Goal: Transaction & Acquisition: Purchase product/service

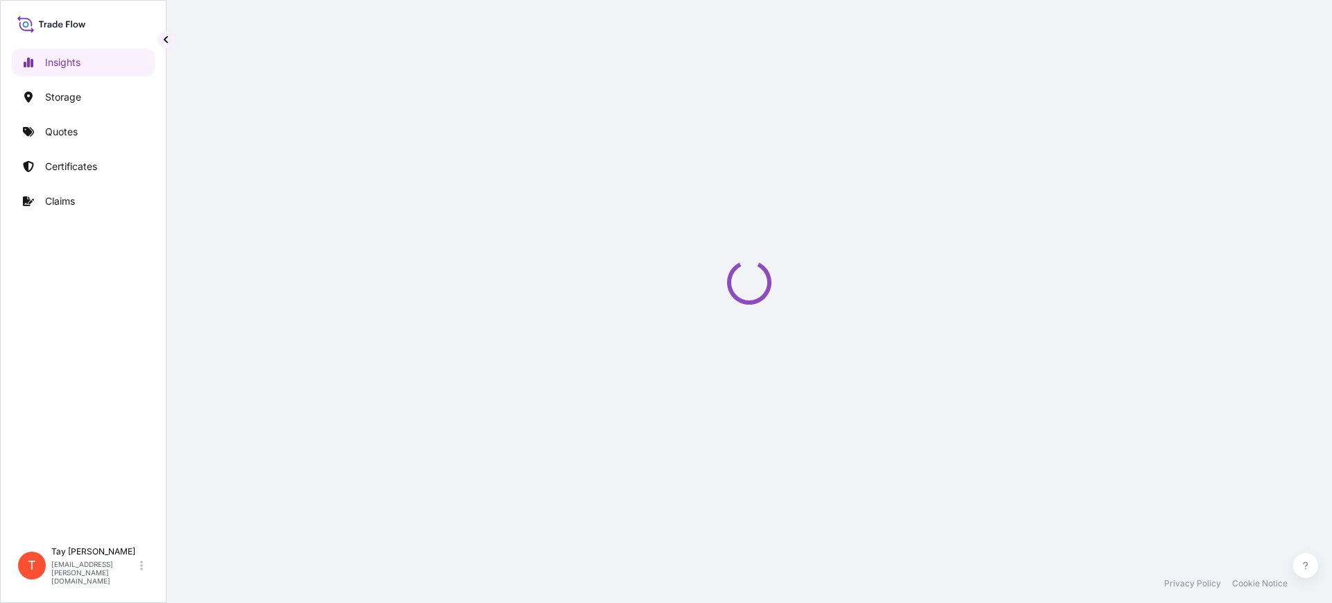
select select "2025"
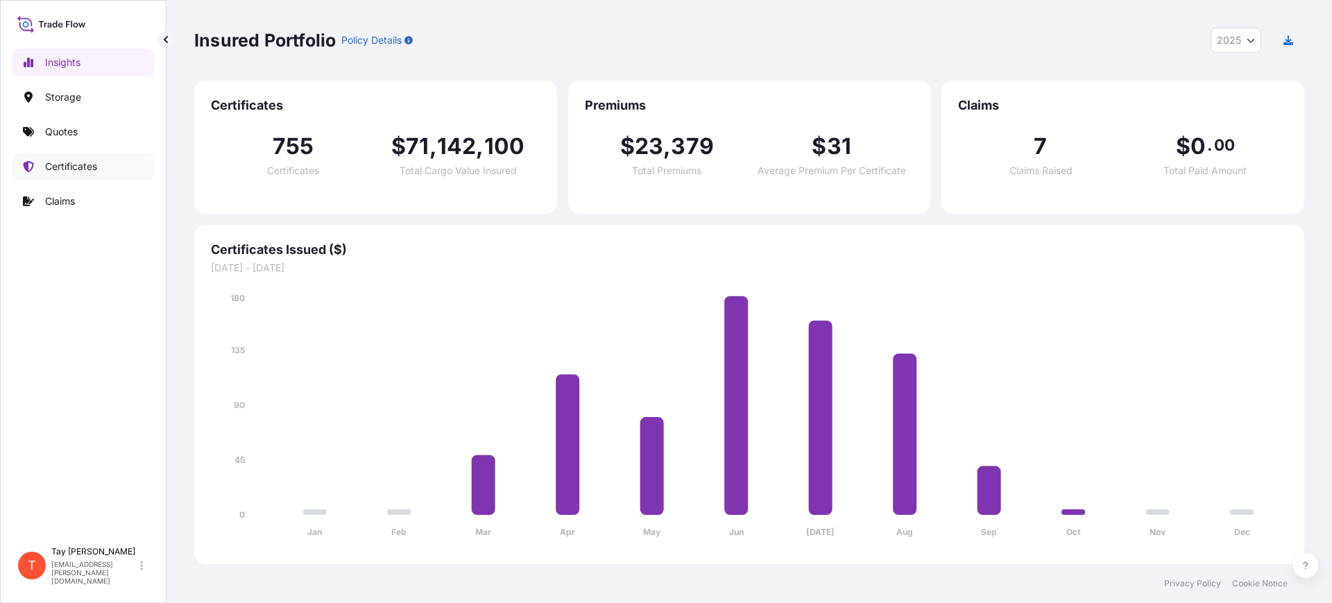
click at [69, 160] on p "Certificates" at bounding box center [71, 167] width 52 height 14
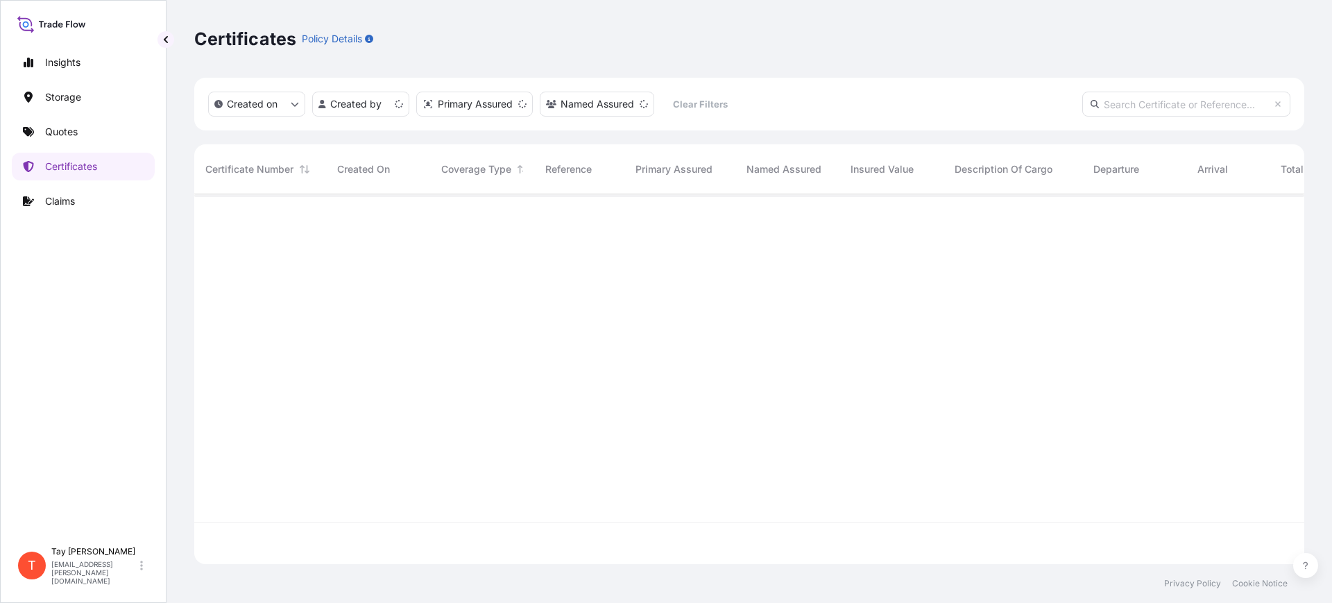
scroll to position [364, 1097]
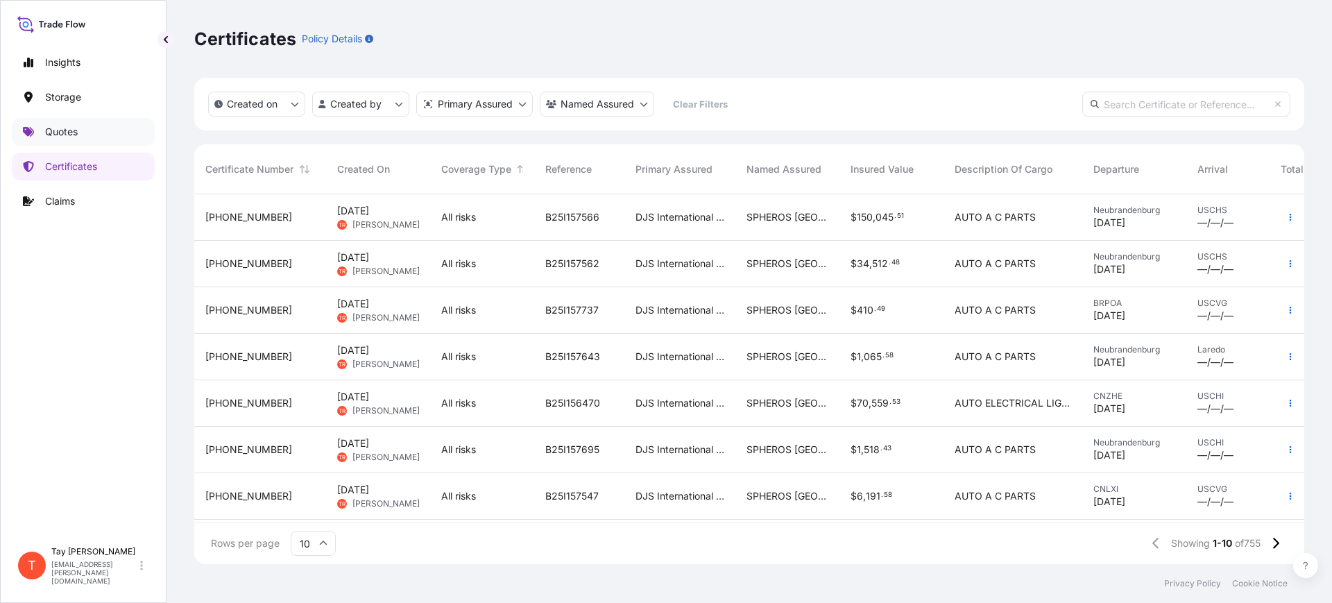
click at [80, 127] on link "Quotes" at bounding box center [83, 132] width 143 height 28
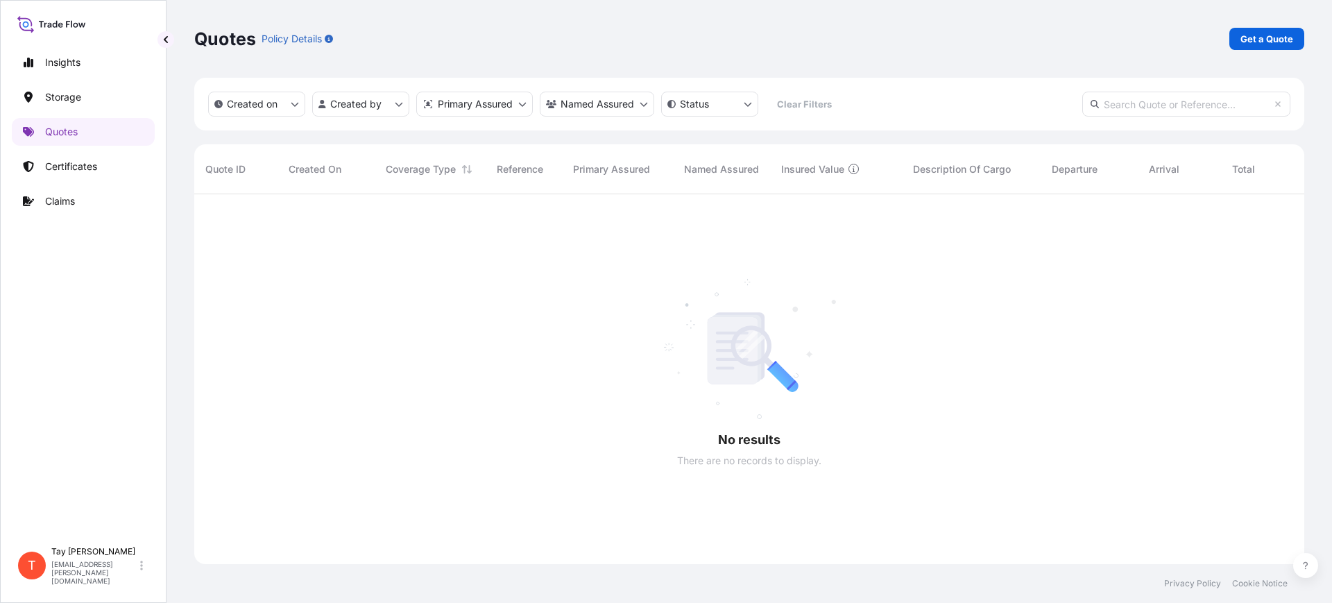
scroll to position [406, 1097]
click at [1269, 39] on p "Get a Quote" at bounding box center [1266, 39] width 53 height 14
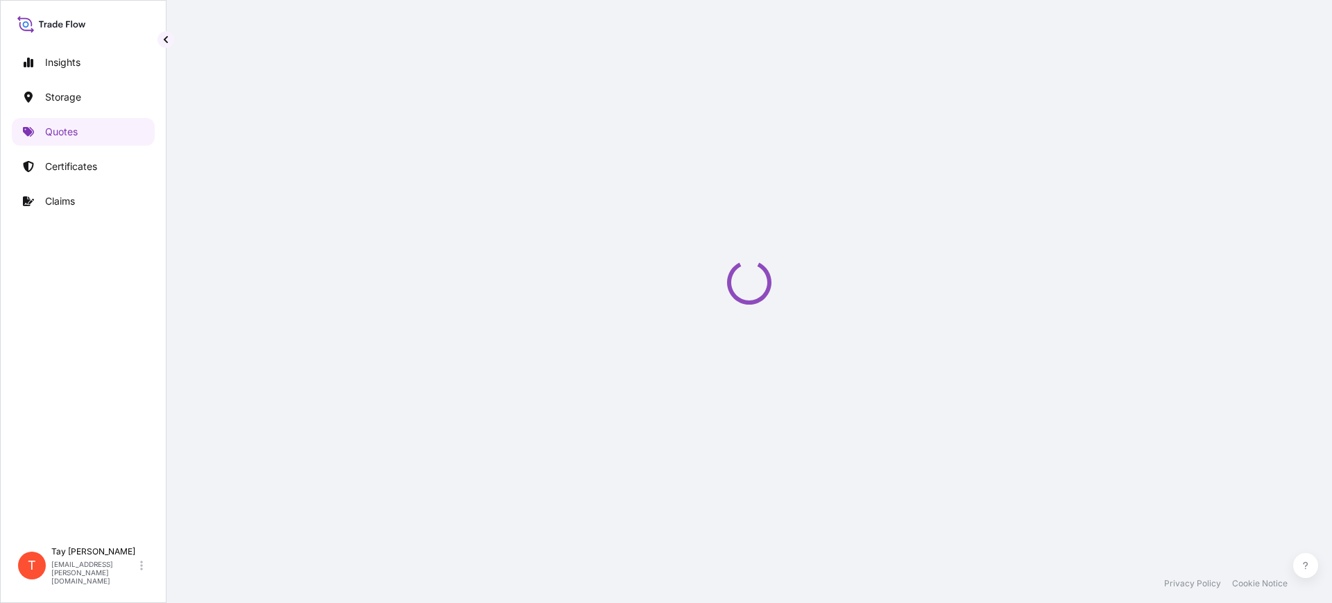
scroll to position [22, 0]
select select "Water"
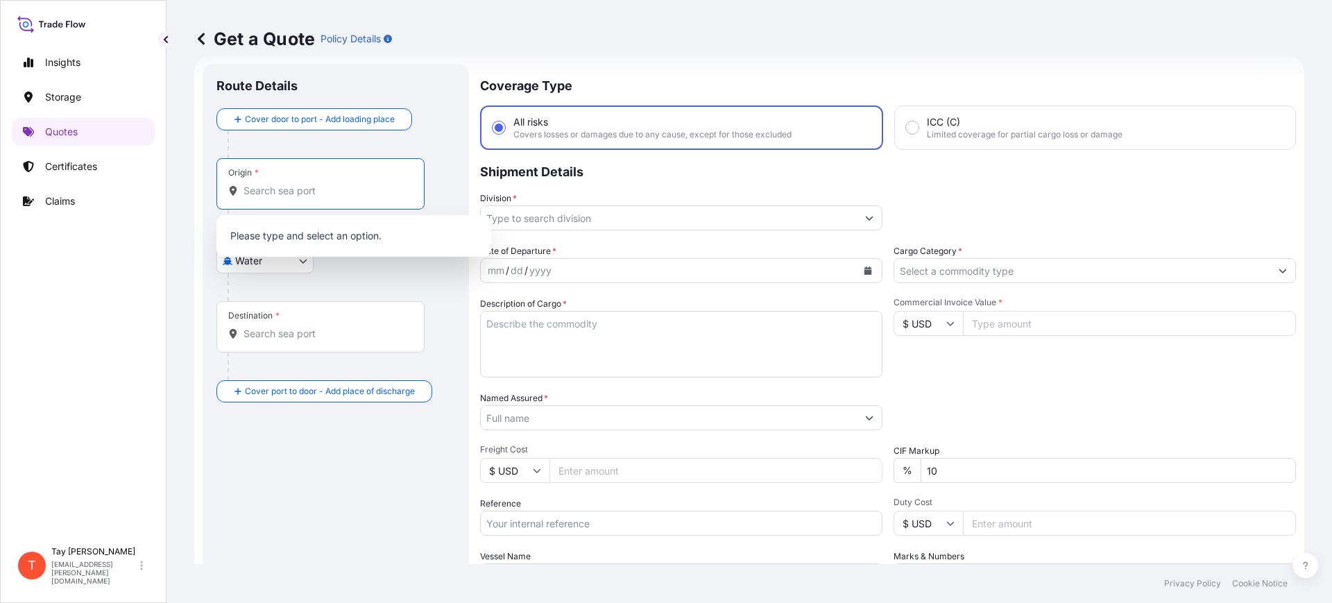
click at [296, 191] on input "Origin *" at bounding box center [325, 191] width 164 height 14
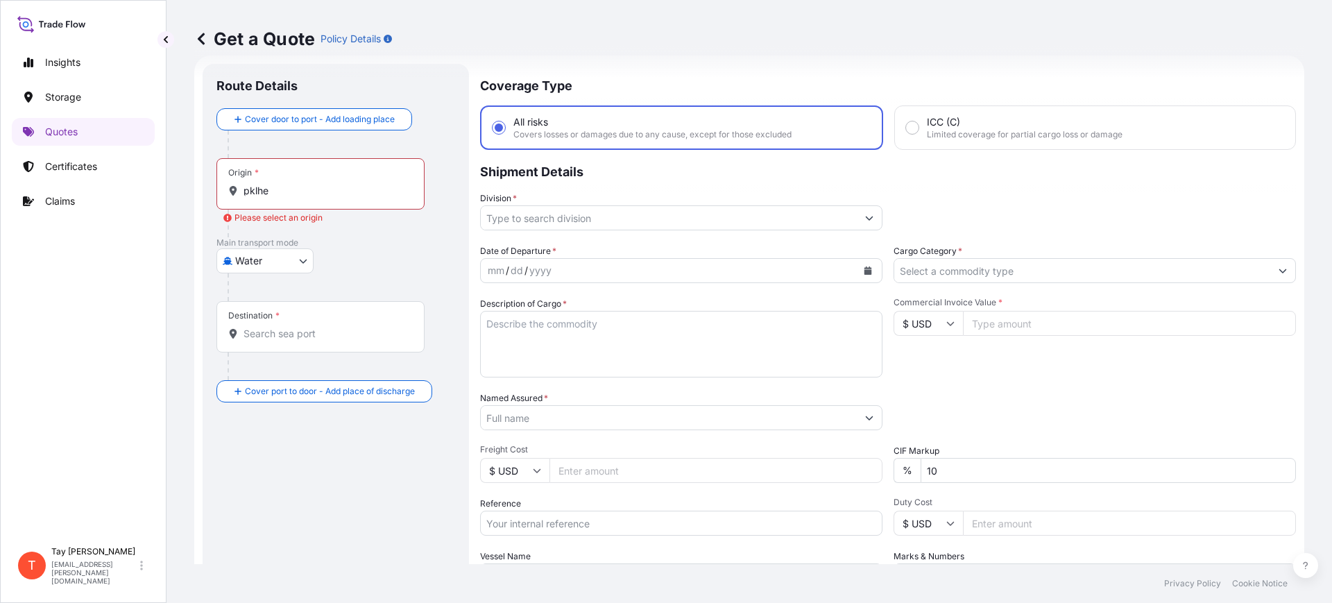
click at [51, 275] on div "Insights Storage Quotes Certificates Claims" at bounding box center [83, 288] width 143 height 504
drag, startPoint x: 305, startPoint y: 198, endPoint x: 237, endPoint y: 192, distance: 68.3
click at [227, 189] on div "Origin * pklhe" at bounding box center [320, 183] width 208 height 51
click at [243, 189] on input "pklhe" at bounding box center [325, 191] width 164 height 14
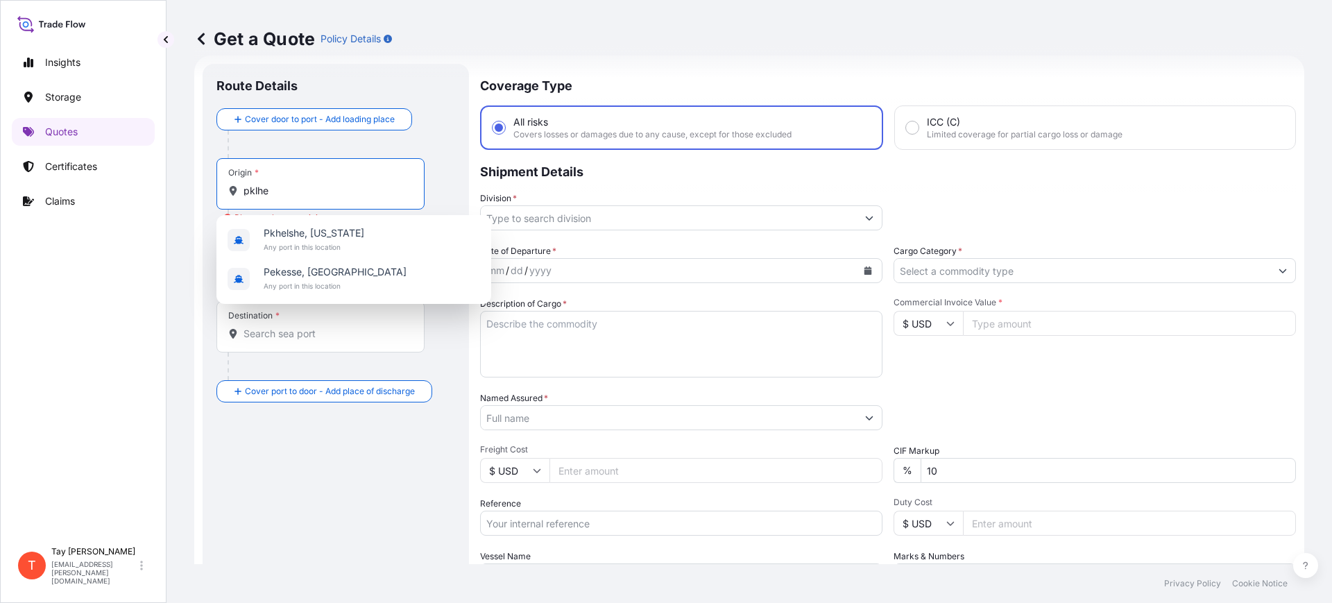
click at [282, 187] on input "pklhe" at bounding box center [325, 191] width 164 height 14
drag, startPoint x: 287, startPoint y: 188, endPoint x: 219, endPoint y: 182, distance: 68.3
click at [219, 182] on div "Origin * pklhe" at bounding box center [320, 183] width 208 height 51
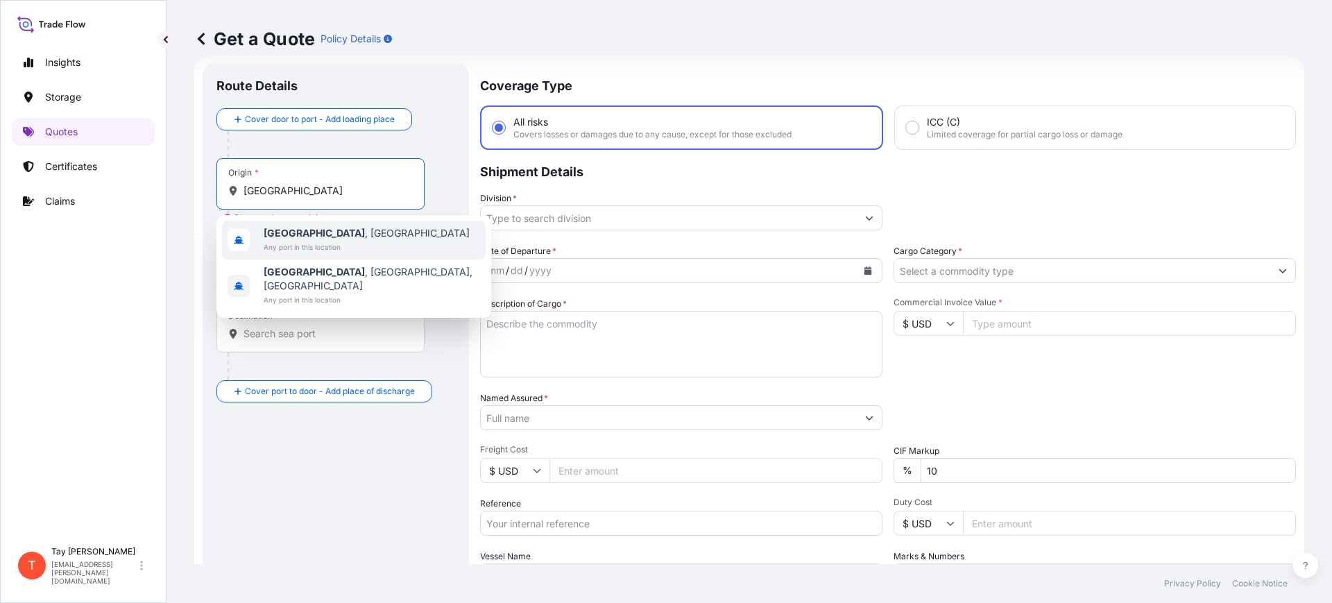
click at [298, 233] on span "[GEOGRAPHIC_DATA] , [GEOGRAPHIC_DATA]" at bounding box center [367, 233] width 206 height 14
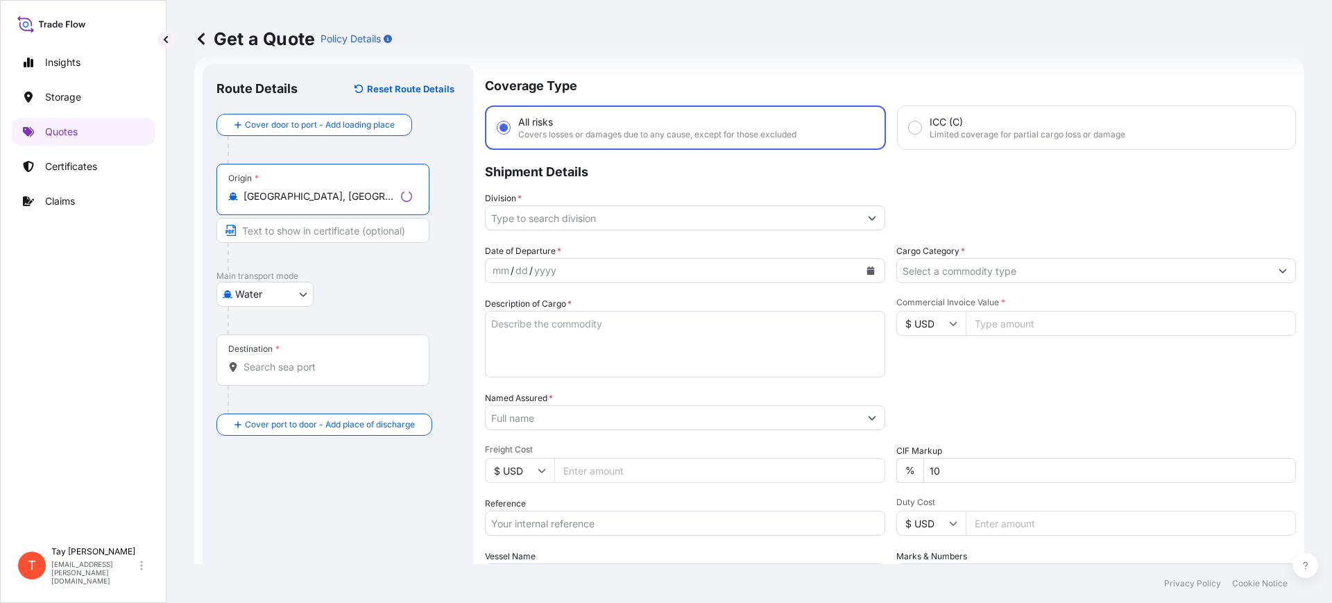
type input "[GEOGRAPHIC_DATA], [GEOGRAPHIC_DATA]"
click at [295, 372] on input "Destination *" at bounding box center [327, 367] width 169 height 14
click at [40, 292] on div "Insights Storage Quotes Certificates Claims" at bounding box center [83, 288] width 143 height 504
click at [327, 360] on input "Destination * Please select a destination" at bounding box center [325, 367] width 164 height 14
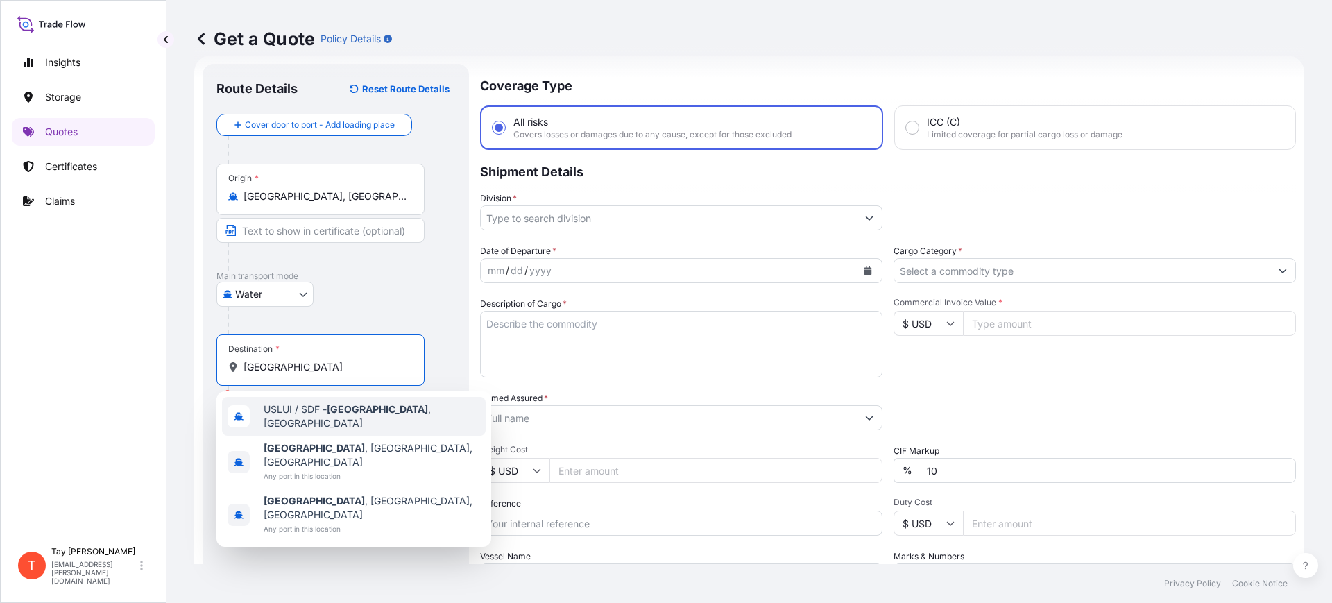
click at [329, 413] on span "USLUI / SDF - [GEOGRAPHIC_DATA] , [GEOGRAPHIC_DATA]" at bounding box center [372, 416] width 216 height 28
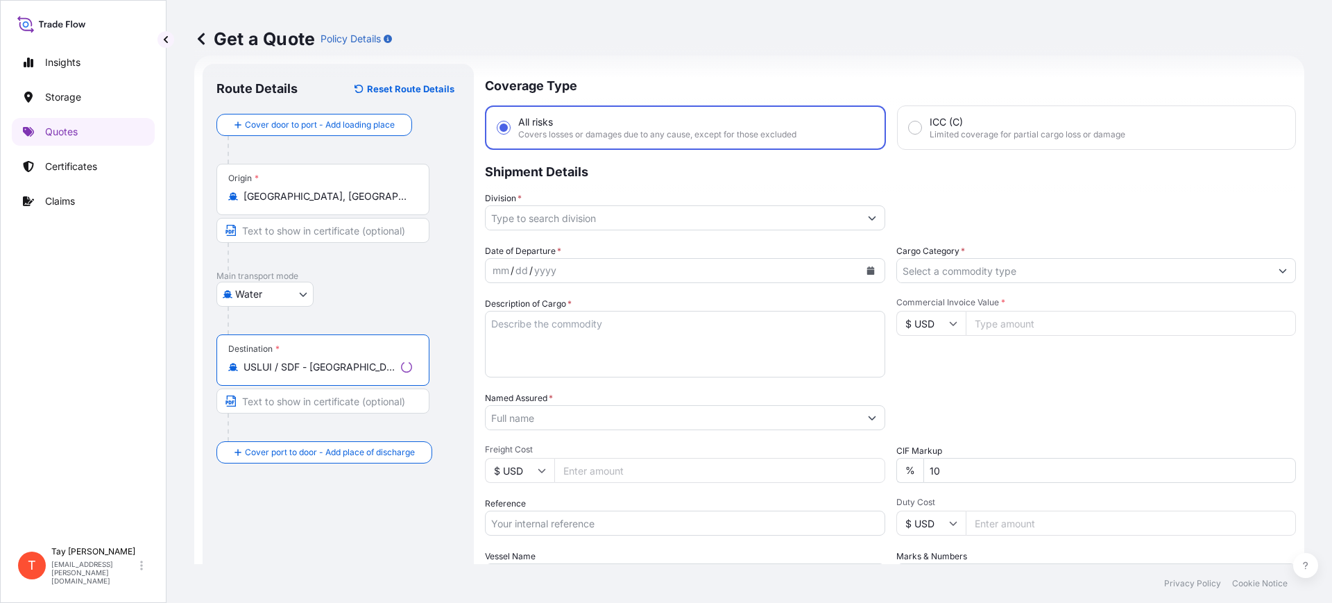
type input "USLUI / SDF - [GEOGRAPHIC_DATA], [GEOGRAPHIC_DATA]"
click at [512, 225] on input "Division *" at bounding box center [673, 217] width 374 height 25
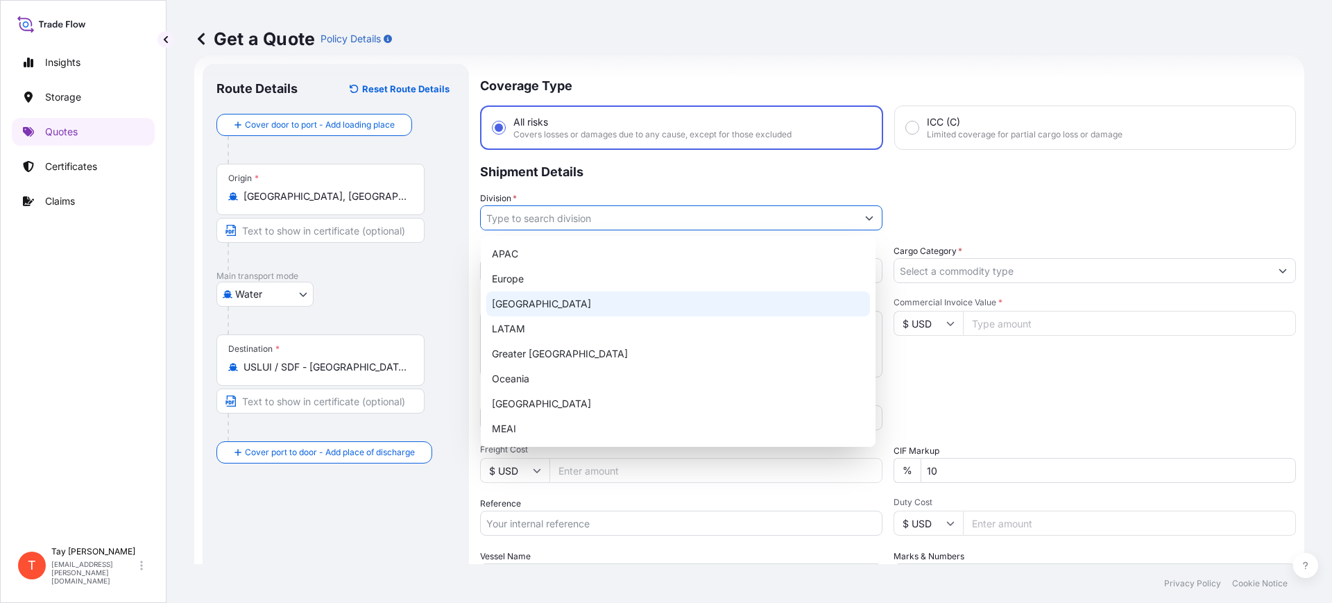
click at [529, 300] on div "[GEOGRAPHIC_DATA]" at bounding box center [678, 303] width 384 height 25
type input "[GEOGRAPHIC_DATA]"
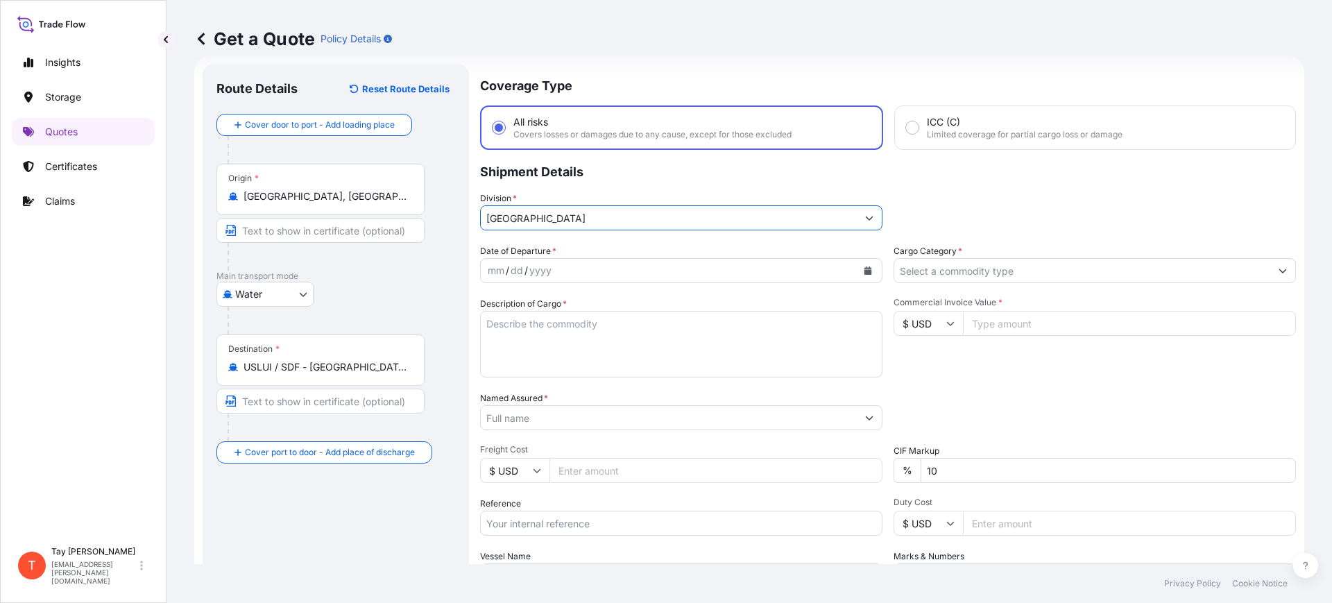
click at [870, 270] on button "Calendar" at bounding box center [868, 270] width 22 height 22
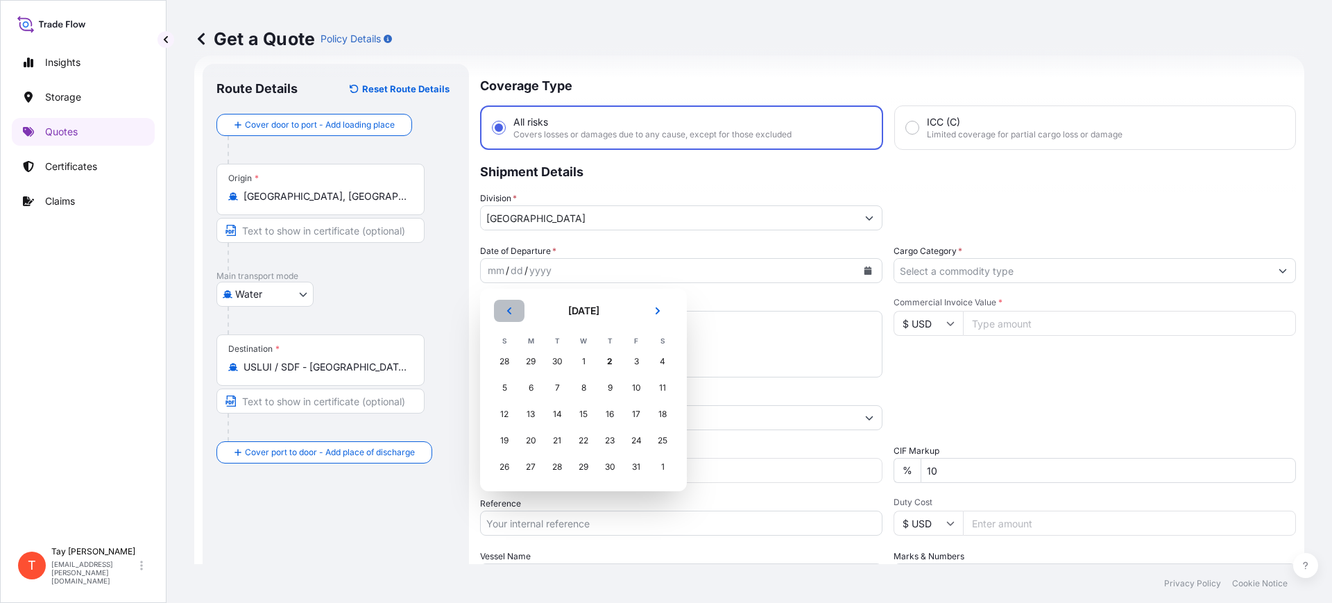
click at [503, 303] on button "Previous" at bounding box center [509, 311] width 31 height 22
click at [606, 356] on div "4" at bounding box center [609, 361] width 25 height 25
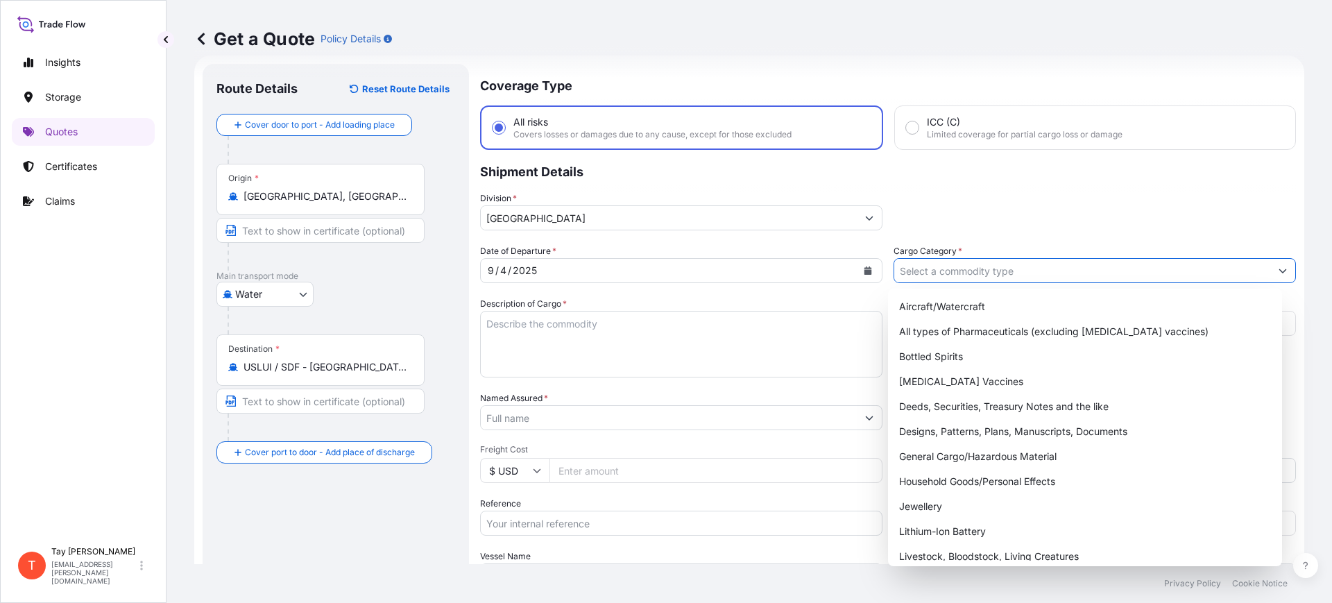
click at [1033, 275] on input "Cargo Category *" at bounding box center [1082, 270] width 376 height 25
click at [988, 458] on div "General Cargo/Hazardous Material" at bounding box center [1085, 456] width 384 height 25
type input "General Cargo/Hazardous Material"
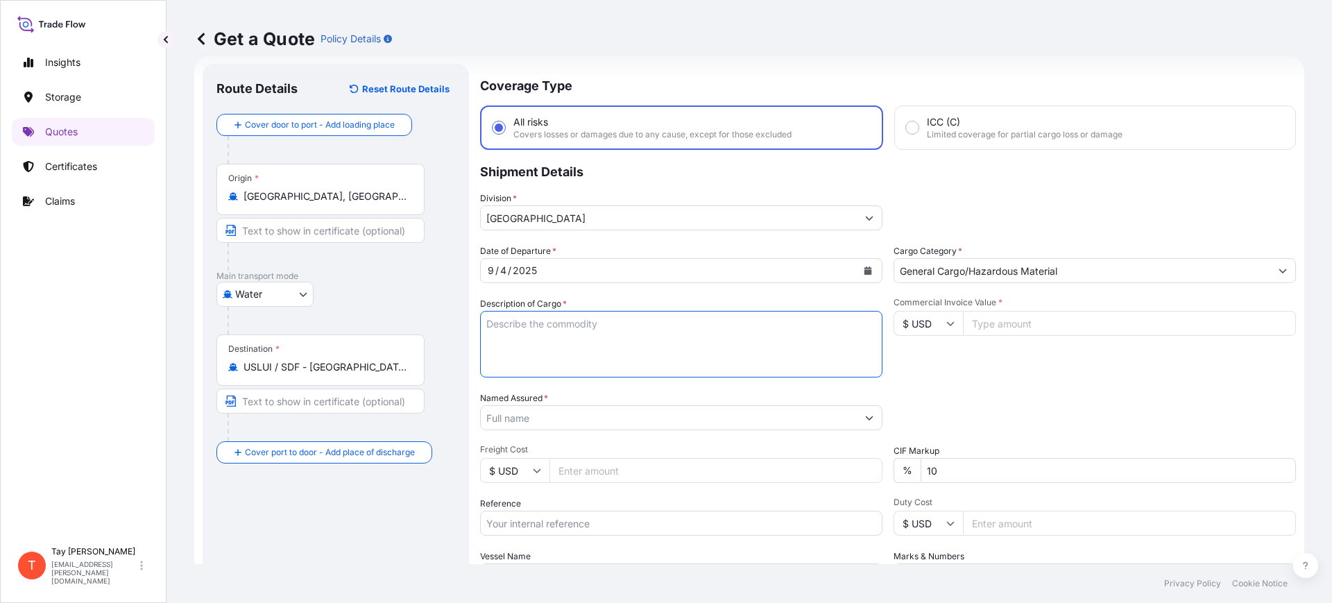
click at [608, 329] on textarea "Description of Cargo *" at bounding box center [681, 344] width 402 height 67
type textarea "w"
type textarea "WOMENS CURVE LEGGING"
type input "15423.00"
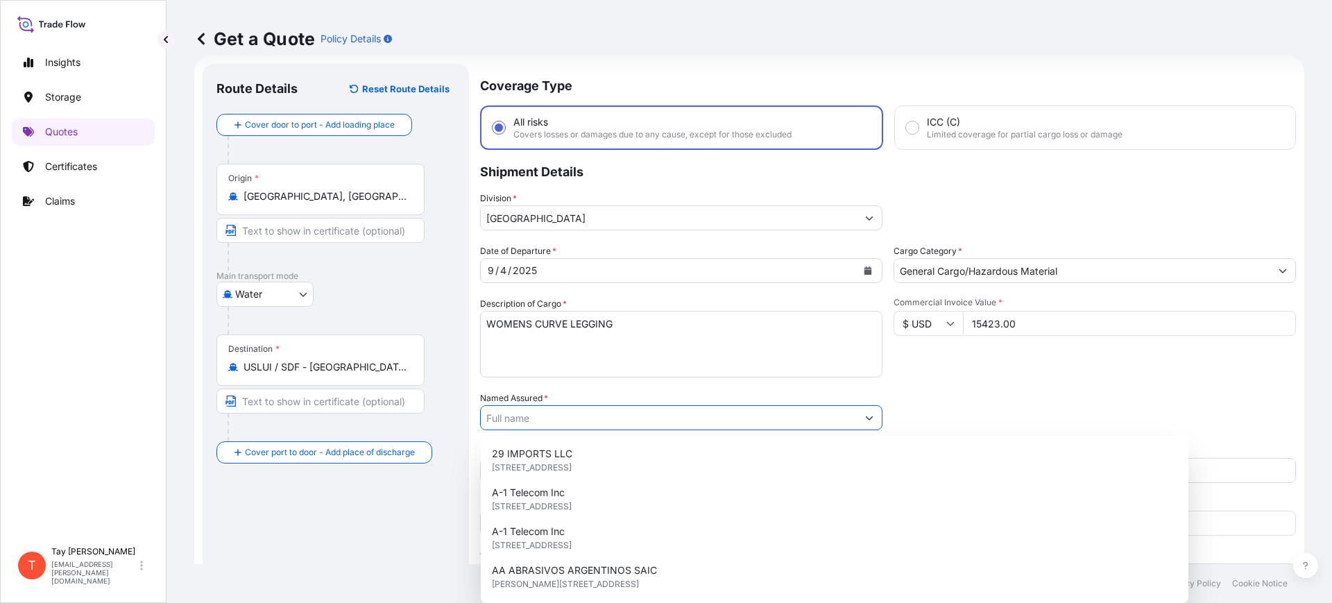
click at [658, 420] on input "Named Assured *" at bounding box center [669, 417] width 376 height 25
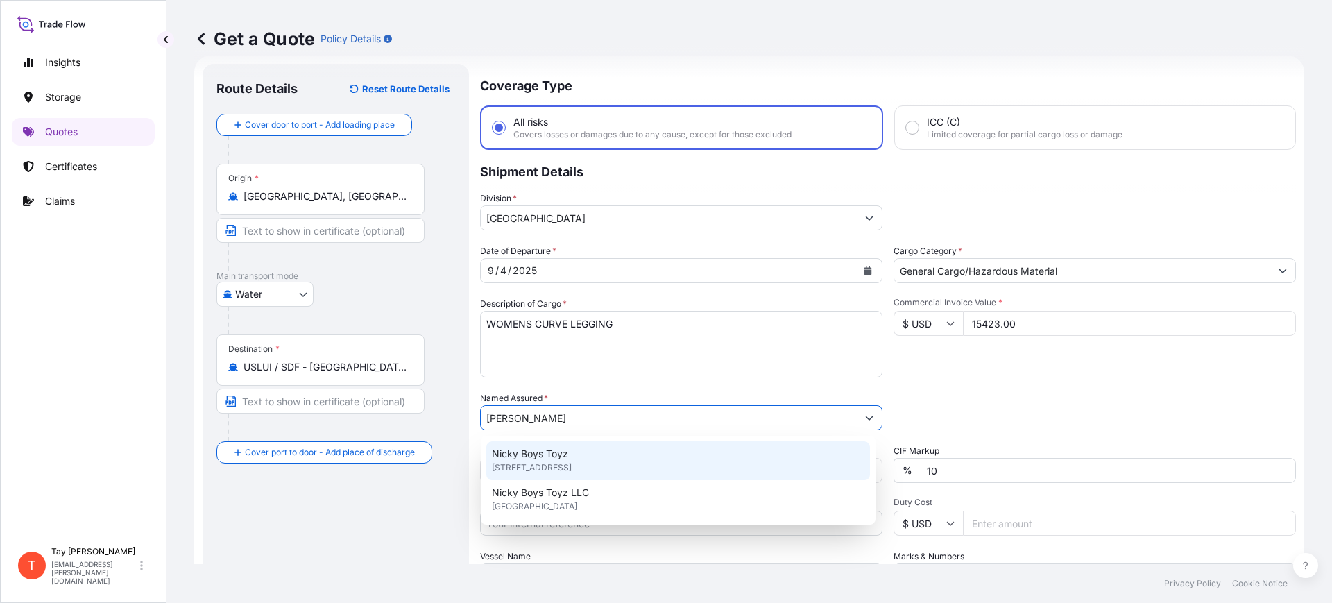
click at [572, 465] on span "[STREET_ADDRESS]" at bounding box center [532, 468] width 80 height 14
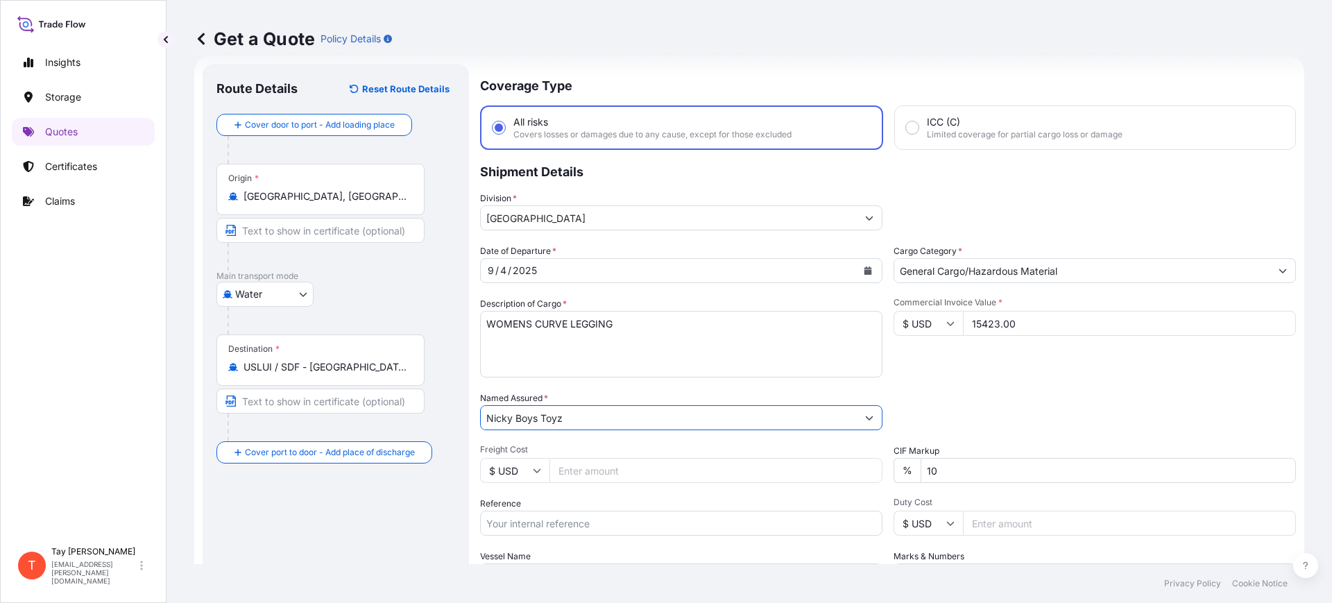
type input "Nicky Boys Toyz"
click at [632, 472] on input "Freight Cost" at bounding box center [715, 470] width 333 height 25
type input "600"
click at [615, 519] on input "Reference" at bounding box center [681, 522] width 402 height 25
paste input "S25I158992"
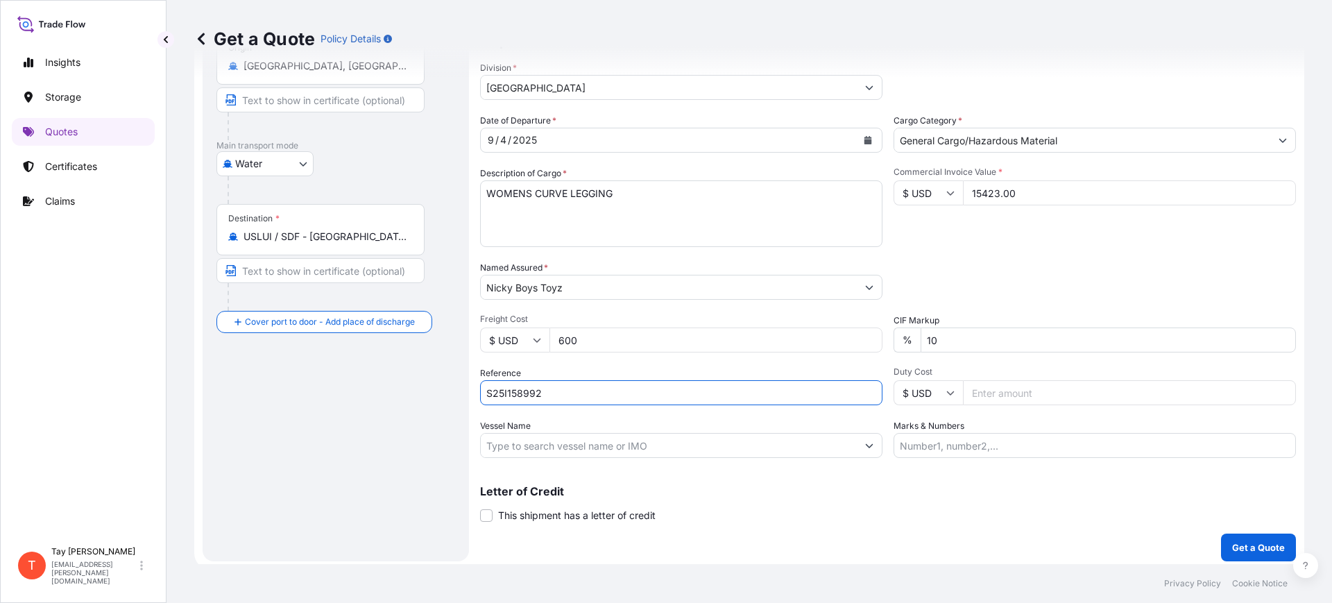
scroll to position [158, 0]
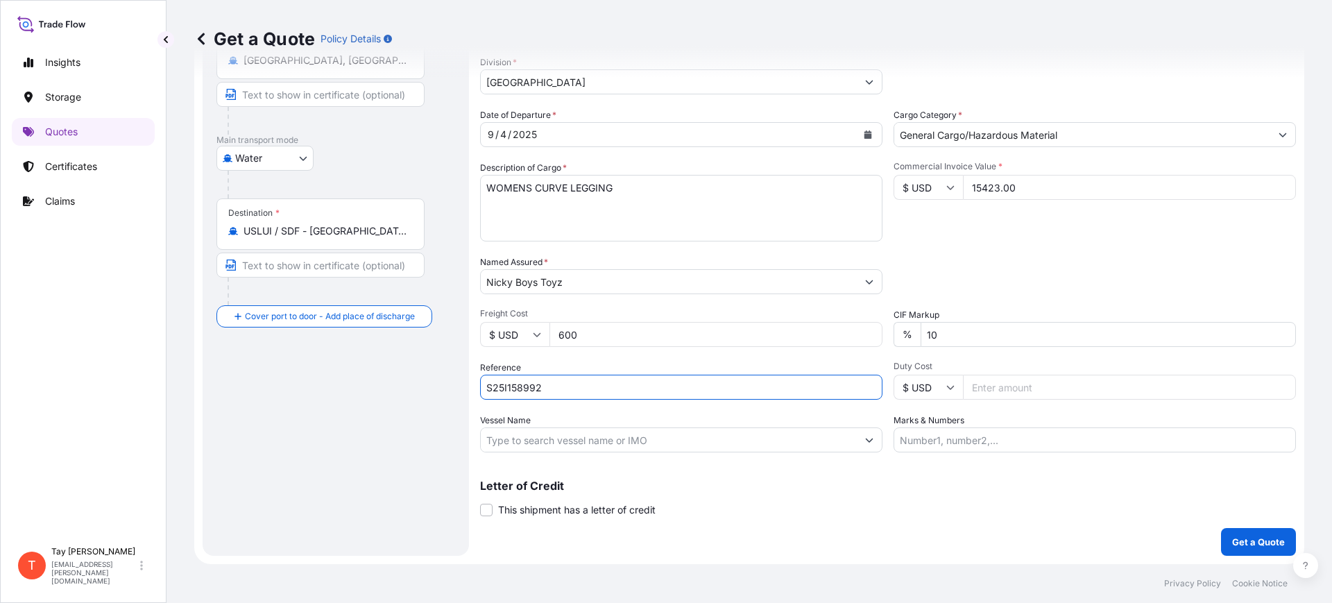
type input "S25I158992"
click at [977, 393] on input "Duty Cost" at bounding box center [1129, 387] width 333 height 25
type input "4078.83"
click at [1248, 538] on p "Get a Quote" at bounding box center [1258, 542] width 53 height 14
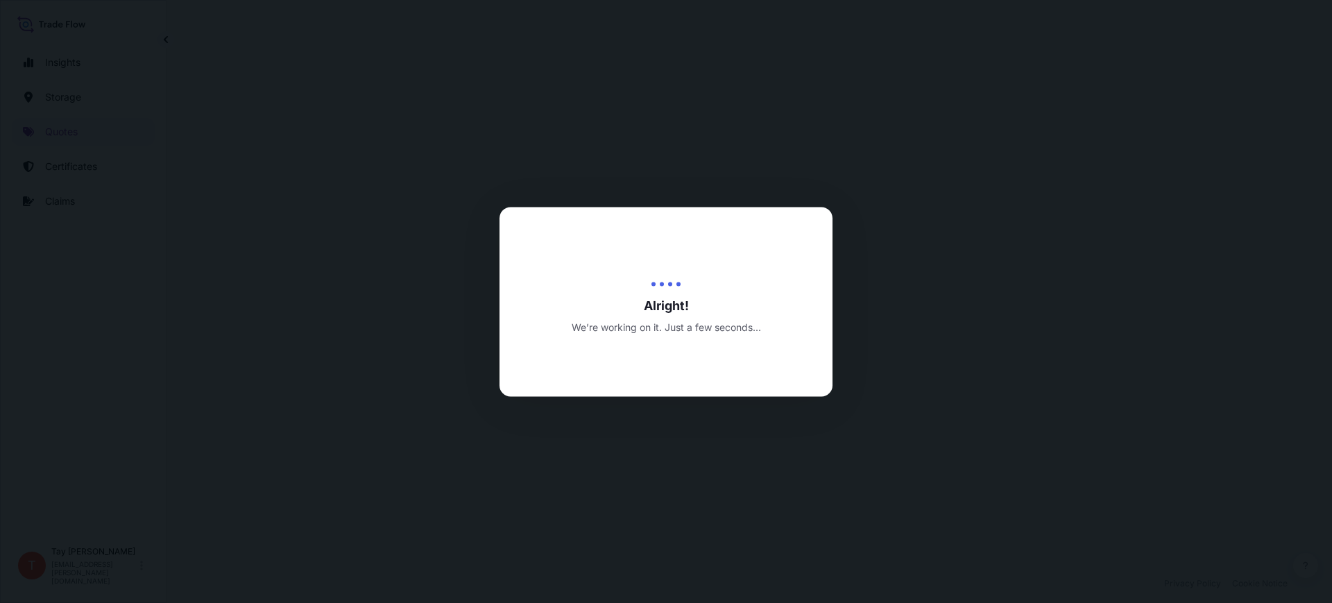
select select "Water"
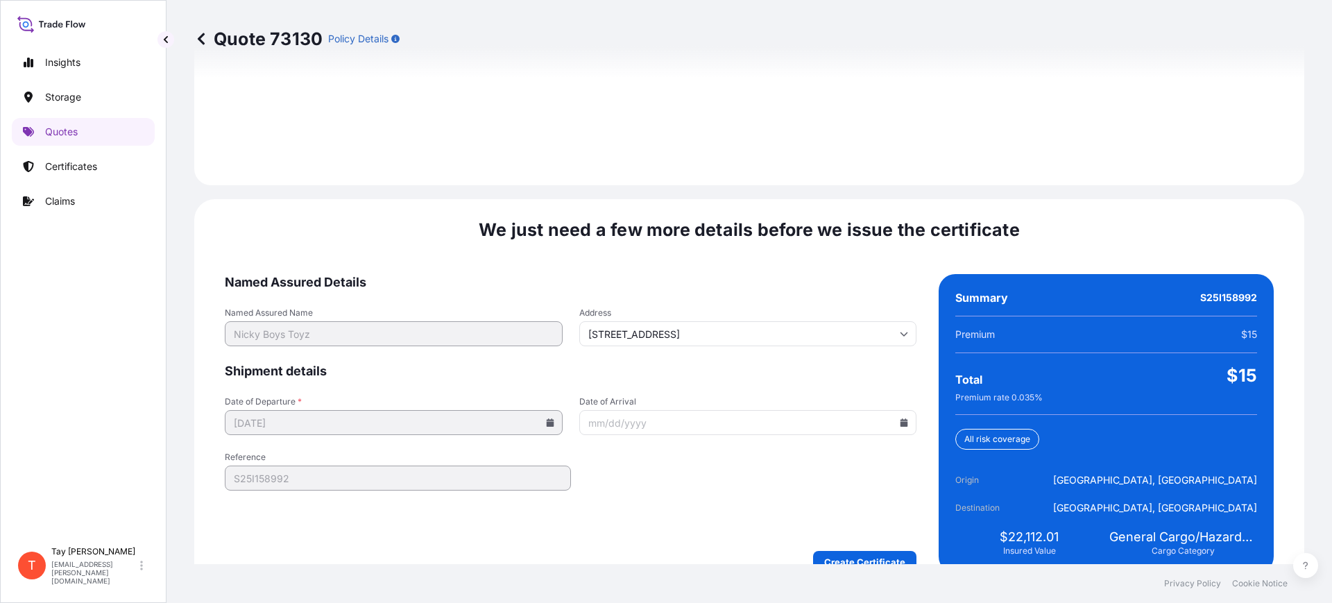
scroll to position [2026, 0]
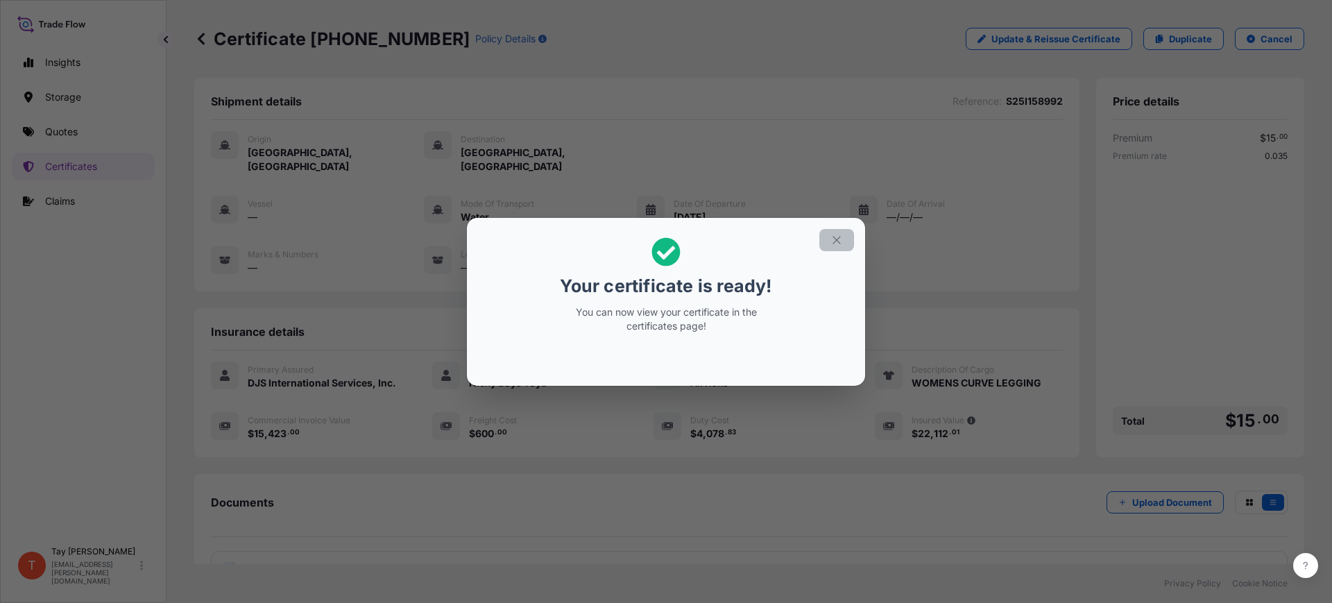
click at [841, 234] on icon "button" at bounding box center [836, 240] width 12 height 12
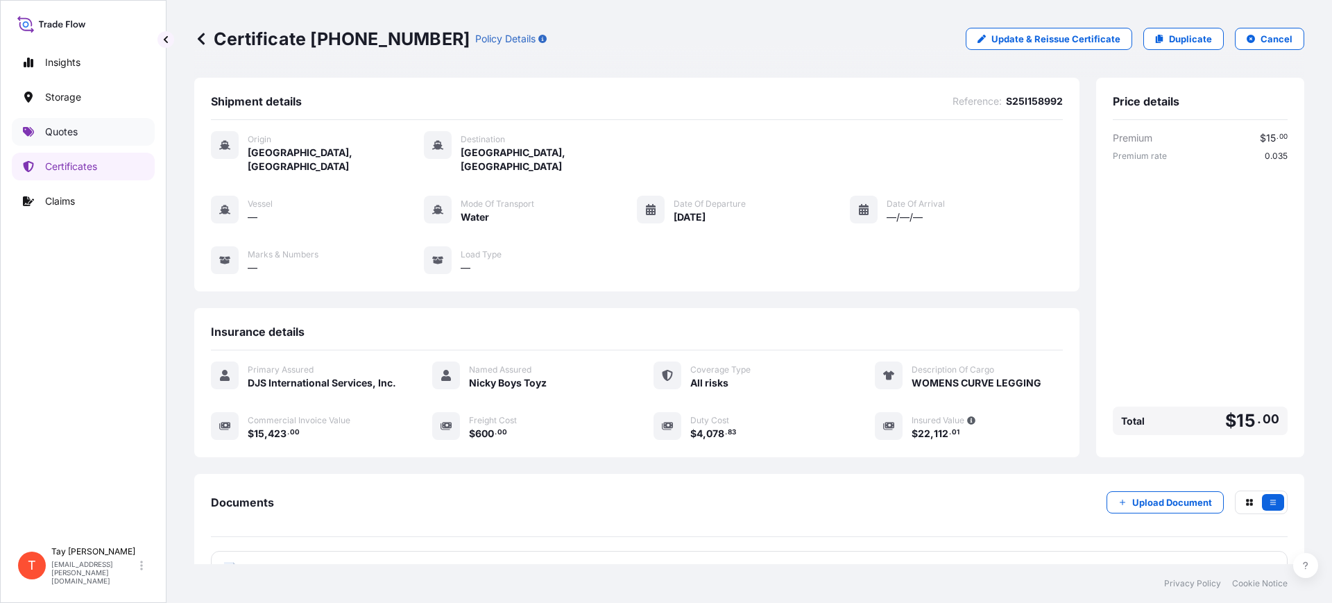
click at [103, 132] on link "Quotes" at bounding box center [83, 132] width 143 height 28
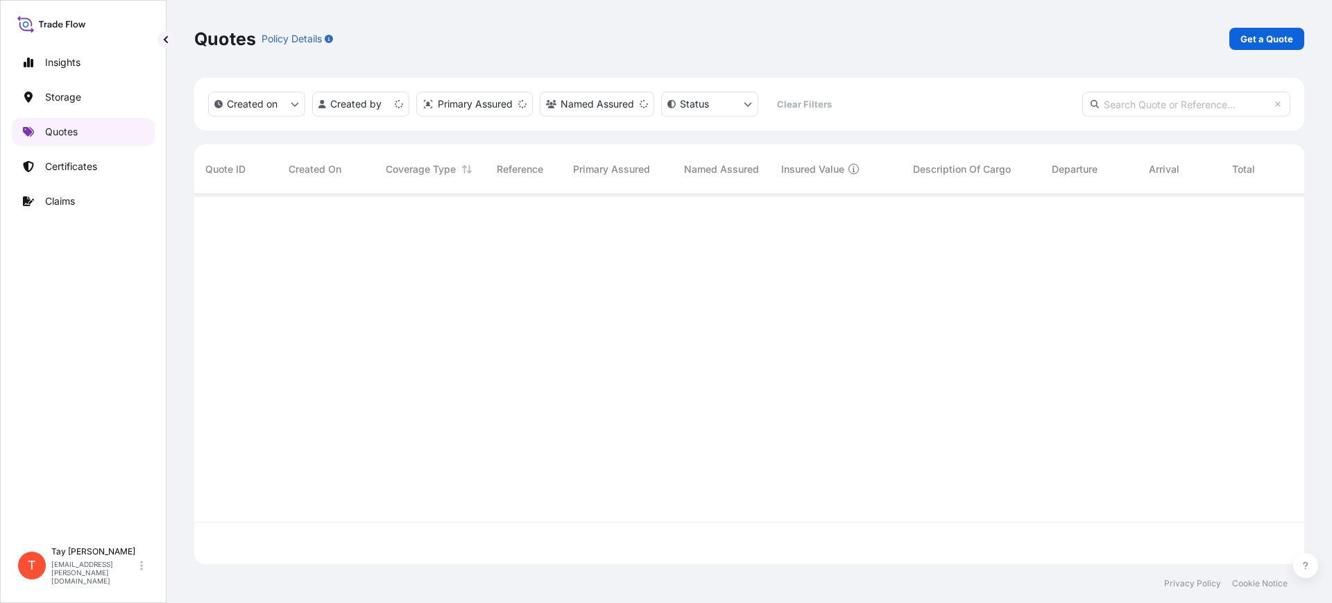
scroll to position [364, 1097]
click at [1263, 41] on p "Get a Quote" at bounding box center [1266, 39] width 53 height 14
select select "Water"
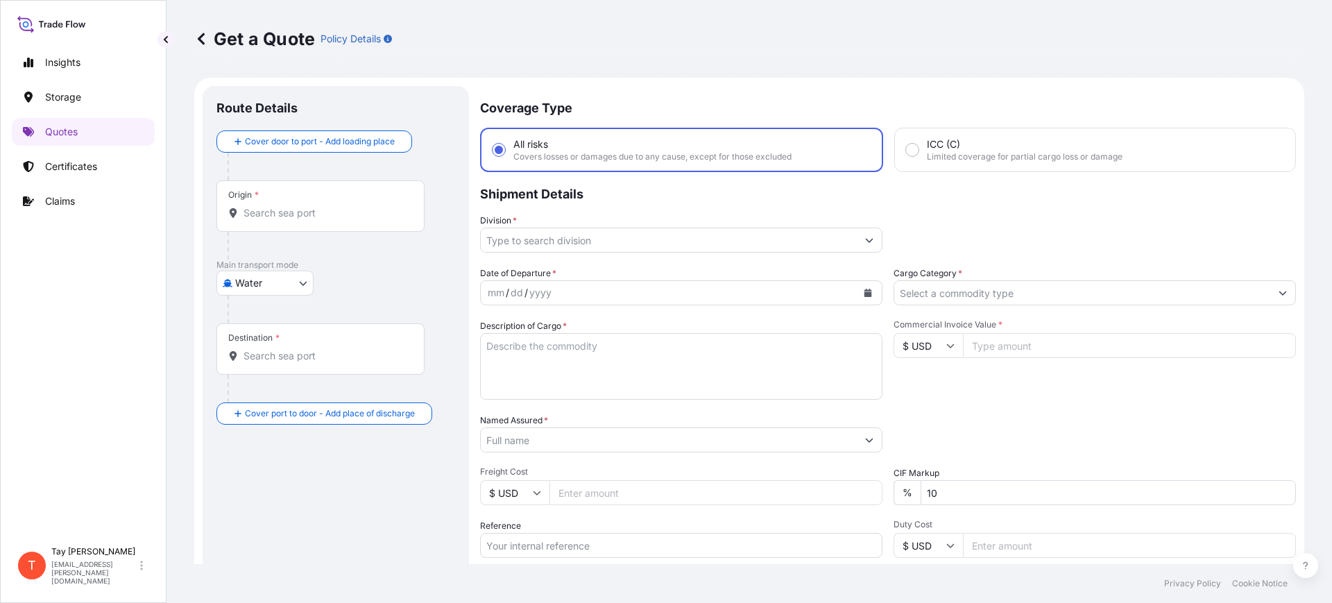
scroll to position [22, 0]
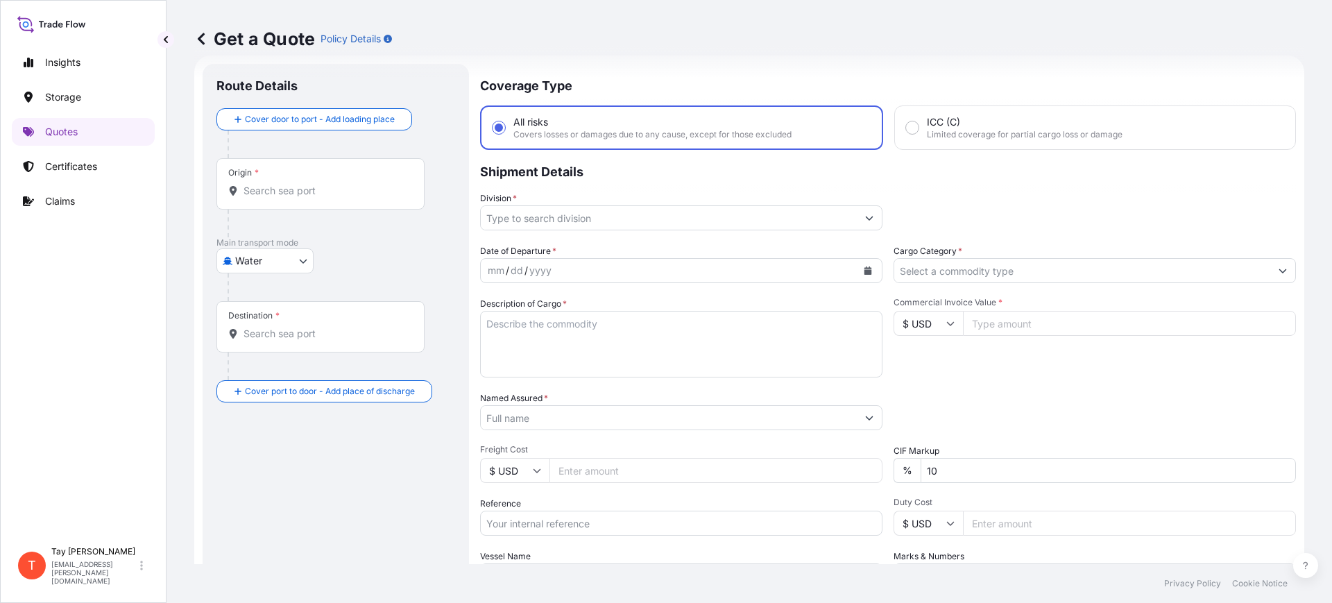
click at [324, 187] on input "Origin *" at bounding box center [325, 191] width 164 height 14
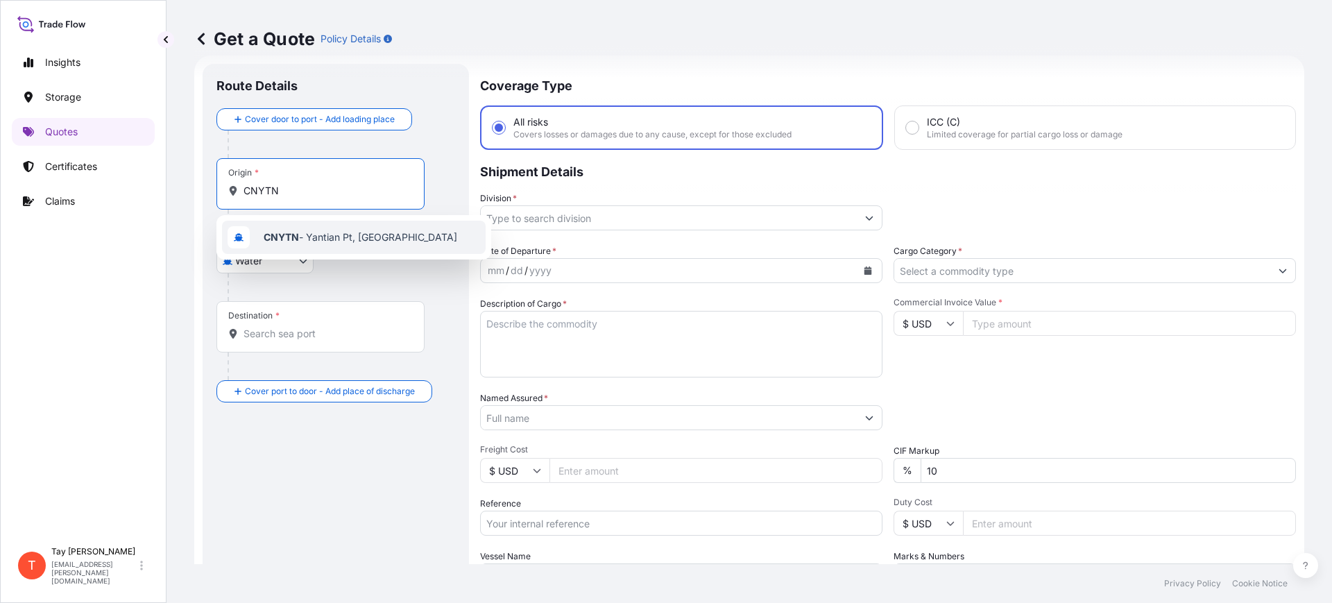
click at [347, 233] on span "CNYTN - Yantian Pt, [GEOGRAPHIC_DATA]" at bounding box center [361, 237] width 194 height 14
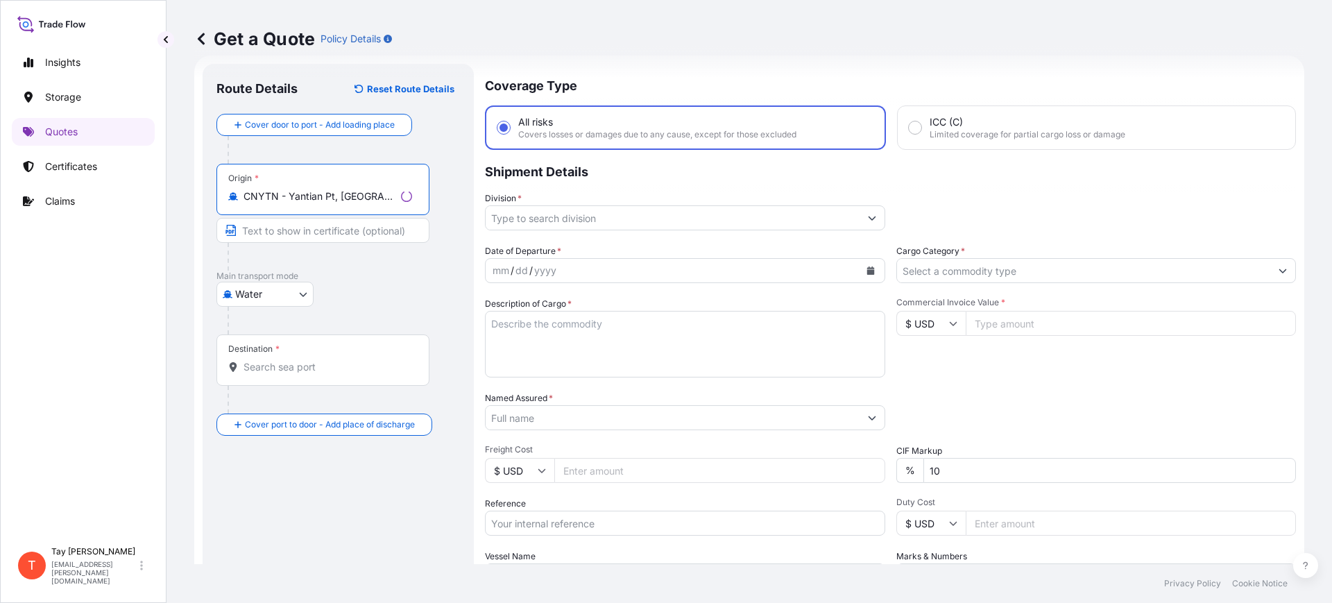
type input "CNYTN - Yantian Pt, [GEOGRAPHIC_DATA]"
click at [275, 376] on div "Destination *" at bounding box center [322, 359] width 213 height 51
click at [275, 374] on input "Destination *" at bounding box center [327, 367] width 169 height 14
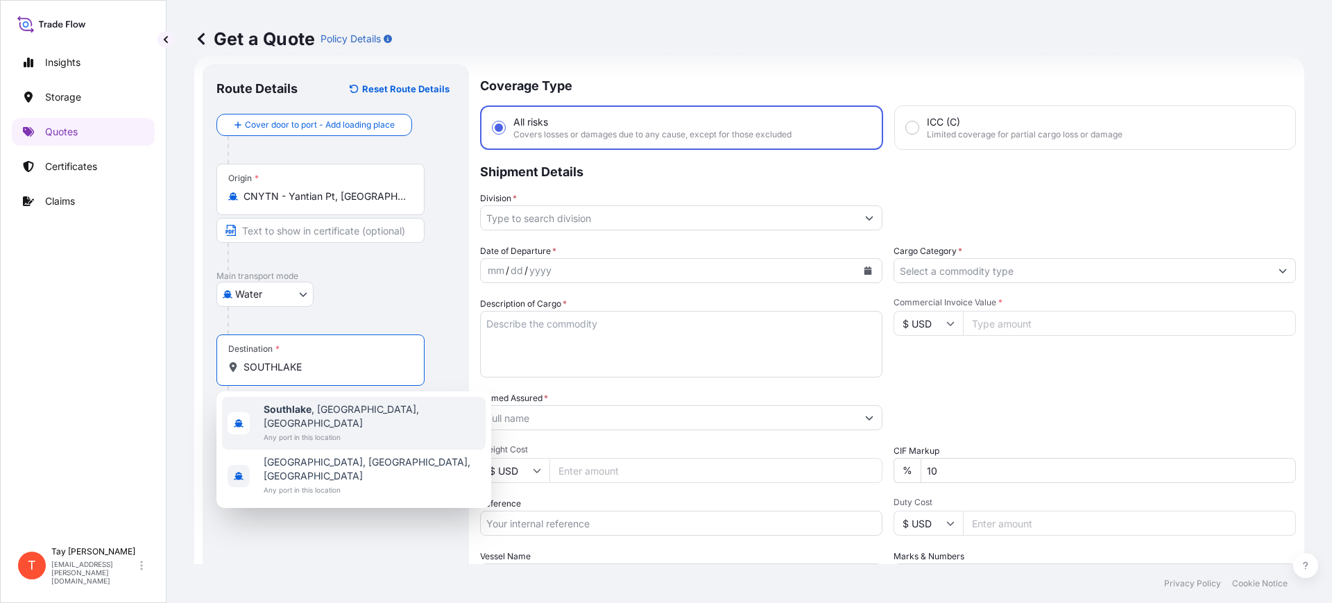
click at [315, 405] on span "[GEOGRAPHIC_DATA] , [GEOGRAPHIC_DATA], [GEOGRAPHIC_DATA]" at bounding box center [372, 416] width 216 height 28
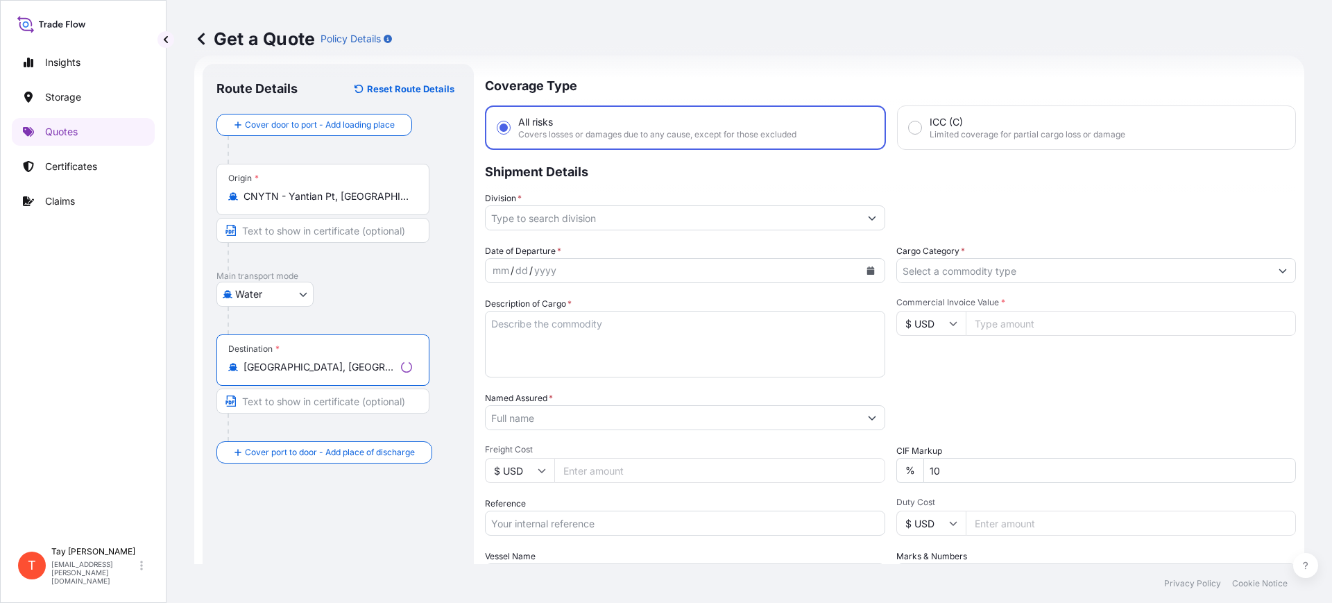
type input "[GEOGRAPHIC_DATA], [GEOGRAPHIC_DATA], [GEOGRAPHIC_DATA]"
click at [661, 216] on input "Division *" at bounding box center [673, 217] width 374 height 25
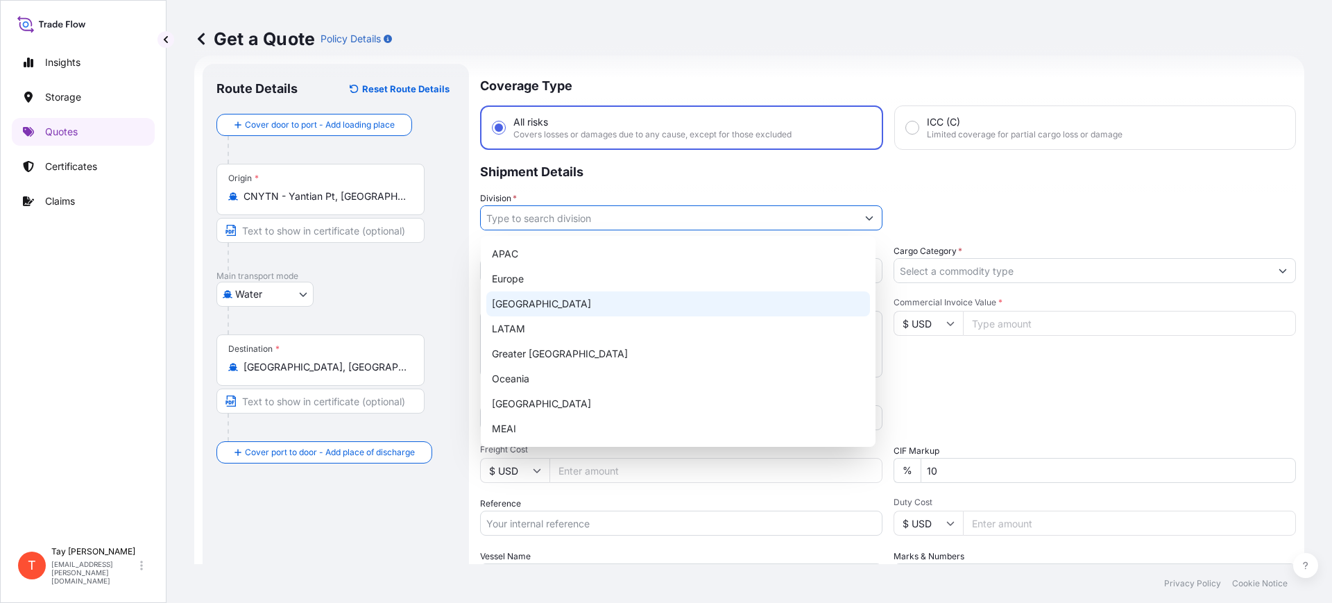
click at [550, 302] on div "[GEOGRAPHIC_DATA]" at bounding box center [678, 303] width 384 height 25
type input "[GEOGRAPHIC_DATA]"
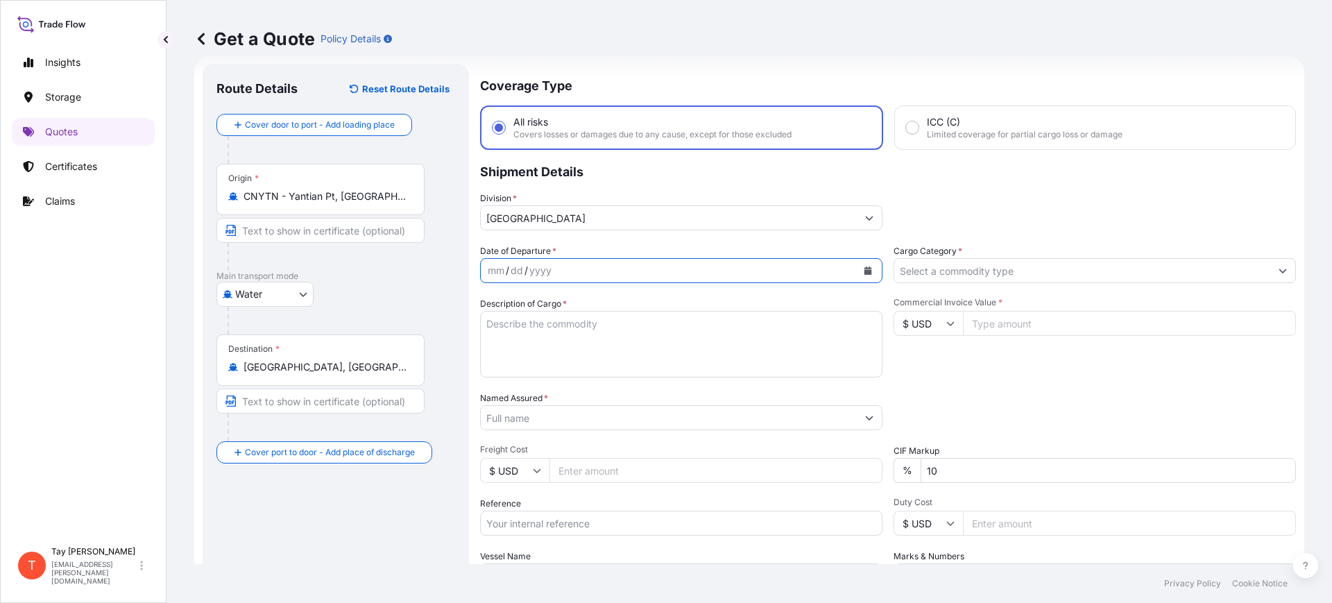
click at [861, 264] on button "Calendar" at bounding box center [868, 270] width 22 height 22
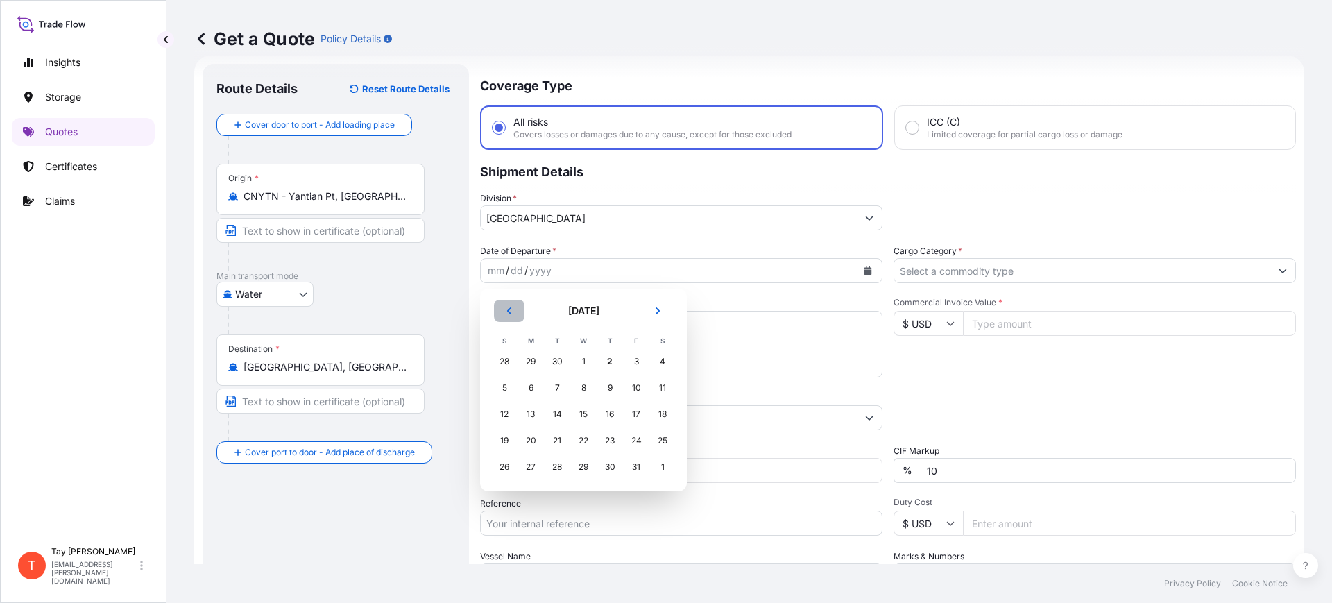
click at [503, 305] on button "Previous" at bounding box center [509, 311] width 31 height 22
click at [531, 415] on div "15" at bounding box center [530, 414] width 25 height 25
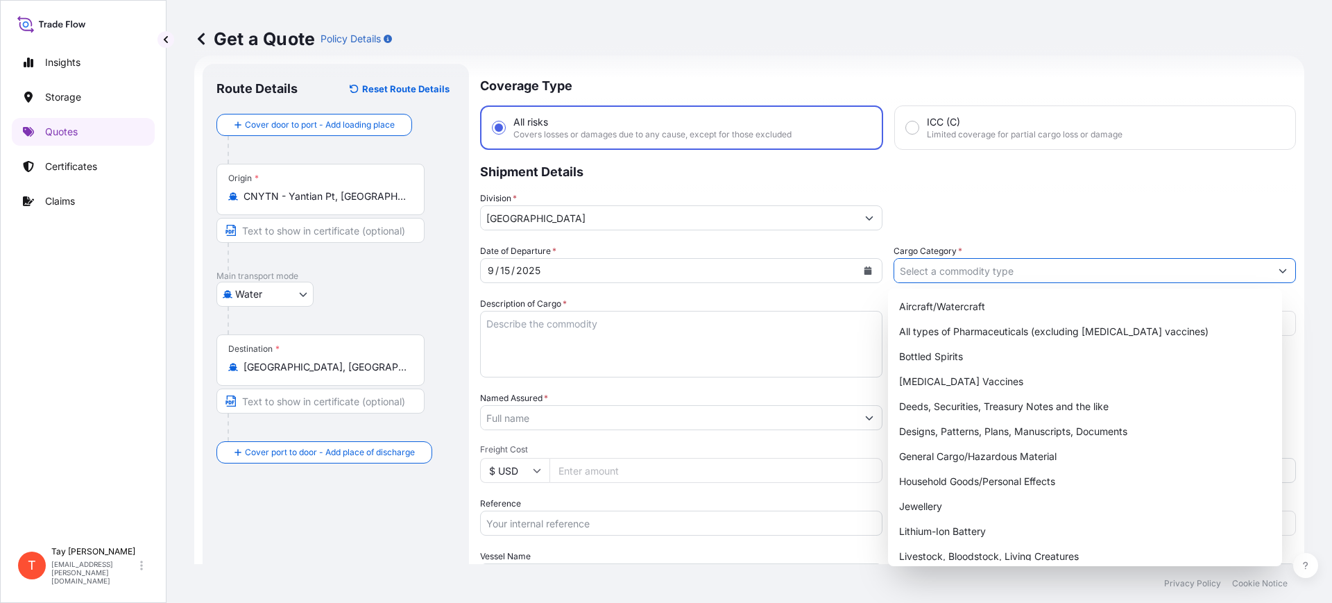
click at [941, 271] on input "Cargo Category *" at bounding box center [1082, 270] width 376 height 25
click at [950, 453] on div "General Cargo/Hazardous Material" at bounding box center [1085, 456] width 384 height 25
type input "General Cargo/Hazardous Material"
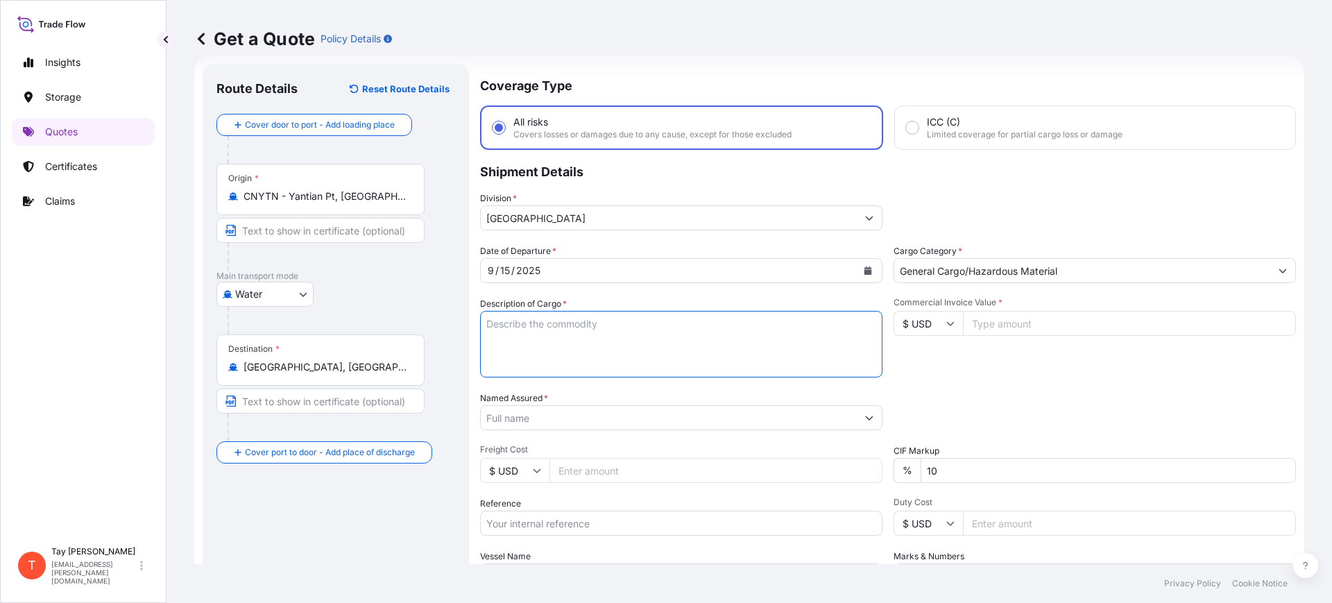
click at [552, 363] on textarea "Description of Cargo *" at bounding box center [681, 344] width 402 height 67
type textarea "EDUCATION AFFILIATION"
type input "6597.00"
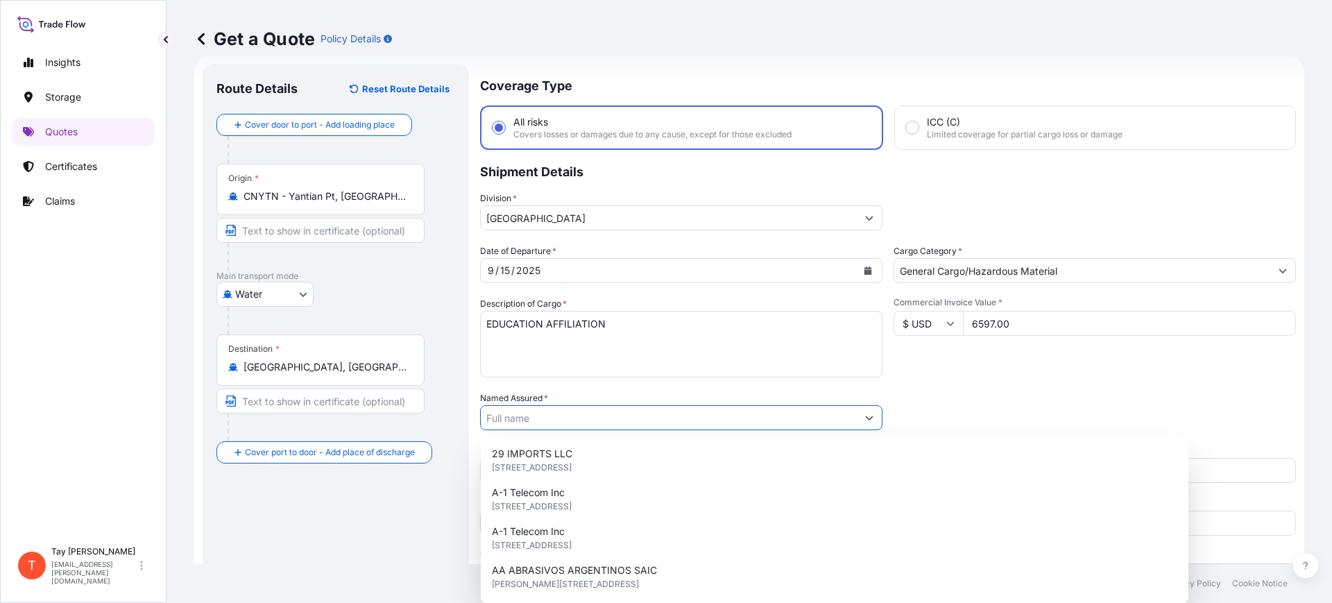
click at [522, 415] on input "Named Assured *" at bounding box center [669, 417] width 376 height 25
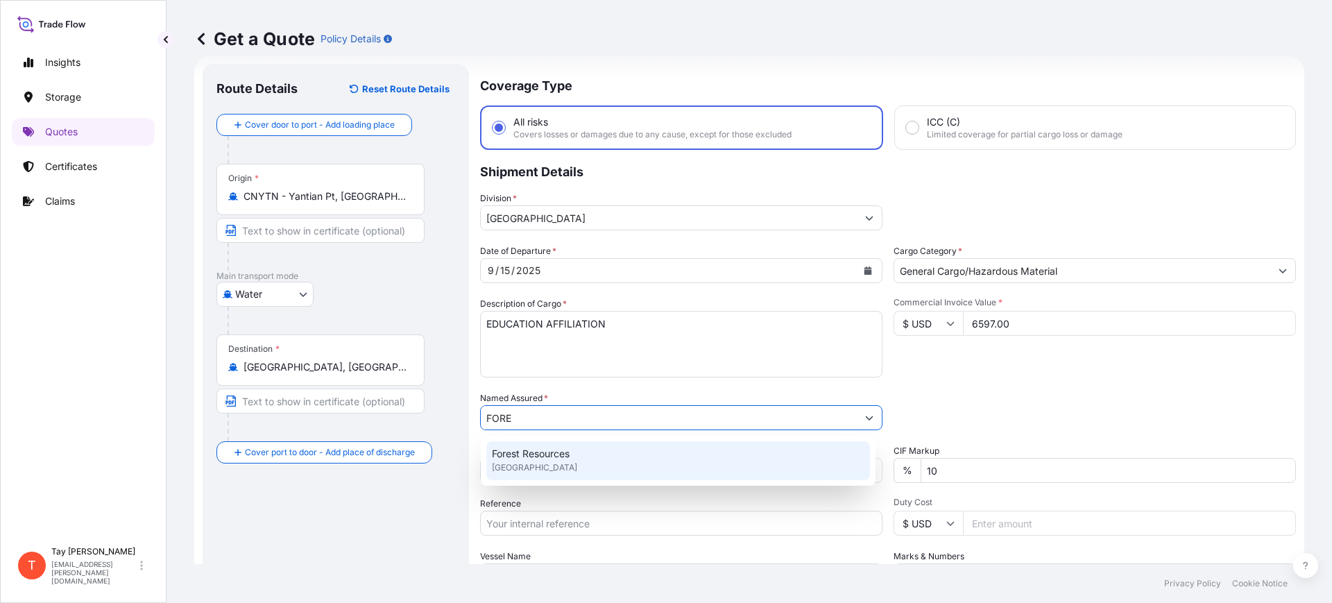
click at [548, 461] on span "[GEOGRAPHIC_DATA]" at bounding box center [534, 468] width 85 height 14
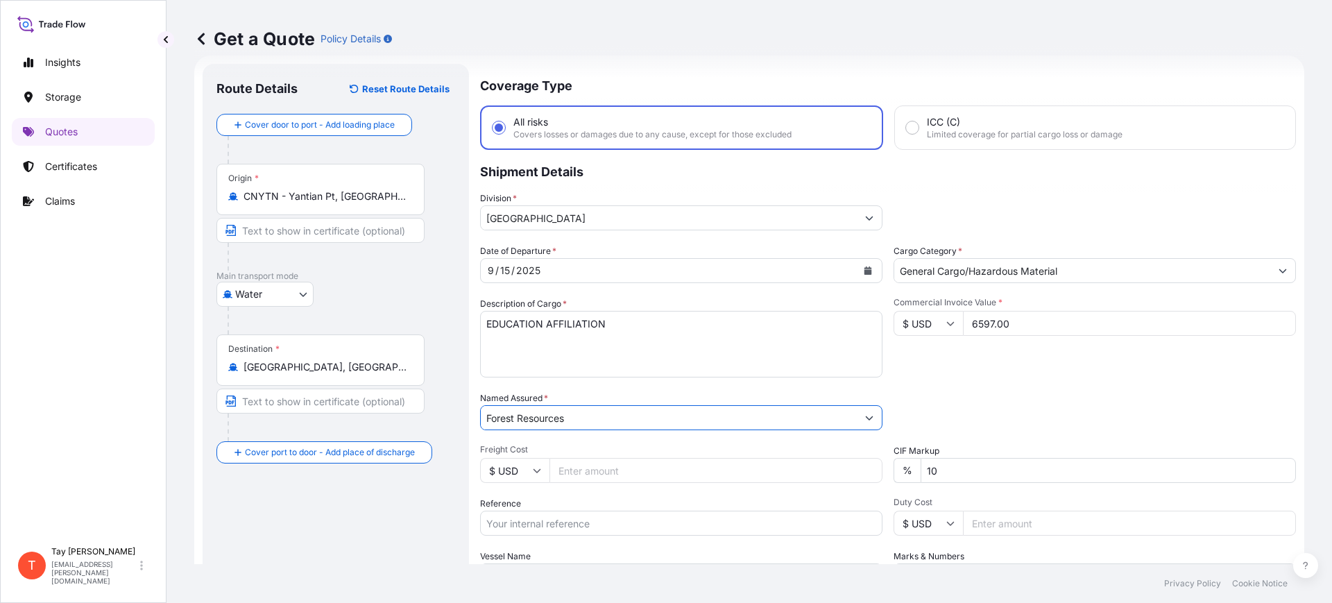
type input "Forest Resources"
click at [559, 466] on input "Freight Cost" at bounding box center [715, 470] width 333 height 25
type input "5583"
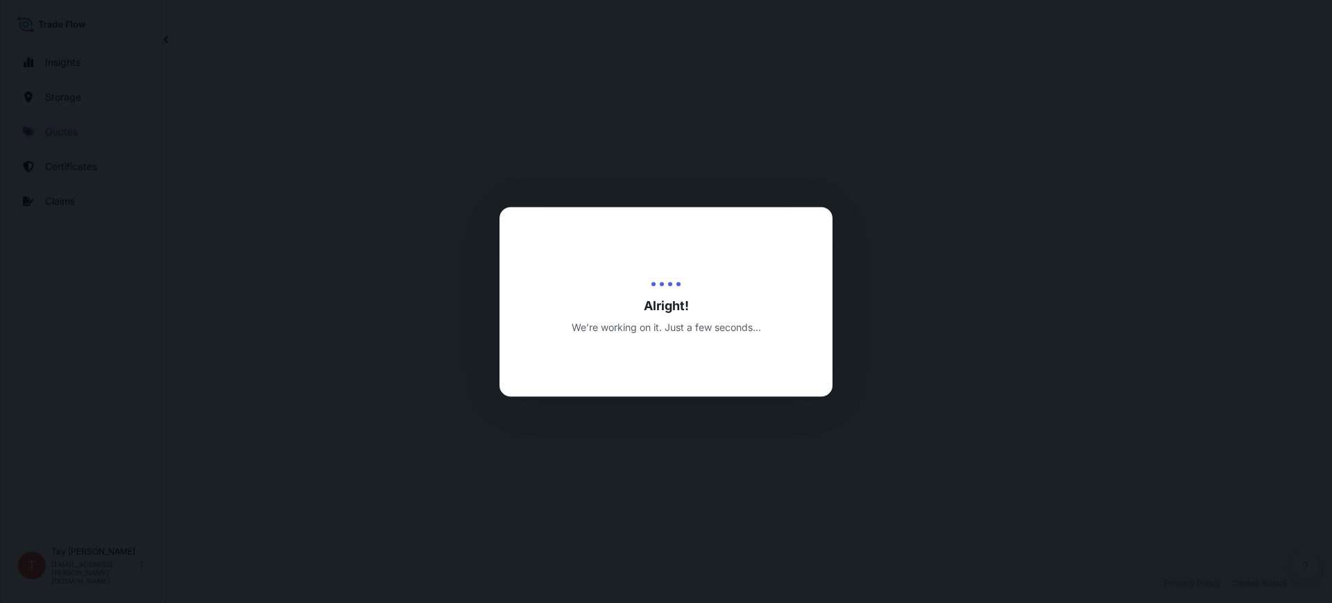
select select "Water"
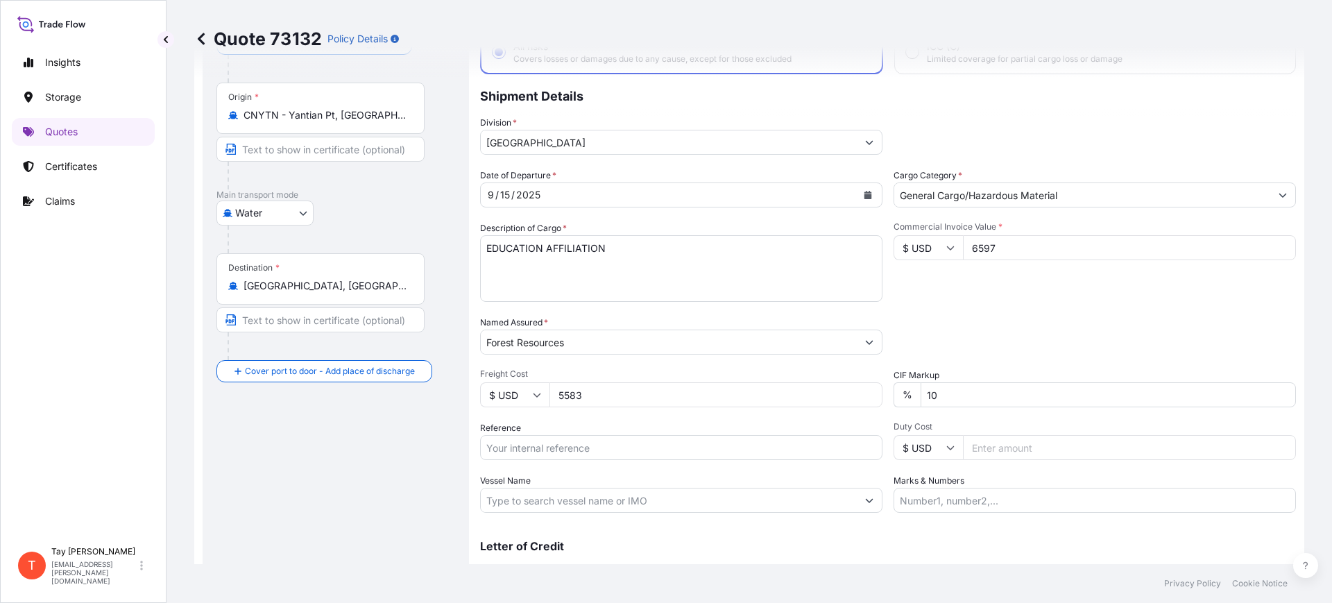
scroll to position [60, 0]
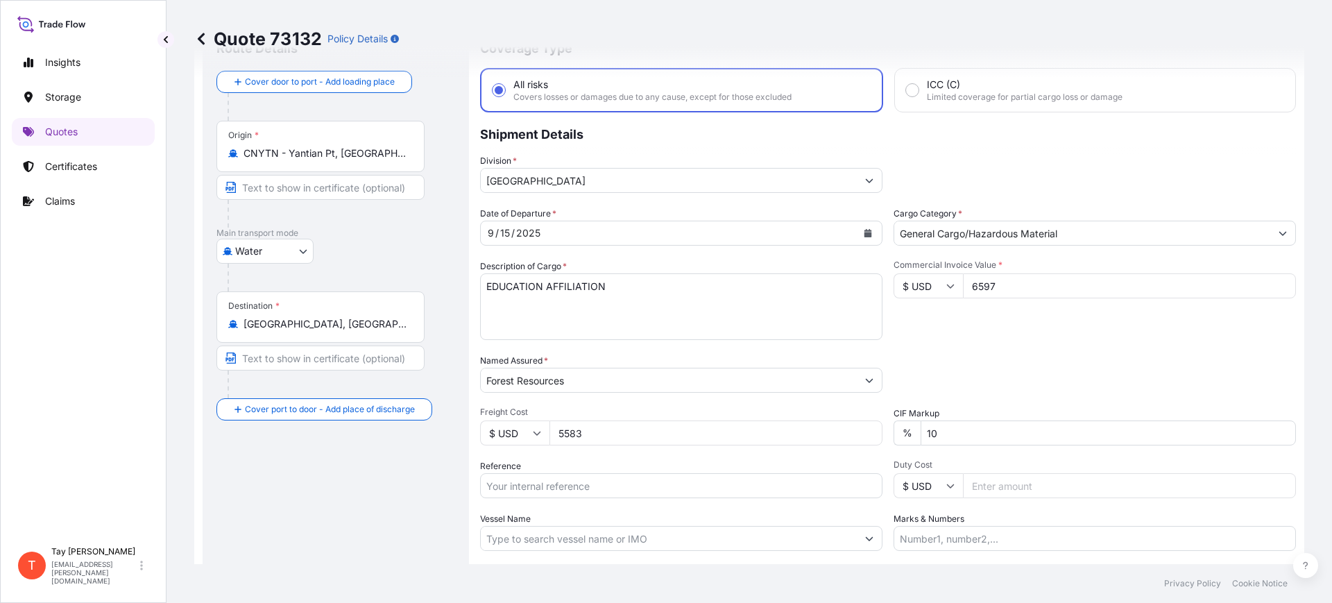
click at [605, 436] on input "5583" at bounding box center [715, 432] width 333 height 25
click at [606, 436] on input "5583" at bounding box center [715, 432] width 333 height 25
type input "5583.00"
click at [546, 482] on input "Reference" at bounding box center [681, 485] width 402 height 25
paste input "S25I158988"
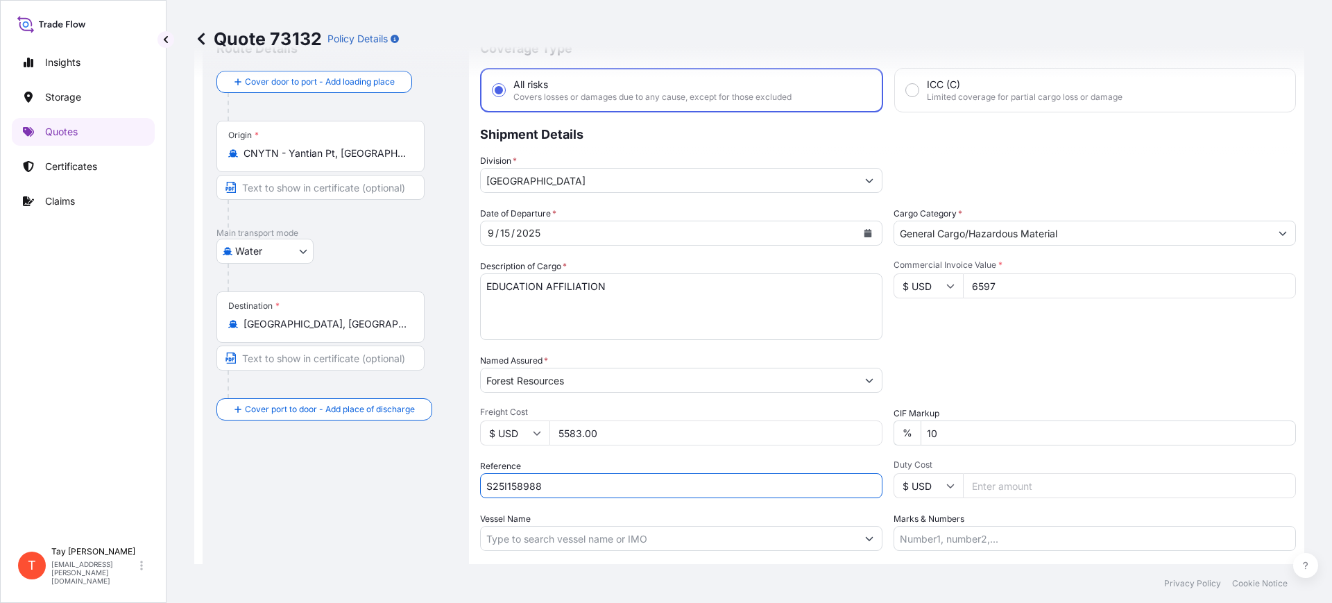
type input "S25I158988"
click at [985, 474] on input "Duty Cost" at bounding box center [1129, 485] width 333 height 25
type input "300.47"
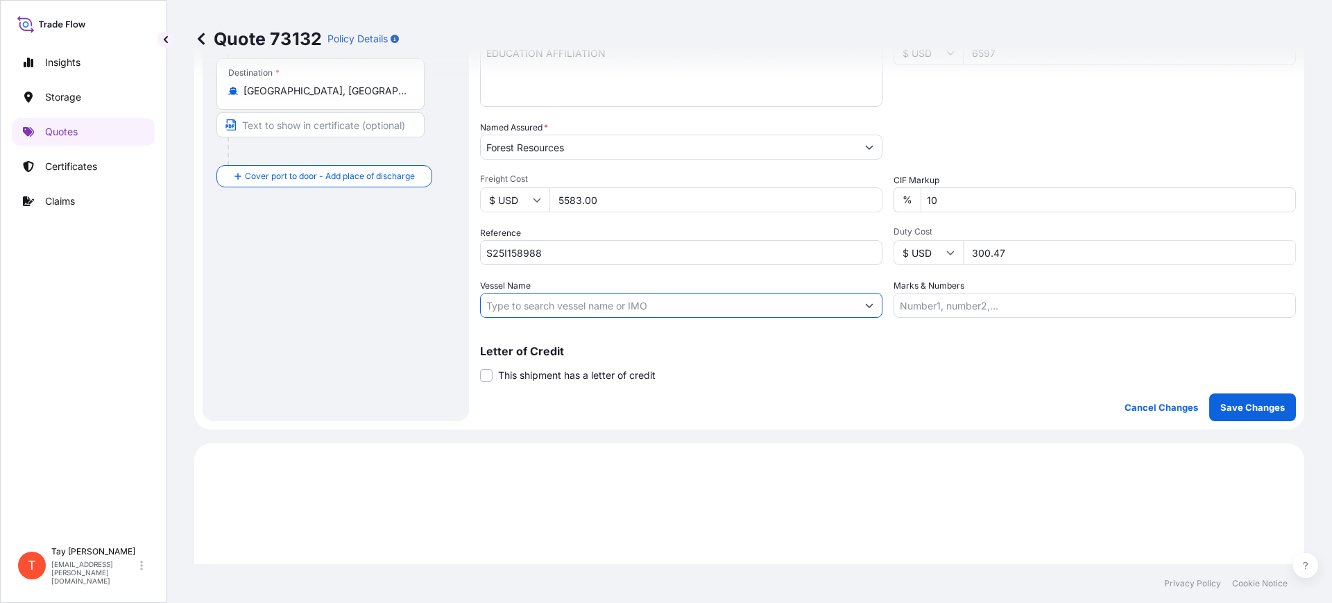
scroll to position [320, 0]
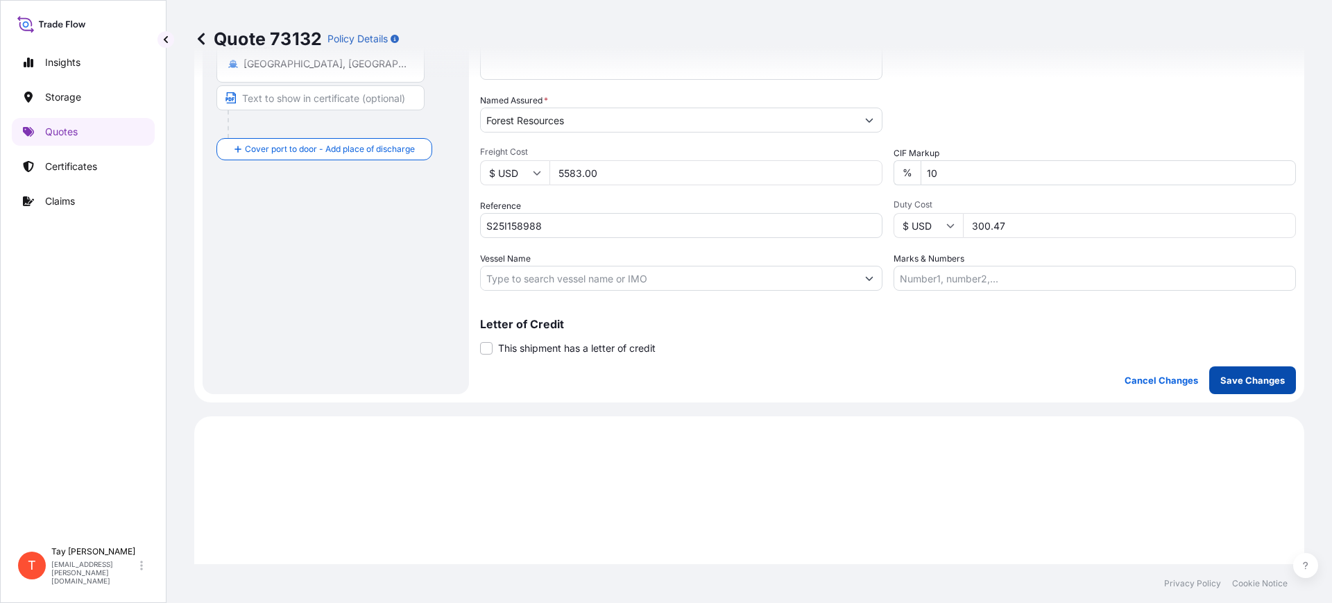
click at [1232, 373] on p "Save Changes" at bounding box center [1252, 380] width 65 height 14
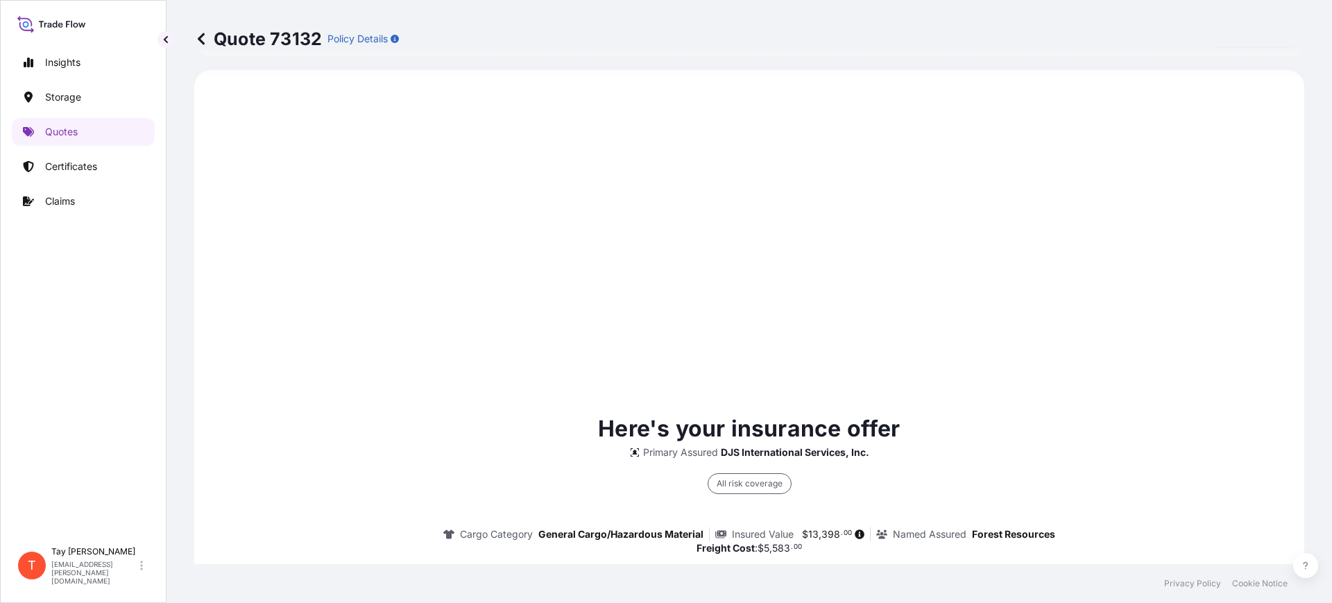
scroll to position [667, 0]
select select "Water"
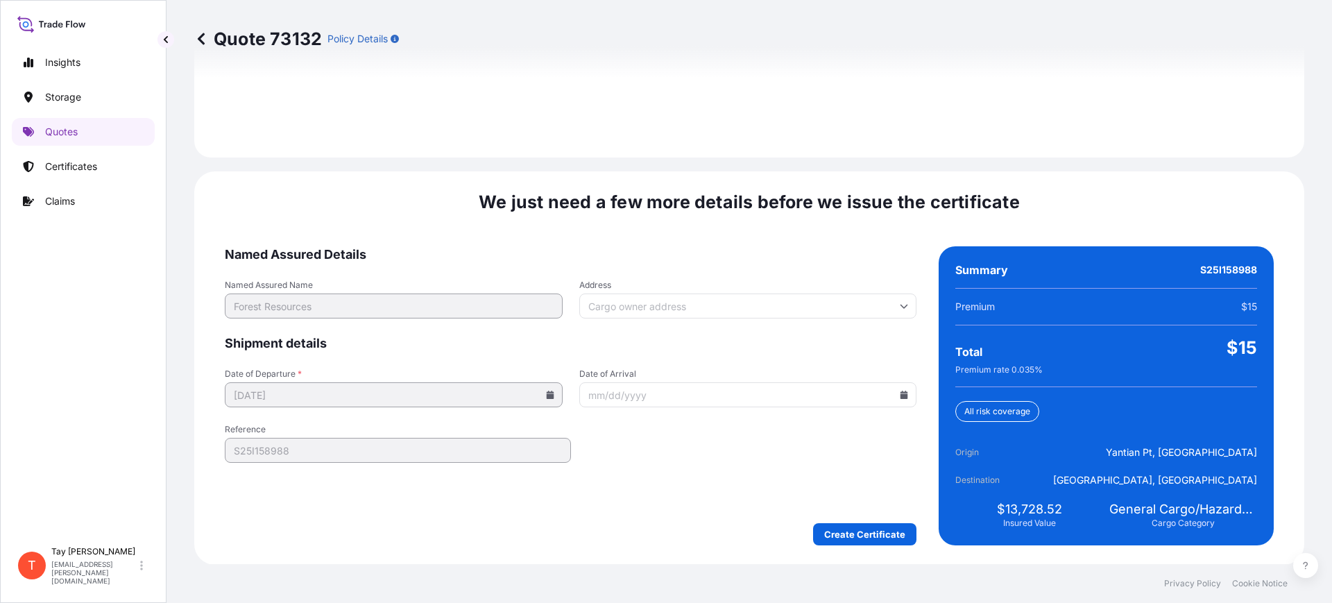
scroll to position [2026, 0]
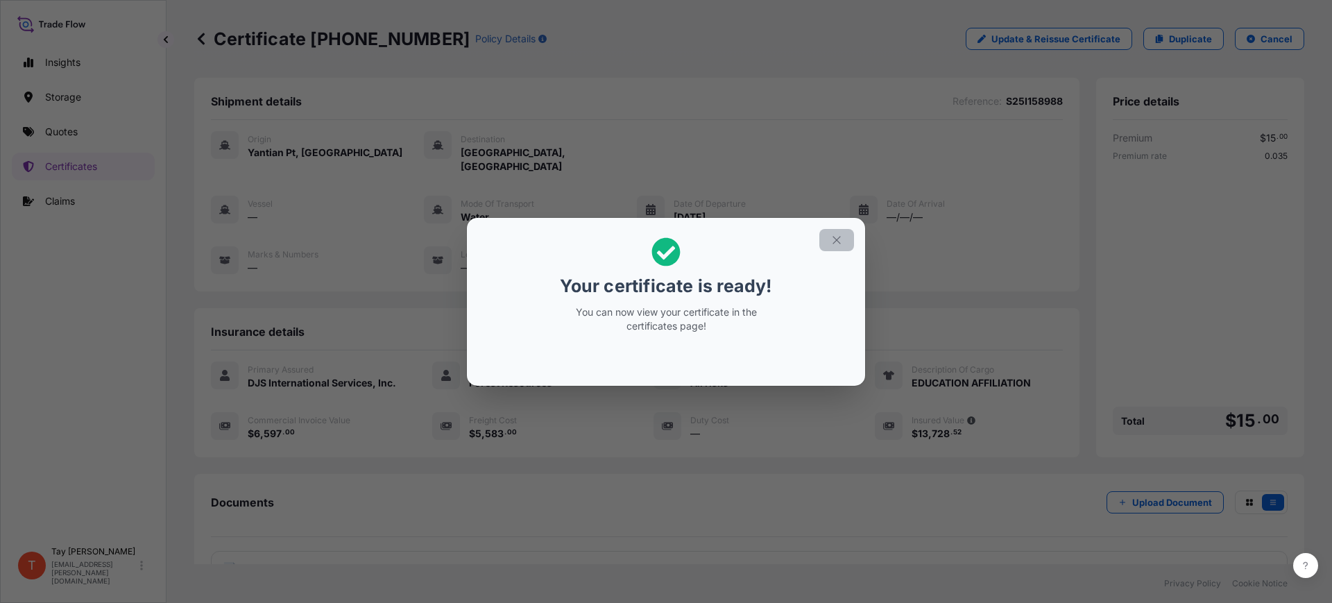
click at [838, 236] on icon "button" at bounding box center [836, 240] width 12 height 12
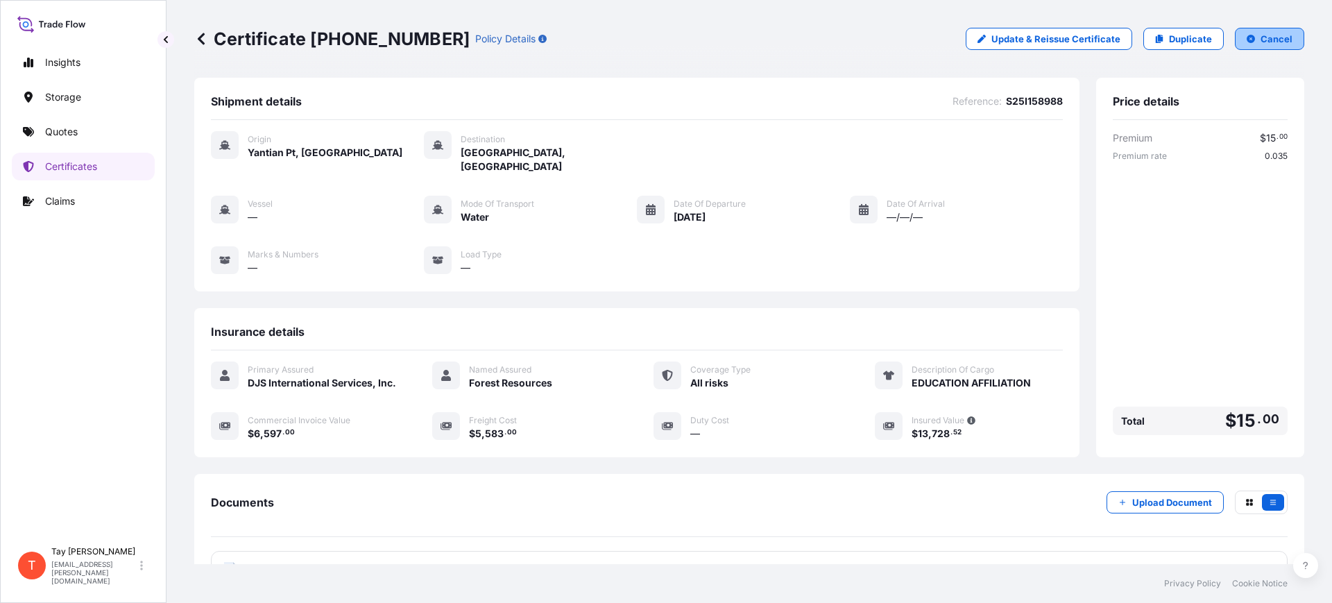
click at [1266, 39] on p "Cancel" at bounding box center [1276, 39] width 32 height 14
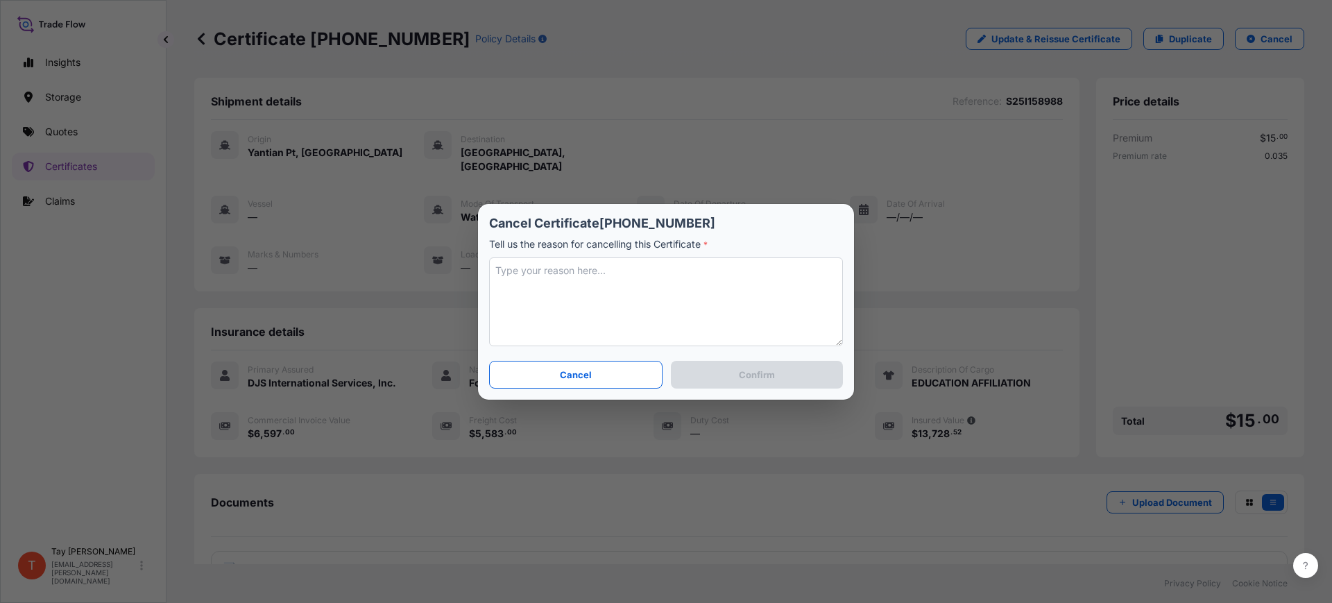
click at [606, 278] on textarea at bounding box center [666, 301] width 354 height 89
type textarea "d"
type textarea "Duty section did not populate"
click at [713, 379] on button "Confirm" at bounding box center [757, 375] width 172 height 28
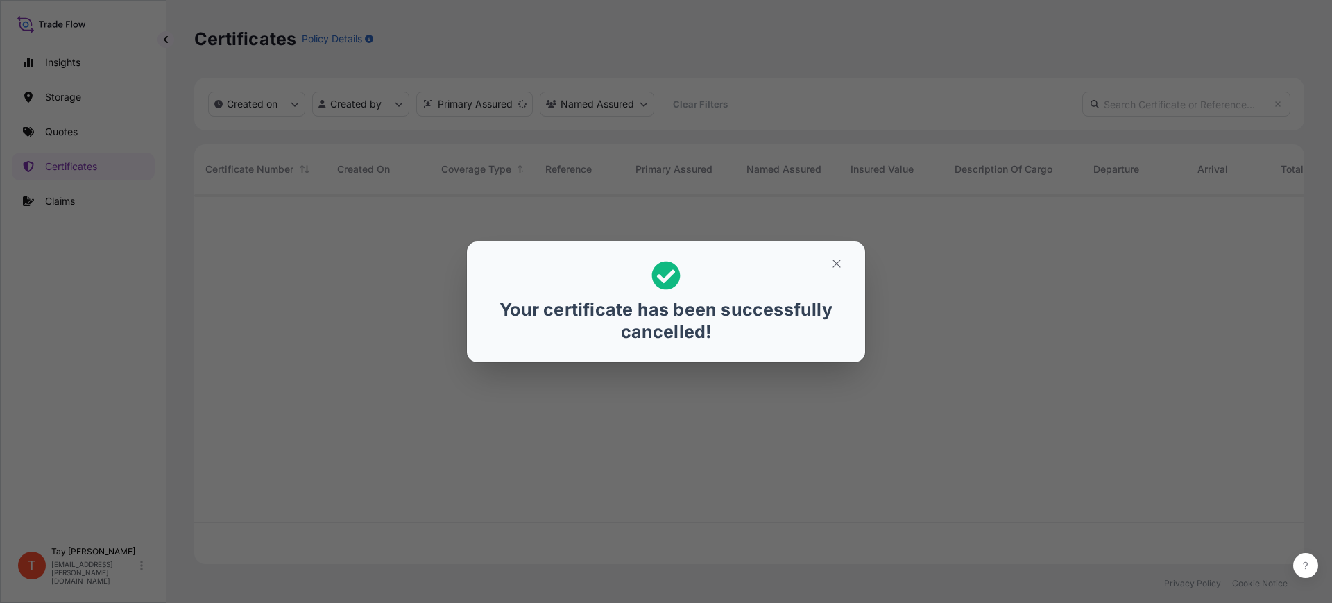
scroll to position [364, 1097]
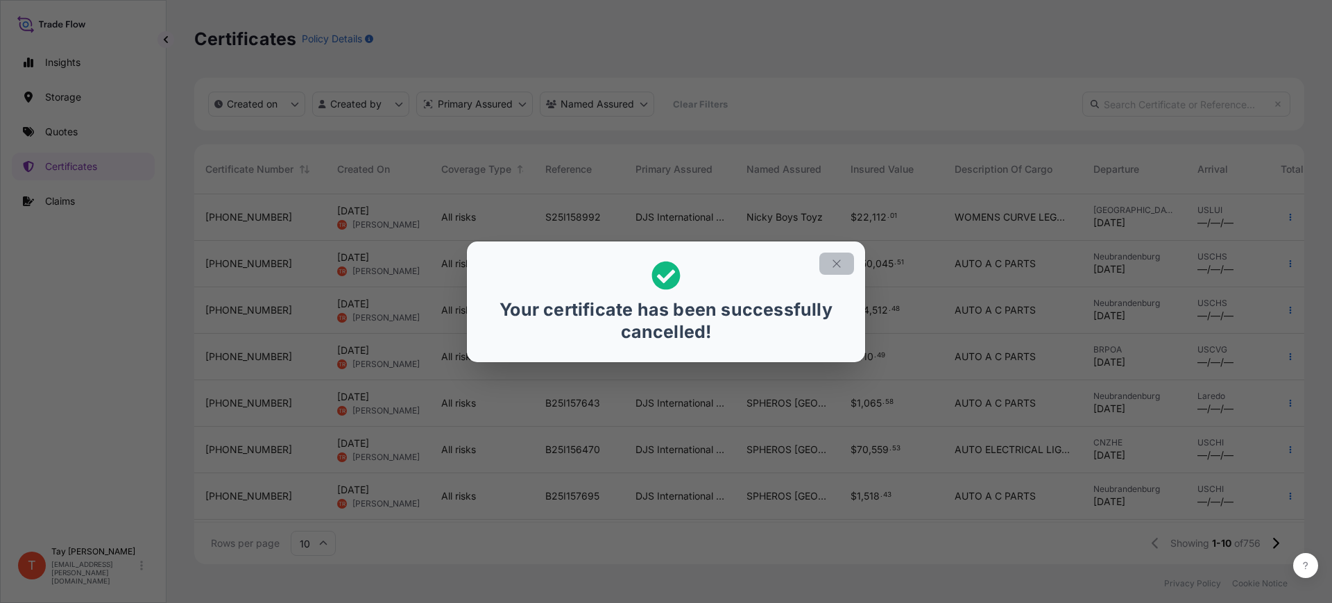
click at [840, 255] on button "button" at bounding box center [836, 263] width 35 height 22
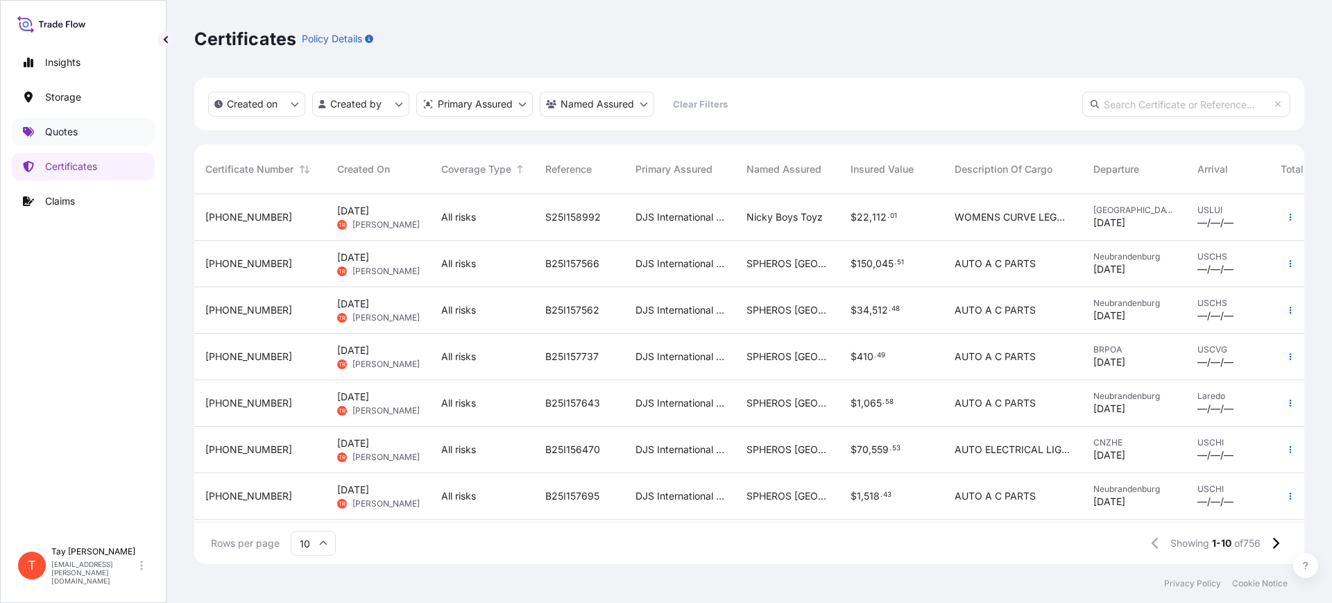
click at [55, 126] on p "Quotes" at bounding box center [61, 132] width 33 height 14
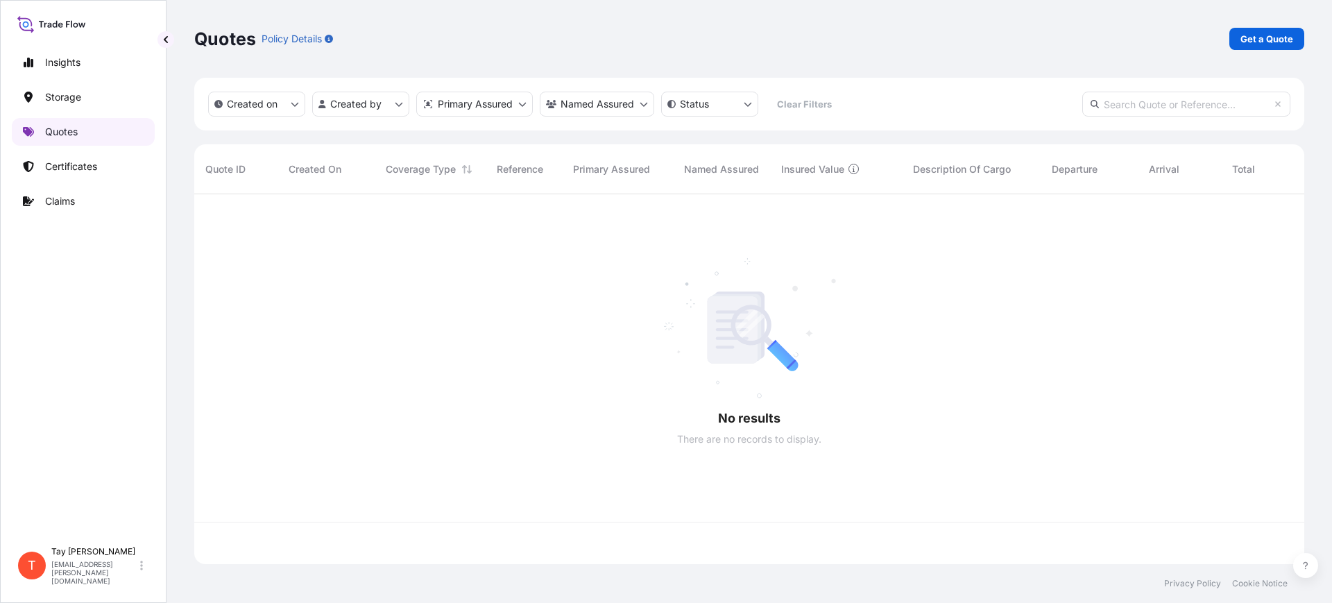
scroll to position [364, 1097]
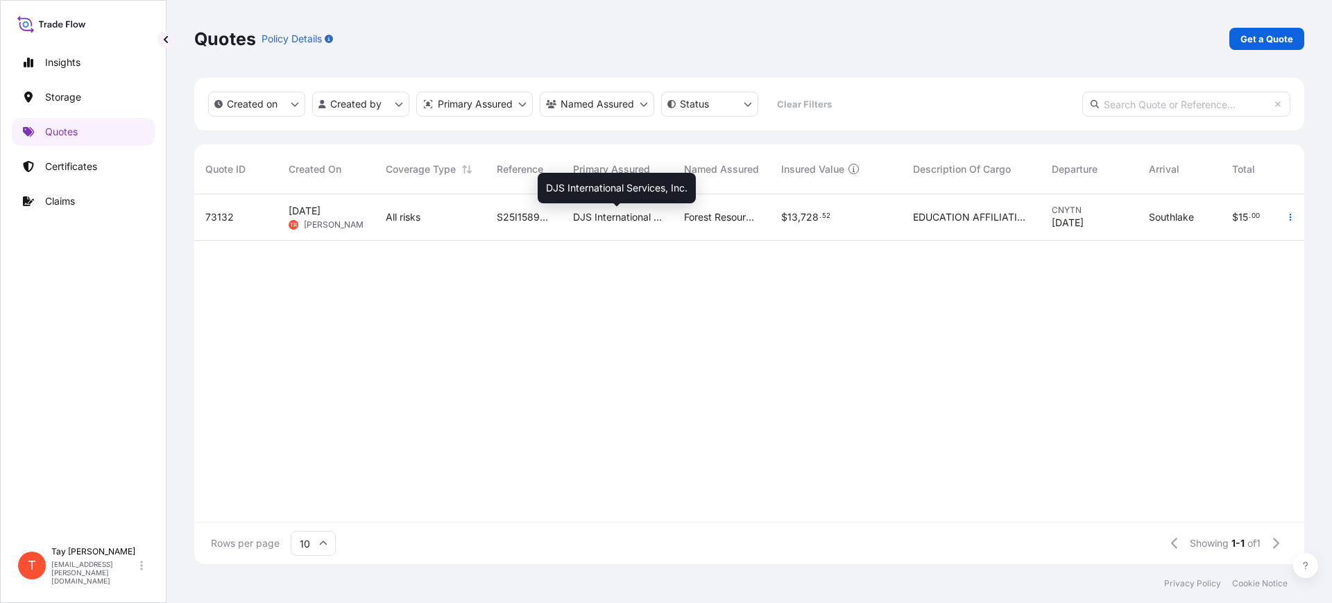
click at [587, 212] on span "DJS International Services, Inc." at bounding box center [617, 217] width 89 height 14
select select "Water"
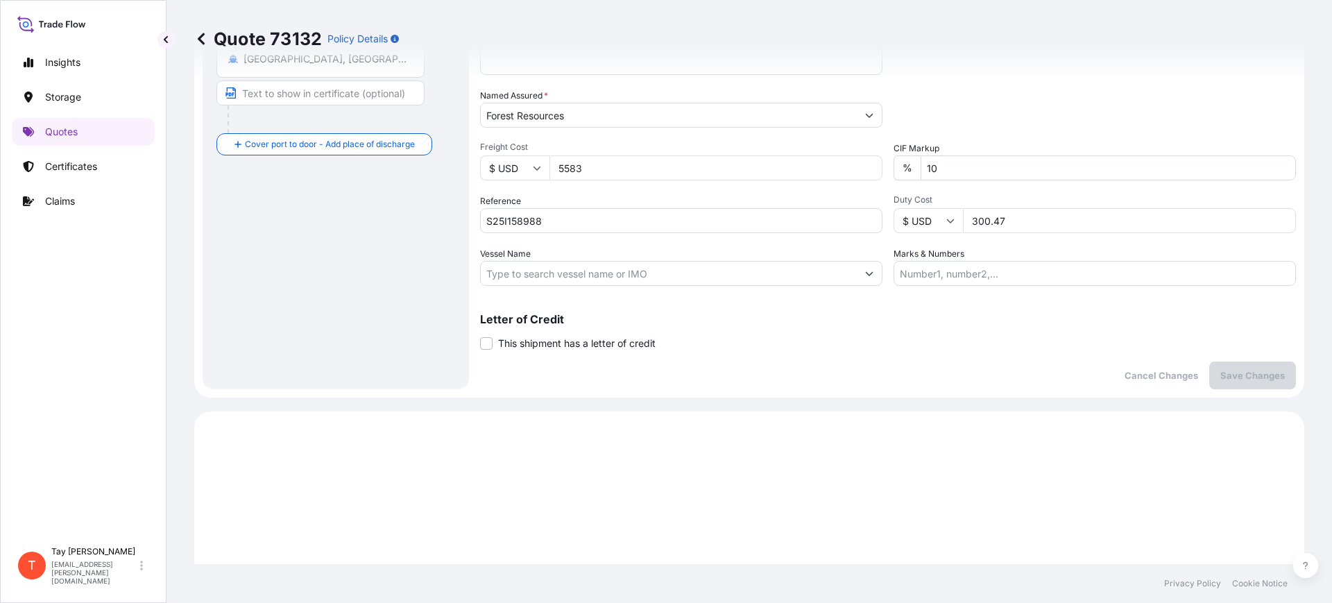
scroll to position [320, 0]
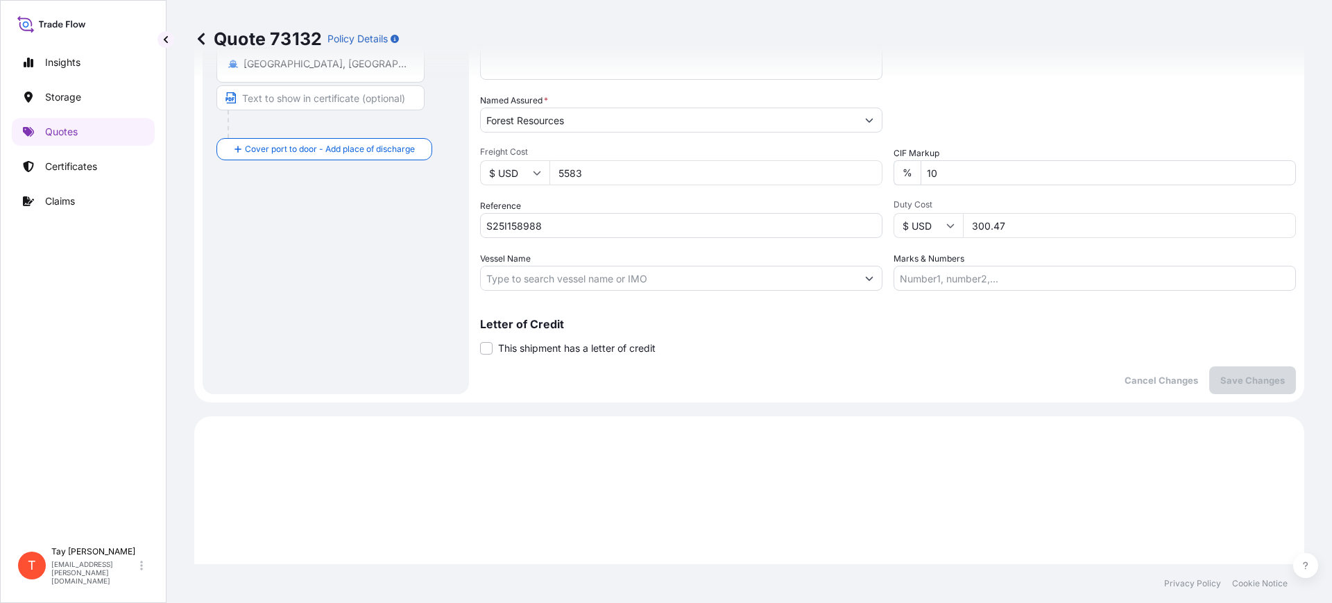
click at [1045, 233] on input "300.47" at bounding box center [1129, 225] width 333 height 25
type input "300.47"
click at [1242, 375] on p "Save Changes" at bounding box center [1252, 380] width 65 height 14
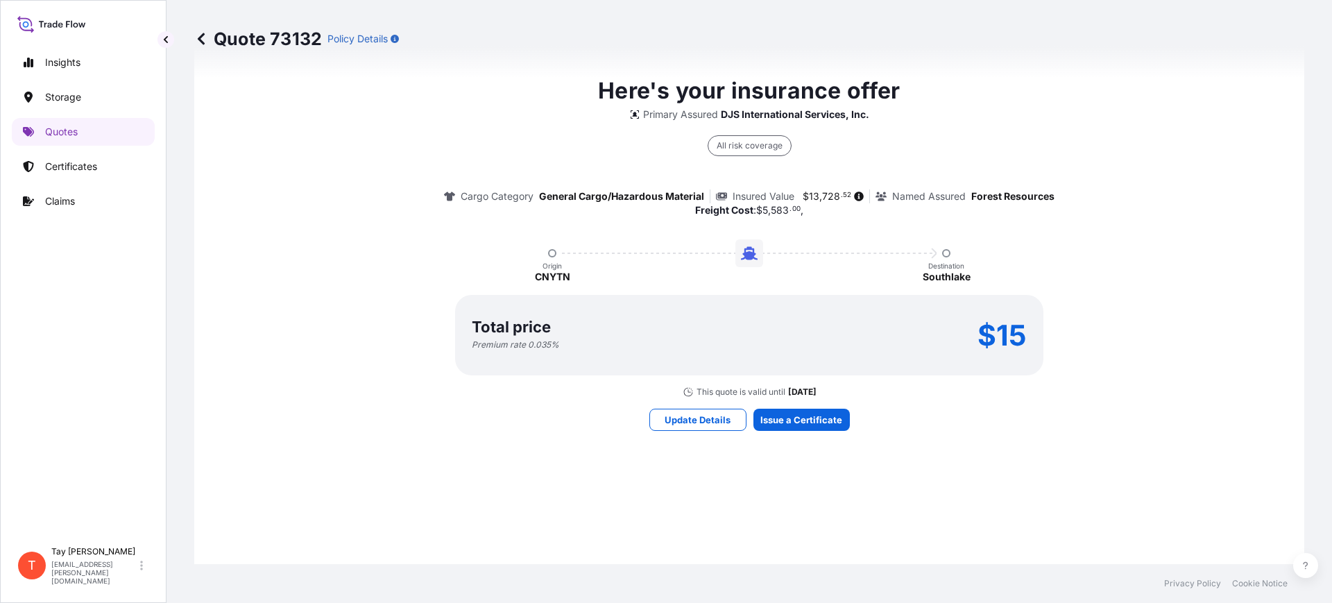
scroll to position [1013, 0]
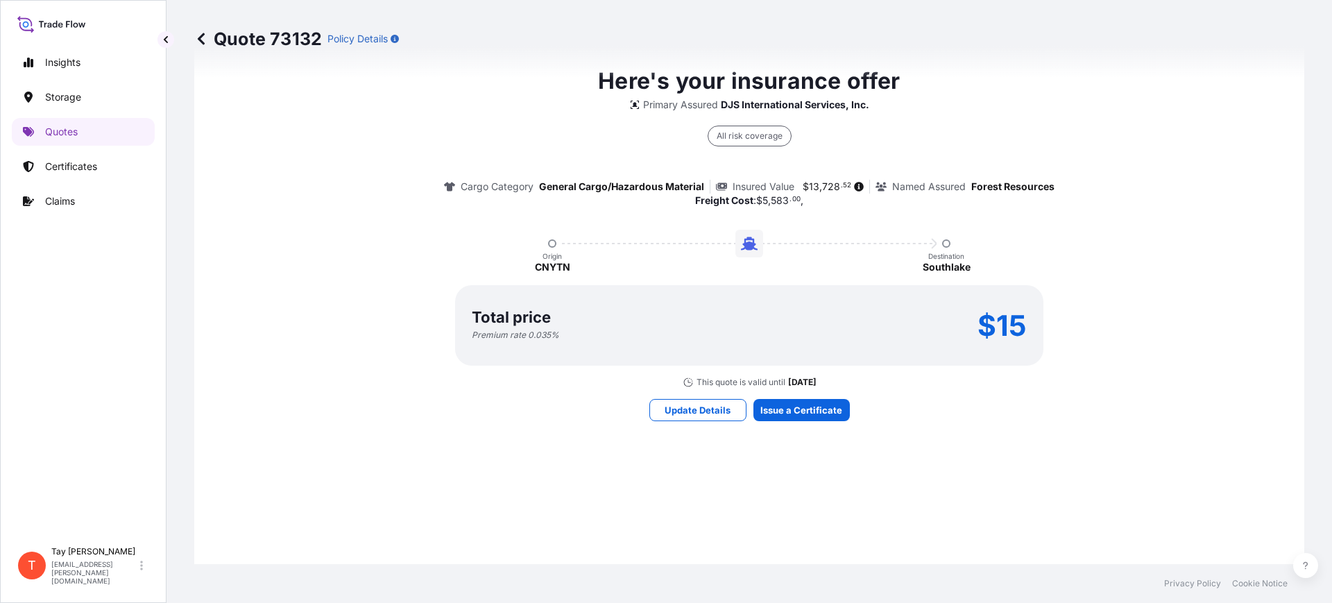
select select "Water"
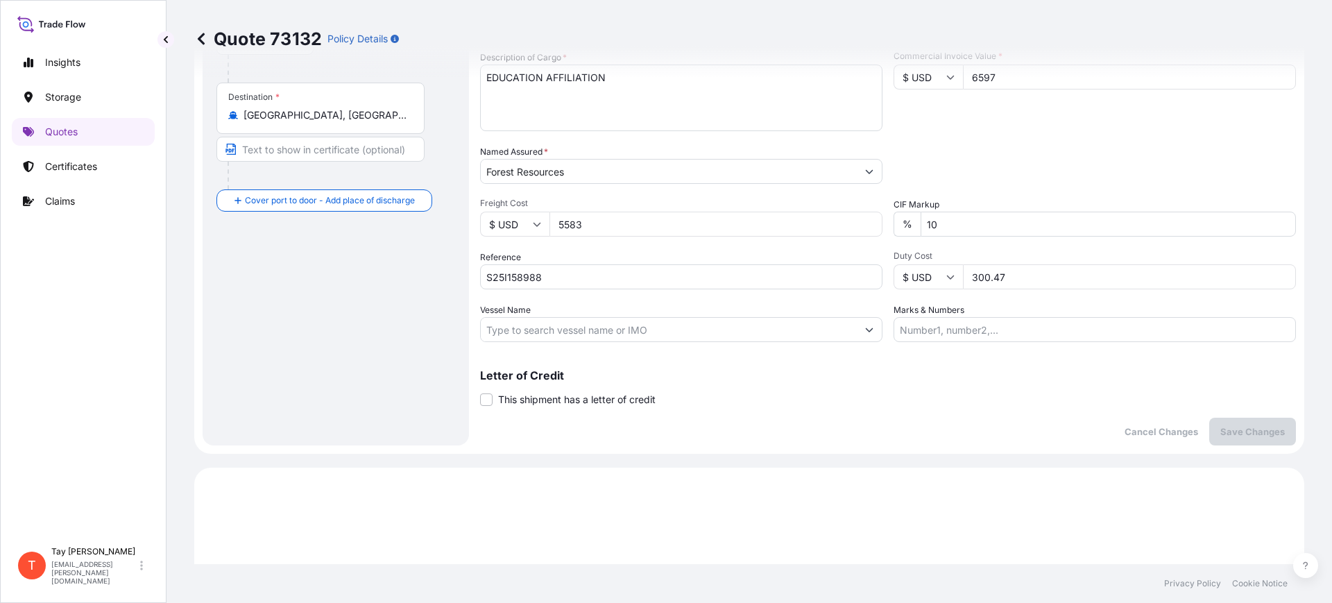
scroll to position [345, 0]
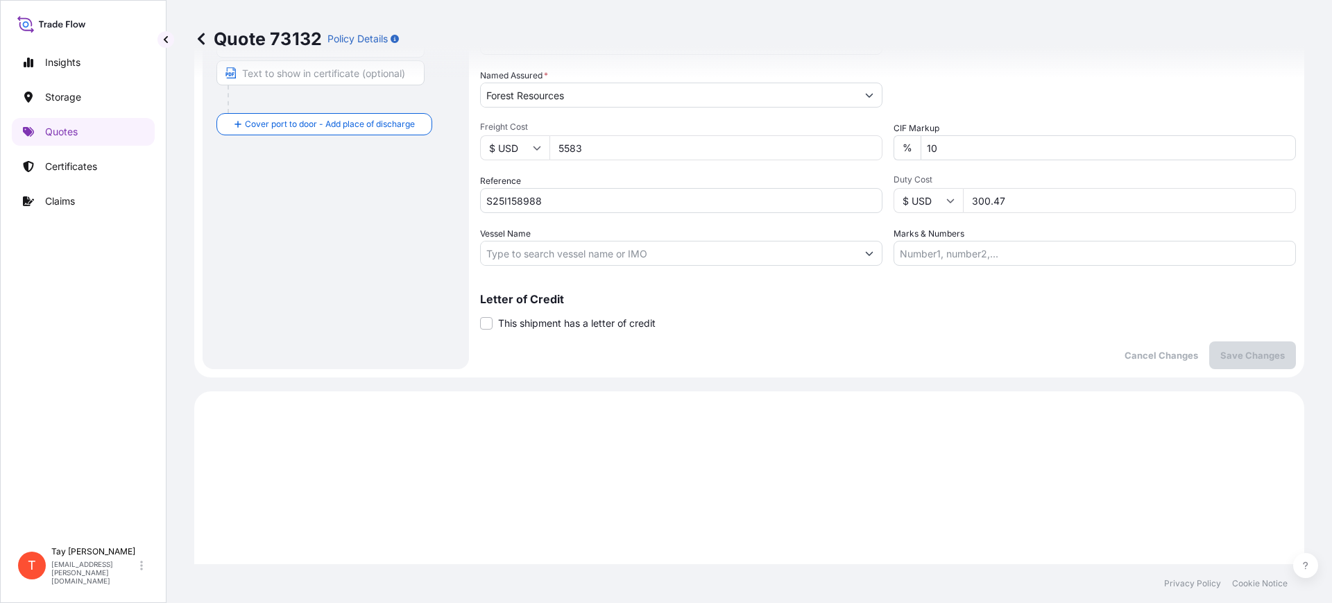
click at [1017, 199] on input "300.47" at bounding box center [1129, 200] width 333 height 25
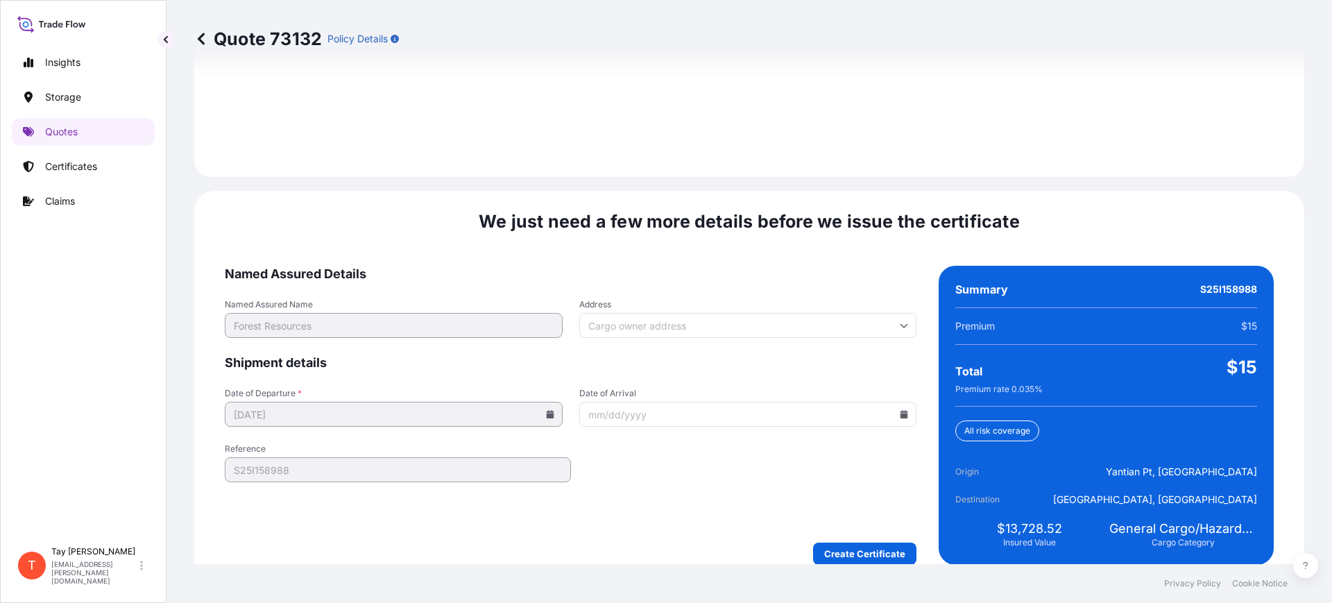
scroll to position [2026, 0]
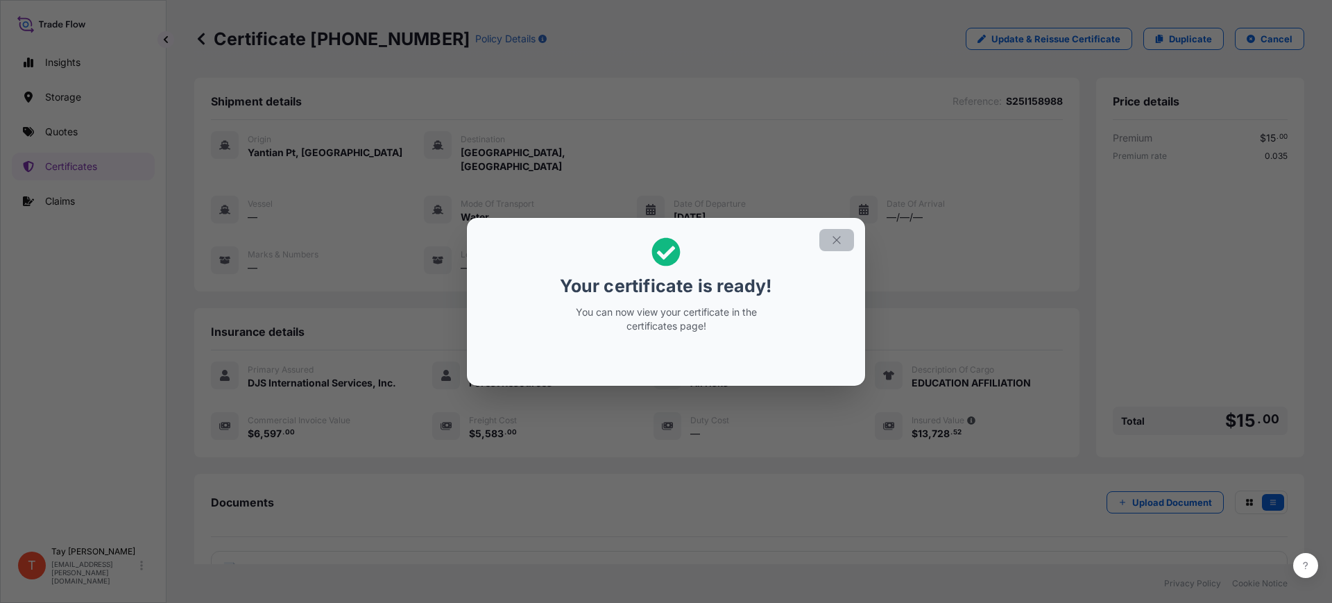
click at [836, 235] on icon "button" at bounding box center [836, 240] width 12 height 12
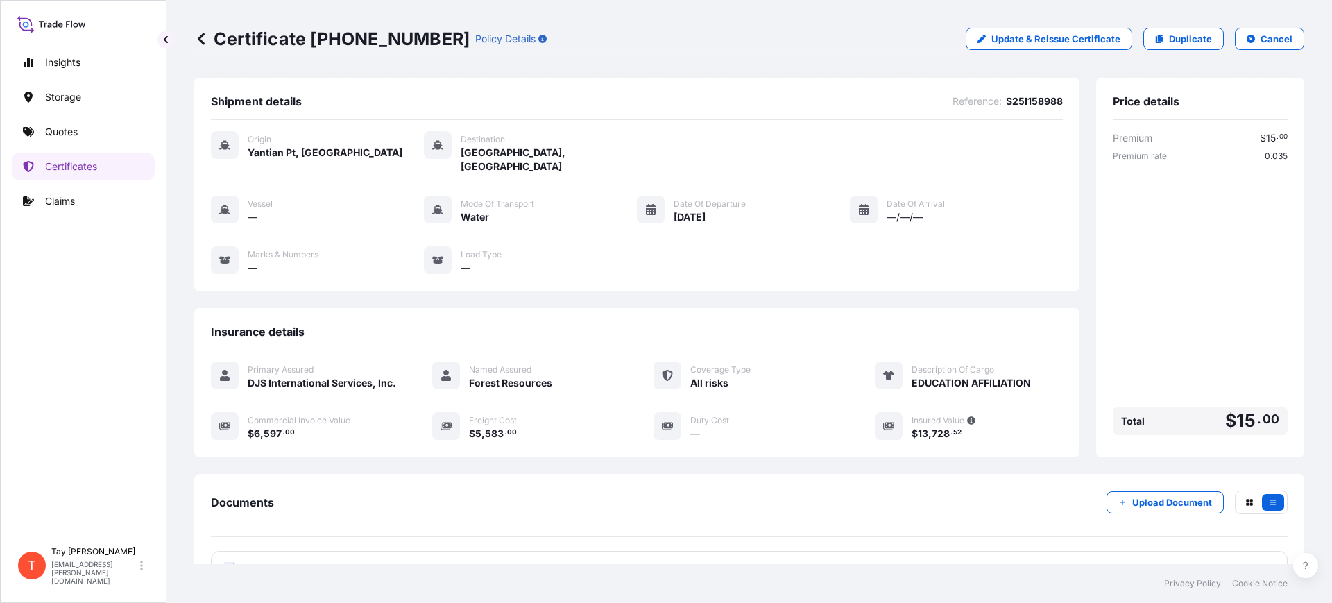
click at [1012, 230] on div "Vessel — Mode of Transport Water Date of Departure [DATE] Date of Arrival —/—/—…" at bounding box center [637, 235] width 852 height 79
click at [959, 235] on div "Vessel — Mode of Transport Water Date of Departure [DATE] Date of Arrival —/—/—…" at bounding box center [637, 235] width 852 height 79
drag, startPoint x: 422, startPoint y: 41, endPoint x: 215, endPoint y: 46, distance: 206.7
click at [215, 41] on p "Certificate [PHONE_NUMBER]" at bounding box center [331, 39] width 275 height 22
copy p "Certificate [PHONE_NUMBER]"
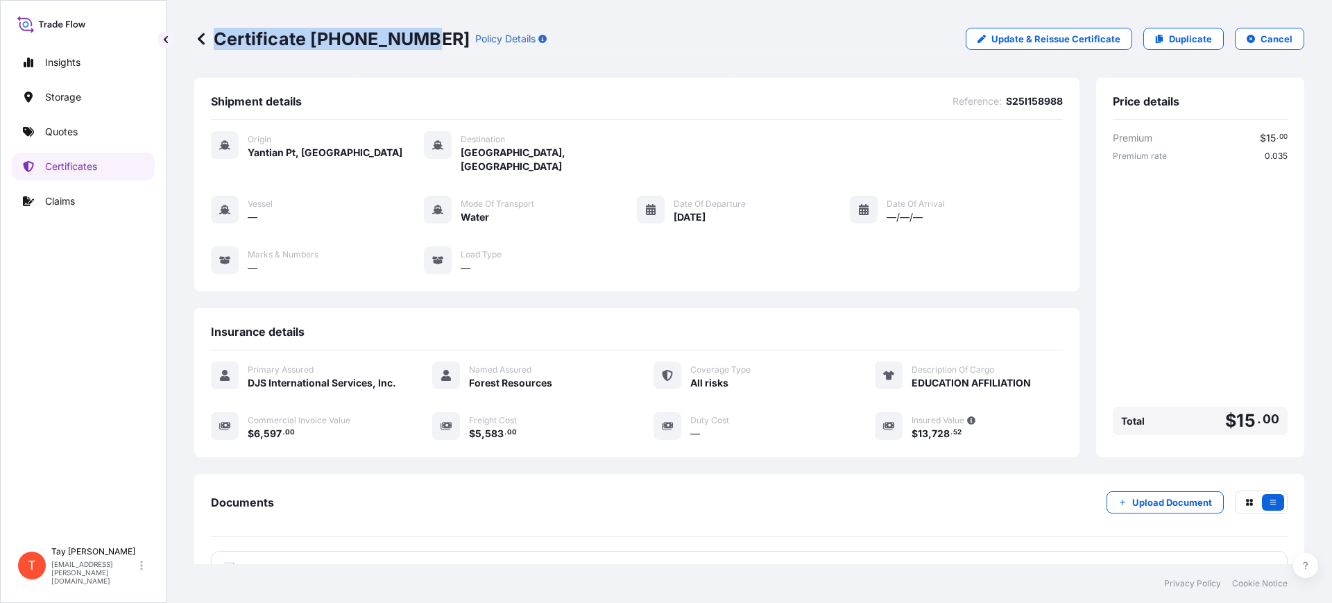
click at [895, 18] on div "Certificate [PHONE_NUMBER] Policy Details Update & Reissue Certificate Duplicat…" at bounding box center [749, 39] width 1110 height 78
drag, startPoint x: 216, startPoint y: 41, endPoint x: 421, endPoint y: 40, distance: 204.6
click at [421, 40] on p "Certificate [PHONE_NUMBER]" at bounding box center [331, 39] width 275 height 22
copy p "Certificate [PHONE_NUMBER]"
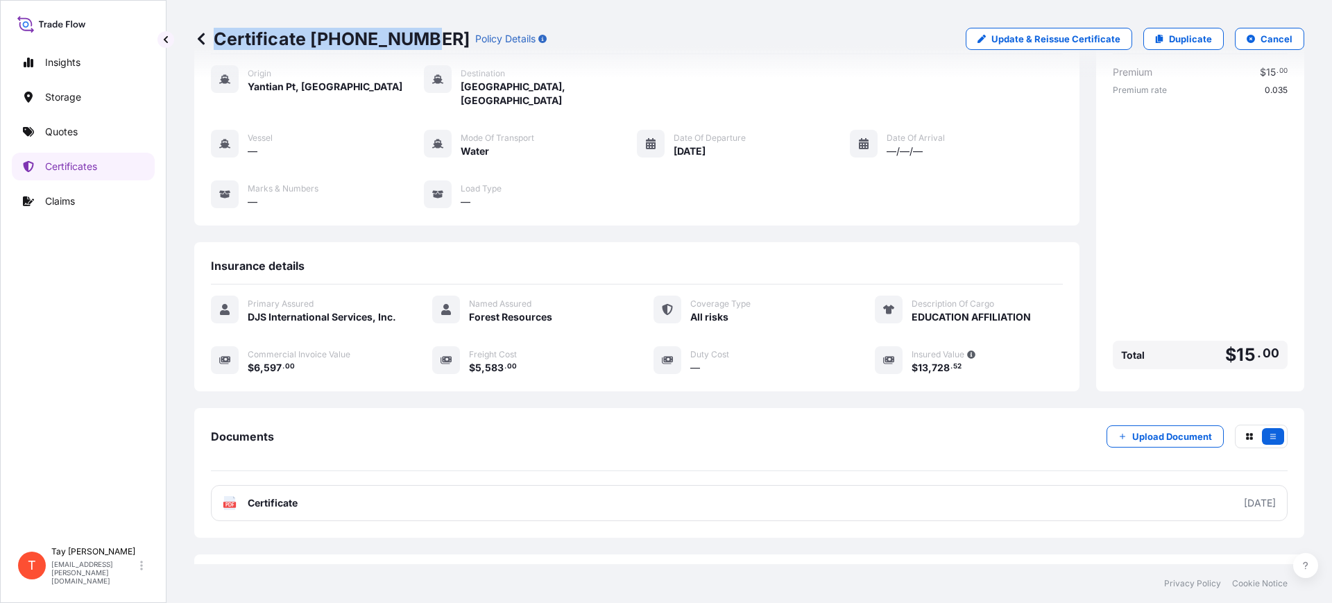
scroll to position [126, 0]
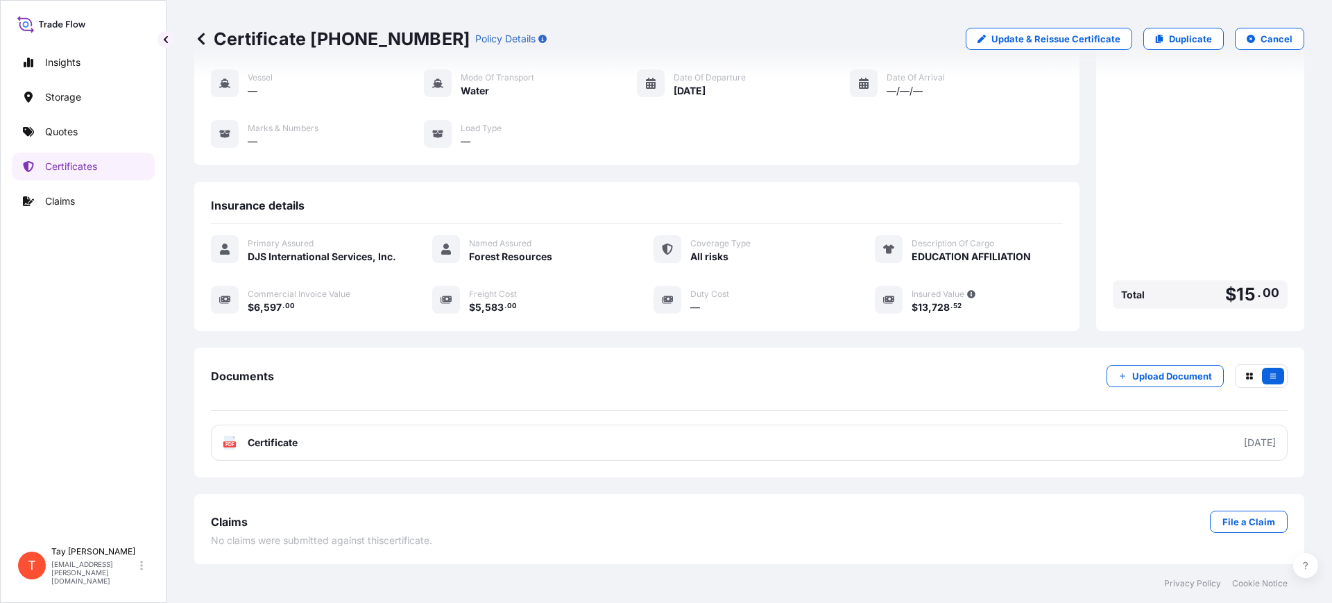
click at [314, 78] on div "Vessel — Mode of Transport Water Date of Departure [DATE] Date of Arrival —/—/—…" at bounding box center [637, 108] width 852 height 79
click at [50, 131] on p "Quotes" at bounding box center [61, 132] width 33 height 14
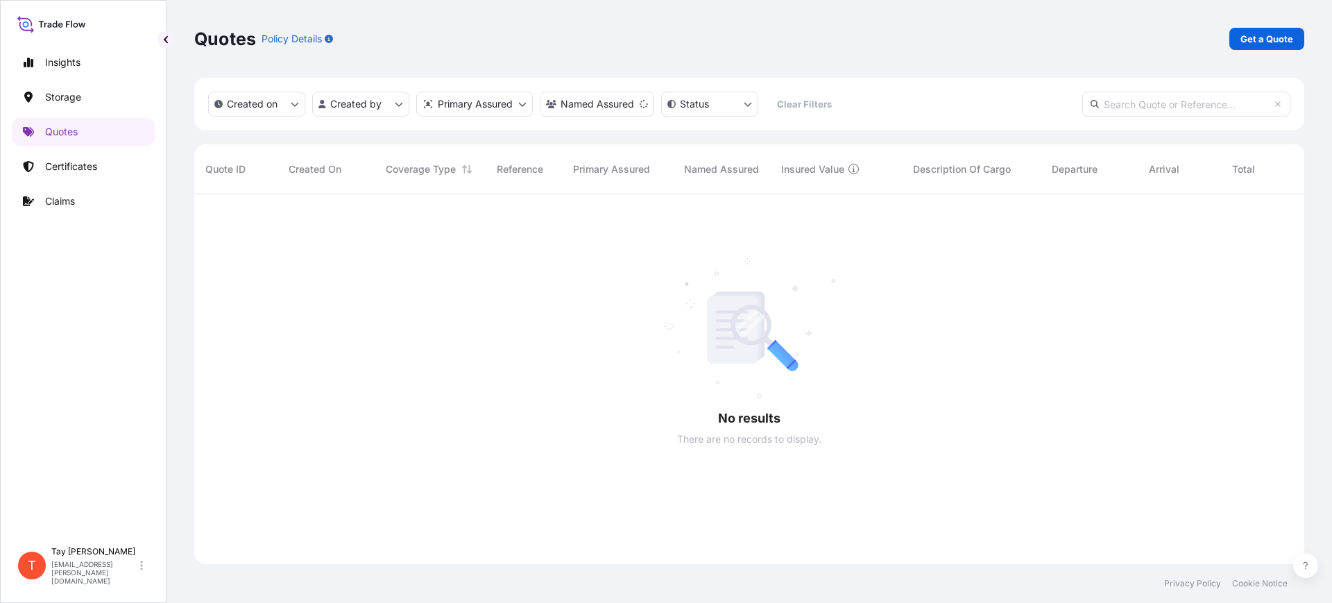
scroll to position [406, 1097]
click at [1262, 44] on p "Get a Quote" at bounding box center [1266, 39] width 53 height 14
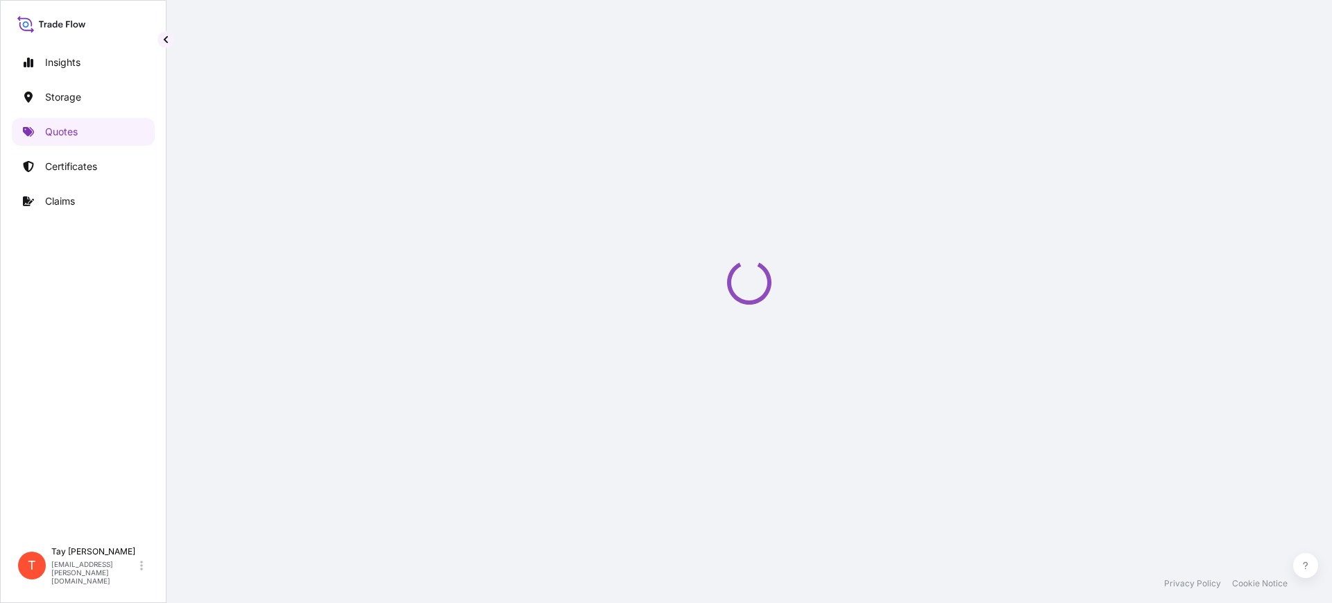
select select "Water"
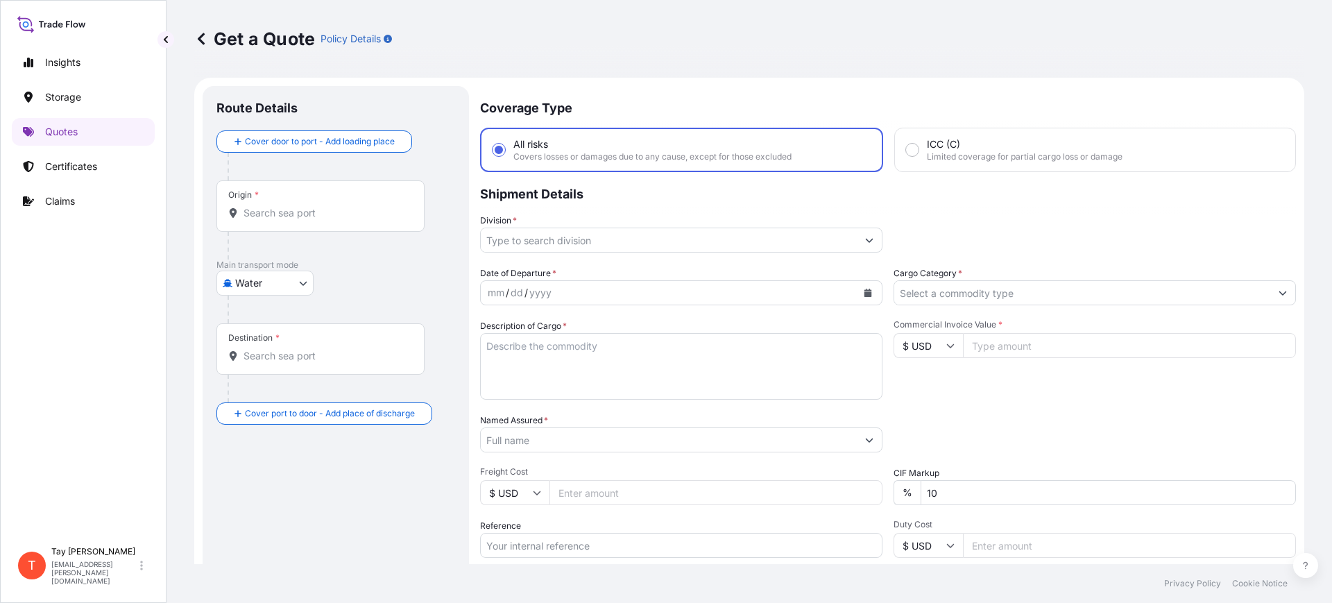
scroll to position [22, 0]
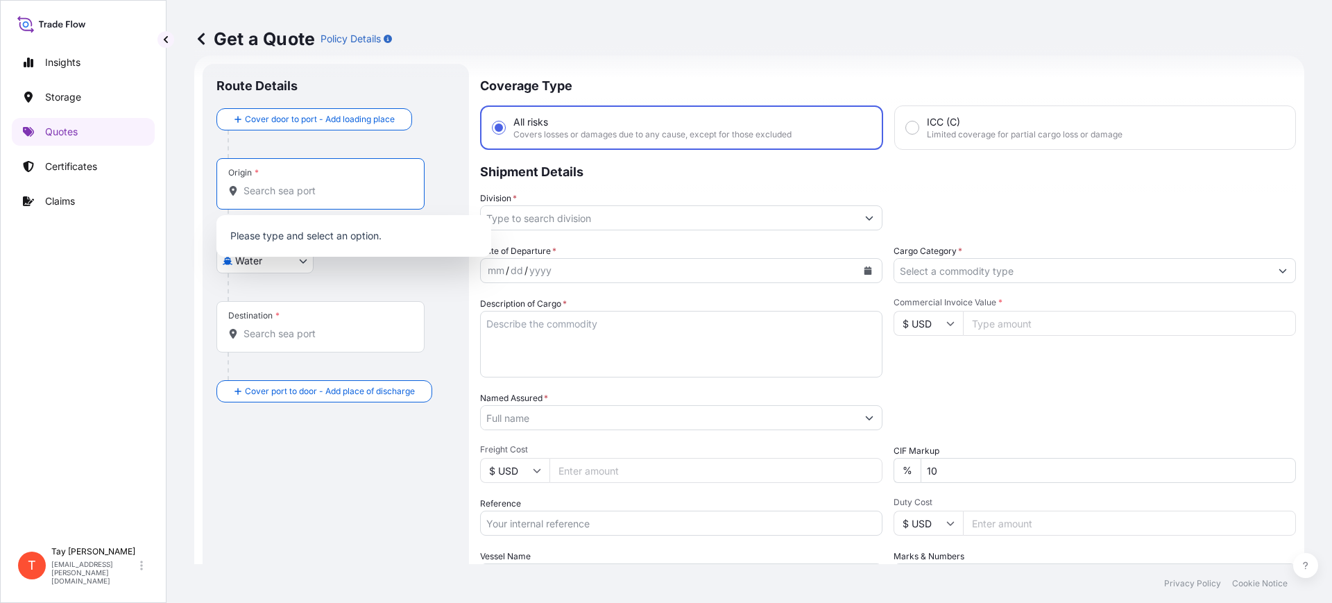
click at [294, 186] on input "Origin *" at bounding box center [325, 191] width 164 height 14
drag, startPoint x: 291, startPoint y: 189, endPoint x: 146, endPoint y: 178, distance: 145.3
click at [155, 180] on div "Insights Storage Quotes Certificates Claims T [PERSON_NAME] [EMAIL_ADDRESS][PER…" at bounding box center [666, 301] width 1332 height 603
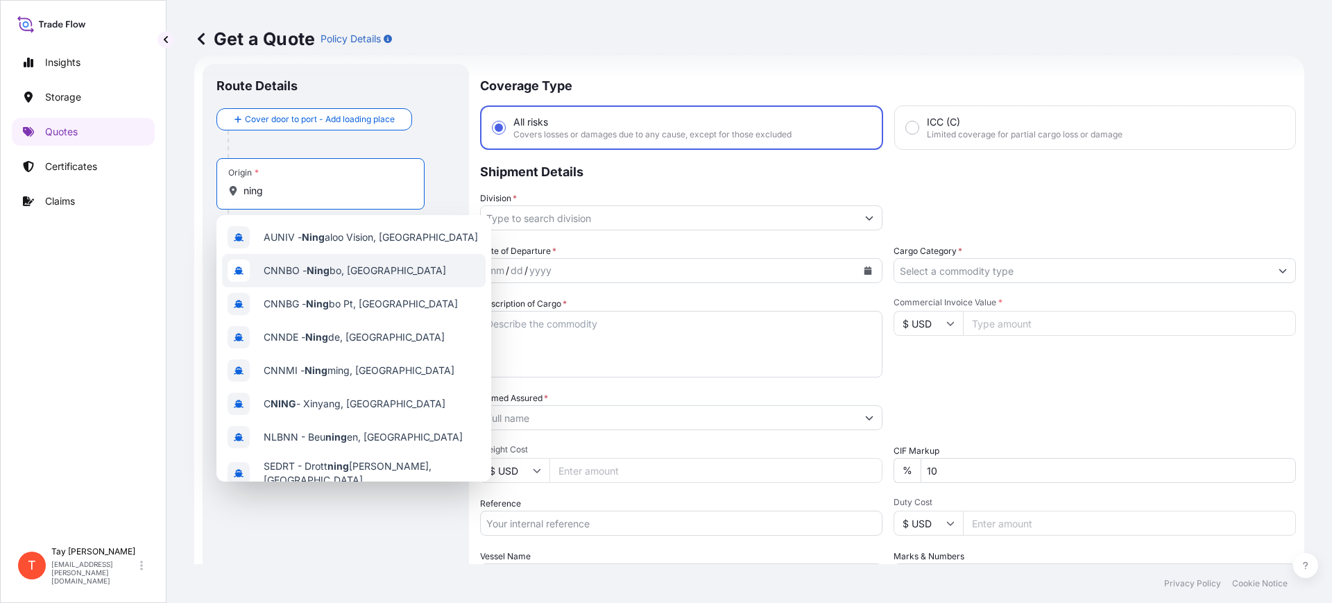
click at [347, 261] on div "CNNBO - [PERSON_NAME], [GEOGRAPHIC_DATA]" at bounding box center [354, 270] width 264 height 33
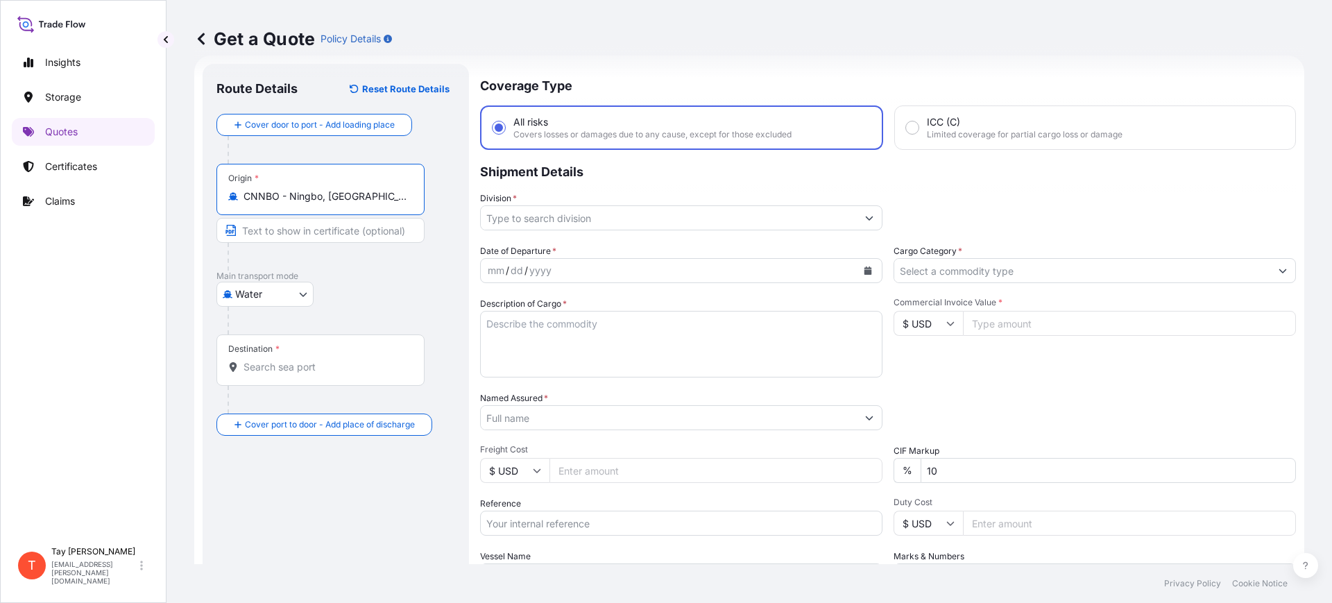
type input "CNNBO - Ningbo, [GEOGRAPHIC_DATA]"
click at [248, 375] on div "Destination *" at bounding box center [320, 359] width 208 height 51
click at [248, 374] on input "Destination *" at bounding box center [325, 367] width 164 height 14
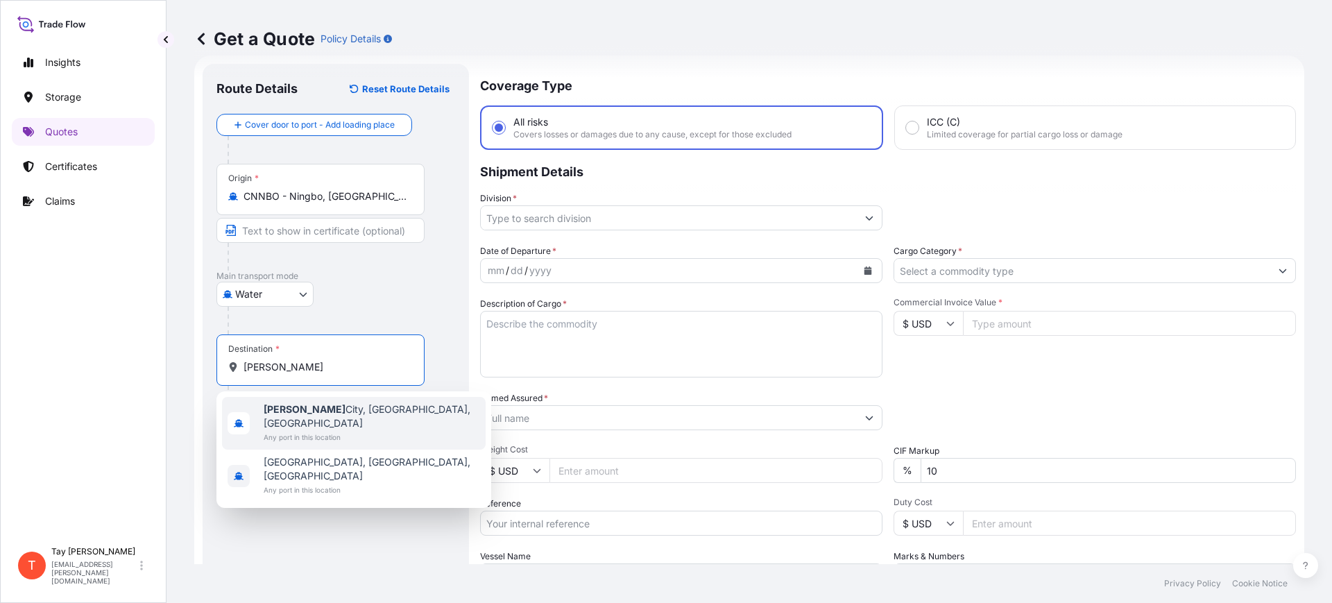
click at [271, 403] on b "[PERSON_NAME]" at bounding box center [305, 409] width 82 height 12
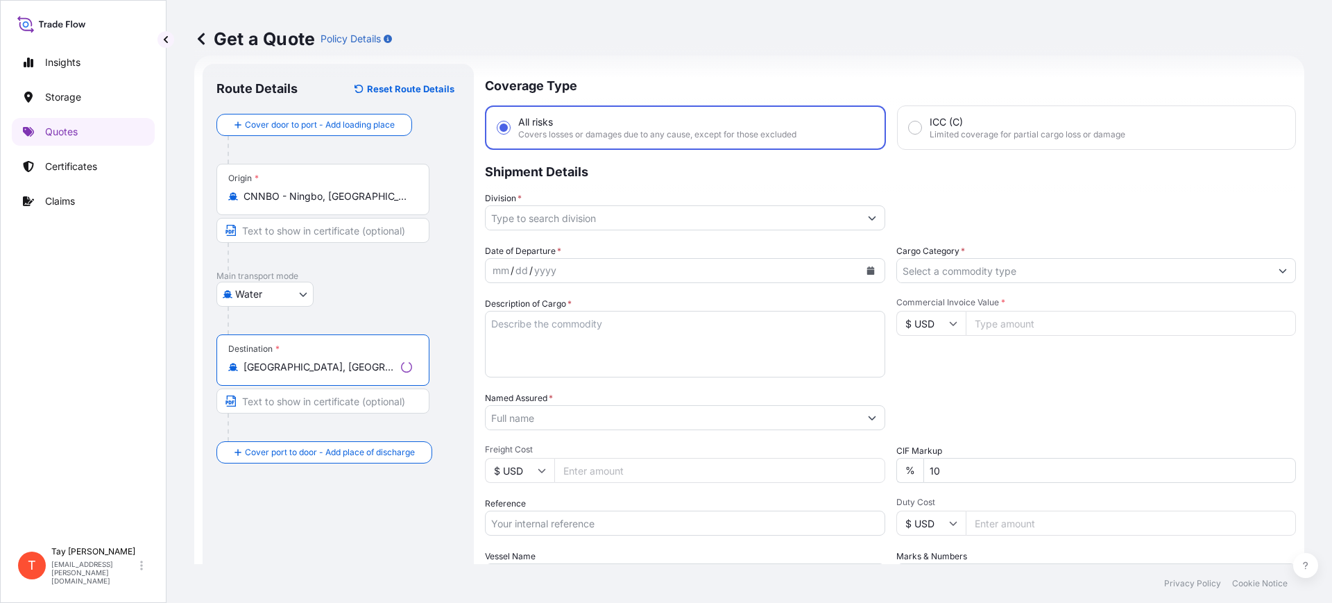
type input "[GEOGRAPHIC_DATA], [GEOGRAPHIC_DATA], [GEOGRAPHIC_DATA]"
click at [542, 214] on input "Division *" at bounding box center [673, 217] width 374 height 25
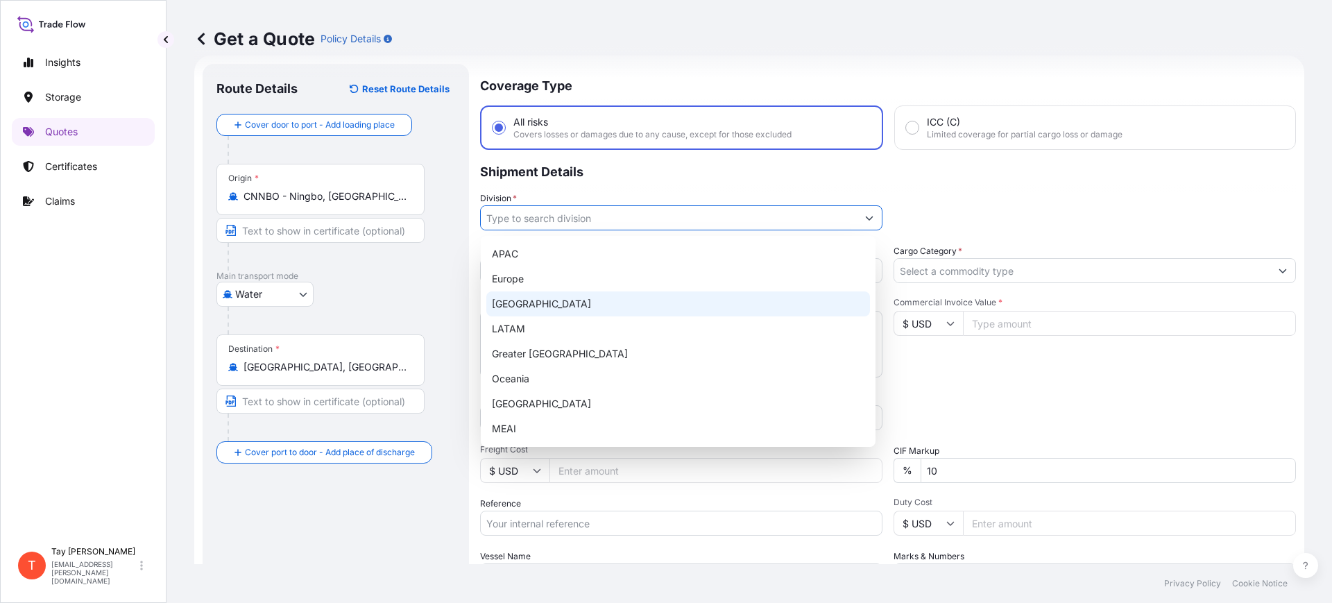
click at [533, 302] on div "[GEOGRAPHIC_DATA]" at bounding box center [678, 303] width 384 height 25
type input "[GEOGRAPHIC_DATA]"
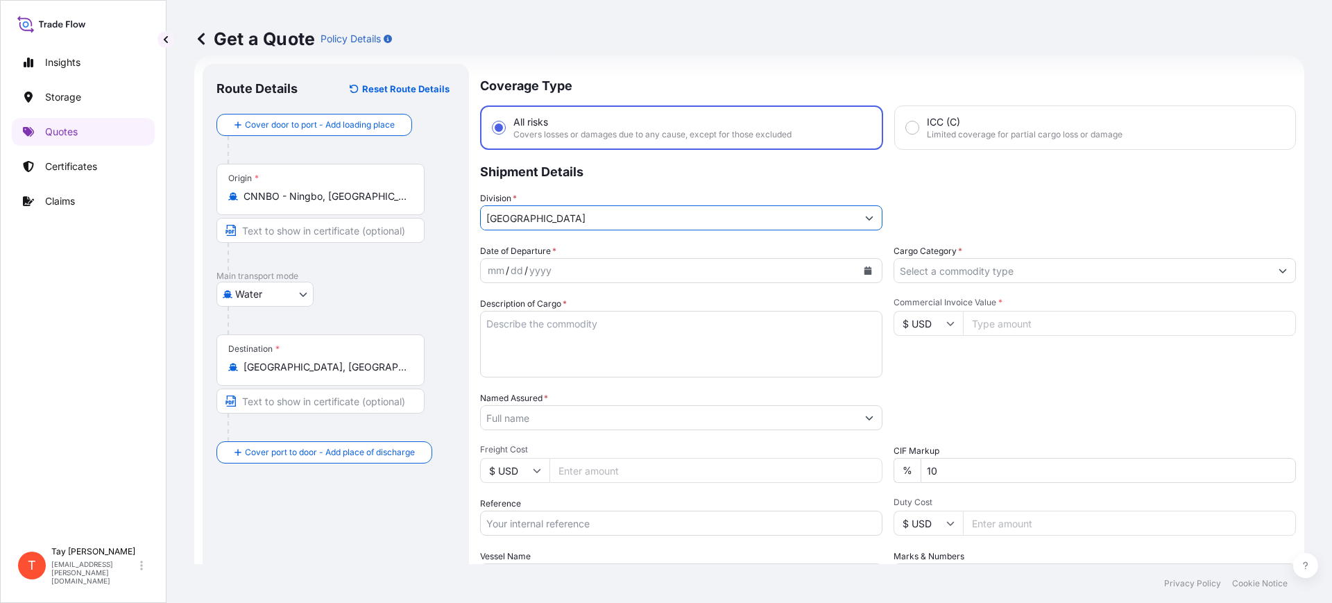
click at [864, 268] on icon "Calendar" at bounding box center [868, 270] width 8 height 8
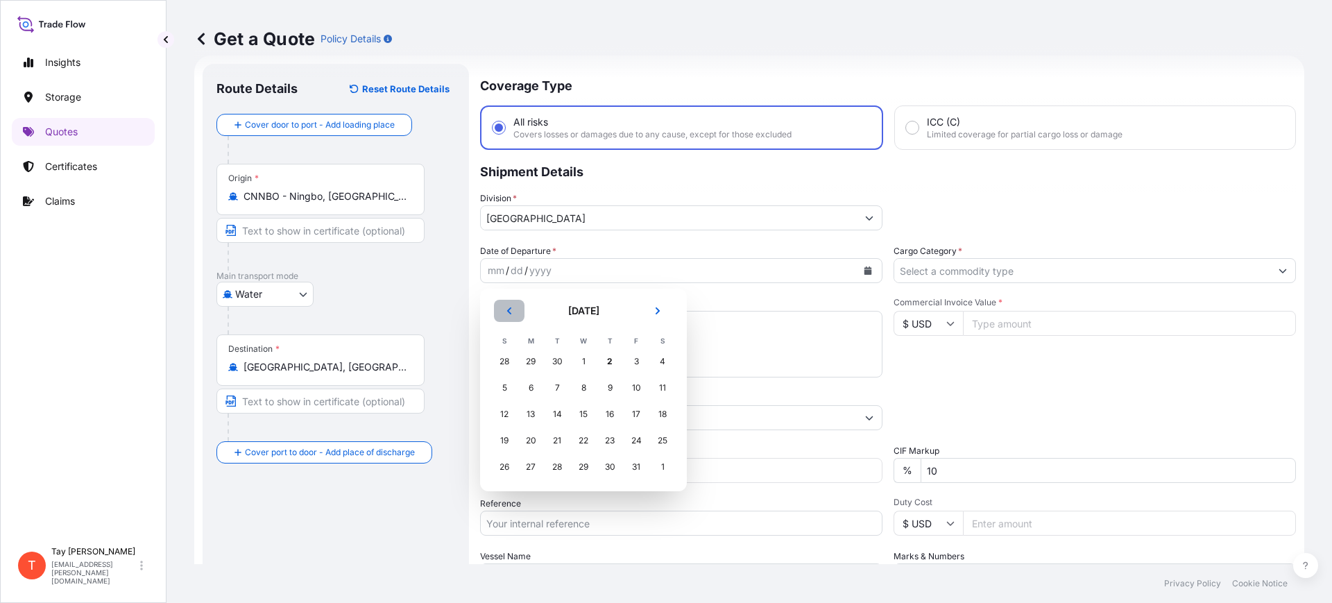
click at [502, 304] on button "Previous" at bounding box center [509, 311] width 31 height 22
click at [529, 388] on div "8" at bounding box center [530, 387] width 25 height 25
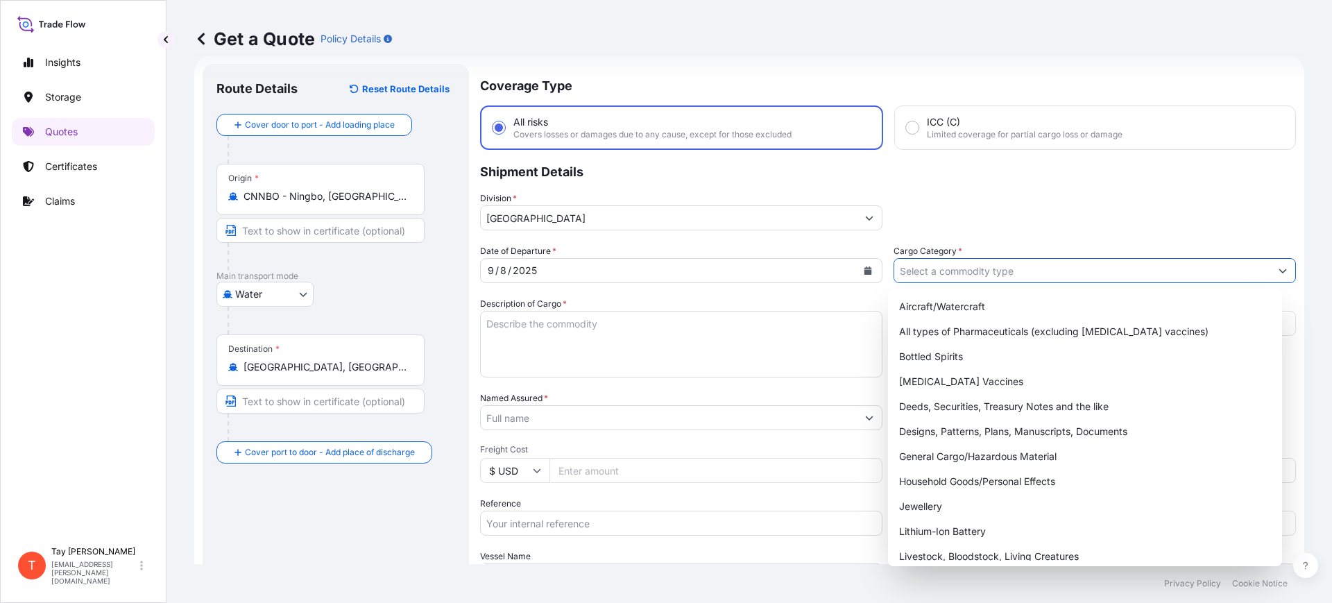
click at [913, 279] on input "Cargo Category *" at bounding box center [1082, 270] width 376 height 25
click at [938, 447] on div "General Cargo/Hazardous Material" at bounding box center [1085, 456] width 384 height 25
type input "General Cargo/Hazardous Material"
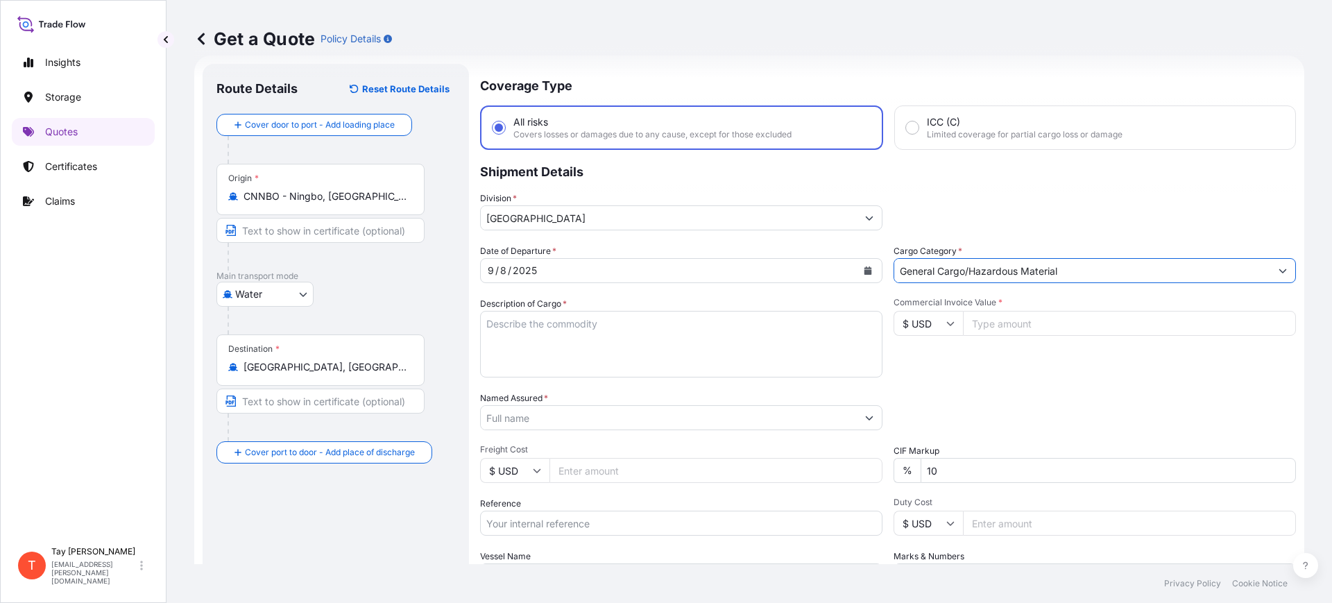
click at [617, 354] on textarea "Description of Cargo *" at bounding box center [681, 344] width 402 height 67
type textarea "s"
type textarea "SPARE PARTS FOR OIL DRILLING MACHINE"
type input "196439.00"
click at [547, 413] on input "Named Assured *" at bounding box center [669, 417] width 376 height 25
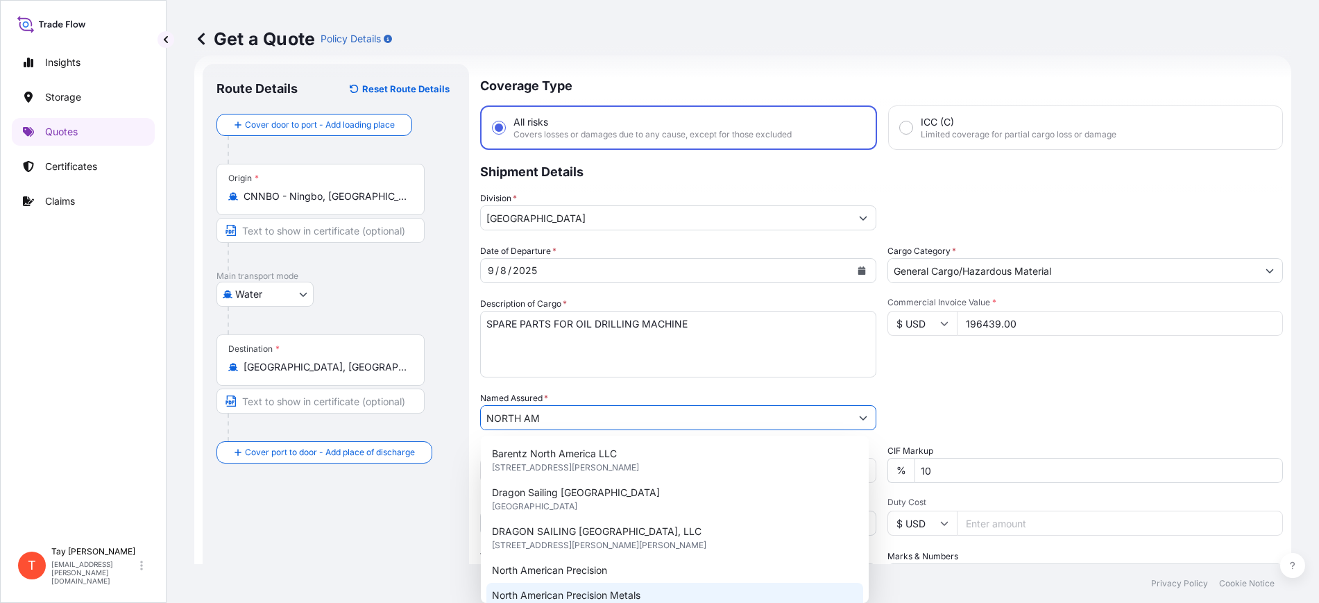
click at [575, 590] on span "North American Precision Metals" at bounding box center [566, 595] width 148 height 14
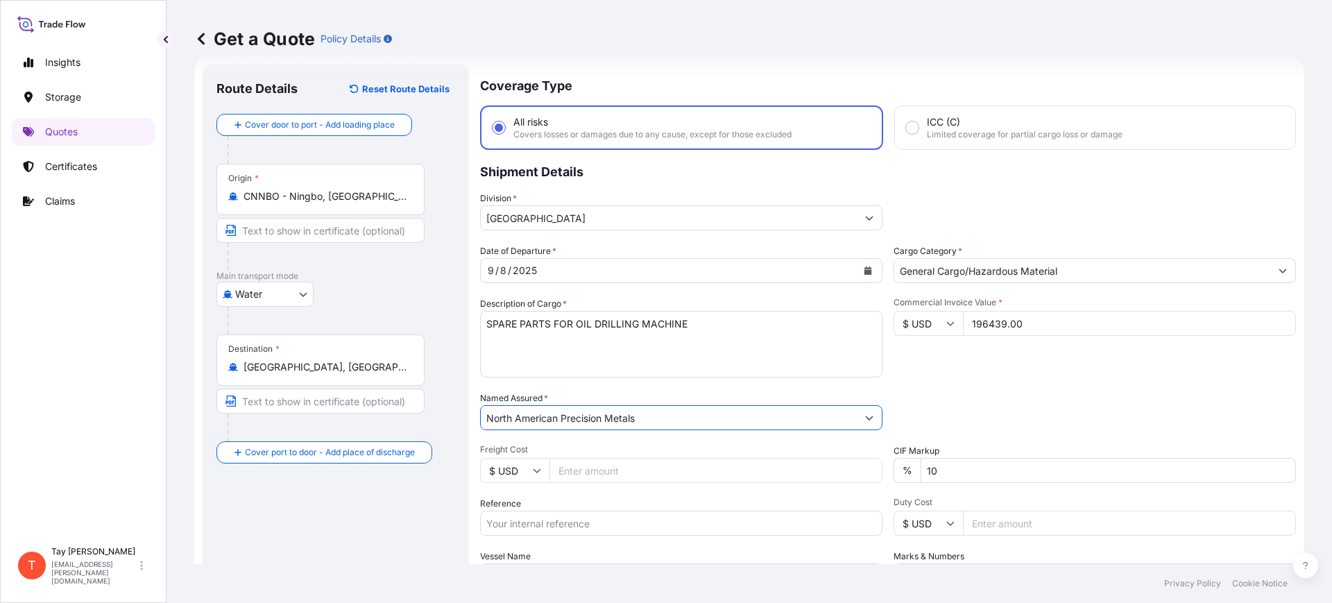
type input "North American Precision Metals"
click at [579, 470] on input "Freight Cost" at bounding box center [715, 470] width 333 height 25
type input "19455.00"
click at [579, 524] on input "Reference" at bounding box center [681, 522] width 402 height 25
paste input "S25I158060"
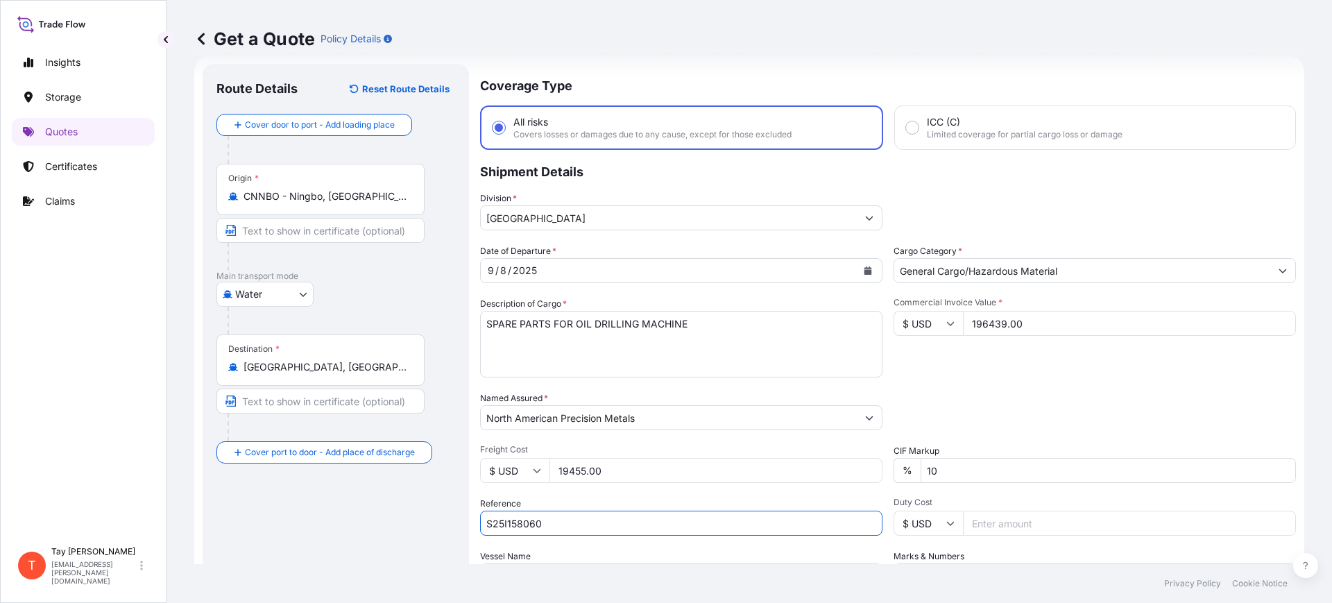
type input "S25I158060"
click at [988, 521] on input "Duty Cost" at bounding box center [1129, 522] width 333 height 25
type input "193210.83"
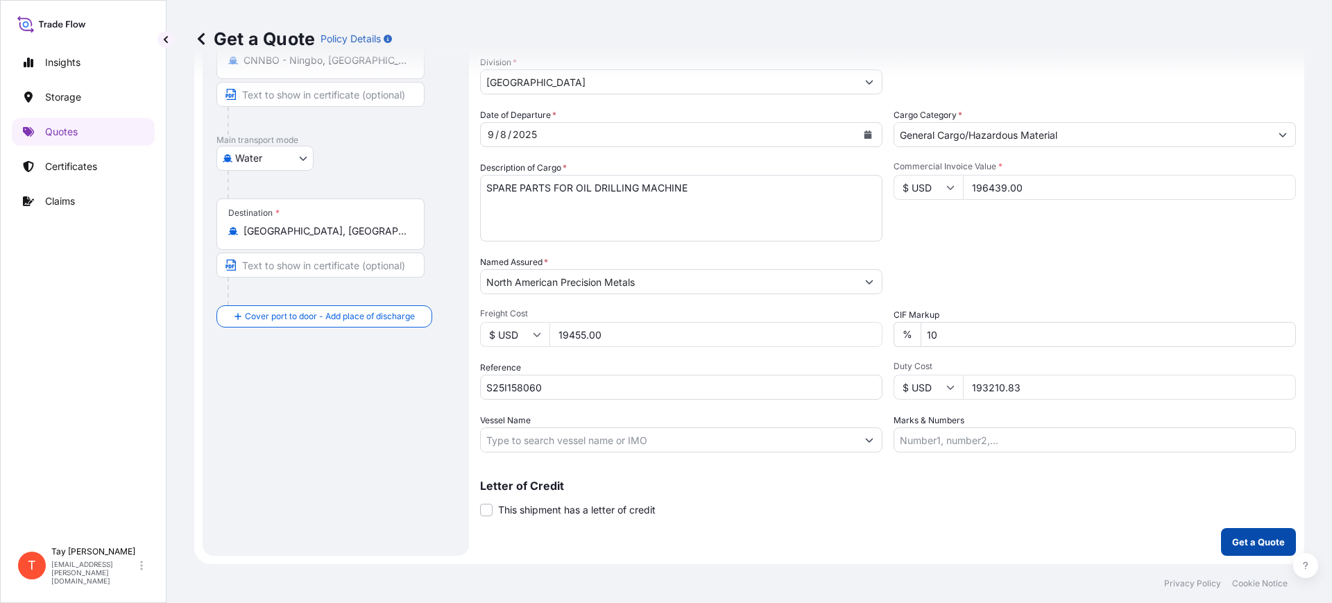
click at [1241, 542] on p "Get a Quote" at bounding box center [1258, 542] width 53 height 14
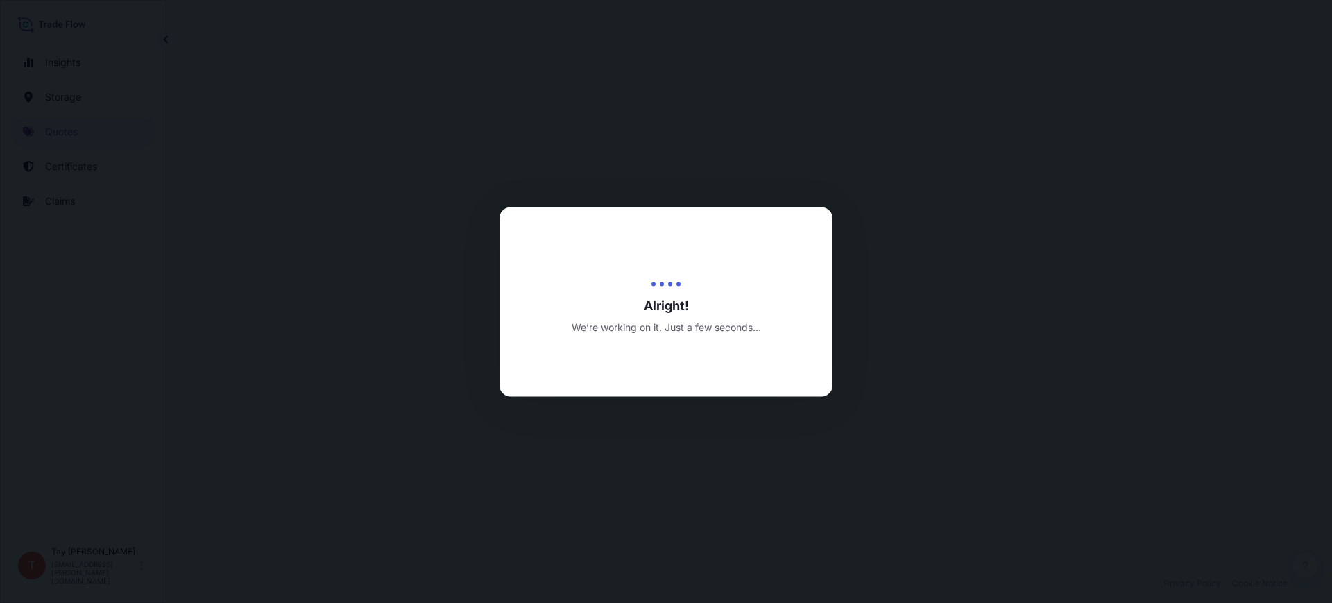
select select "Water"
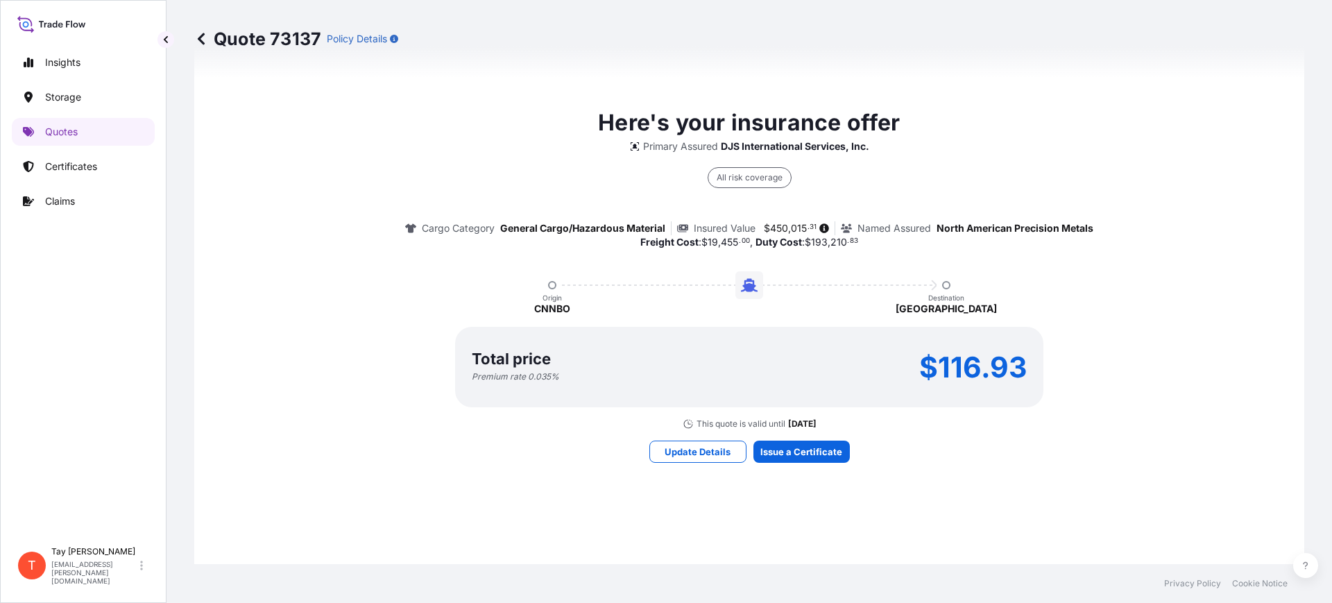
scroll to position [1013, 0]
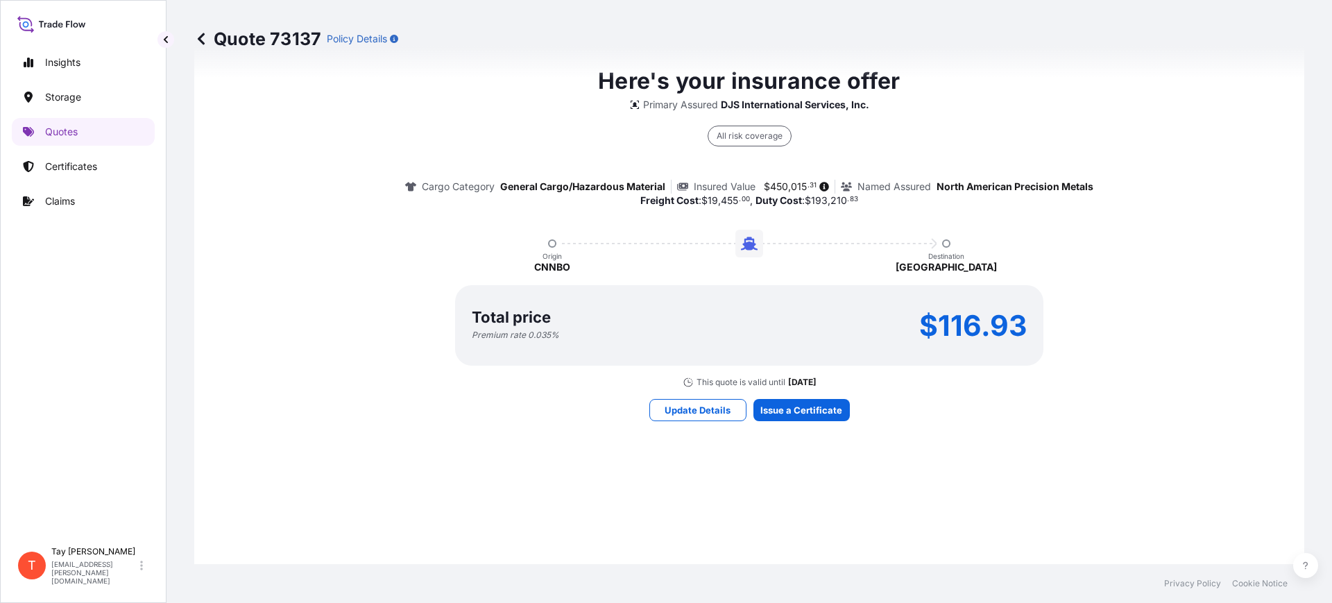
click at [78, 341] on div "Insights Storage Quotes Certificates Claims" at bounding box center [83, 288] width 143 height 504
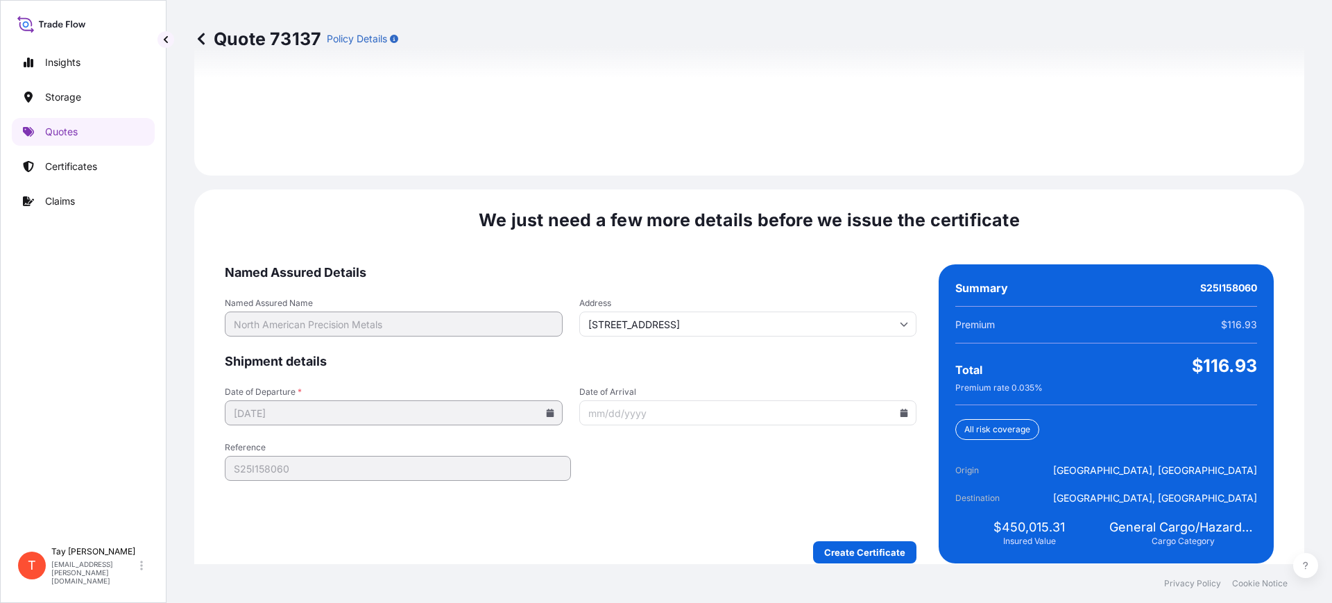
scroll to position [2026, 0]
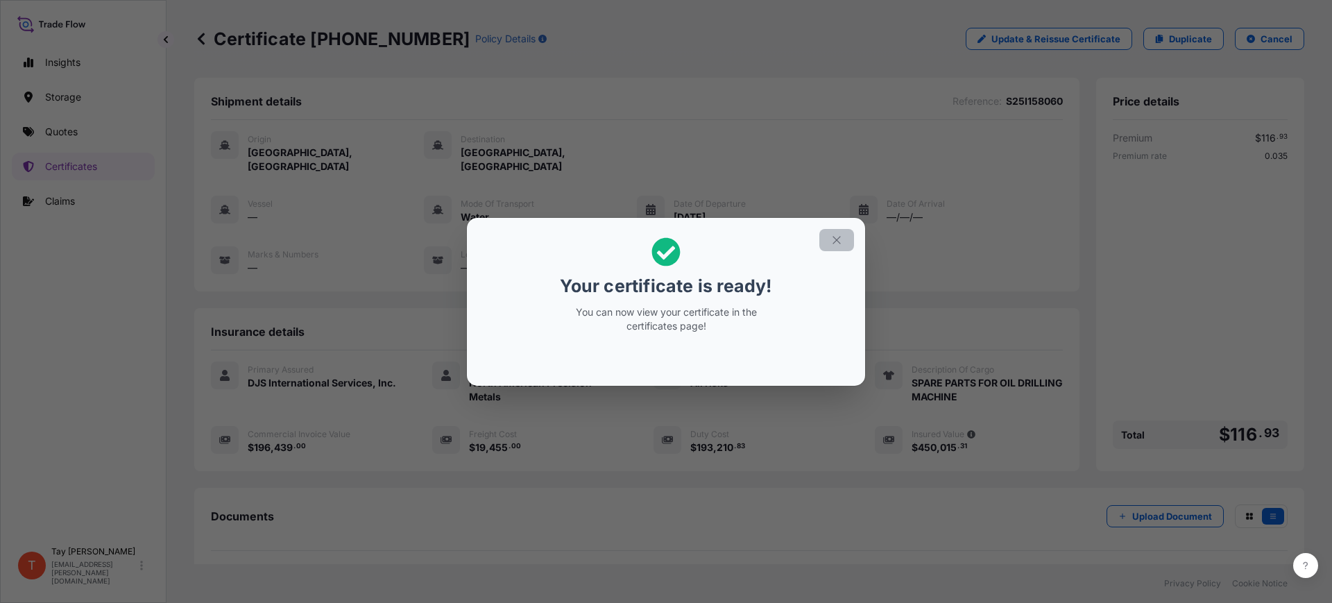
click at [839, 239] on icon "button" at bounding box center [836, 240] width 12 height 12
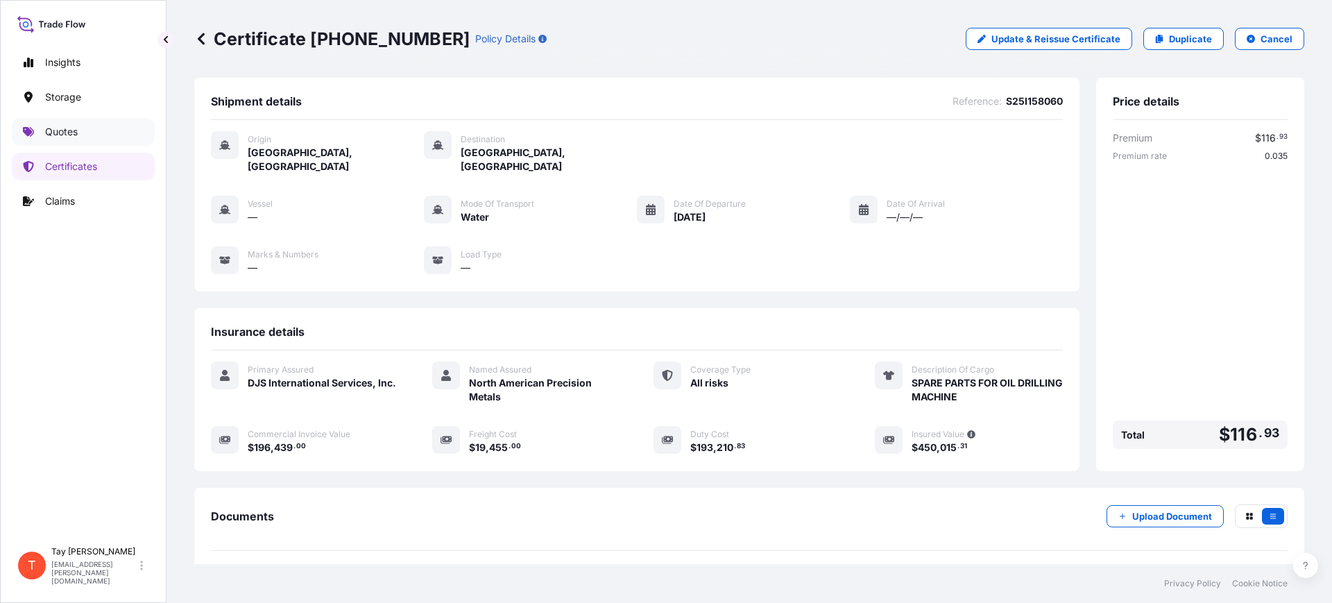
click at [69, 131] on p "Quotes" at bounding box center [61, 132] width 33 height 14
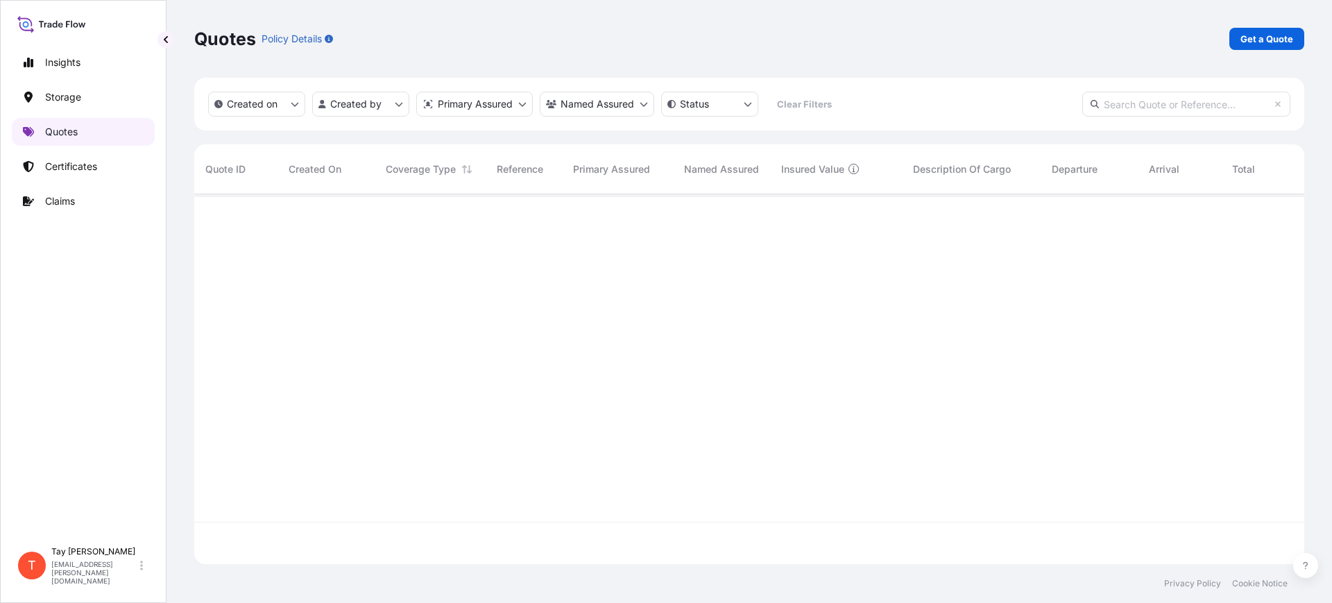
scroll to position [364, 1097]
click at [1252, 48] on link "Get a Quote" at bounding box center [1266, 39] width 75 height 22
select select "Water"
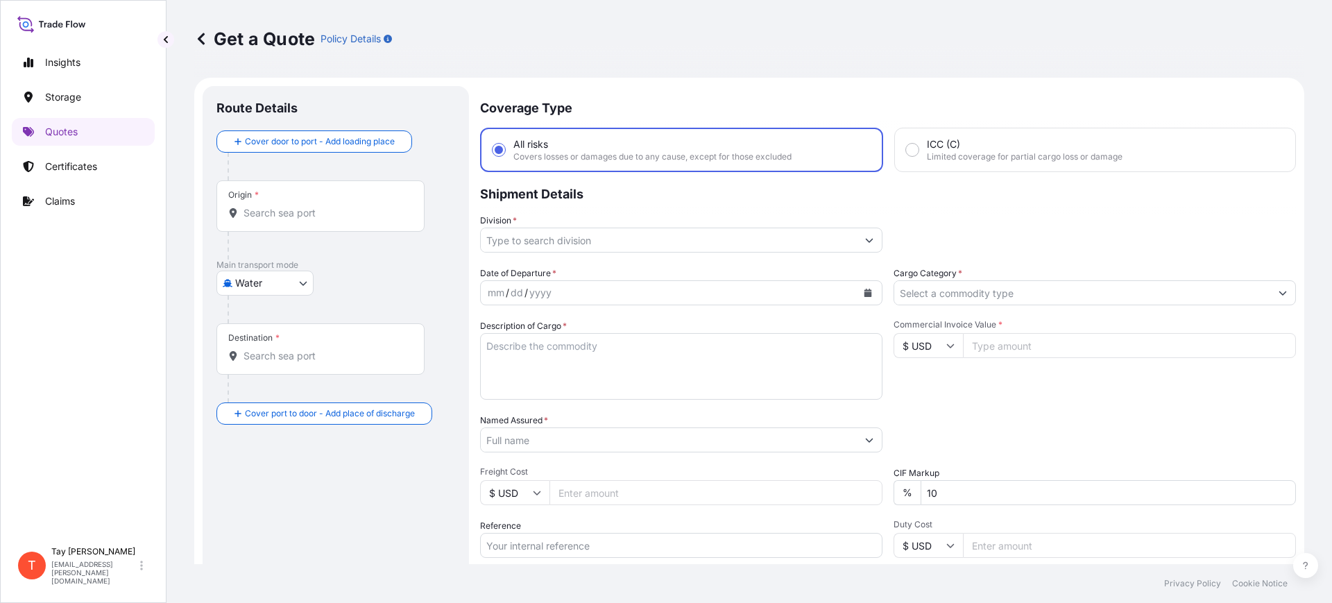
scroll to position [22, 0]
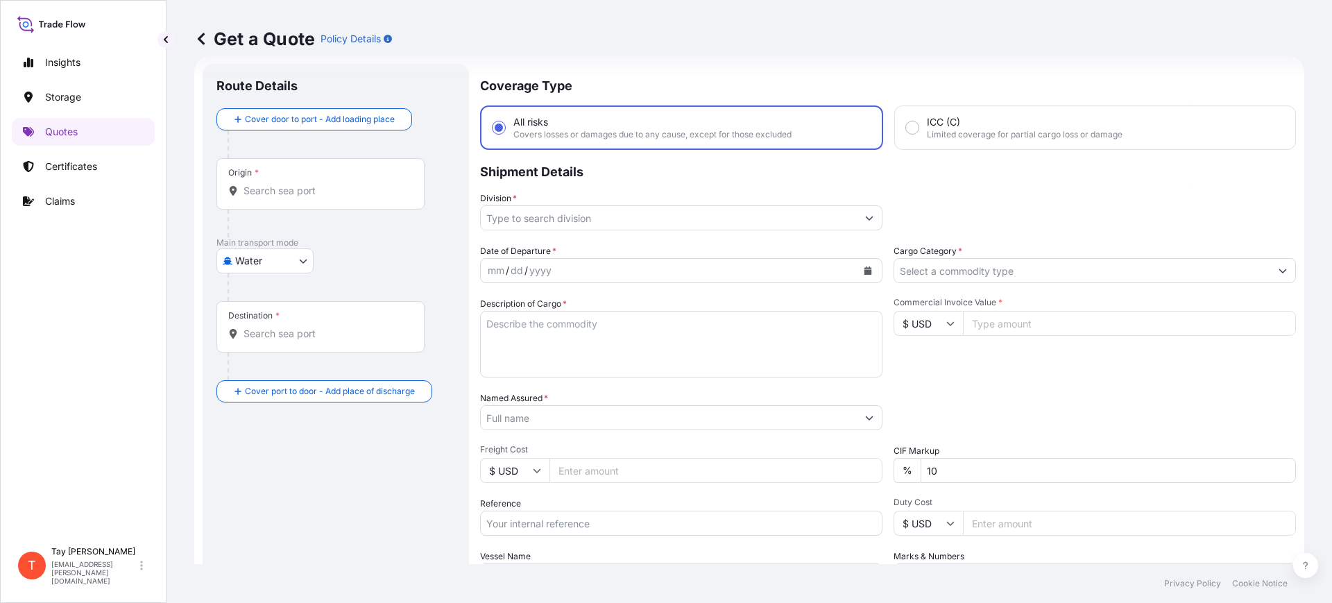
click at [286, 200] on div "Origin *" at bounding box center [320, 183] width 208 height 51
click at [286, 198] on input "Origin *" at bounding box center [325, 191] width 164 height 14
drag, startPoint x: 305, startPoint y: 197, endPoint x: 184, endPoint y: 195, distance: 121.4
click at [184, 195] on div "Get a Quote Policy Details Route Details Cover door to port - Add loading place…" at bounding box center [748, 282] width 1165 height 564
click at [268, 181] on div "Origin * LONE" at bounding box center [320, 183] width 208 height 51
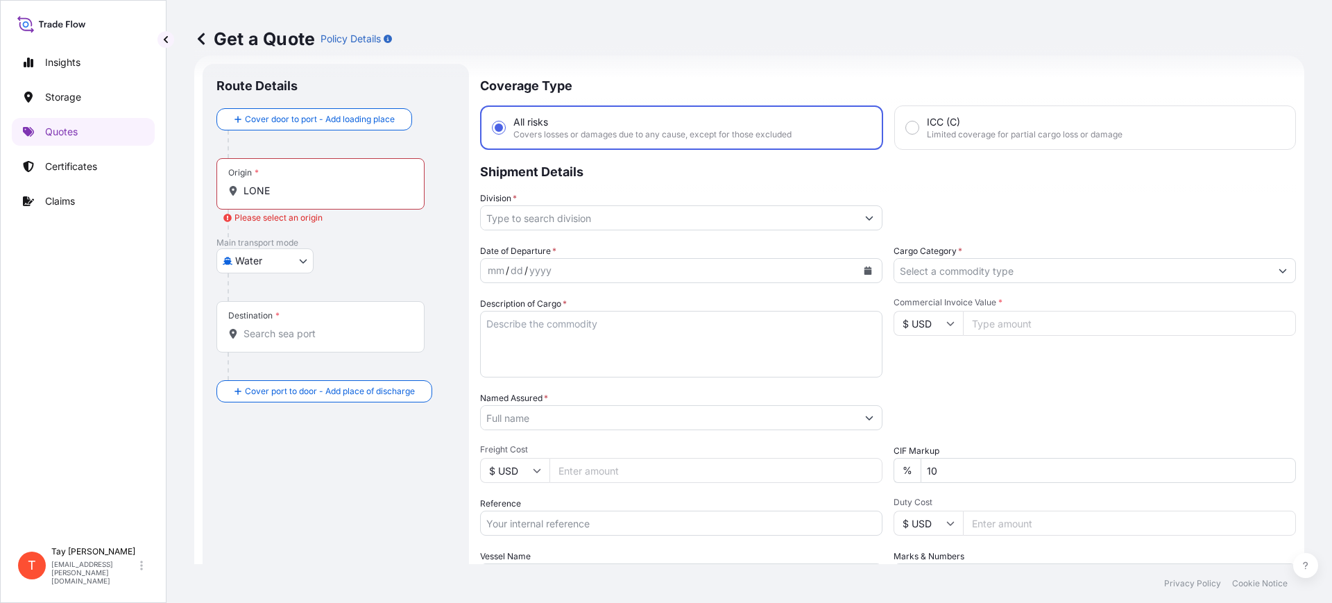
click at [268, 184] on input "LONE" at bounding box center [325, 191] width 164 height 14
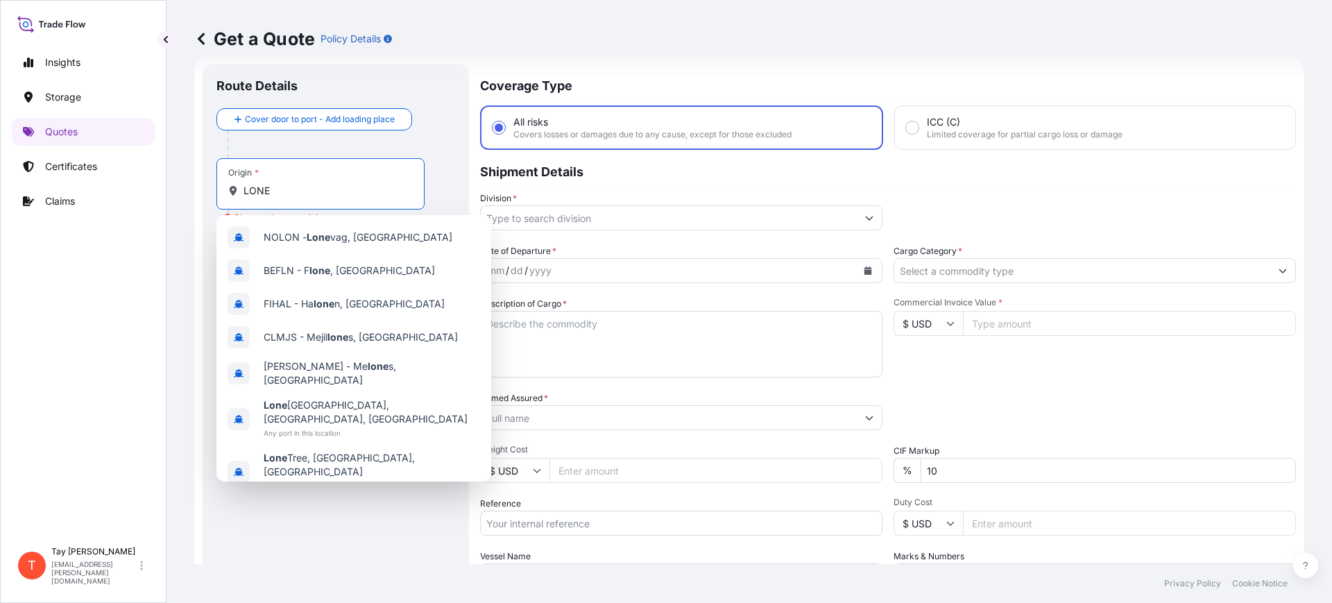
drag, startPoint x: 277, startPoint y: 187, endPoint x: 226, endPoint y: 184, distance: 51.4
click at [226, 184] on div "Origin * LONE" at bounding box center [320, 183] width 208 height 51
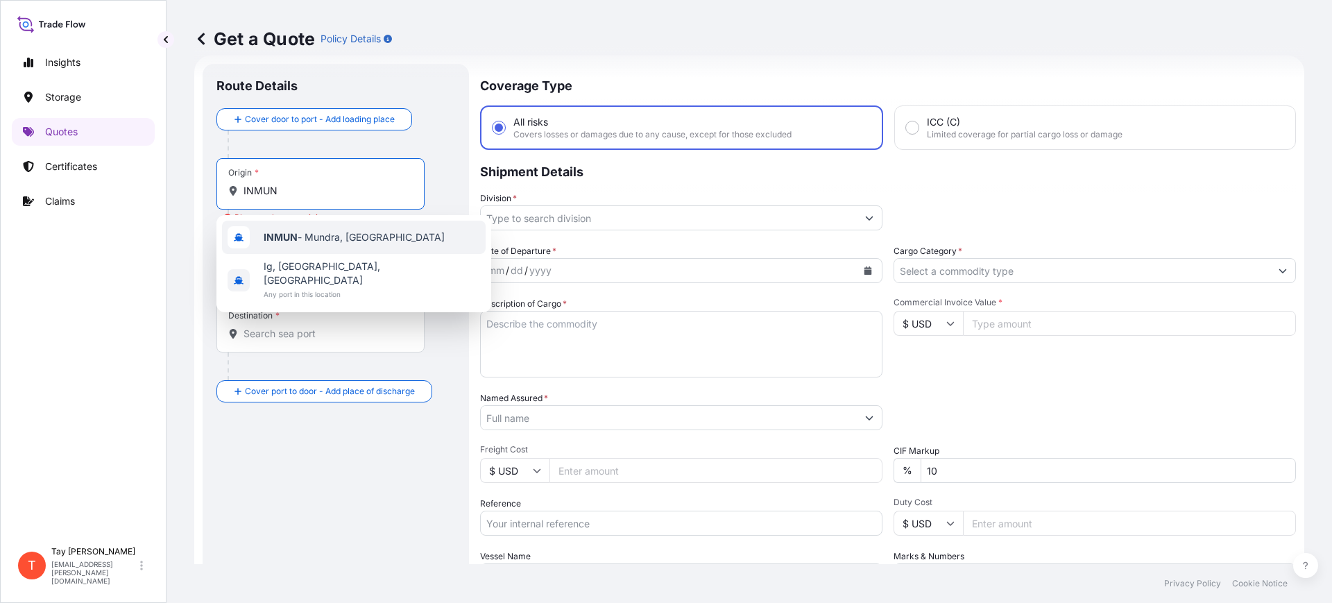
click at [278, 228] on div "INMUN - [GEOGRAPHIC_DATA], [GEOGRAPHIC_DATA]" at bounding box center [354, 237] width 264 height 33
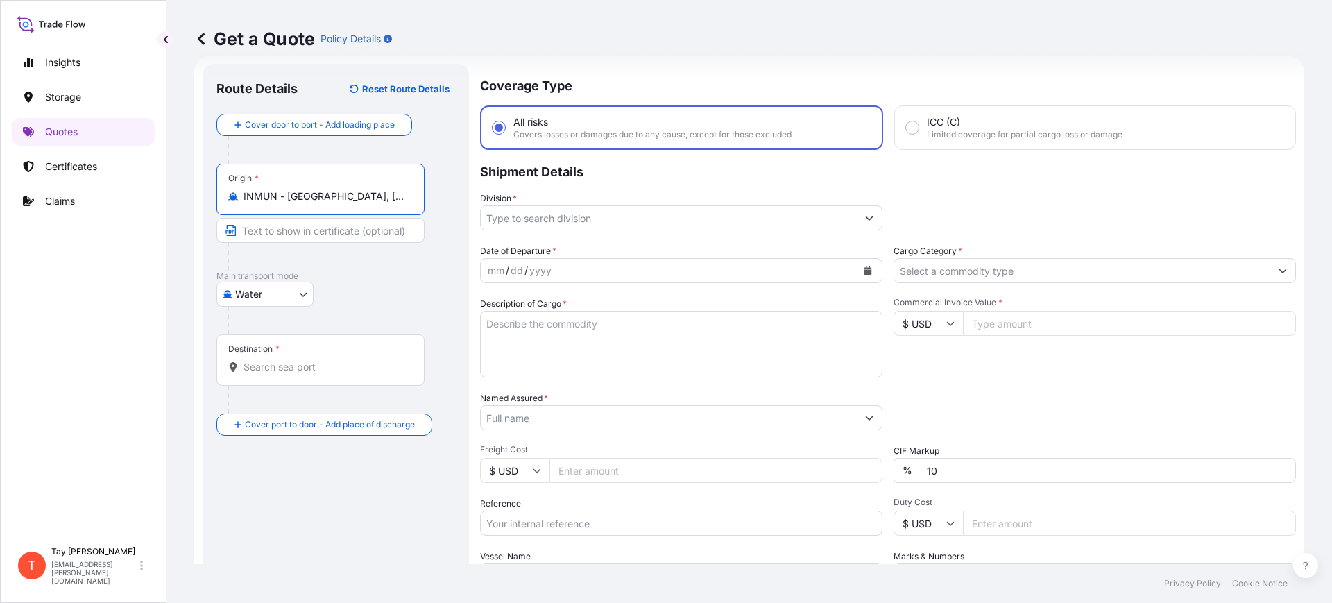
type input "INMUN - [GEOGRAPHIC_DATA], [GEOGRAPHIC_DATA]"
click at [285, 356] on div "Destination *" at bounding box center [320, 359] width 208 height 51
click at [285, 360] on input "Destination *" at bounding box center [325, 367] width 164 height 14
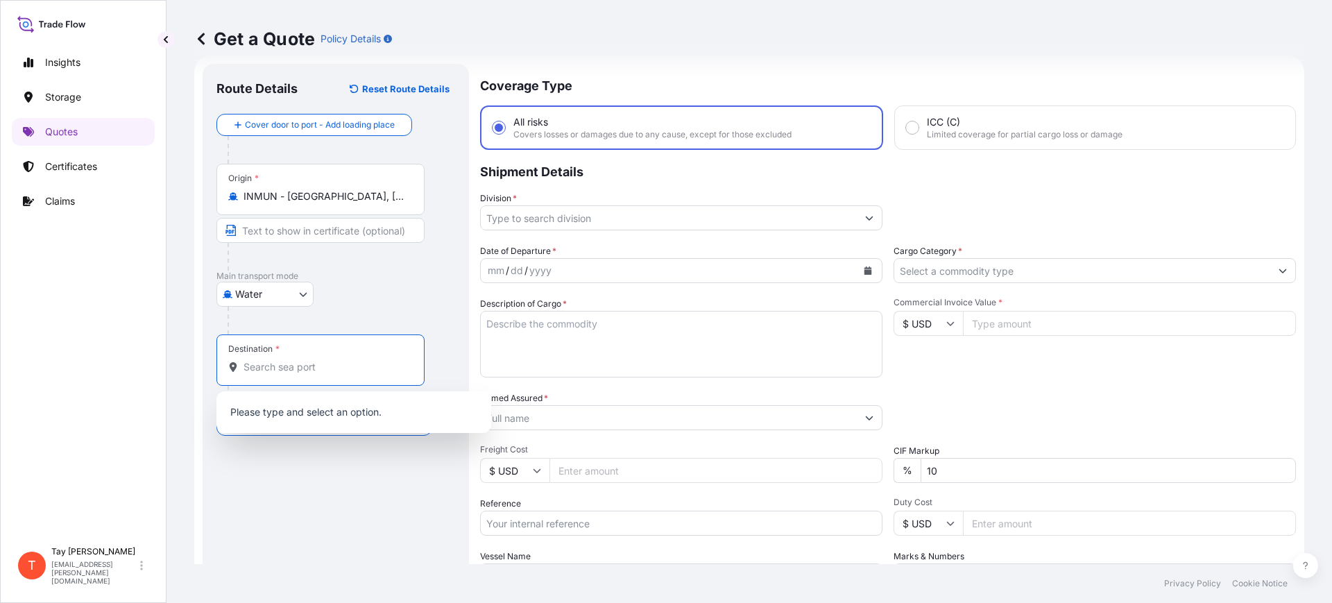
click at [292, 366] on input "Destination *" at bounding box center [325, 367] width 164 height 14
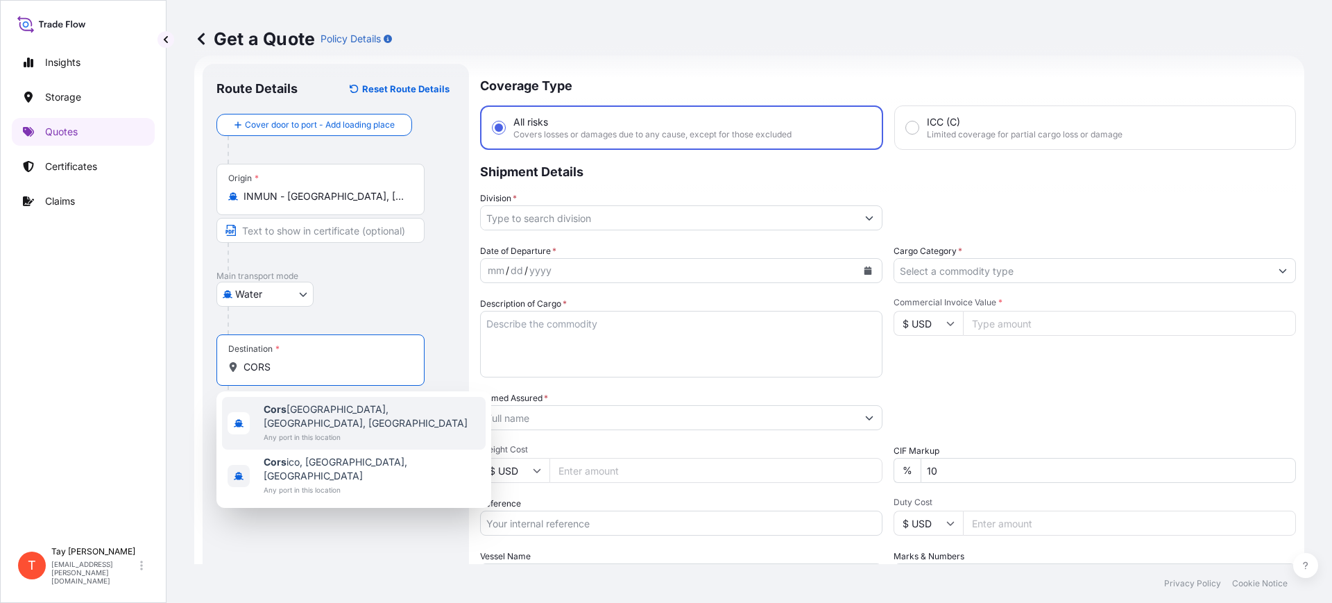
click at [319, 413] on span "Cors icana, [GEOGRAPHIC_DATA], [GEOGRAPHIC_DATA]" at bounding box center [372, 416] width 216 height 28
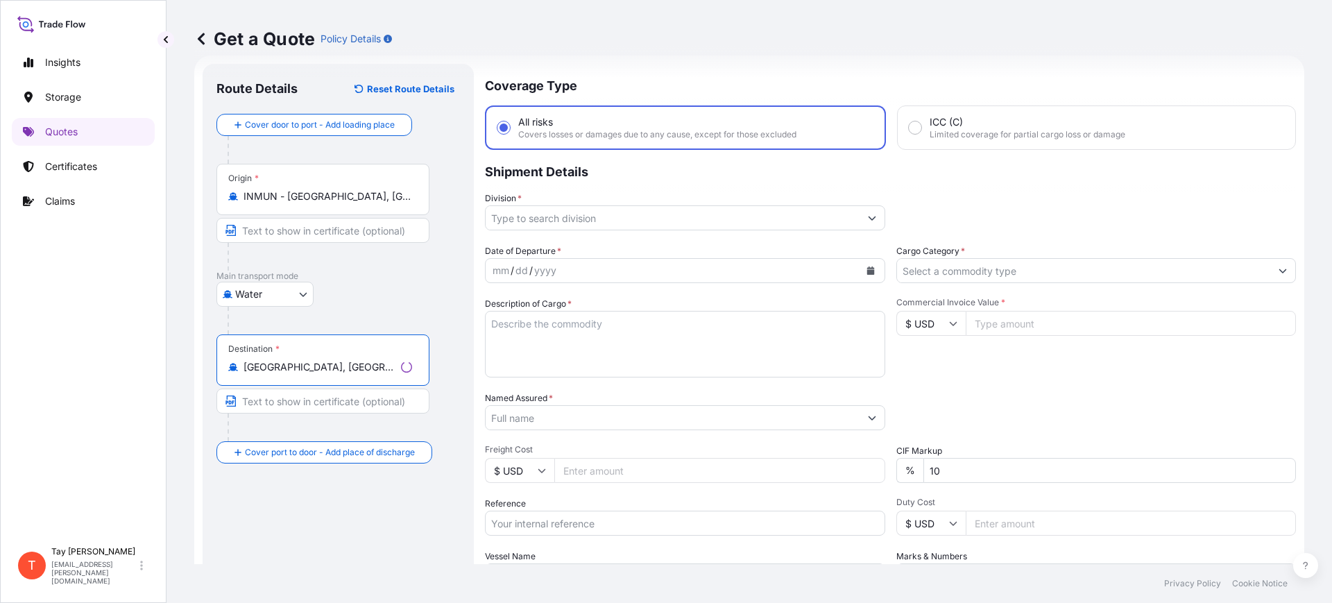
type input "[GEOGRAPHIC_DATA], [GEOGRAPHIC_DATA], [GEOGRAPHIC_DATA]"
click at [578, 211] on input "Division *" at bounding box center [673, 217] width 374 height 25
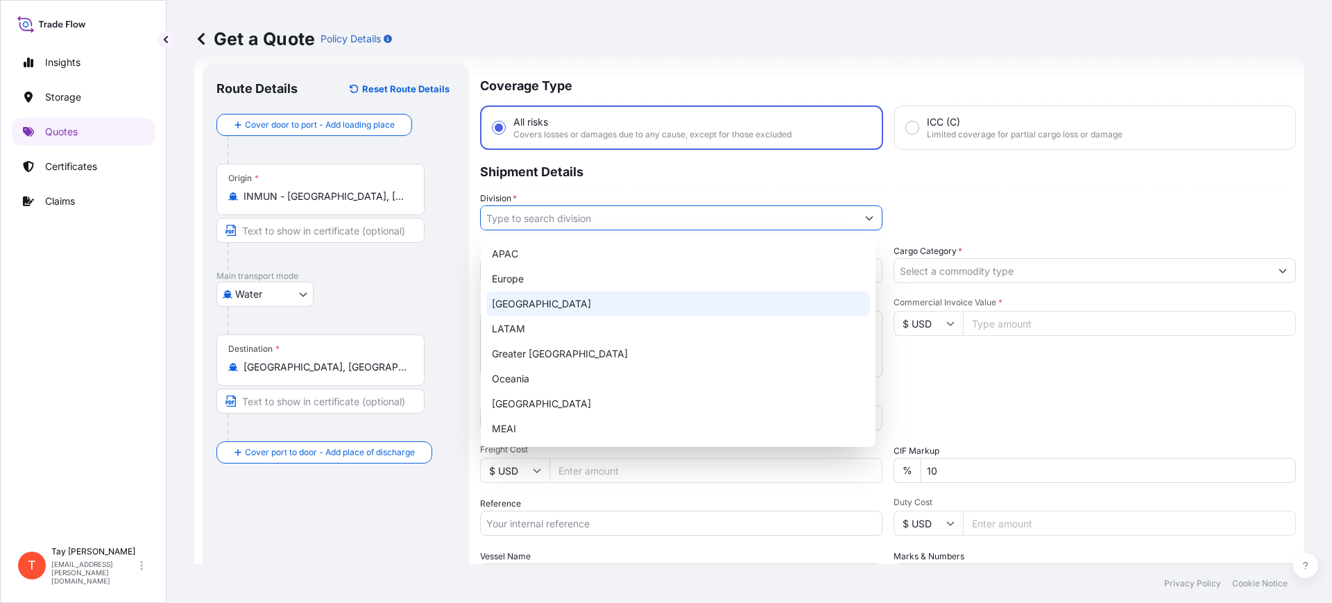
click at [531, 304] on div "[GEOGRAPHIC_DATA]" at bounding box center [678, 303] width 384 height 25
type input "[GEOGRAPHIC_DATA]"
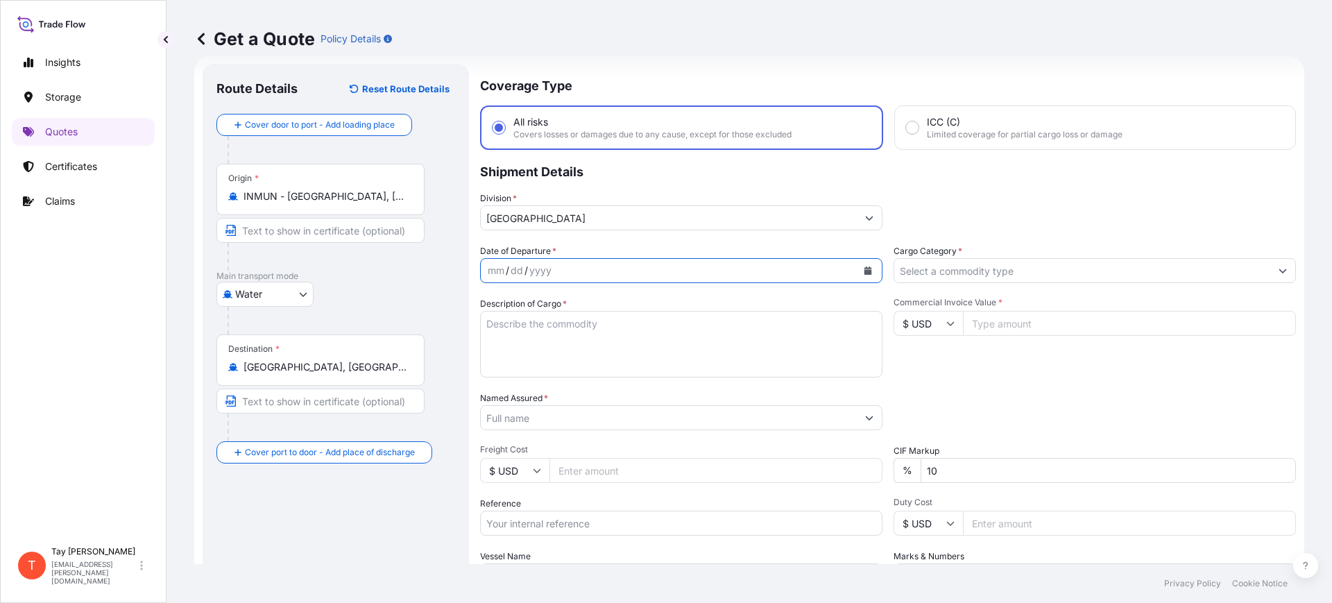
click at [864, 269] on icon "Calendar" at bounding box center [868, 270] width 8 height 8
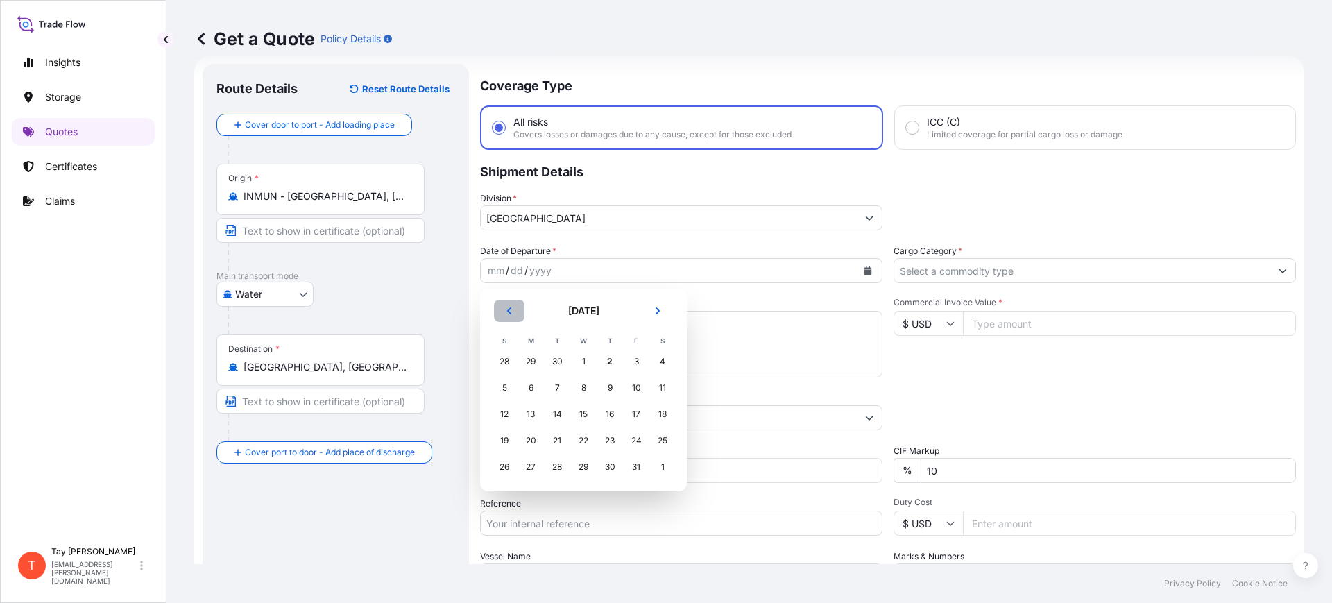
click at [506, 307] on icon "Previous" at bounding box center [509, 311] width 8 height 8
click at [581, 409] on div "17" at bounding box center [583, 414] width 25 height 25
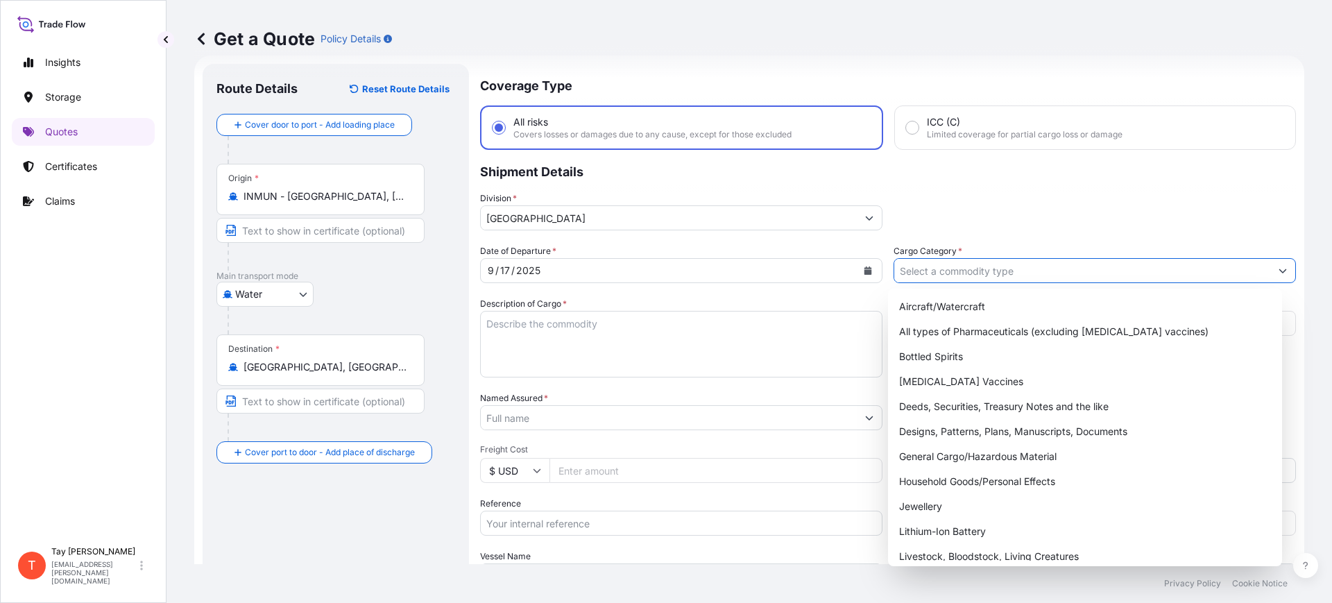
click at [1017, 271] on input "Cargo Category *" at bounding box center [1082, 270] width 376 height 25
click at [976, 445] on div "General Cargo/Hazardous Material" at bounding box center [1085, 456] width 384 height 25
type input "General Cargo/Hazardous Material"
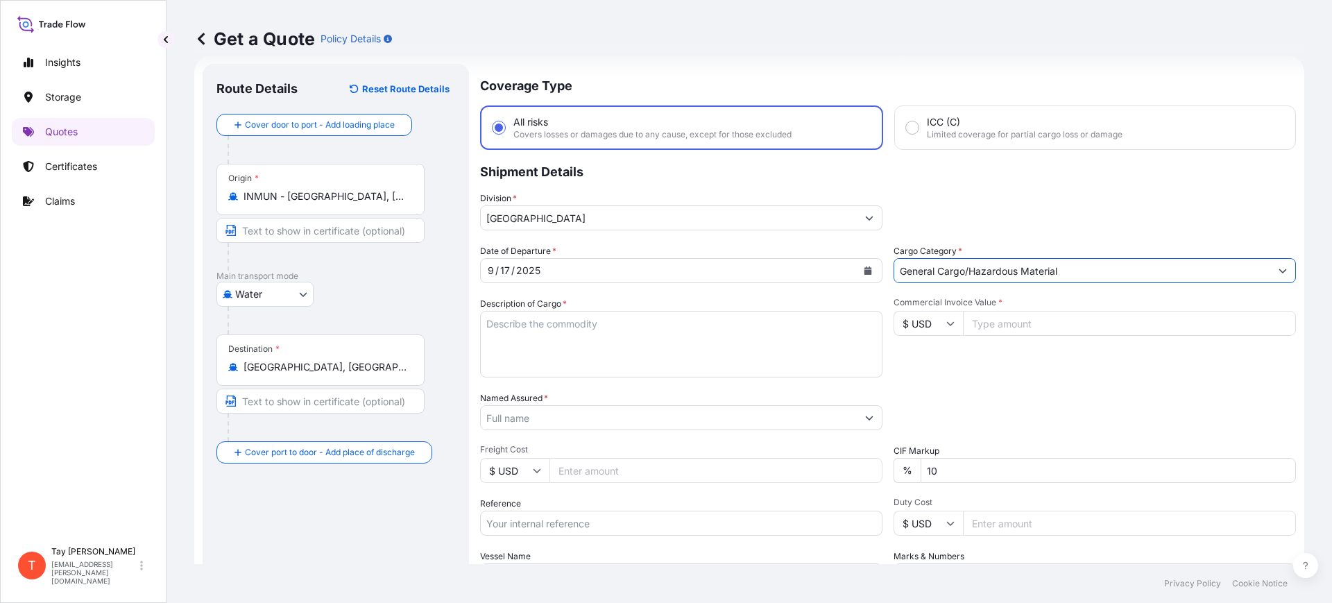
click at [535, 356] on textarea "Description of Cargo *" at bounding box center [681, 344] width 402 height 67
type textarea "AUTOMOTIVE STEEL WHEEL RIM FOR TRAI"
click at [990, 329] on input "Commercial Invoice Value *" at bounding box center [1129, 323] width 333 height 25
type input "20056.00"
click at [507, 422] on input "Named Assured *" at bounding box center [669, 417] width 376 height 25
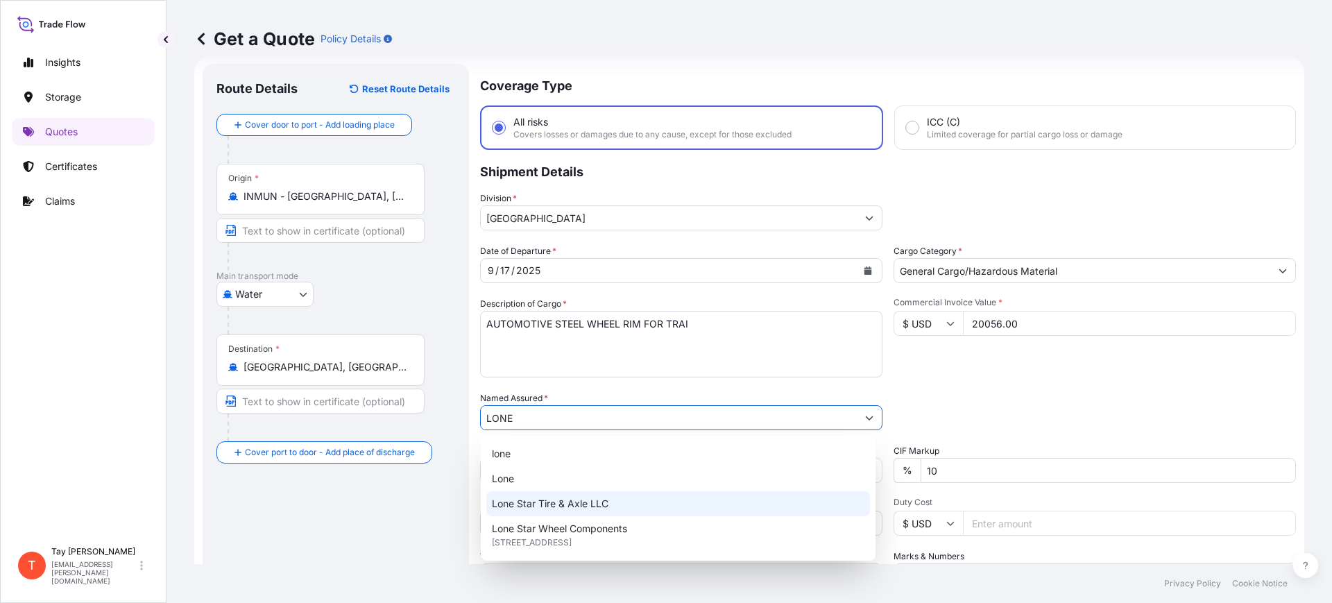
click at [576, 502] on span "Lone Star Tire & Axle LLC" at bounding box center [550, 504] width 117 height 14
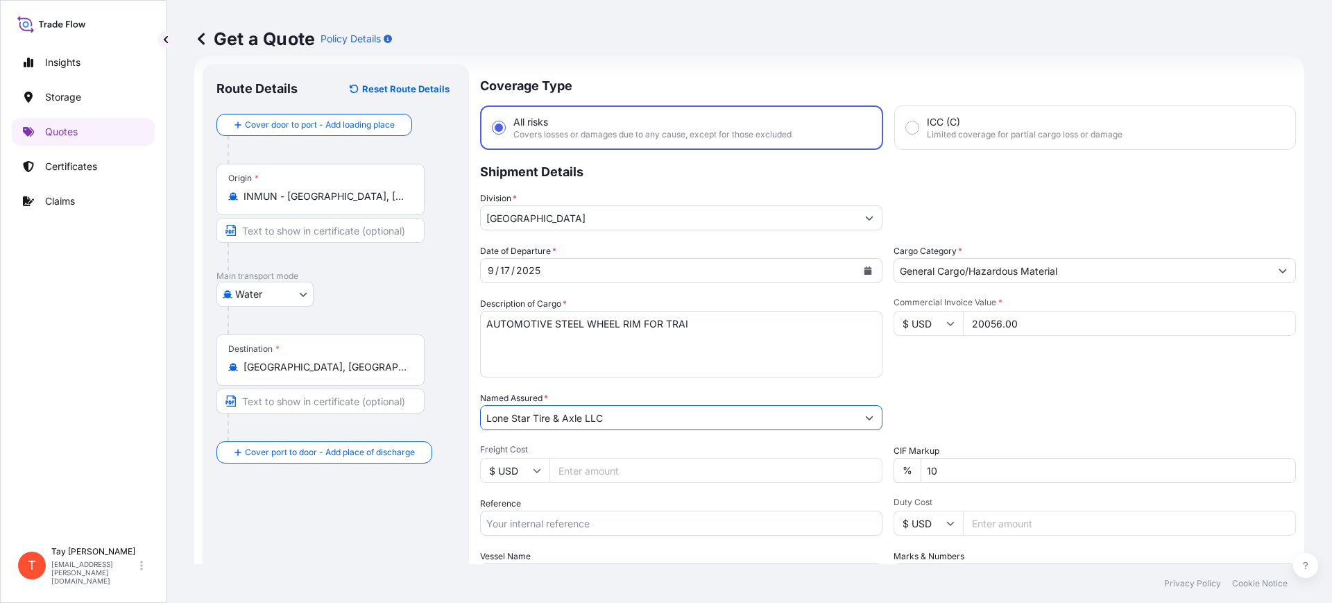
type input "Lone Star Tire & Axle LLC"
click at [583, 472] on input "Freight Cost" at bounding box center [715, 470] width 333 height 25
type input "6145.00"
click at [721, 524] on input "Reference" at bounding box center [681, 522] width 402 height 25
paste input "S25I157588"
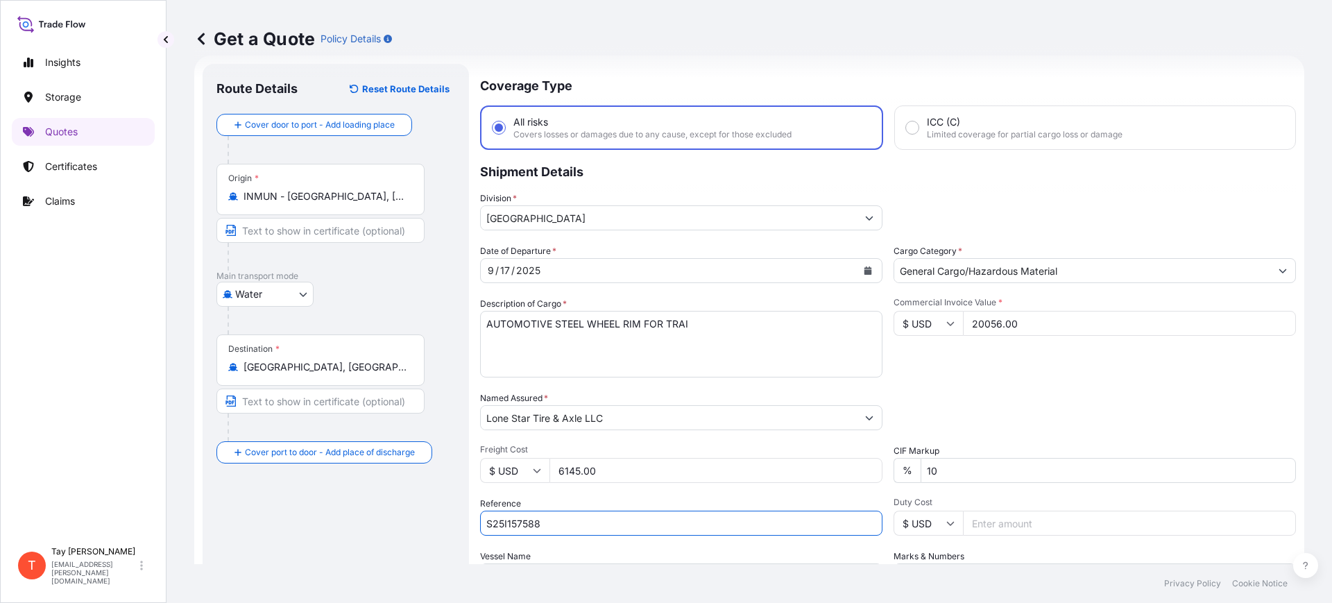
type input "S25I157588"
click at [988, 523] on input "Duty Cost" at bounding box center [1129, 522] width 333 height 25
type input "5730.28"
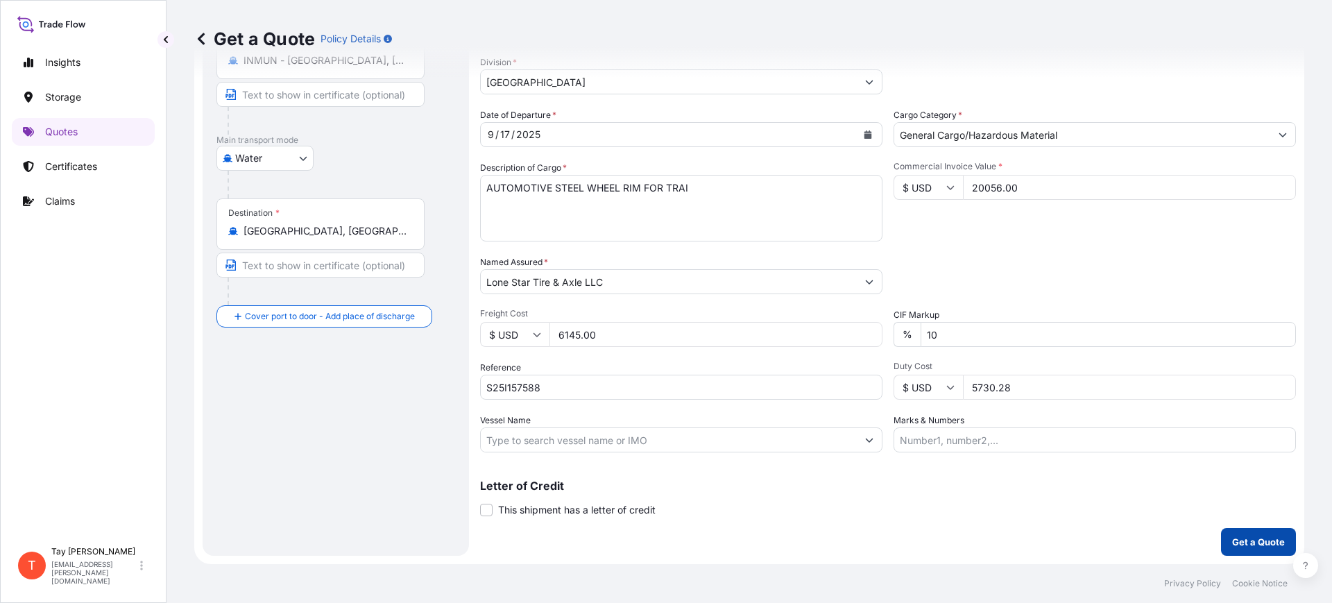
click at [1248, 535] on p "Get a Quote" at bounding box center [1258, 542] width 53 height 14
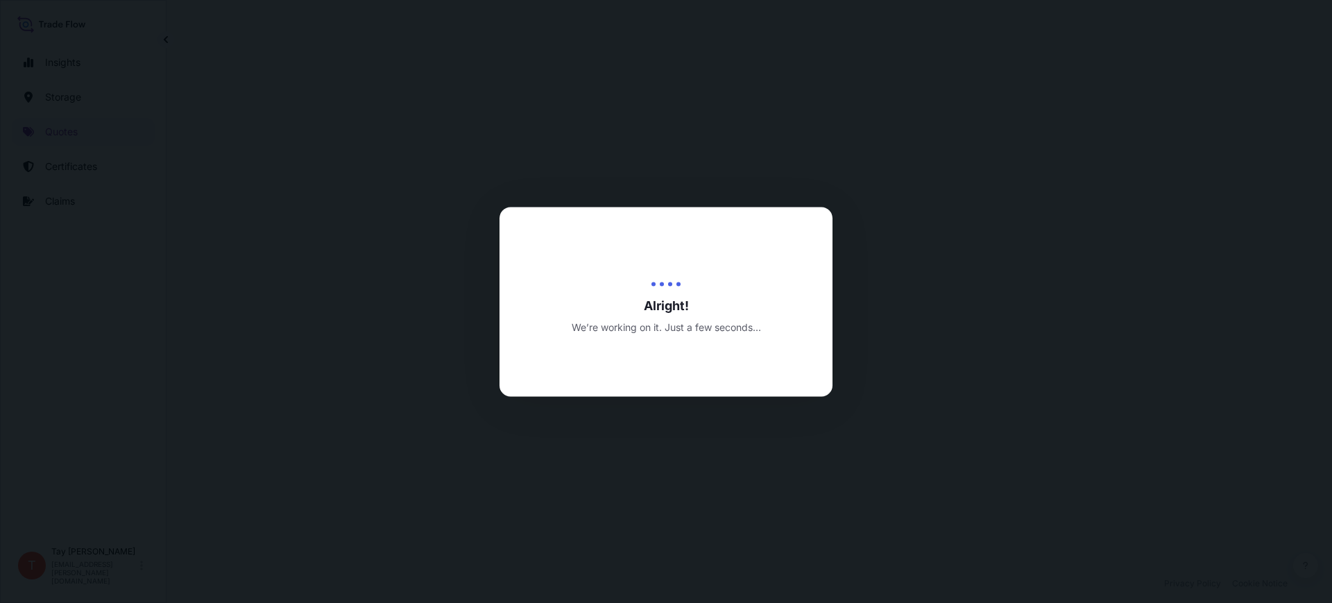
select select "Water"
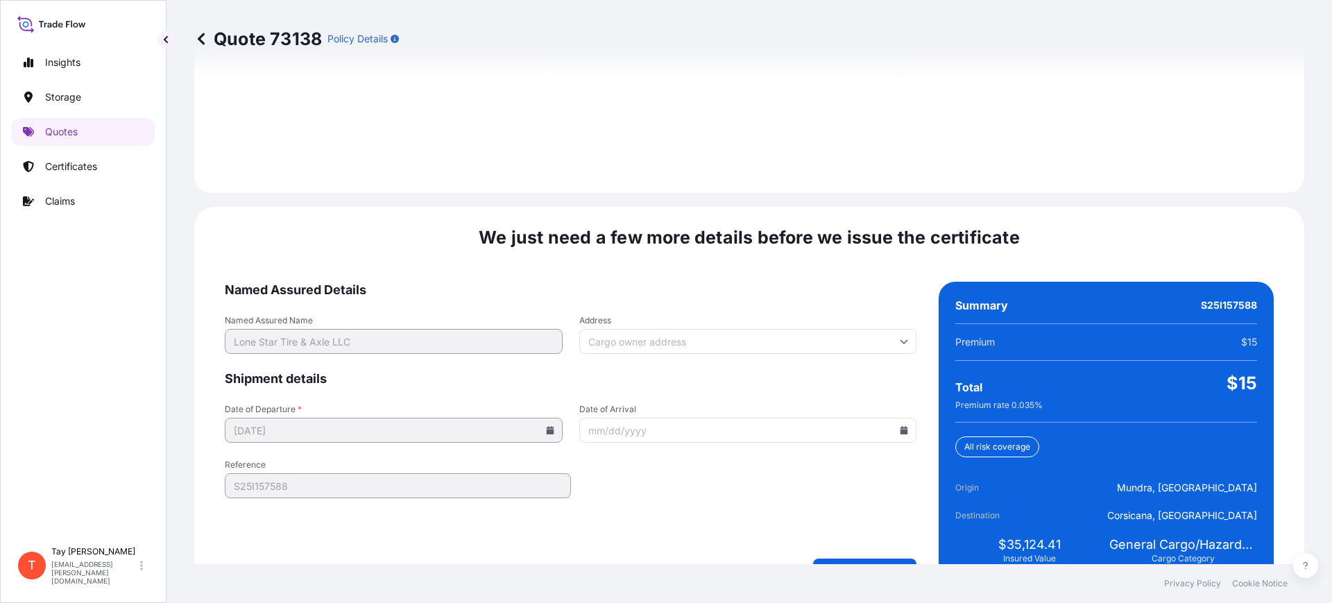
scroll to position [2026, 0]
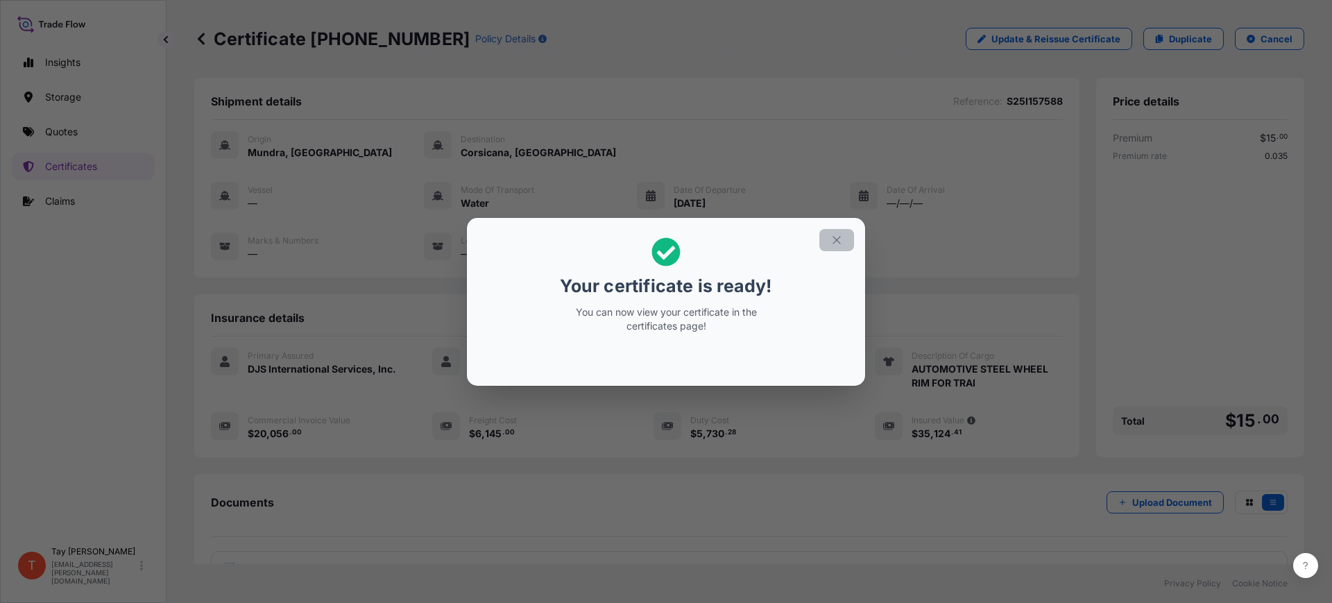
click at [834, 234] on icon "button" at bounding box center [836, 240] width 12 height 12
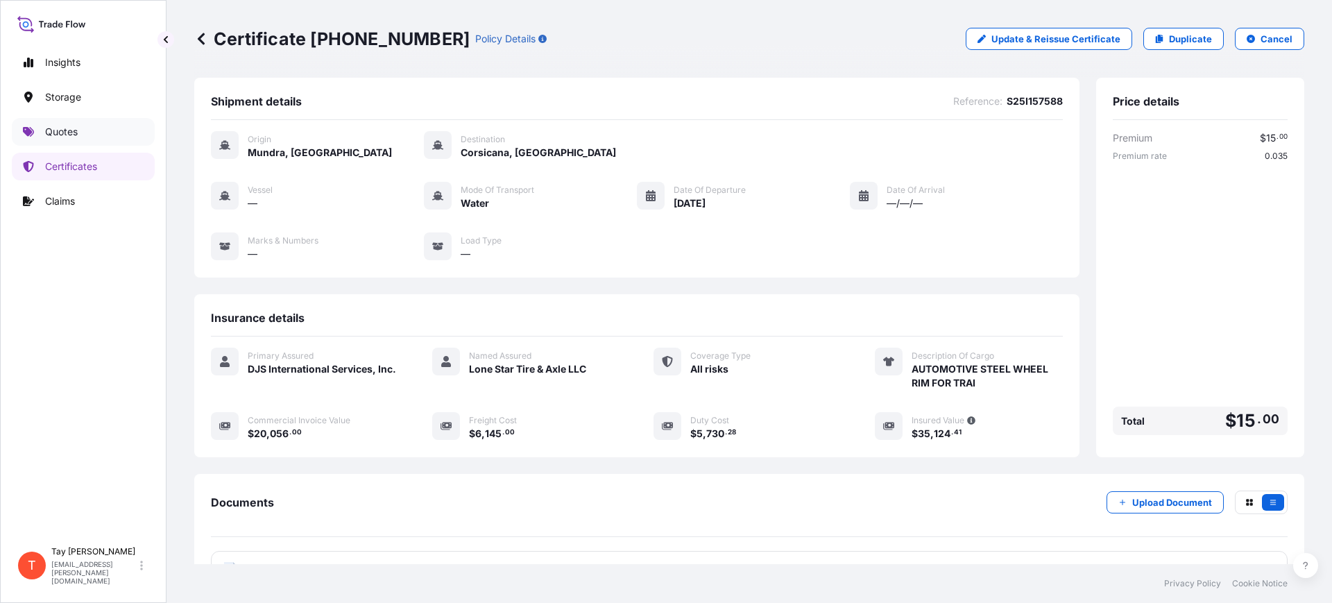
click at [76, 121] on link "Quotes" at bounding box center [83, 132] width 143 height 28
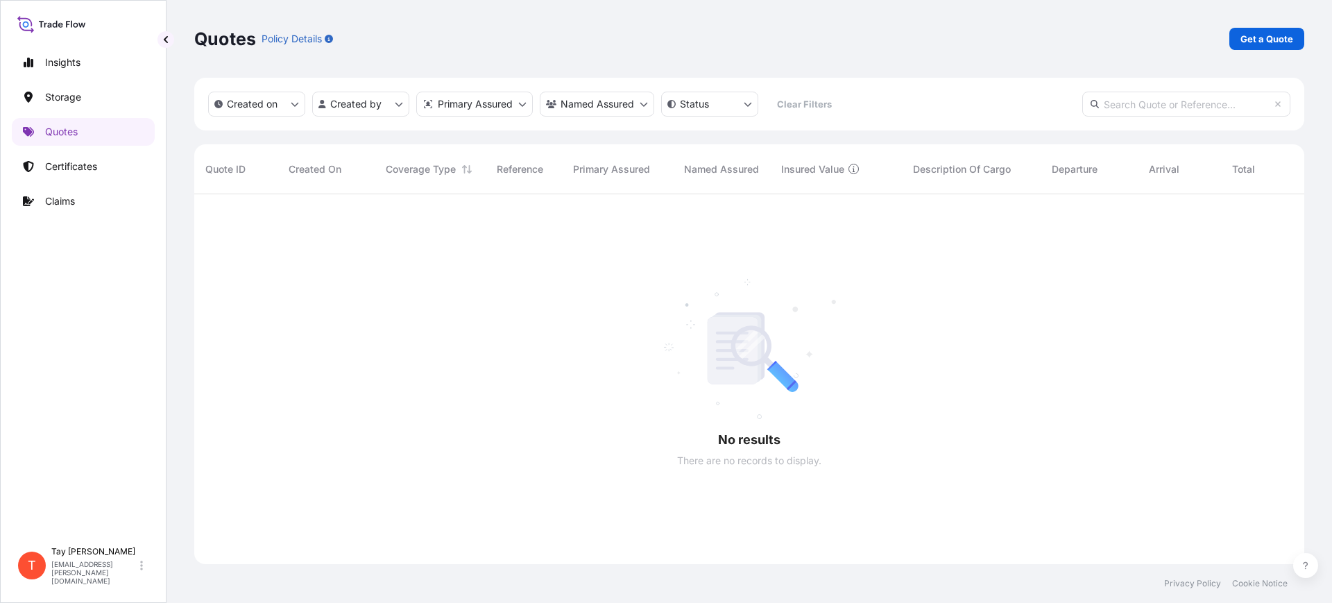
scroll to position [406, 1097]
click at [1275, 36] on p "Get a Quote" at bounding box center [1266, 39] width 53 height 14
select select "Water"
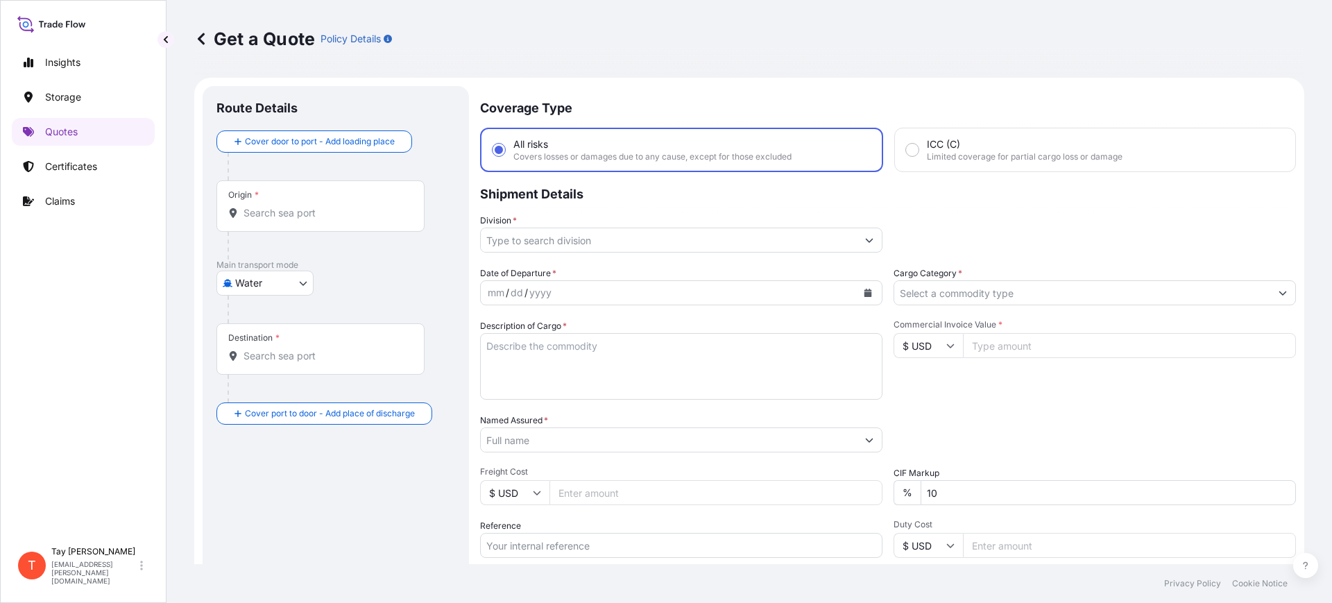
scroll to position [22, 0]
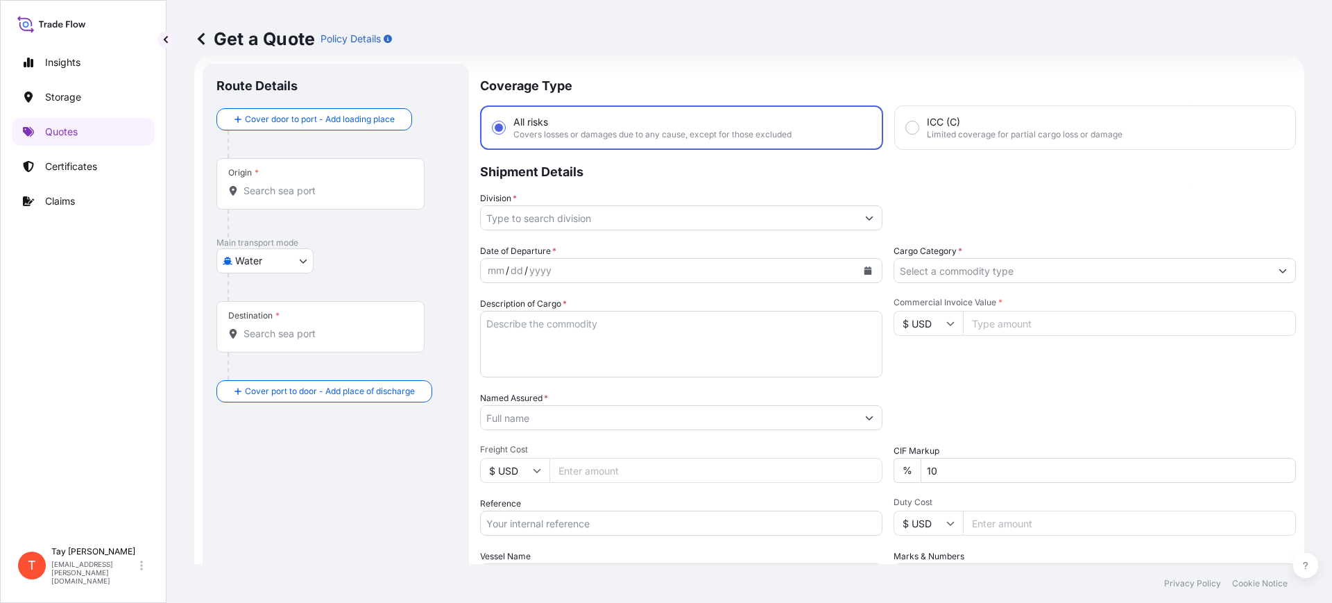
click at [325, 193] on input "Origin *" at bounding box center [325, 191] width 164 height 14
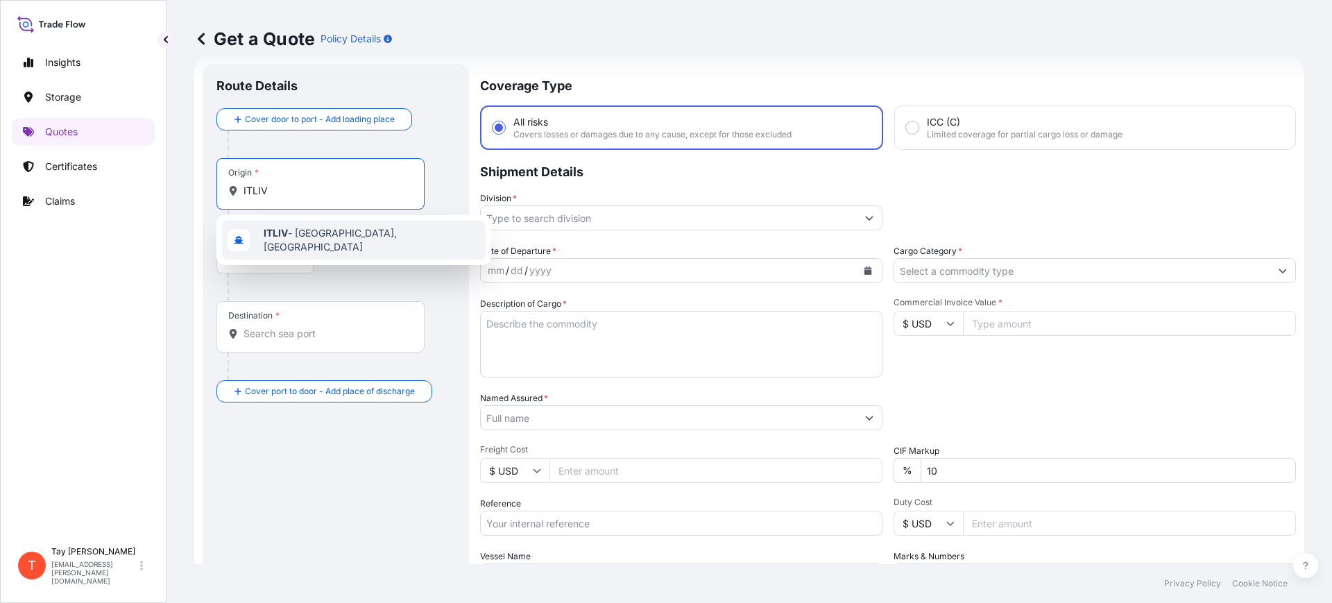
click at [309, 230] on span "ITLIV - [GEOGRAPHIC_DATA], [GEOGRAPHIC_DATA]" at bounding box center [372, 240] width 216 height 28
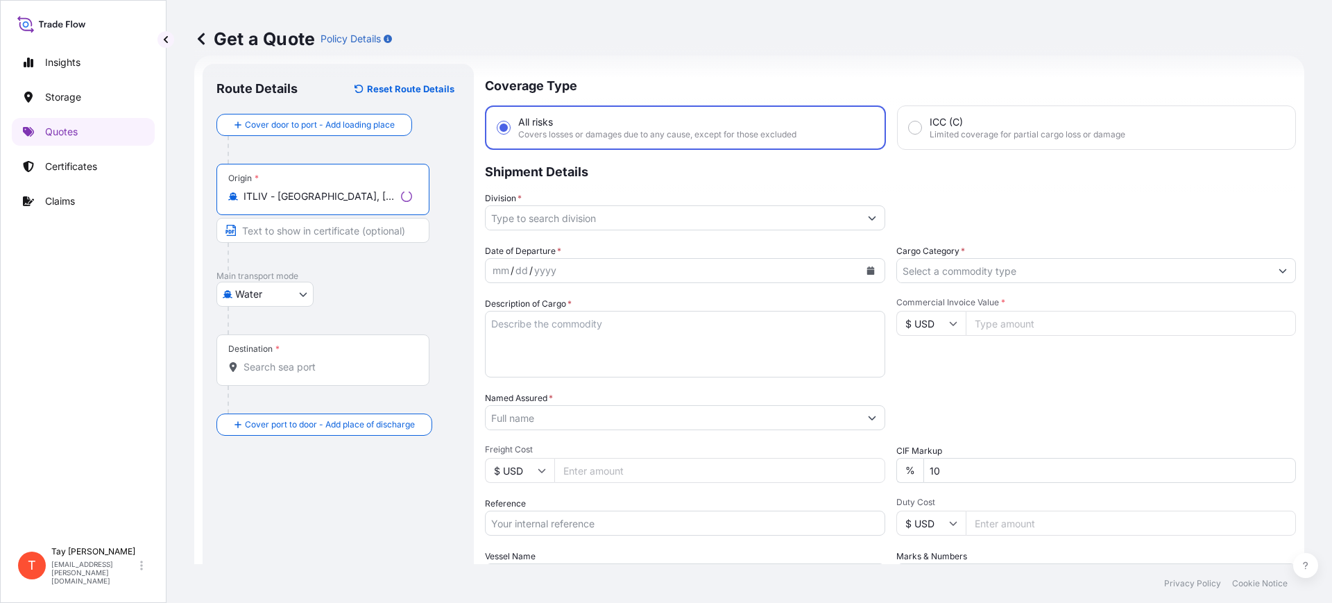
type input "ITLIV - [GEOGRAPHIC_DATA], [GEOGRAPHIC_DATA]"
click at [266, 368] on input "Destination *" at bounding box center [327, 367] width 169 height 14
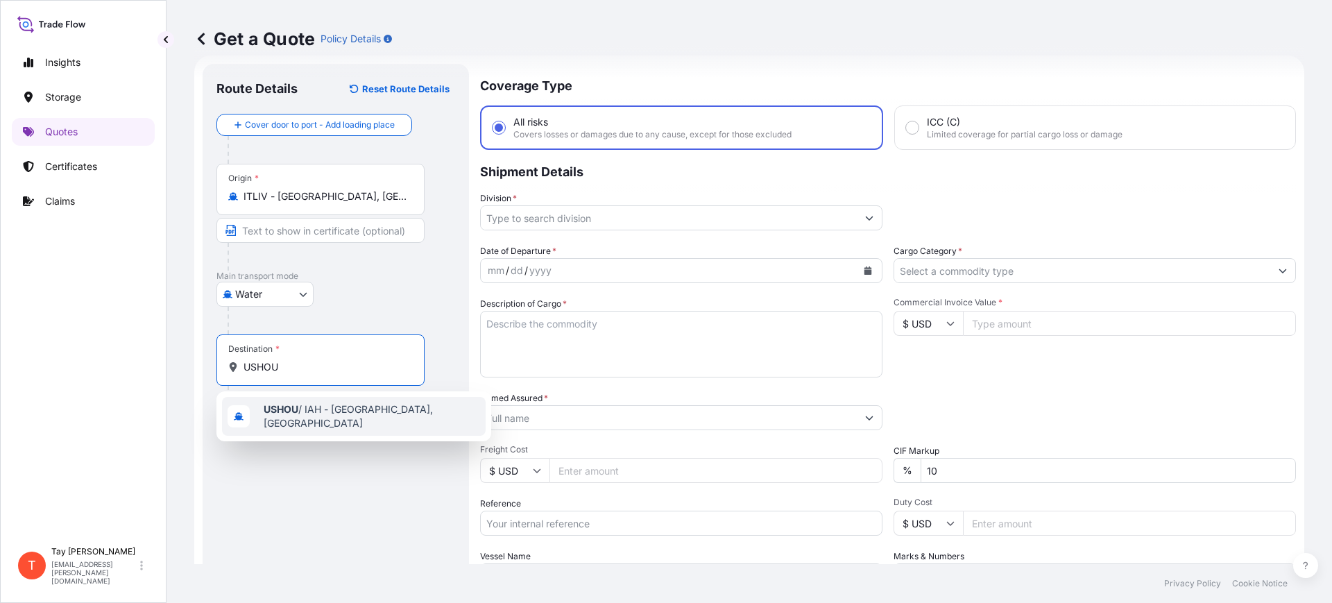
click at [324, 411] on span "USHOU / IAH - [GEOGRAPHIC_DATA], [GEOGRAPHIC_DATA]" at bounding box center [372, 416] width 216 height 28
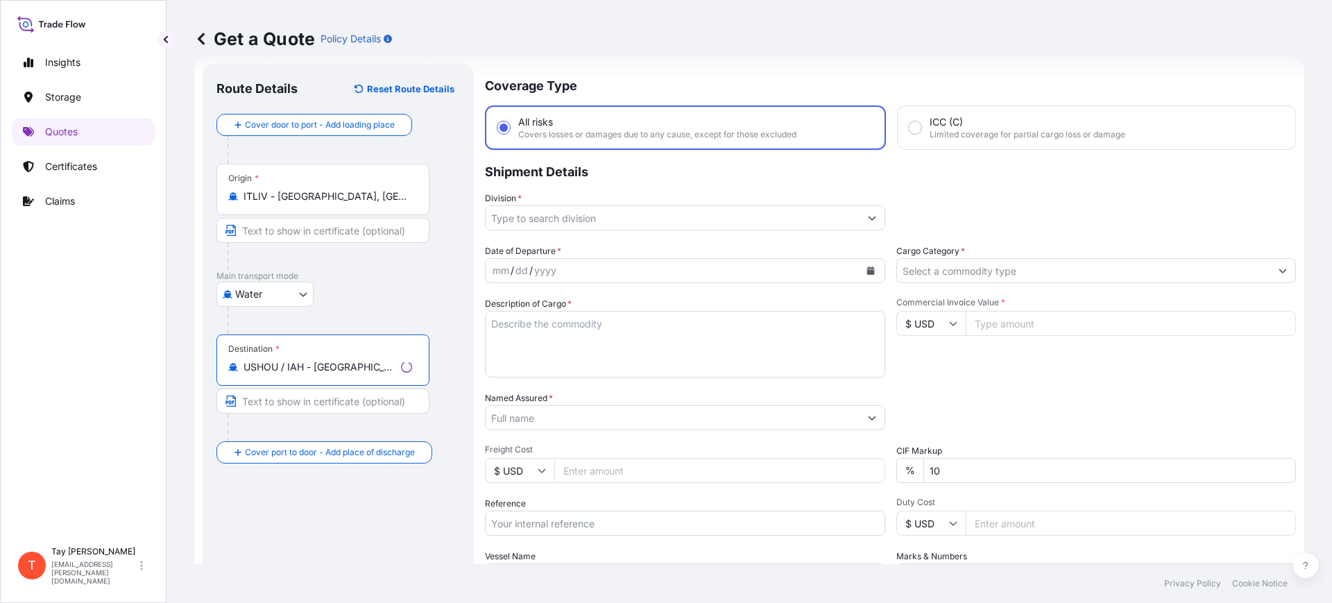
type input "USHOU / IAH - [GEOGRAPHIC_DATA], [GEOGRAPHIC_DATA]"
click at [544, 225] on input "Division *" at bounding box center [673, 217] width 374 height 25
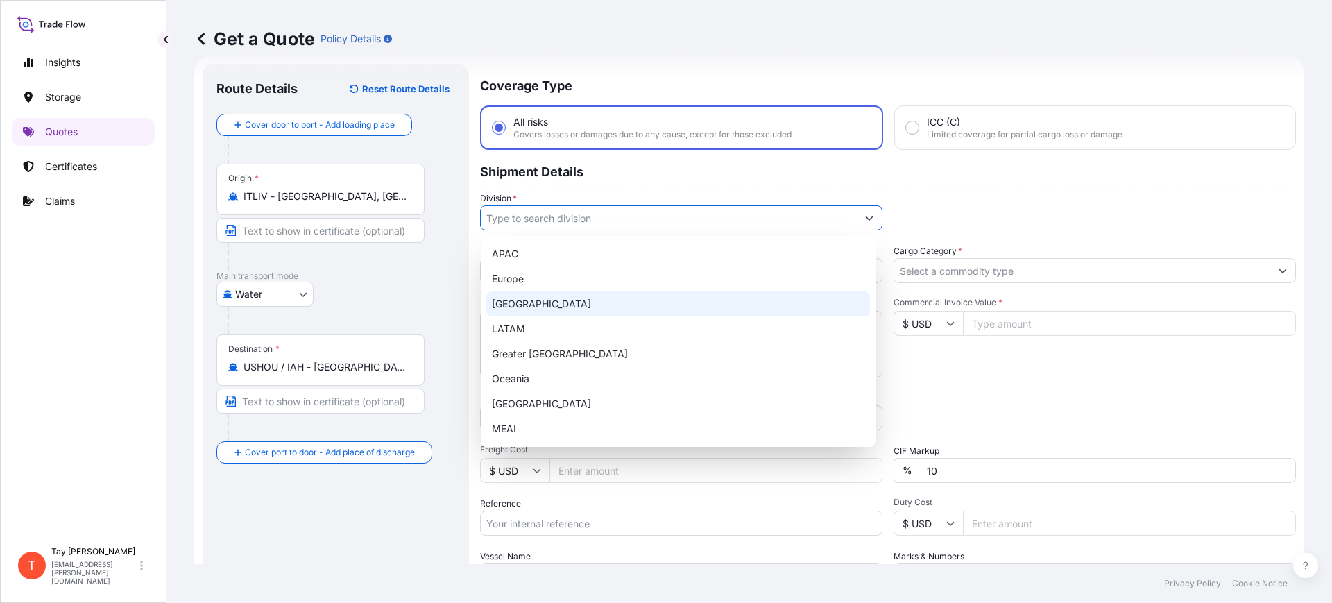
click at [542, 295] on div "[GEOGRAPHIC_DATA]" at bounding box center [678, 303] width 384 height 25
type input "[GEOGRAPHIC_DATA]"
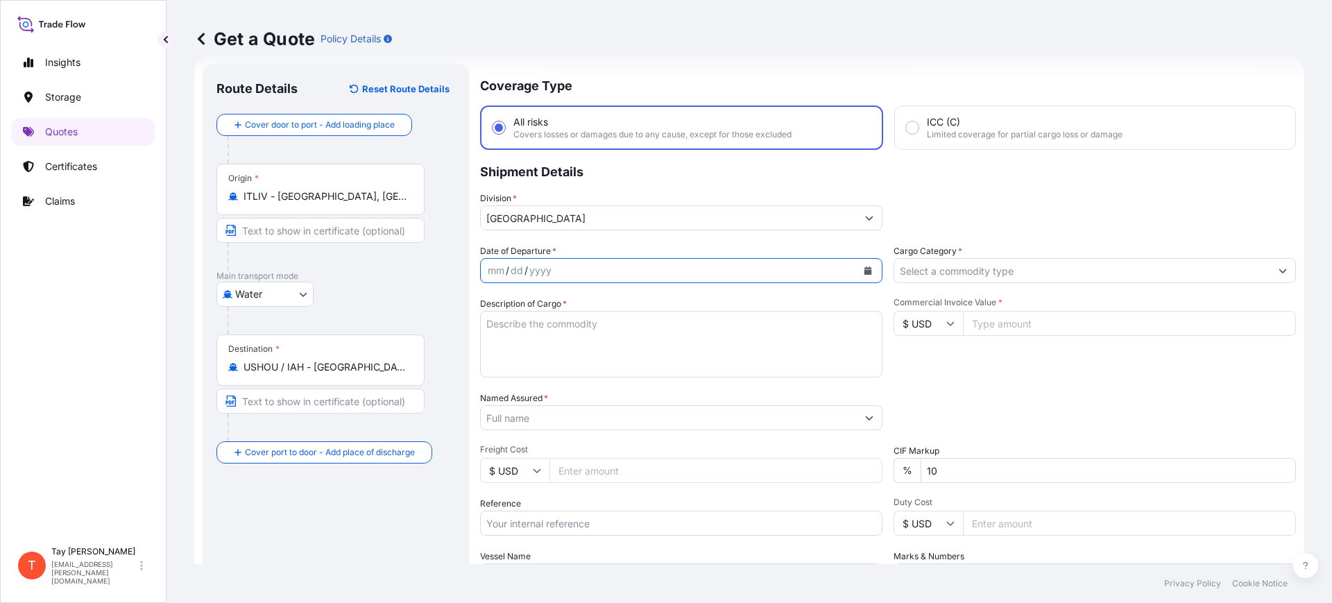
click at [864, 270] on icon "Calendar" at bounding box center [868, 270] width 8 height 8
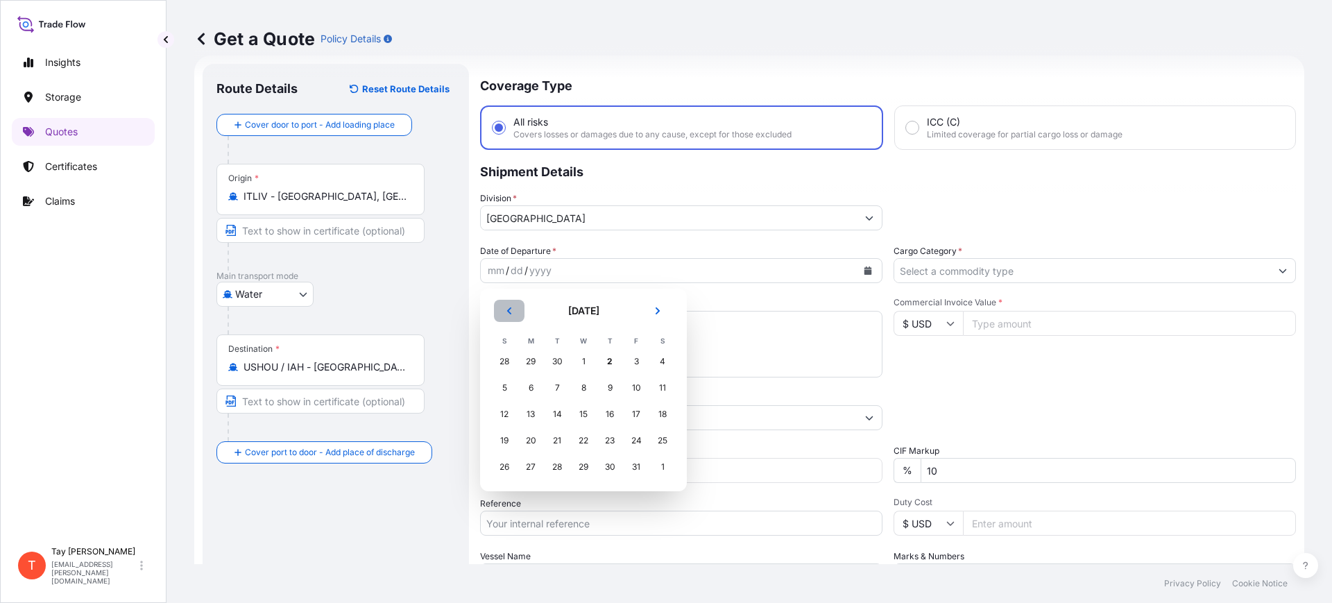
click at [501, 301] on button "Previous" at bounding box center [509, 311] width 31 height 22
click at [639, 416] on div "19" at bounding box center [636, 414] width 25 height 25
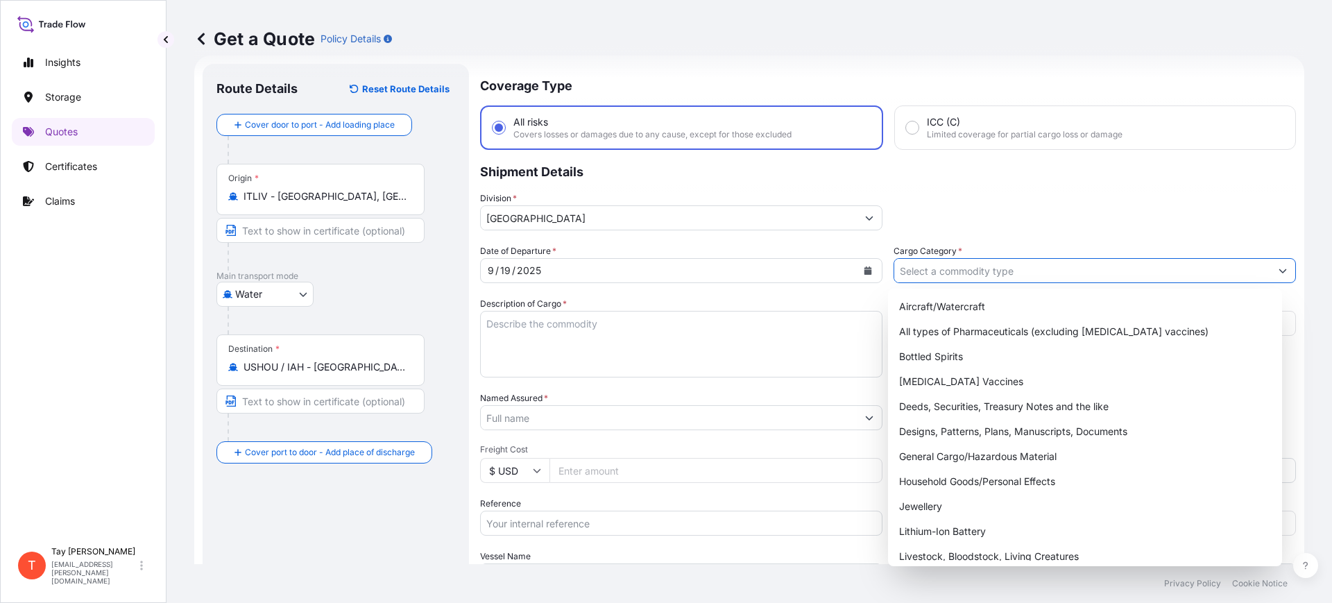
click at [946, 276] on input "Cargo Category *" at bounding box center [1082, 270] width 376 height 25
click at [976, 428] on div "Aircraft/Watercraft All types of Pharmaceuticals (excluding [MEDICAL_DATA] vacc…" at bounding box center [1085, 543] width 384 height 499
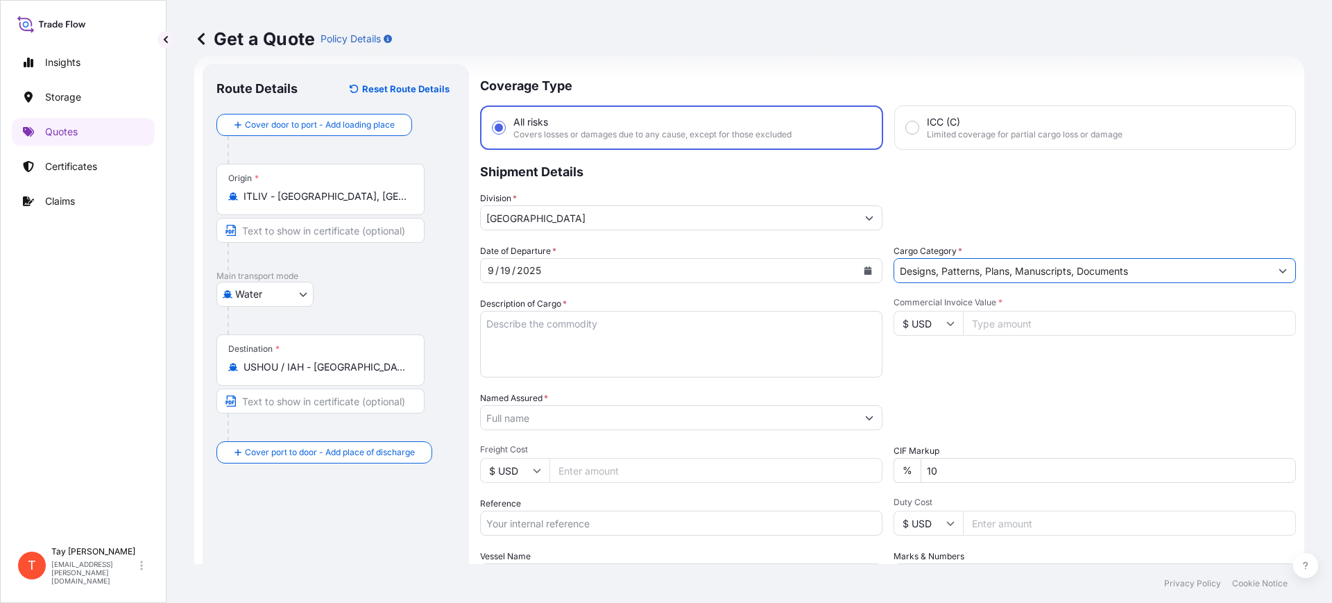
click at [1032, 271] on input "Designs, Patterns, Plans, Manuscripts, Documents" at bounding box center [1082, 270] width 376 height 25
click at [1120, 269] on input "Designs, Patterns, Plans, Manuscripts, Documents" at bounding box center [1082, 270] width 376 height 25
click at [1121, 270] on input "Designs, Patterns, Plans, Manuscripts, Documents" at bounding box center [1082, 270] width 376 height 25
click at [1270, 275] on button "Show suggestions" at bounding box center [1282, 270] width 25 height 25
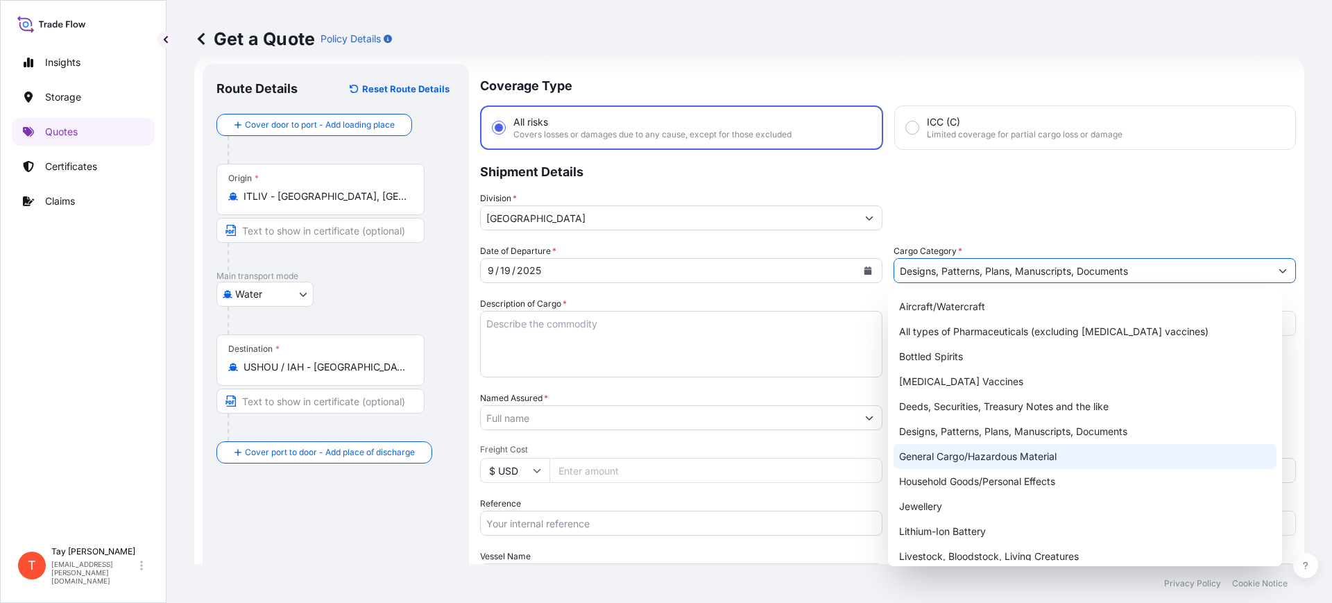
click at [981, 458] on div "General Cargo/Hazardous Material" at bounding box center [1085, 456] width 384 height 25
type input "General Cargo/Hazardous Material"
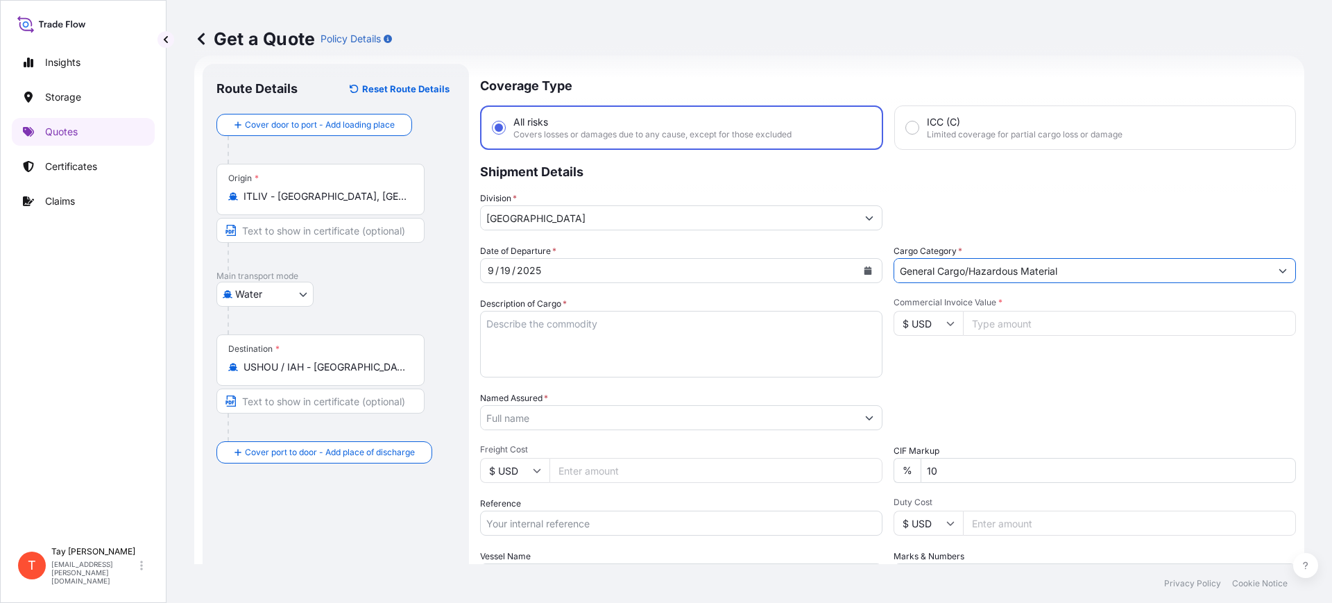
click at [558, 352] on textarea "Description of Cargo *" at bounding box center [681, 344] width 402 height 67
type textarea "FURNITURE"
type input "102290.00"
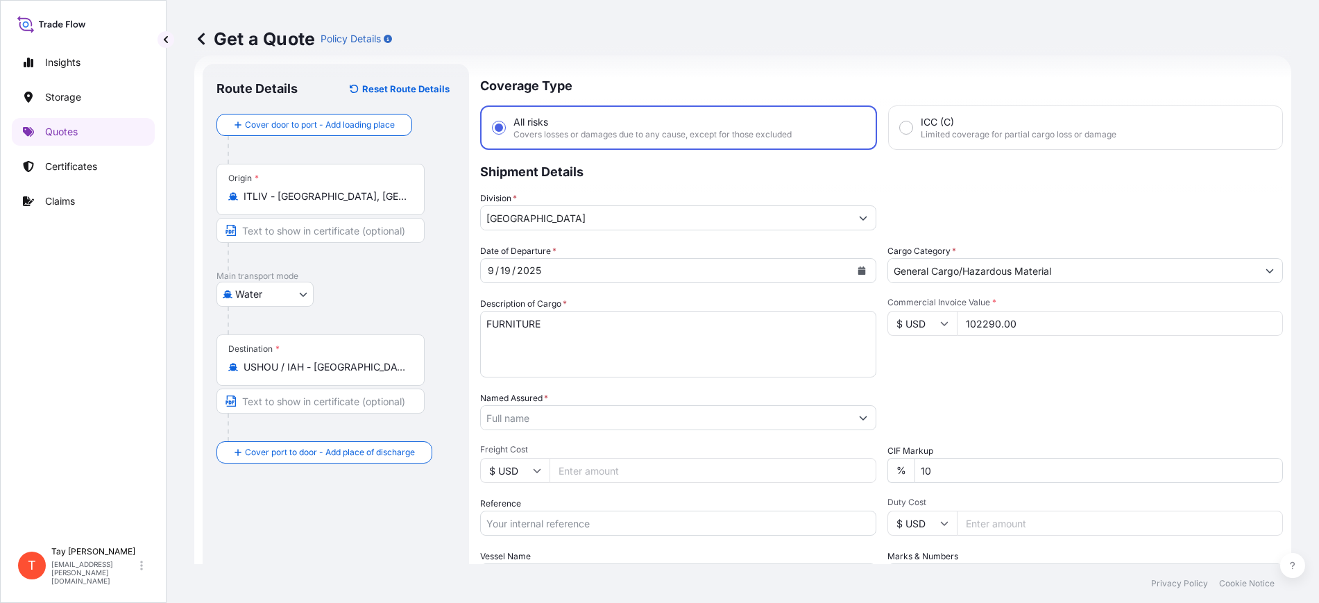
click at [514, 411] on input "Named Assured *" at bounding box center [666, 417] width 370 height 25
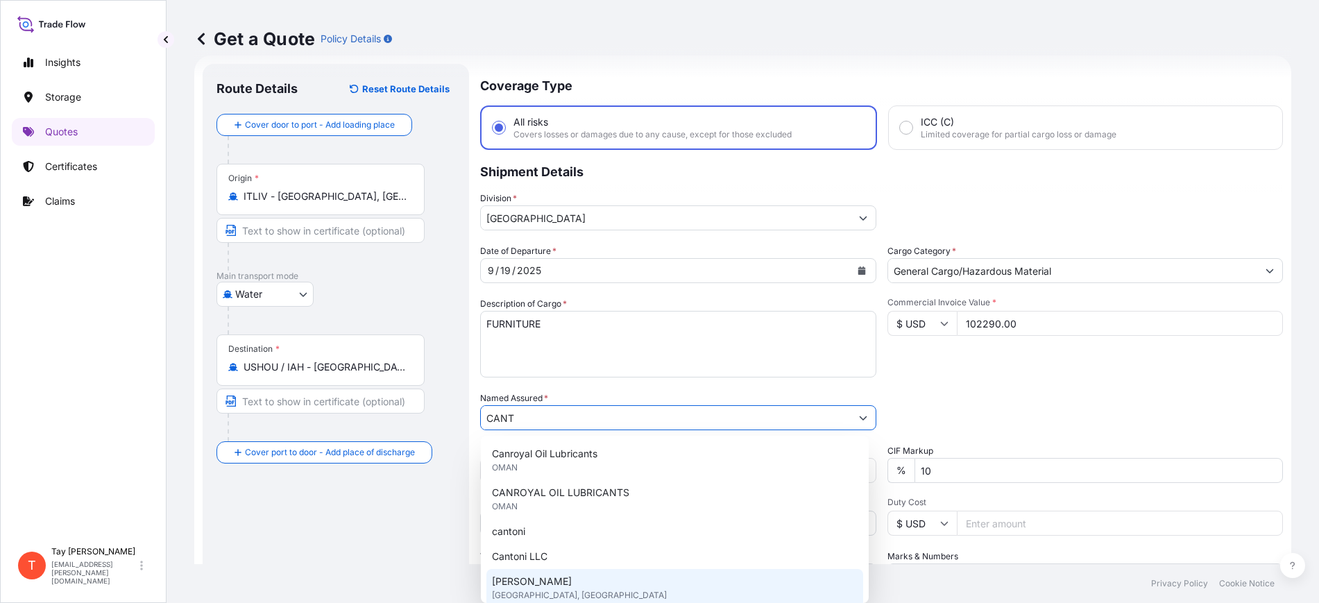
click at [566, 587] on div "[PERSON_NAME] [GEOGRAPHIC_DATA], [GEOGRAPHIC_DATA]" at bounding box center [674, 588] width 377 height 39
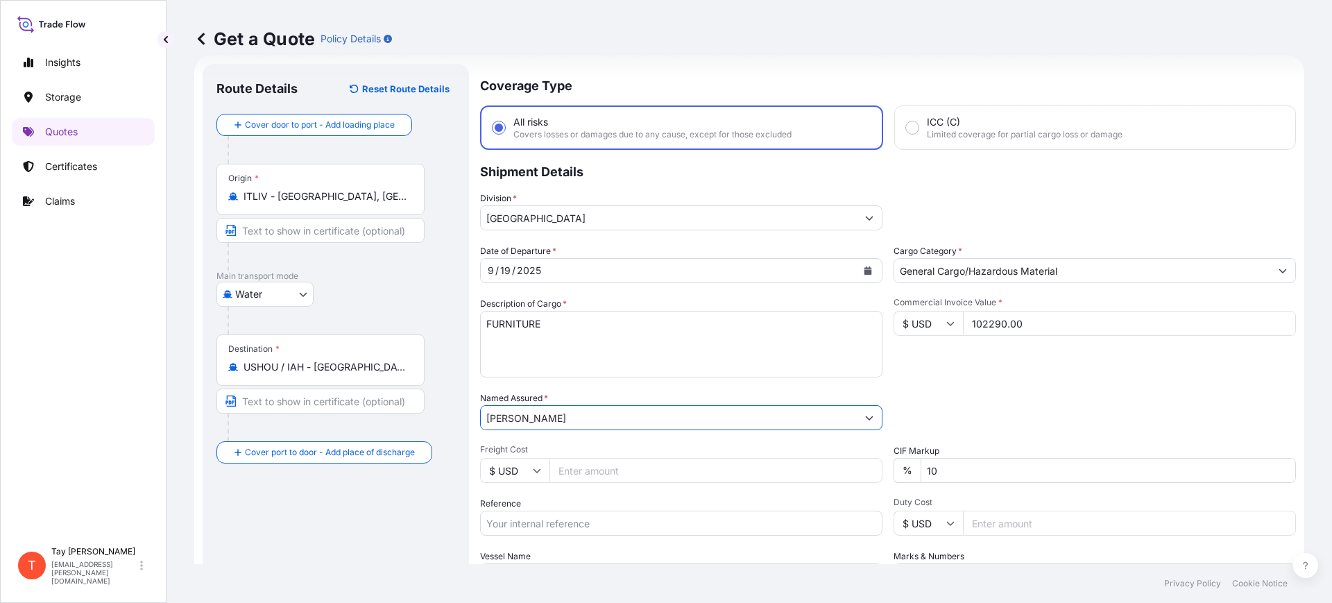
type input "[PERSON_NAME]"
click at [599, 474] on input "Freight Cost" at bounding box center [715, 470] width 333 height 25
type input "6885.00"
click at [535, 514] on input "Reference" at bounding box center [681, 522] width 402 height 25
paste input "B25I157342"
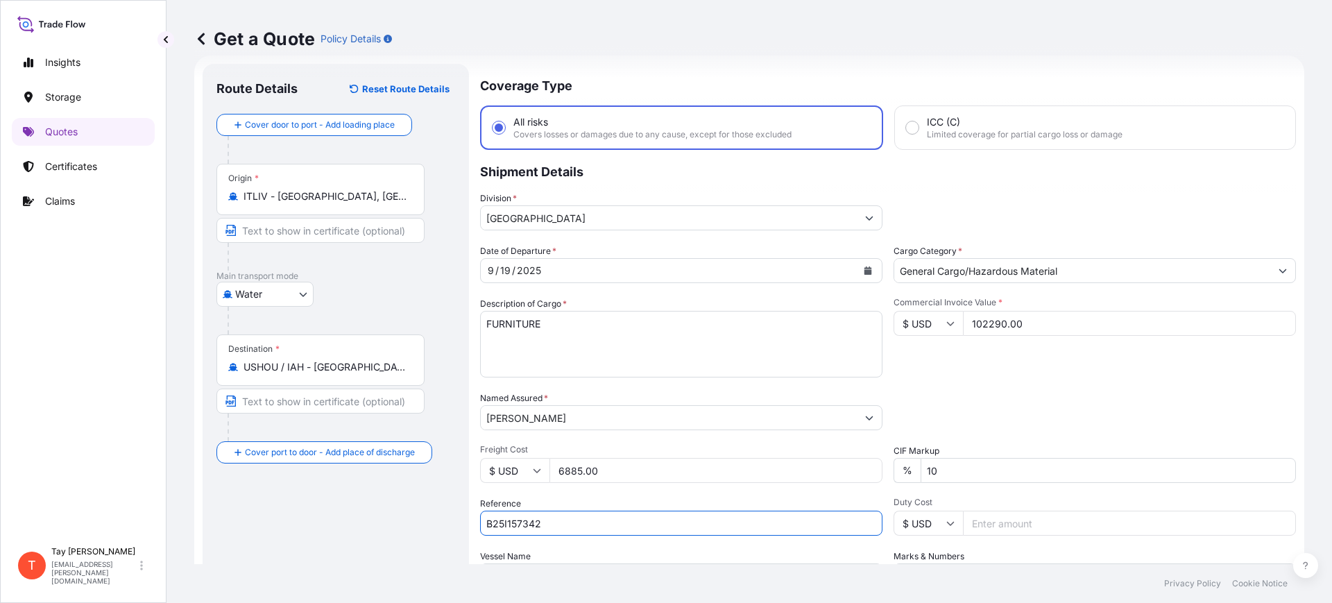
type input "B25I157342"
click at [972, 517] on input "Duty Cost" at bounding box center [1129, 522] width 333 height 25
type input "26425.15"
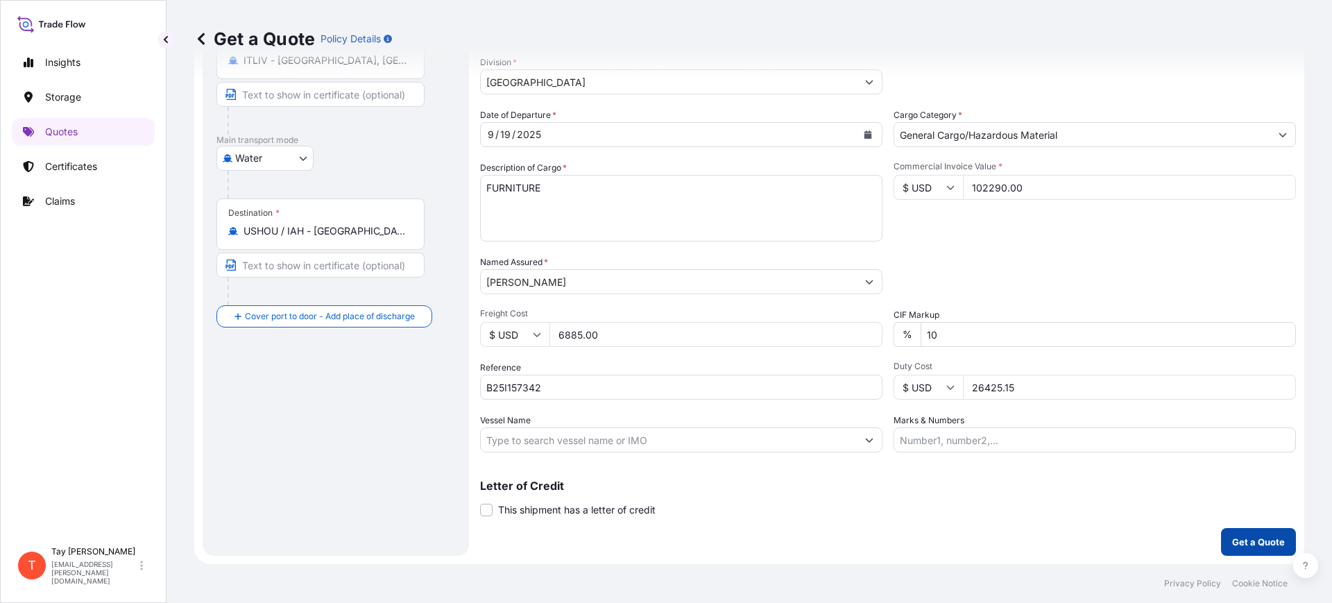
click at [1244, 528] on button "Get a Quote" at bounding box center [1258, 542] width 75 height 28
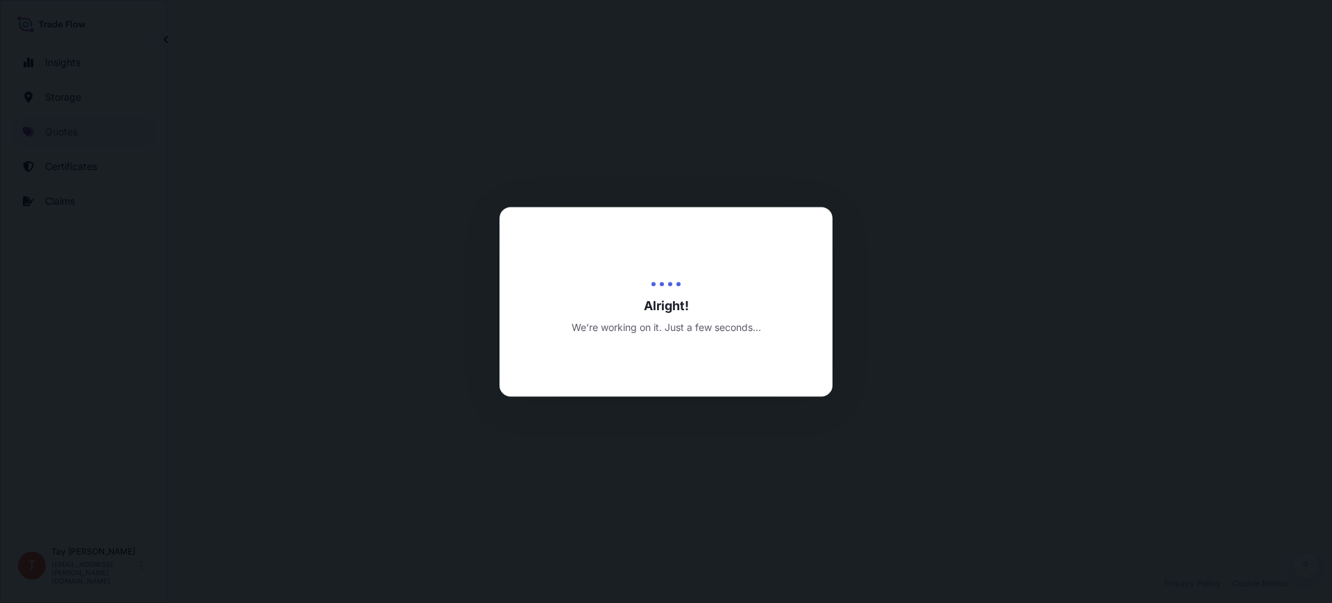
select select "Water"
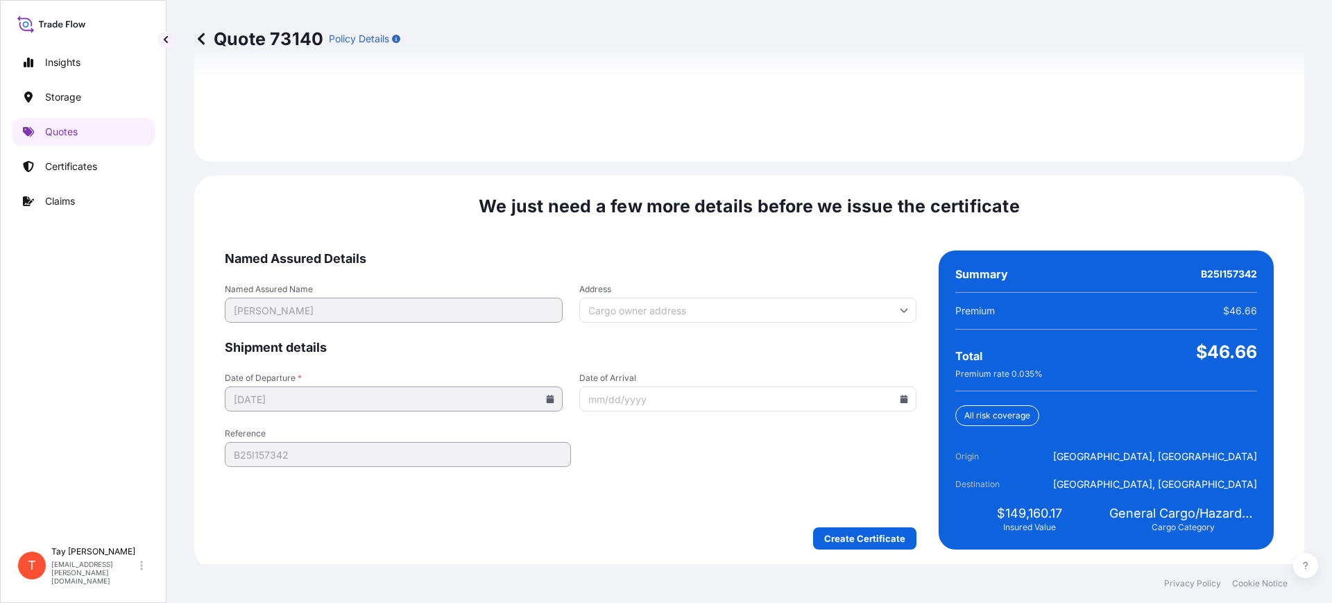
scroll to position [2026, 0]
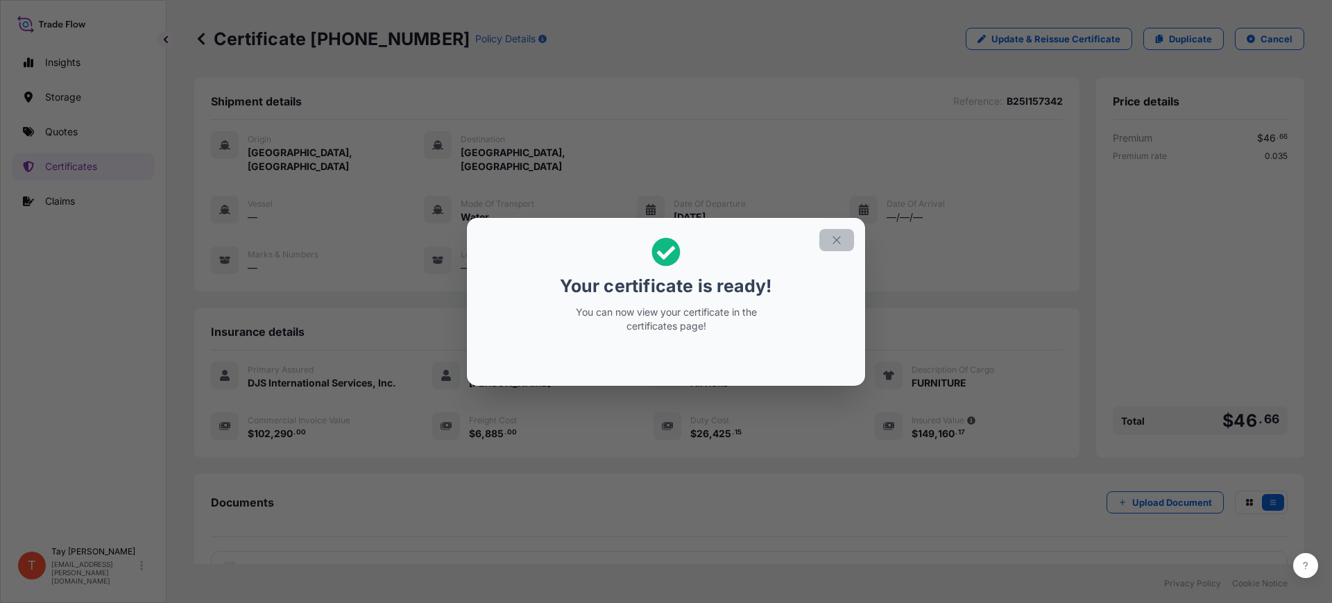
click at [835, 234] on icon "button" at bounding box center [836, 240] width 12 height 12
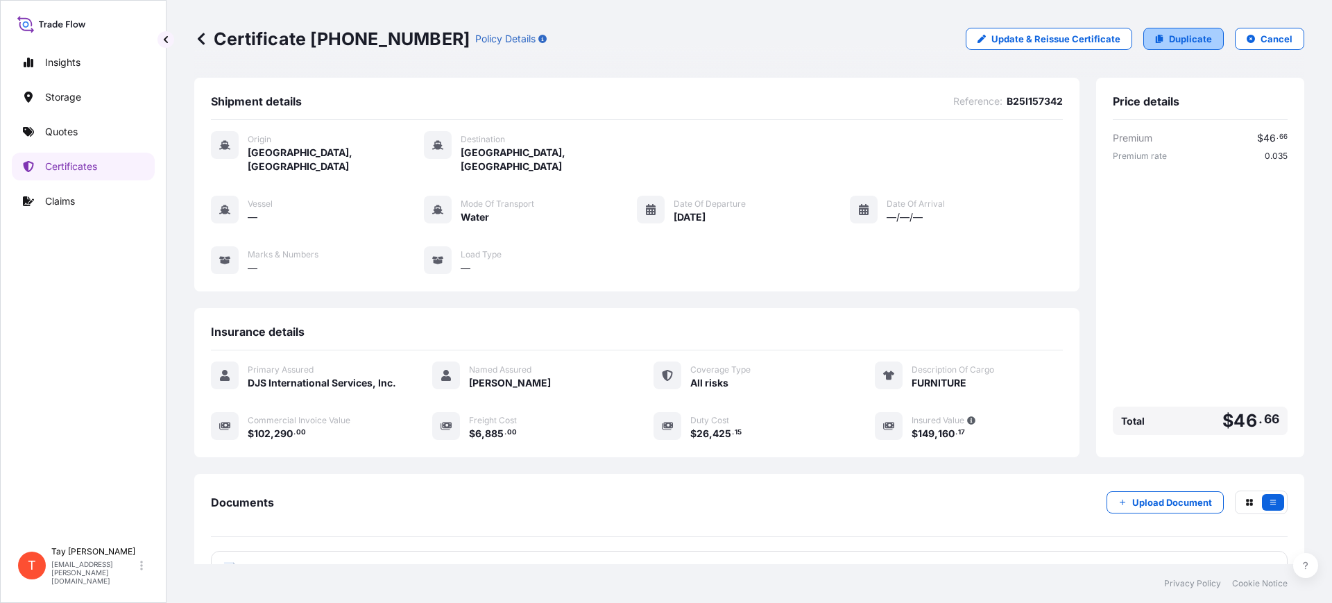
click at [1173, 38] on p "Duplicate" at bounding box center [1190, 39] width 43 height 14
select select "Water"
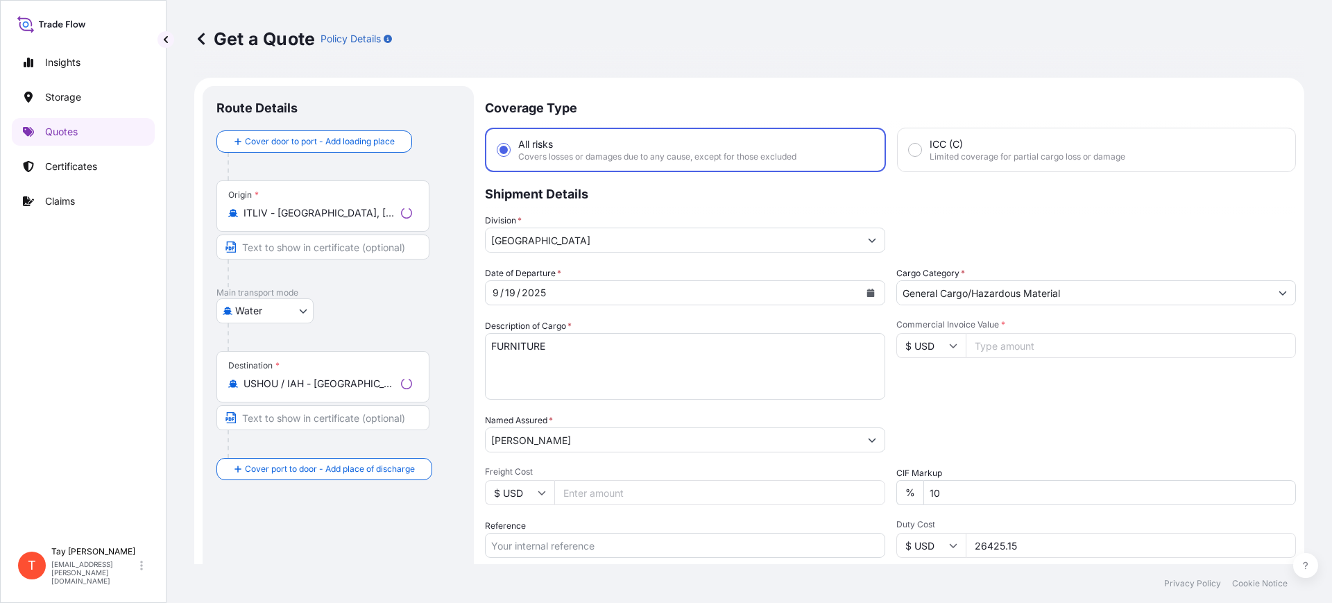
scroll to position [22, 0]
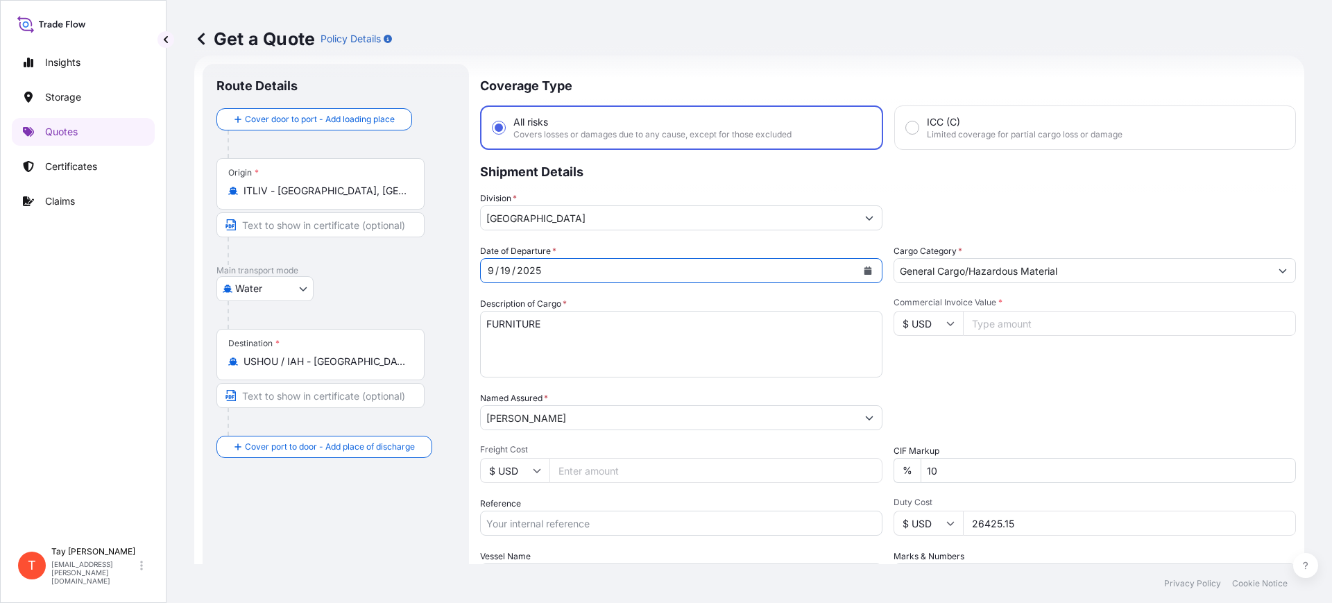
click at [864, 270] on icon "Calendar" at bounding box center [868, 270] width 8 height 8
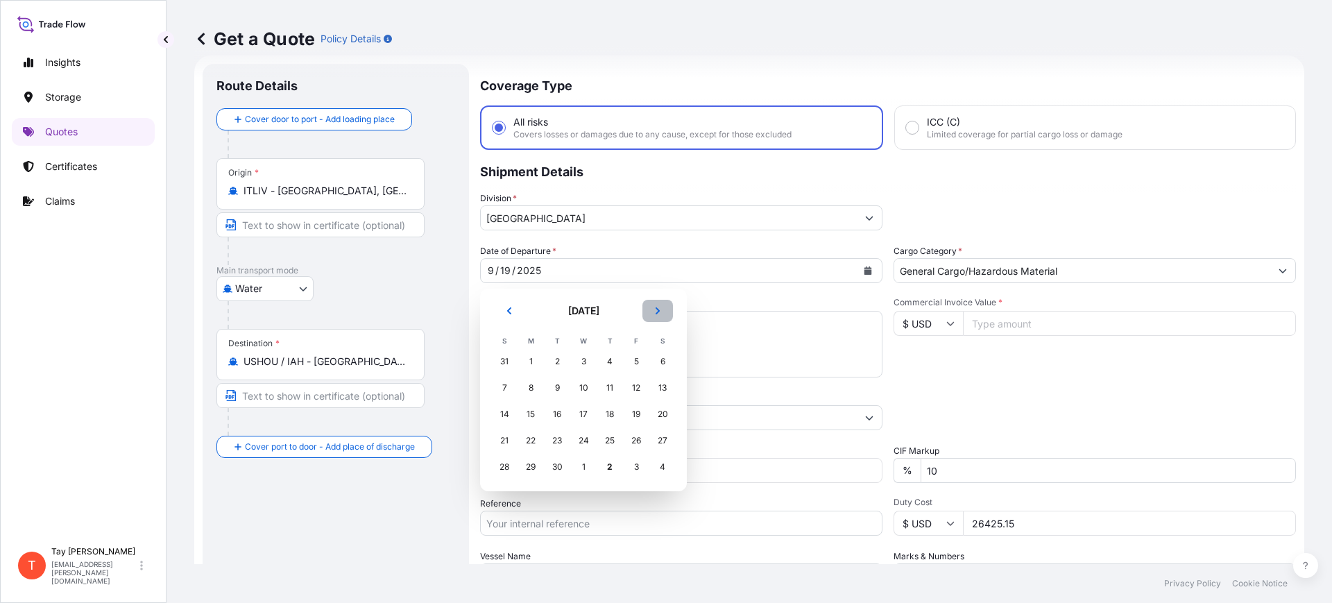
click at [656, 311] on icon "Next" at bounding box center [657, 311] width 8 height 8
click at [634, 366] on div "3" at bounding box center [636, 361] width 25 height 25
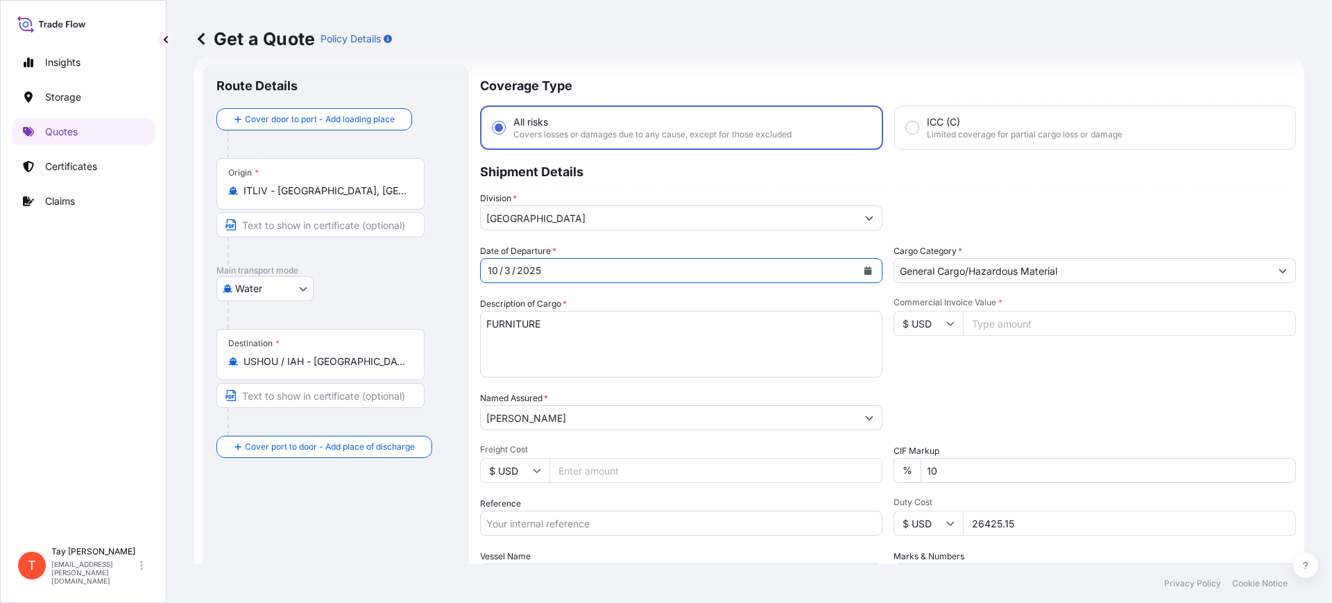
click at [1015, 320] on input "Commercial Invoice Value *" at bounding box center [1129, 323] width 333 height 25
type input "161042.00"
click at [653, 470] on input "Freight Cost" at bounding box center [715, 470] width 333 height 25
type input "7270.00"
click at [607, 513] on input "Reference" at bounding box center [681, 522] width 402 height 25
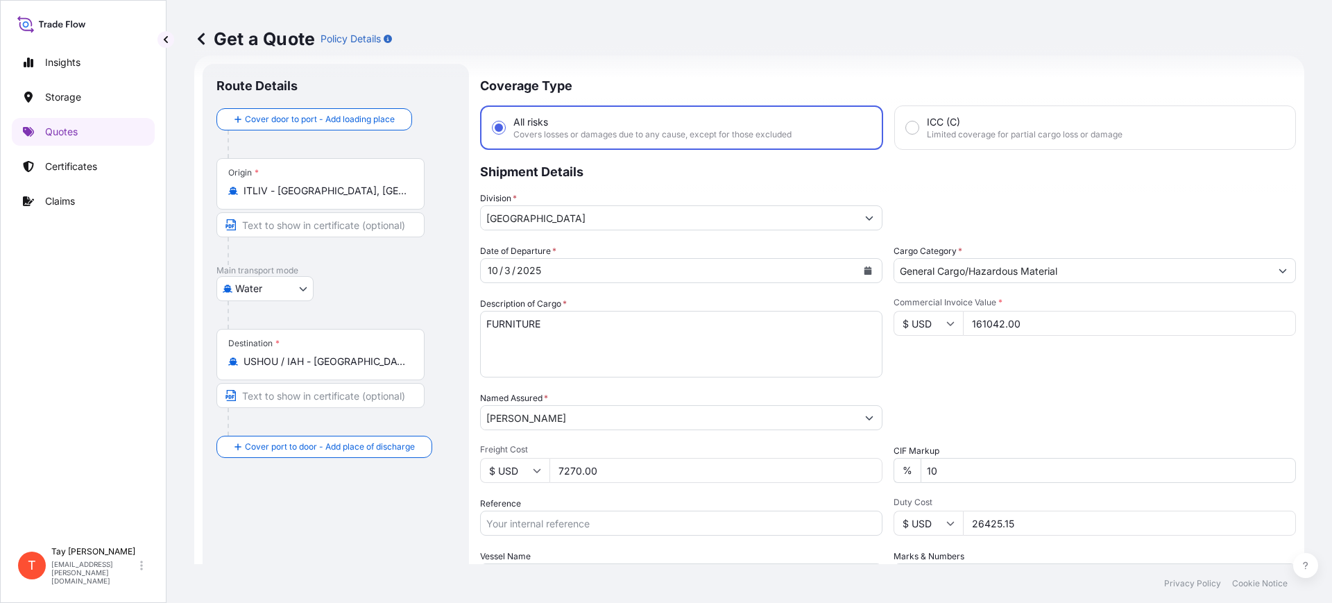
paste input "B25I157689"
type input "B25I157689"
drag, startPoint x: 1033, startPoint y: 522, endPoint x: 906, endPoint y: 507, distance: 128.5
click at [907, 507] on div "Duty Cost $ USD 26425.15" at bounding box center [1094, 516] width 402 height 39
type input "26796.36"
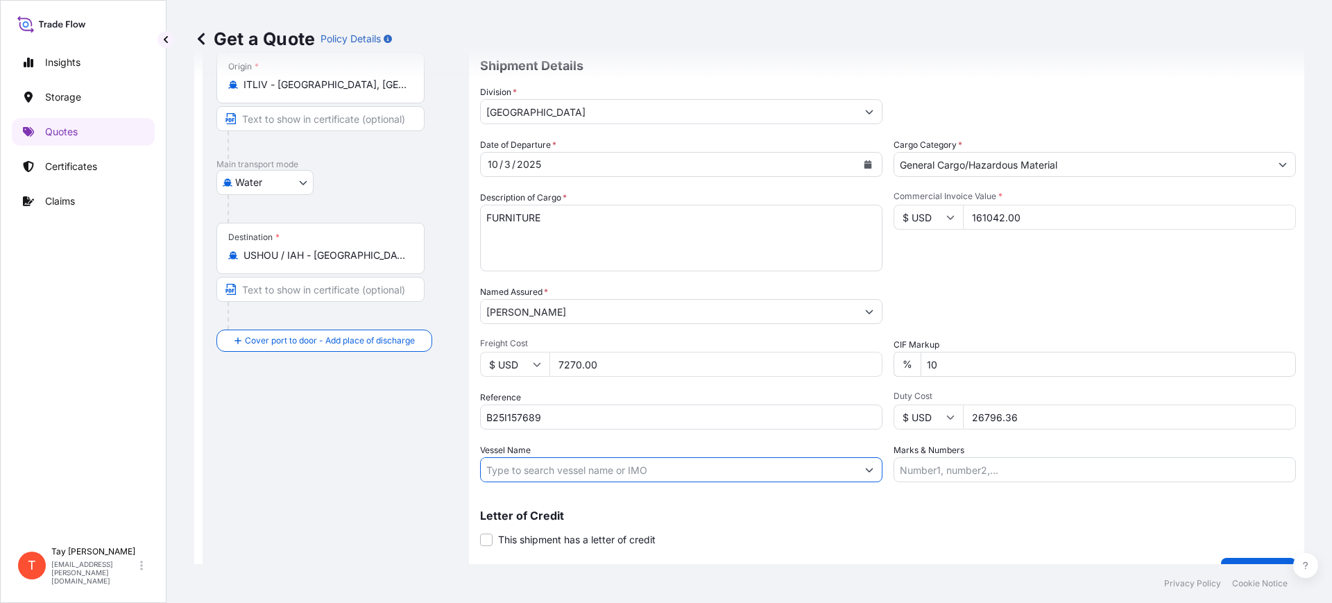
scroll to position [158, 0]
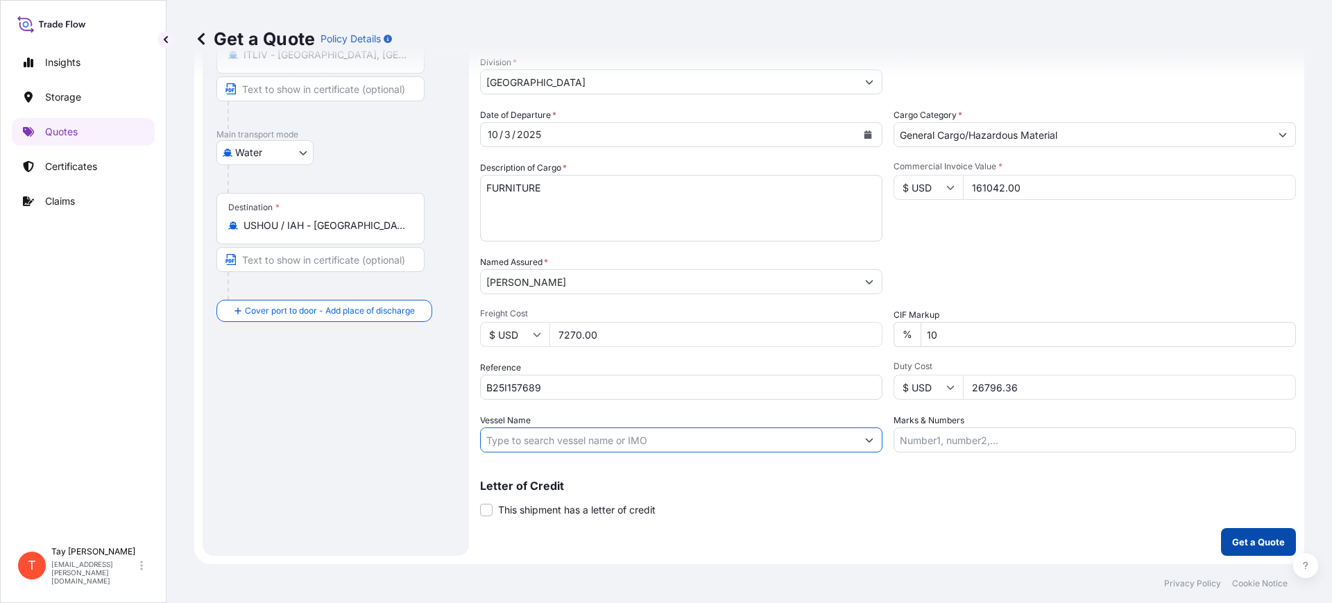
click at [1237, 540] on p "Get a Quote" at bounding box center [1258, 542] width 53 height 14
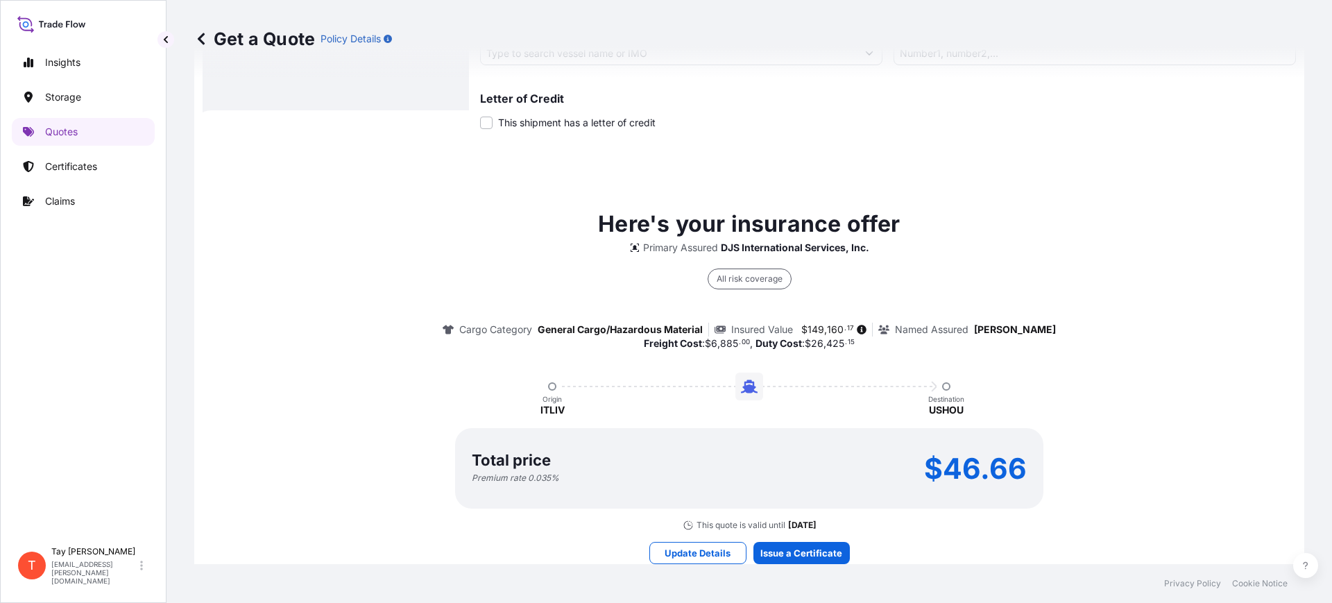
scroll to position [586, 0]
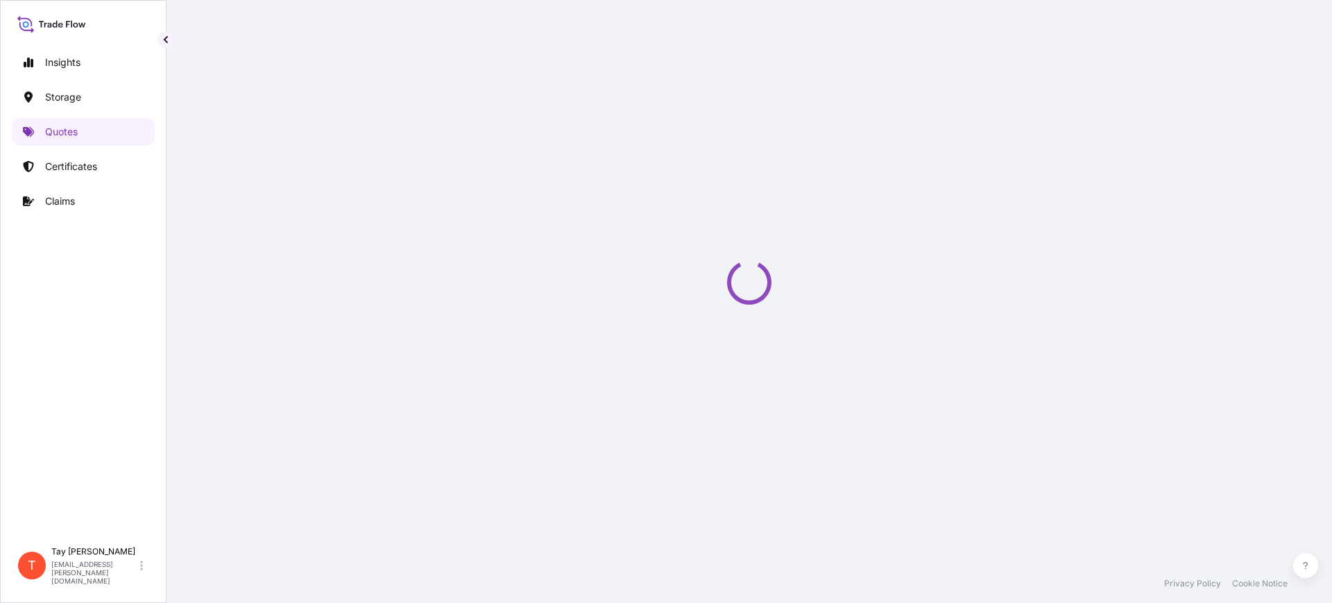
select select "Water"
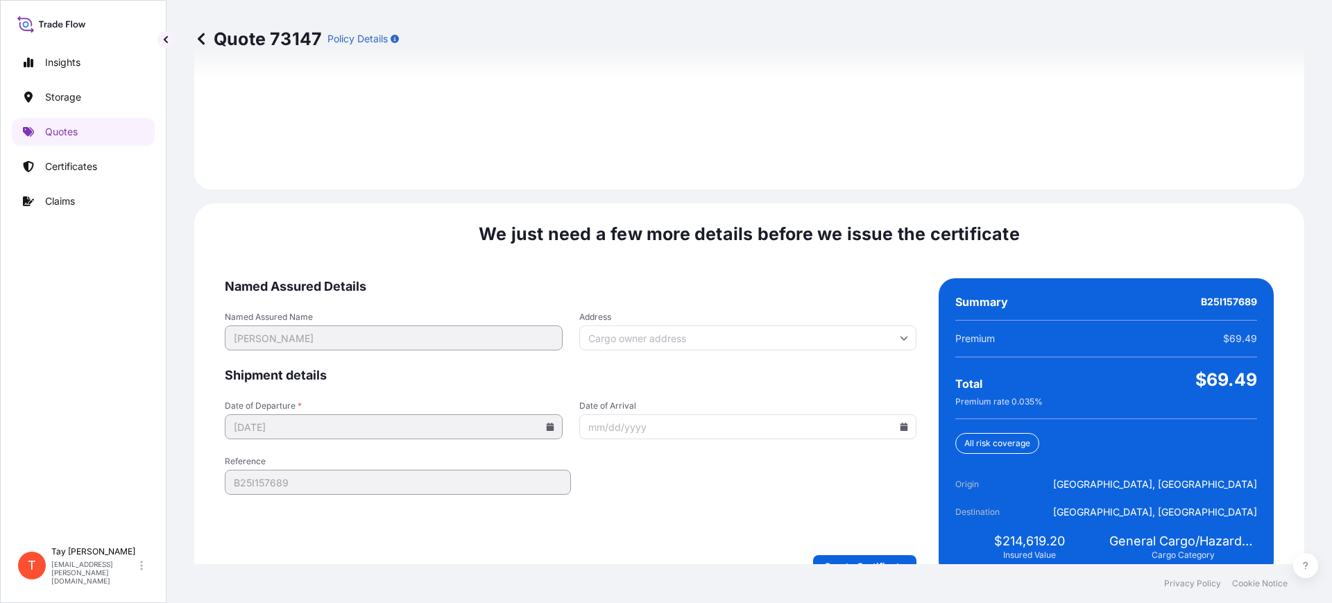
scroll to position [2026, 0]
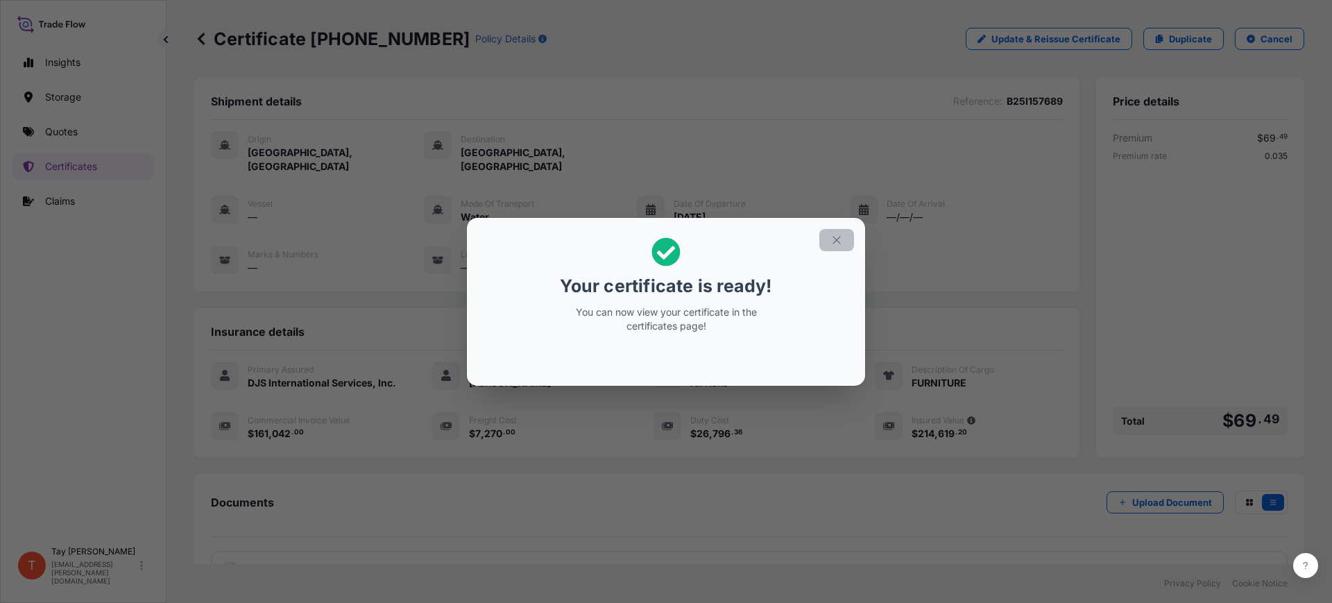
click at [838, 236] on icon "button" at bounding box center [836, 240] width 12 height 12
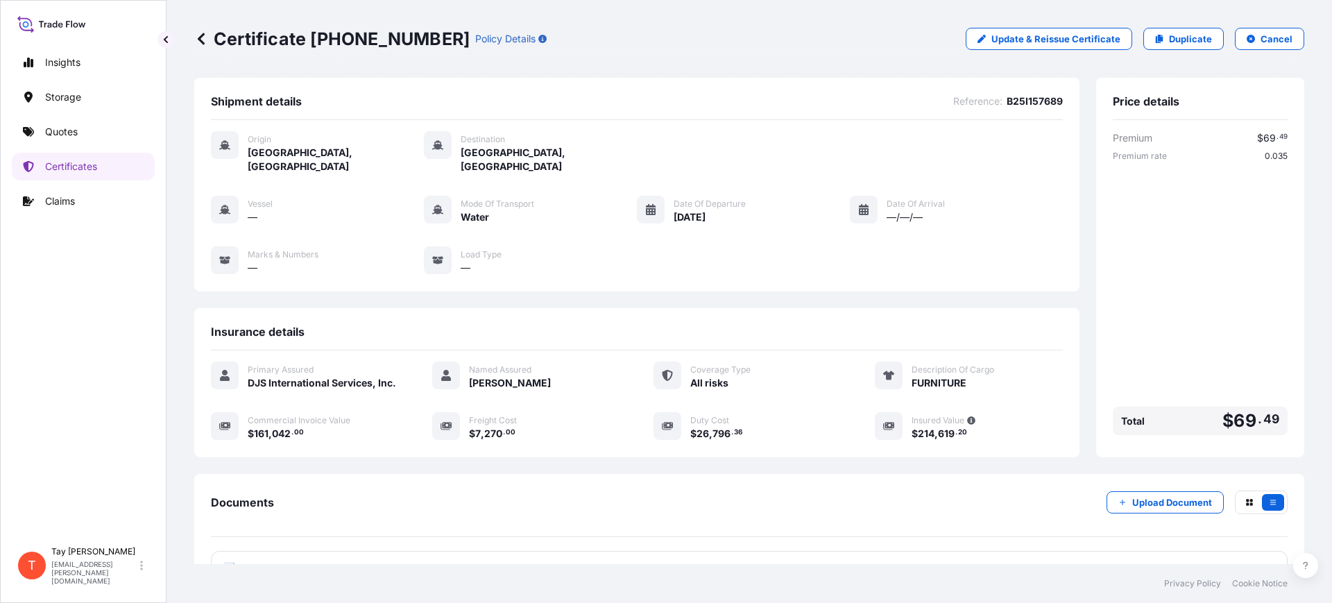
drag, startPoint x: 409, startPoint y: 422, endPoint x: 153, endPoint y: 426, distance: 256.0
click at [152, 426] on div "Insights Storage Quotes Certificates Claims" at bounding box center [83, 288] width 143 height 504
click at [1182, 31] on link "Duplicate" at bounding box center [1183, 39] width 80 height 22
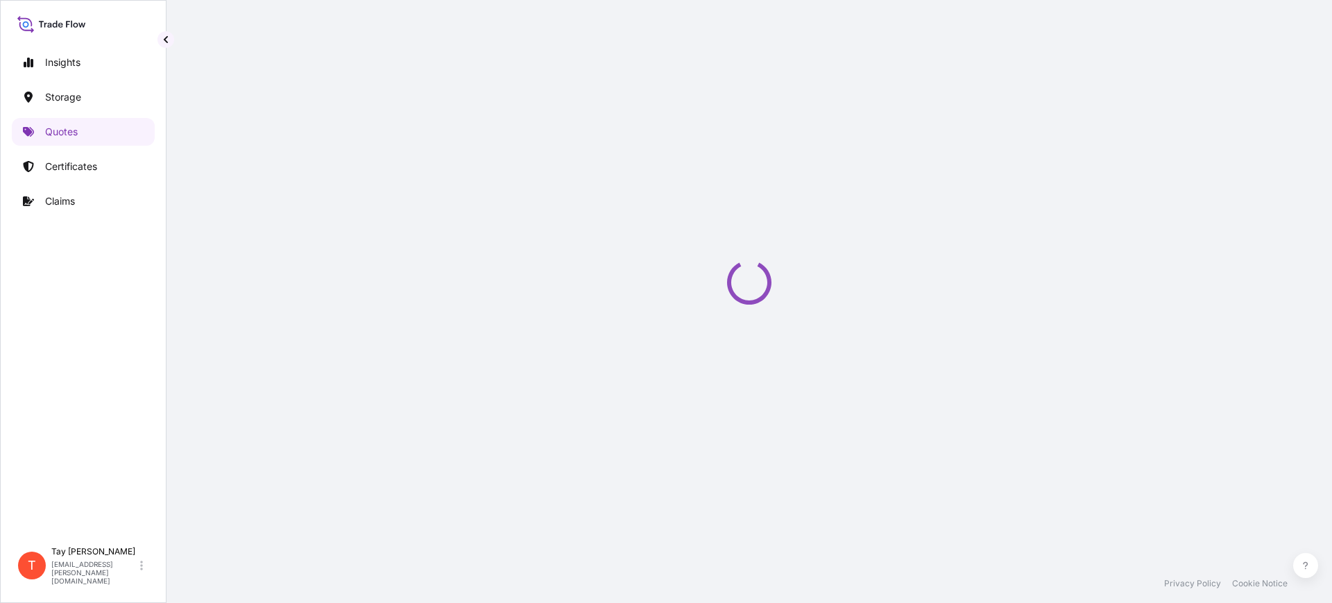
select select "Water"
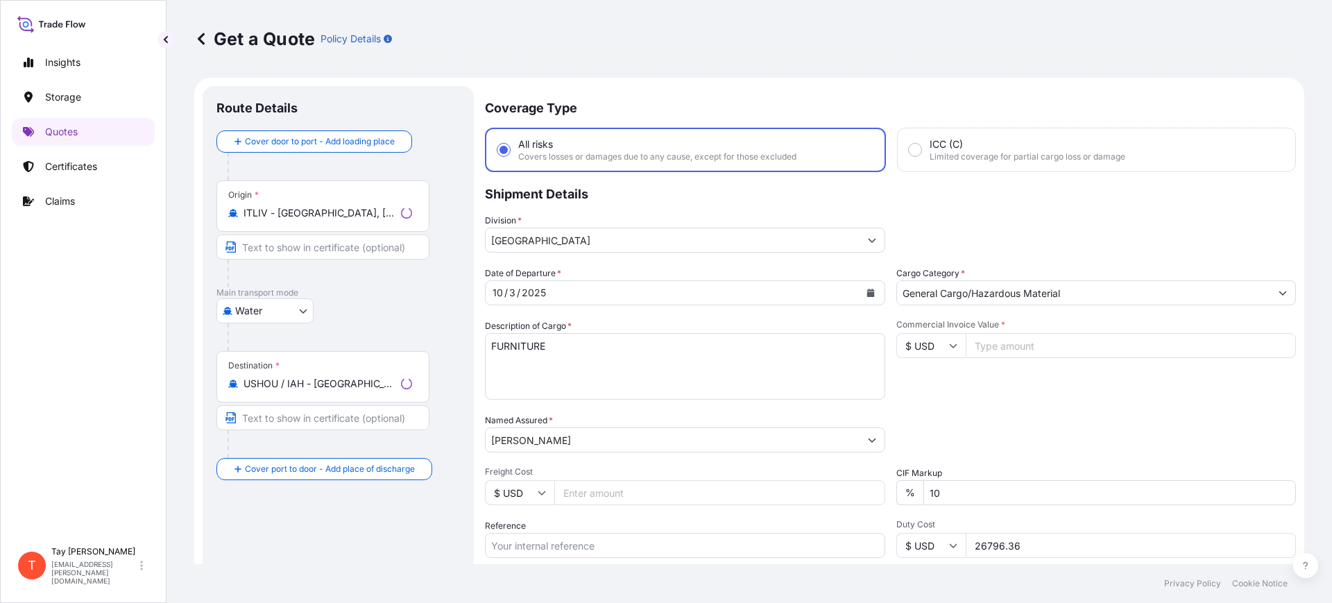
scroll to position [22, 0]
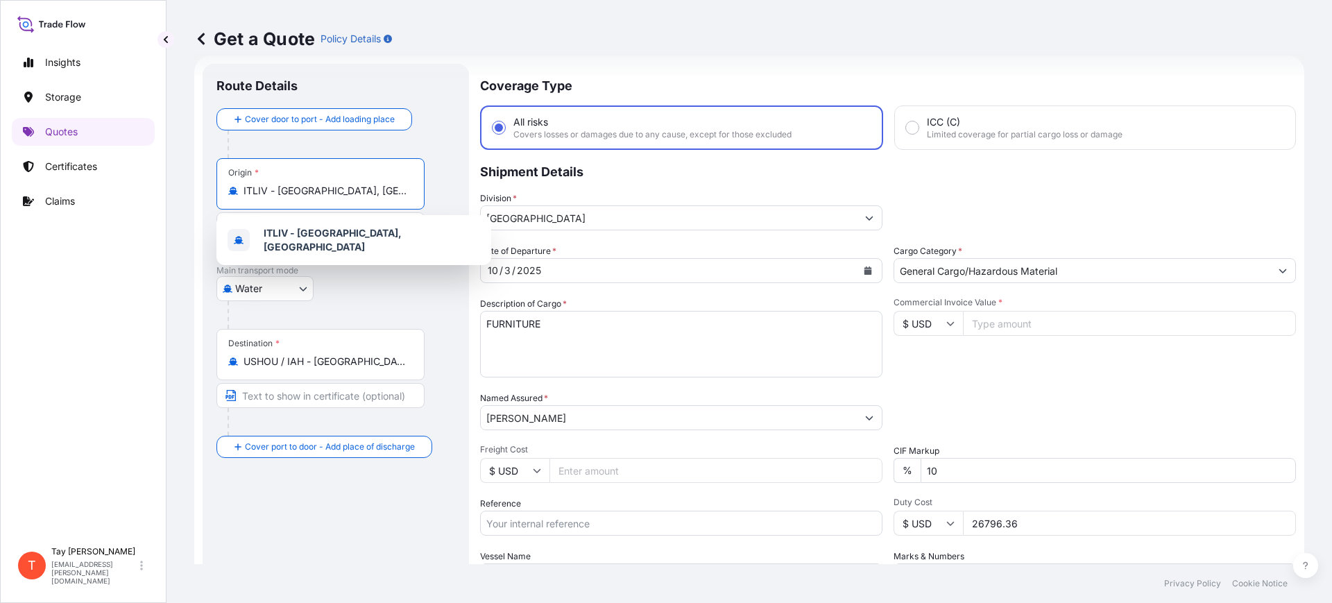
drag, startPoint x: 348, startPoint y: 189, endPoint x: 109, endPoint y: 151, distance: 242.3
click at [108, 151] on div "Insights Storage Quotes Certificates Claims T [PERSON_NAME] [EMAIL_ADDRESS][PER…" at bounding box center [666, 301] width 1332 height 603
type input "ITLIV - [GEOGRAPHIC_DATA], [GEOGRAPHIC_DATA]"
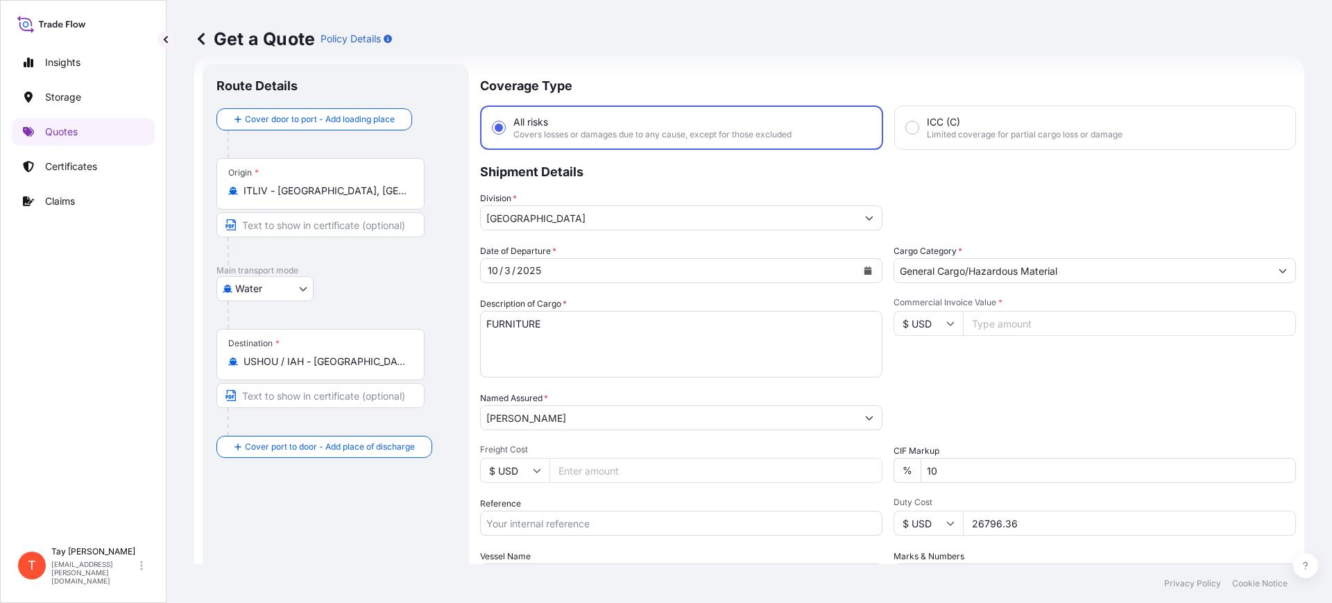
click at [107, 171] on link "Certificates" at bounding box center [83, 167] width 143 height 28
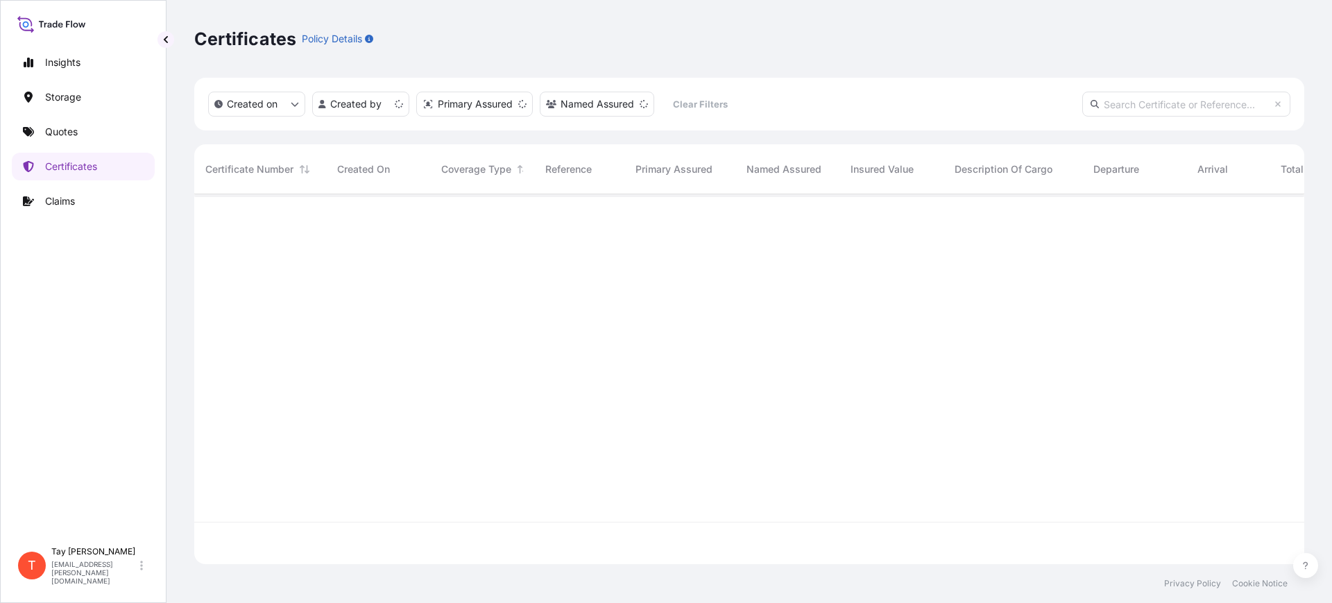
scroll to position [364, 1097]
click at [63, 135] on p "Quotes" at bounding box center [61, 132] width 33 height 14
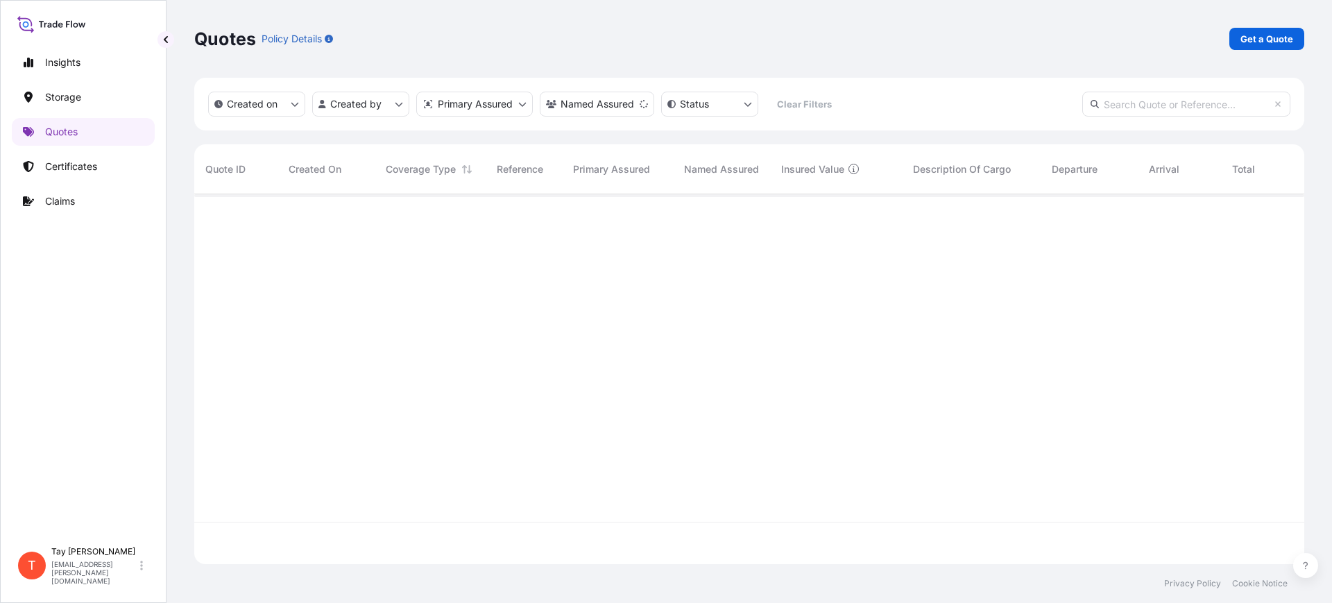
scroll to position [406, 1097]
click at [67, 169] on p "Certificates" at bounding box center [71, 167] width 52 height 14
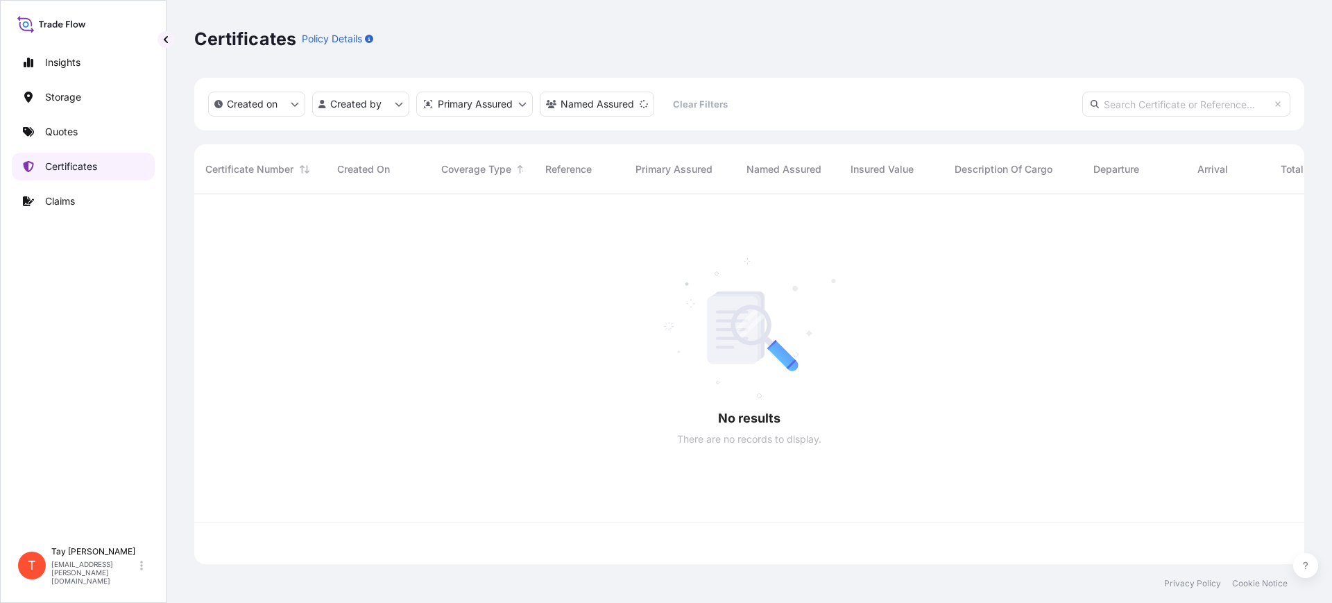
scroll to position [364, 1097]
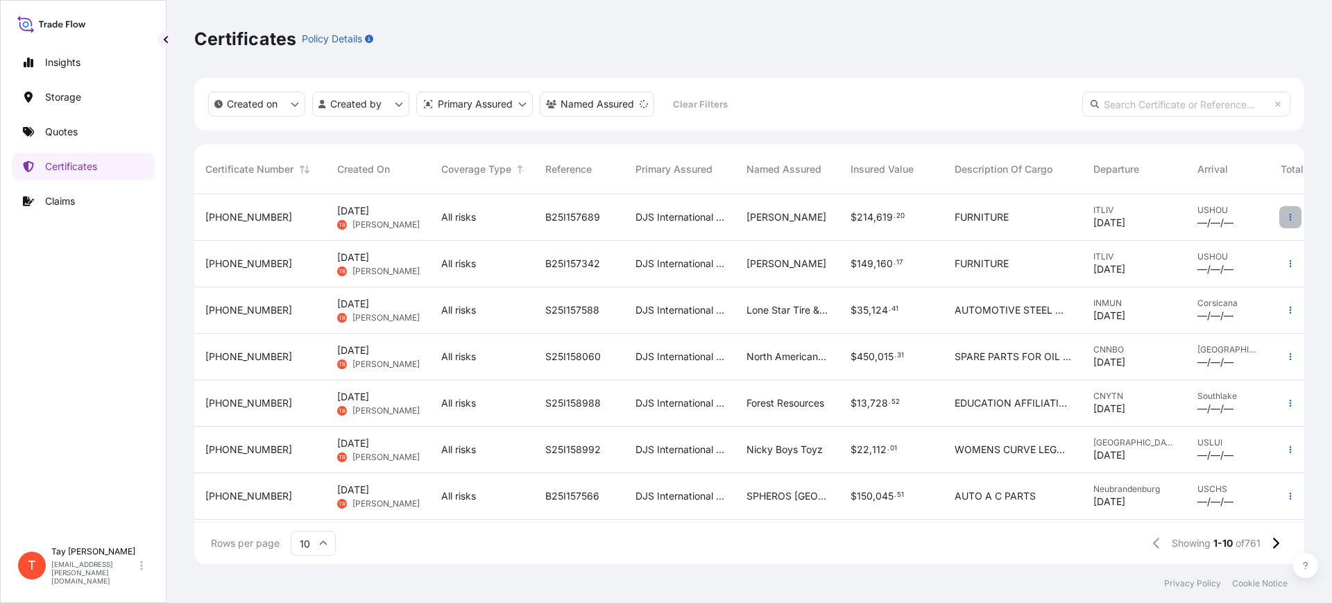
click at [1286, 214] on icon "button" at bounding box center [1290, 217] width 8 height 8
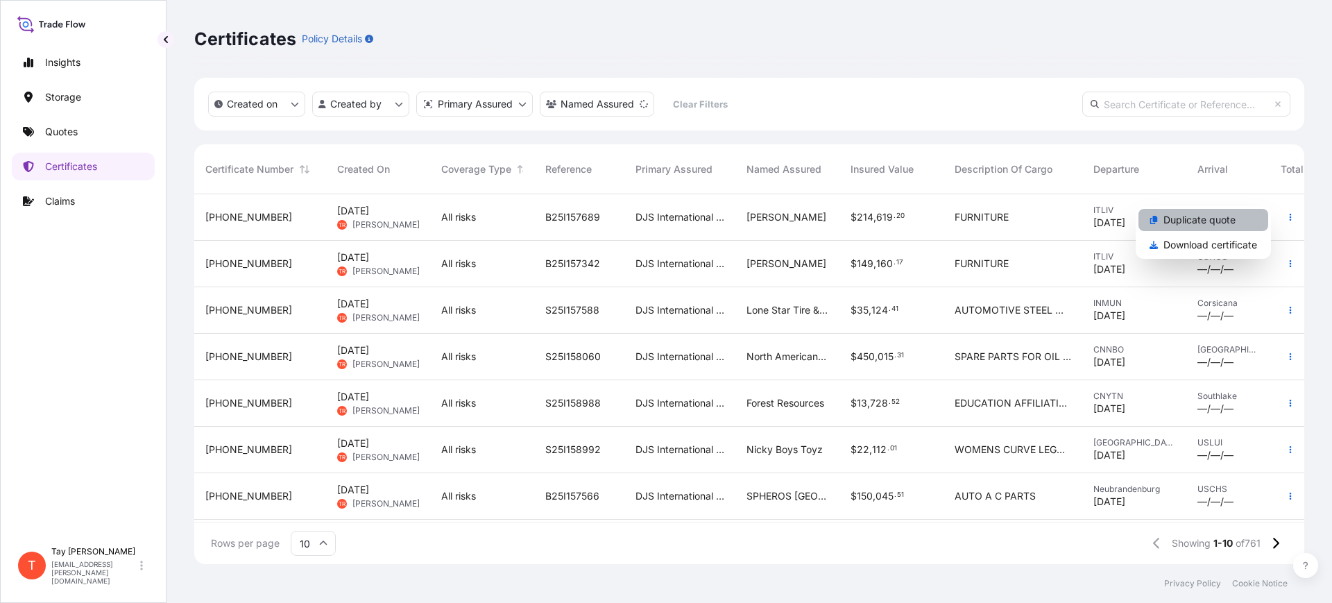
click at [1175, 219] on p "Duplicate quote" at bounding box center [1199, 220] width 72 height 14
select select "Water"
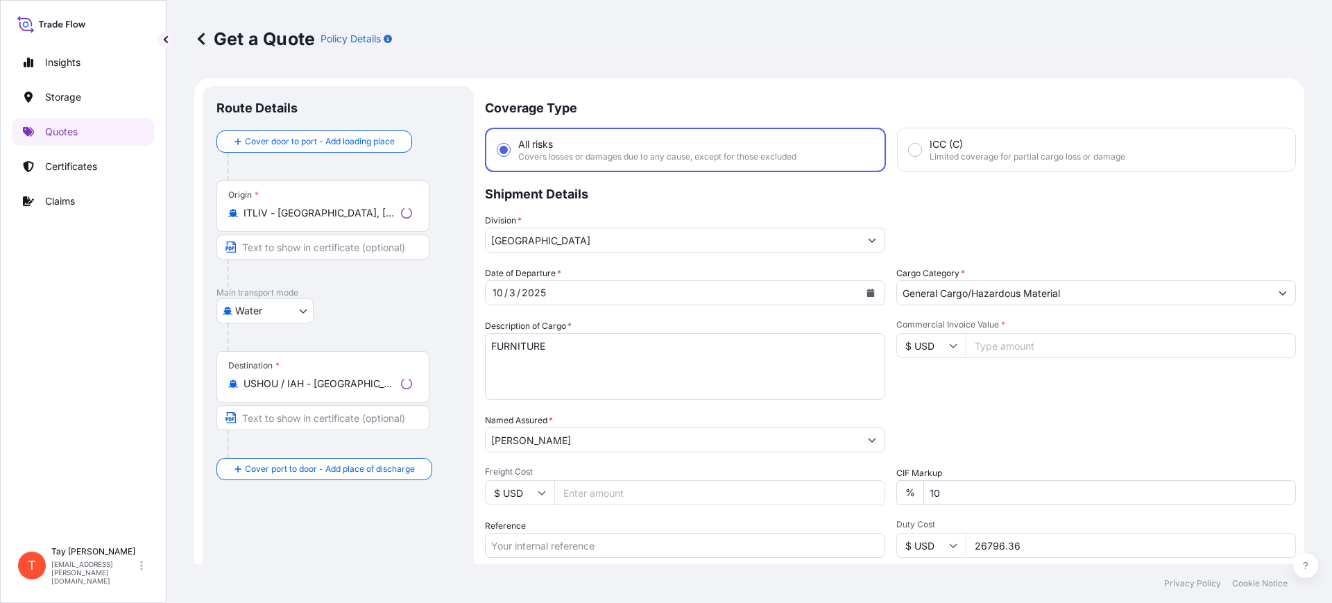
scroll to position [22, 0]
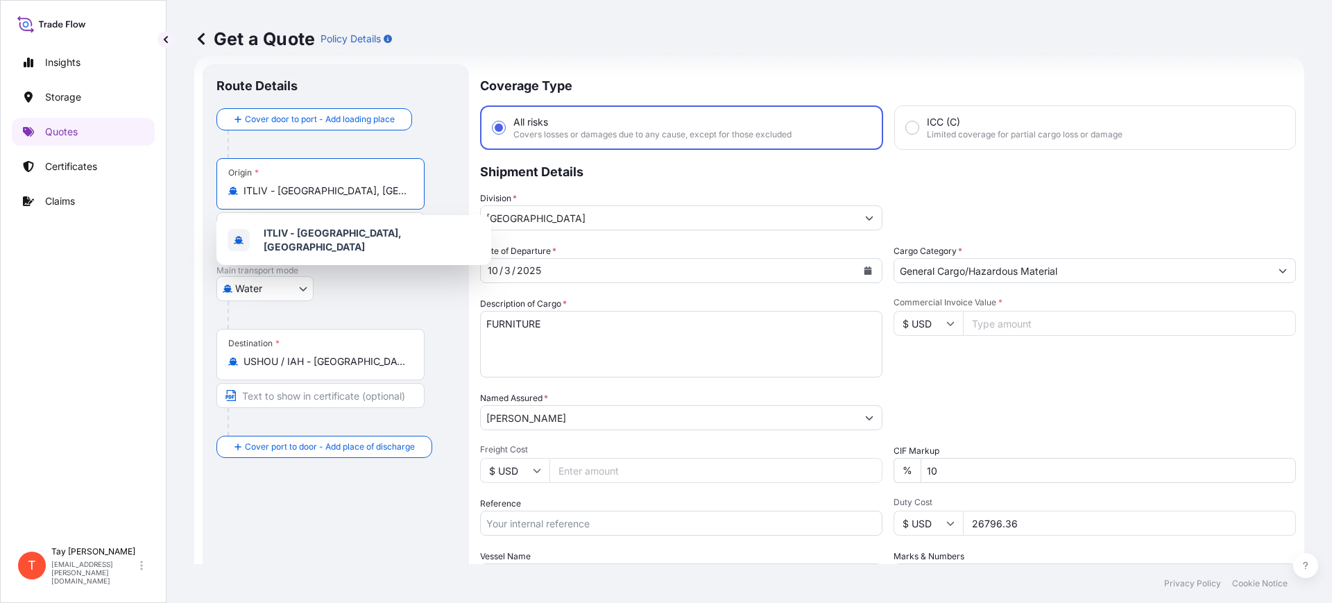
drag, startPoint x: 345, startPoint y: 193, endPoint x: 189, endPoint y: 191, distance: 156.8
click at [189, 191] on div "Get a Quote Policy Details Route Details Cover door to port - Add loading place…" at bounding box center [748, 282] width 1165 height 564
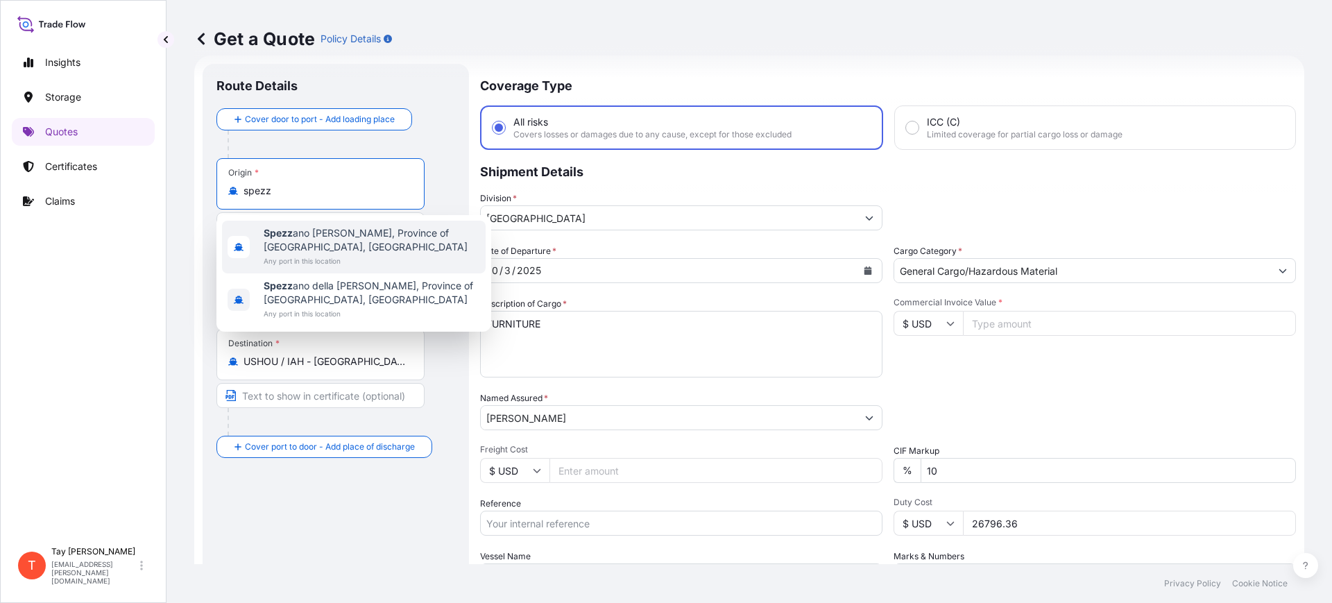
click at [257, 227] on div "Spezz ano [PERSON_NAME], Province of [GEOGRAPHIC_DATA], [GEOGRAPHIC_DATA] Any p…" at bounding box center [354, 247] width 264 height 53
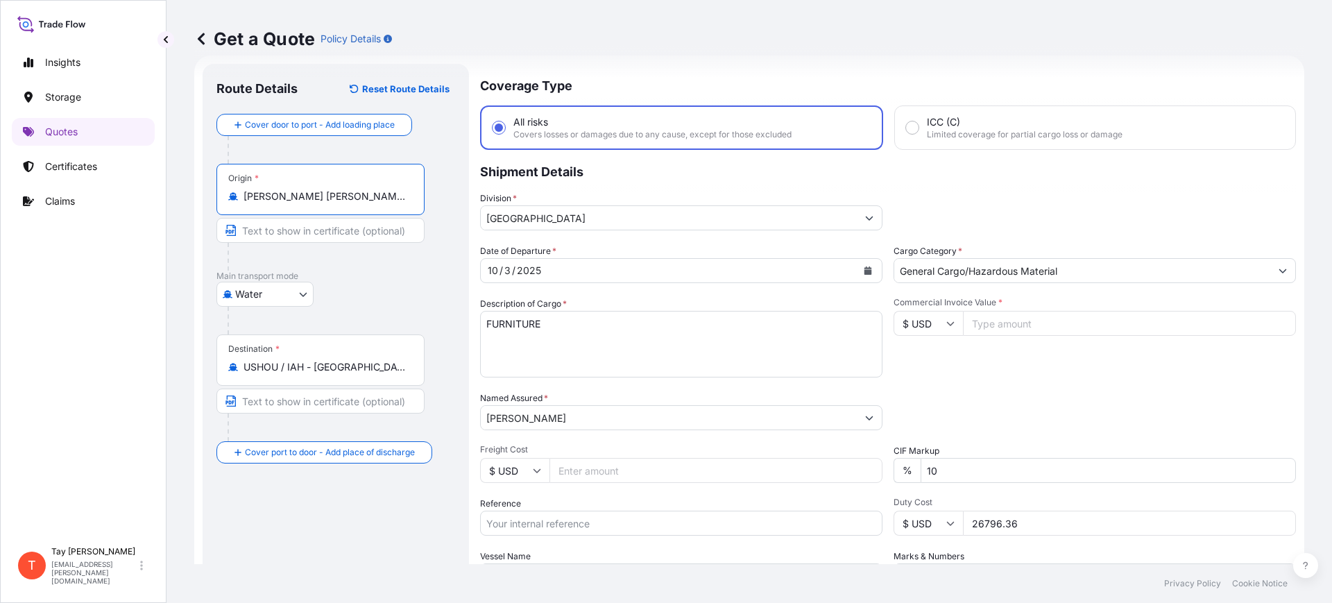
type input "[PERSON_NAME] [PERSON_NAME], Province of [GEOGRAPHIC_DATA], [GEOGRAPHIC_DATA]"
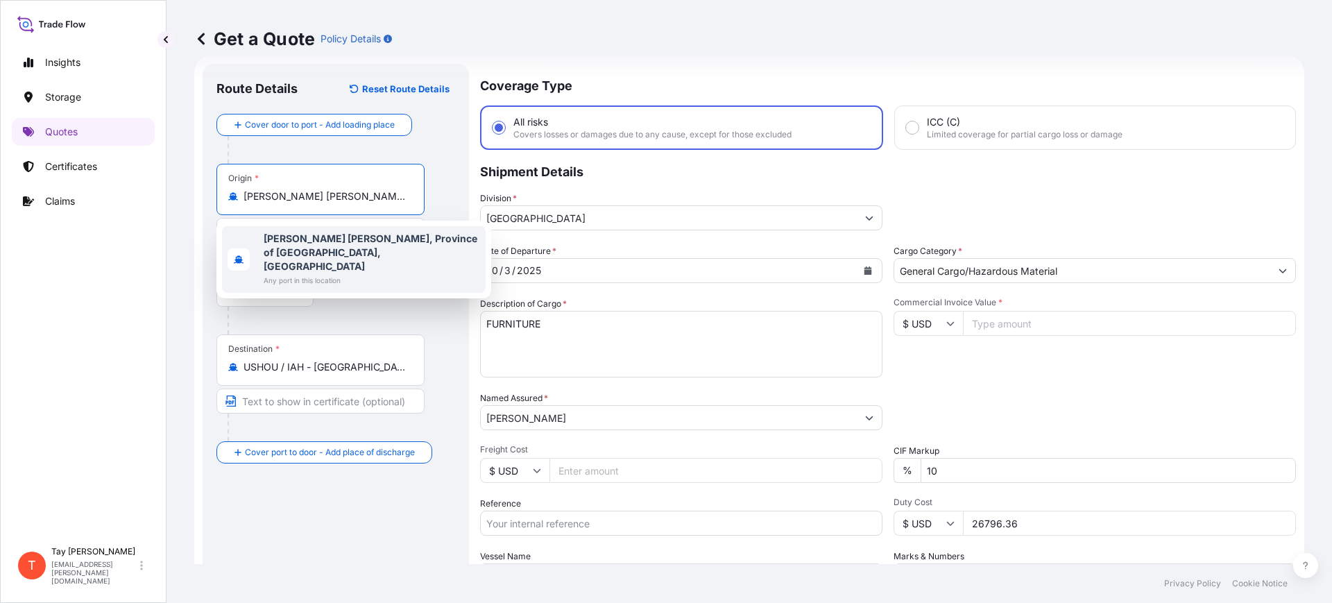
click at [319, 251] on span "[PERSON_NAME] [PERSON_NAME], Province of [GEOGRAPHIC_DATA], [GEOGRAPHIC_DATA]" at bounding box center [372, 253] width 216 height 42
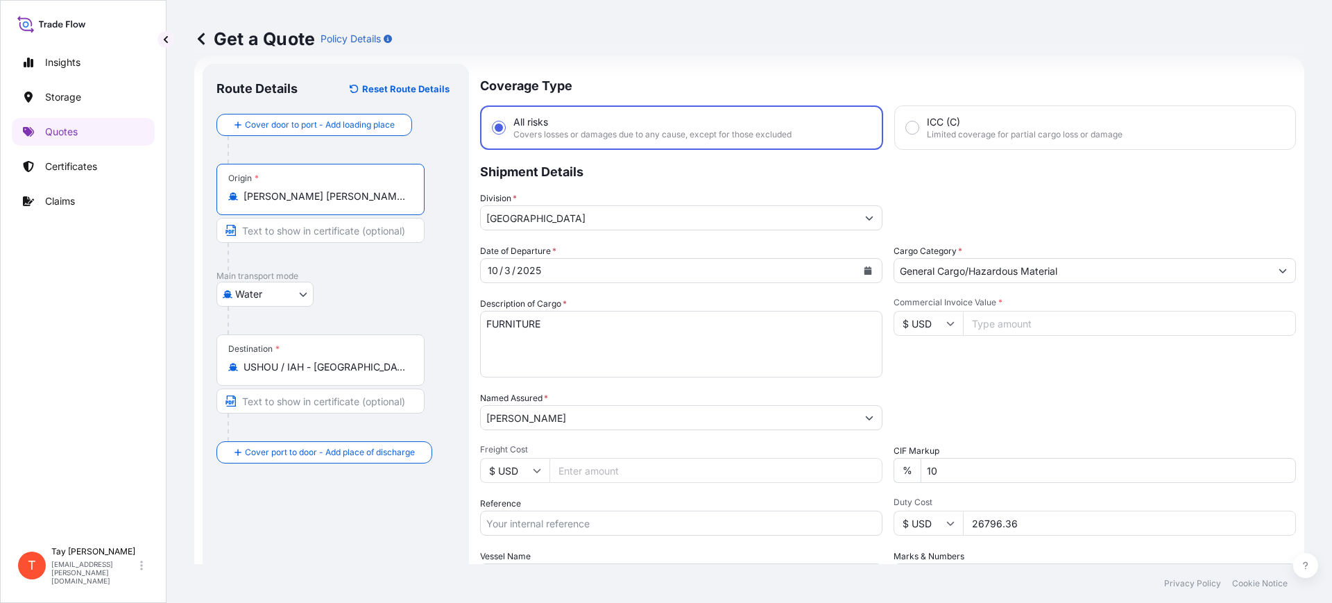
click at [864, 267] on icon "Calendar" at bounding box center [868, 270] width 8 height 8
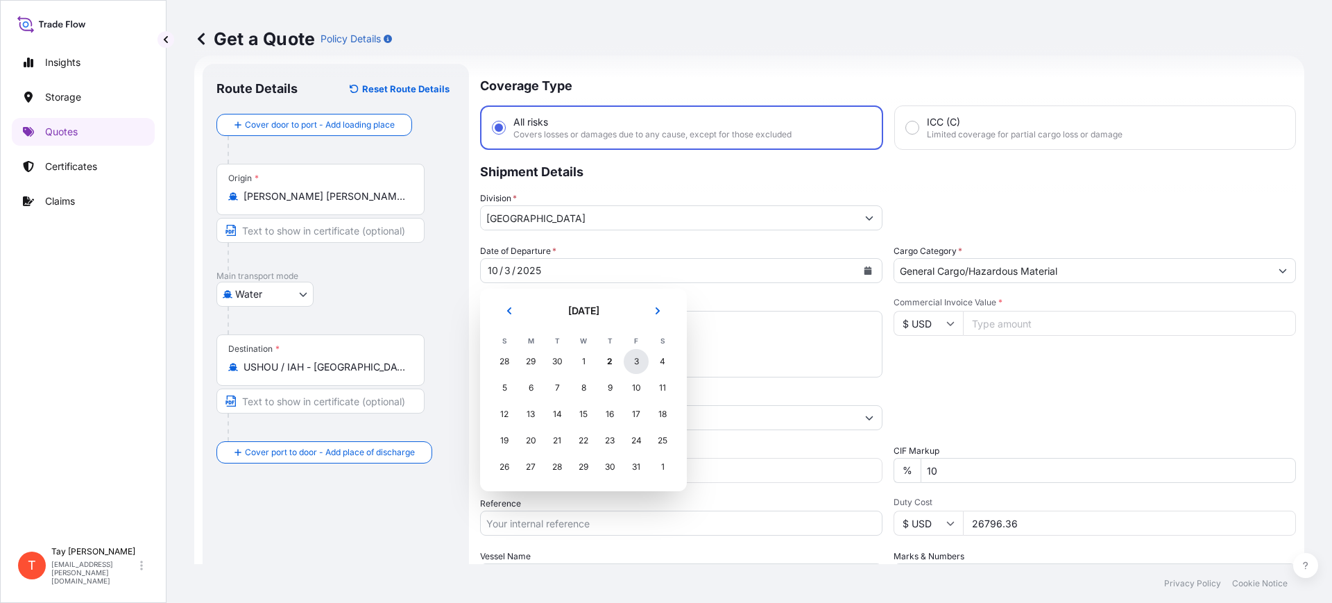
click at [635, 359] on div "3" at bounding box center [636, 361] width 25 height 25
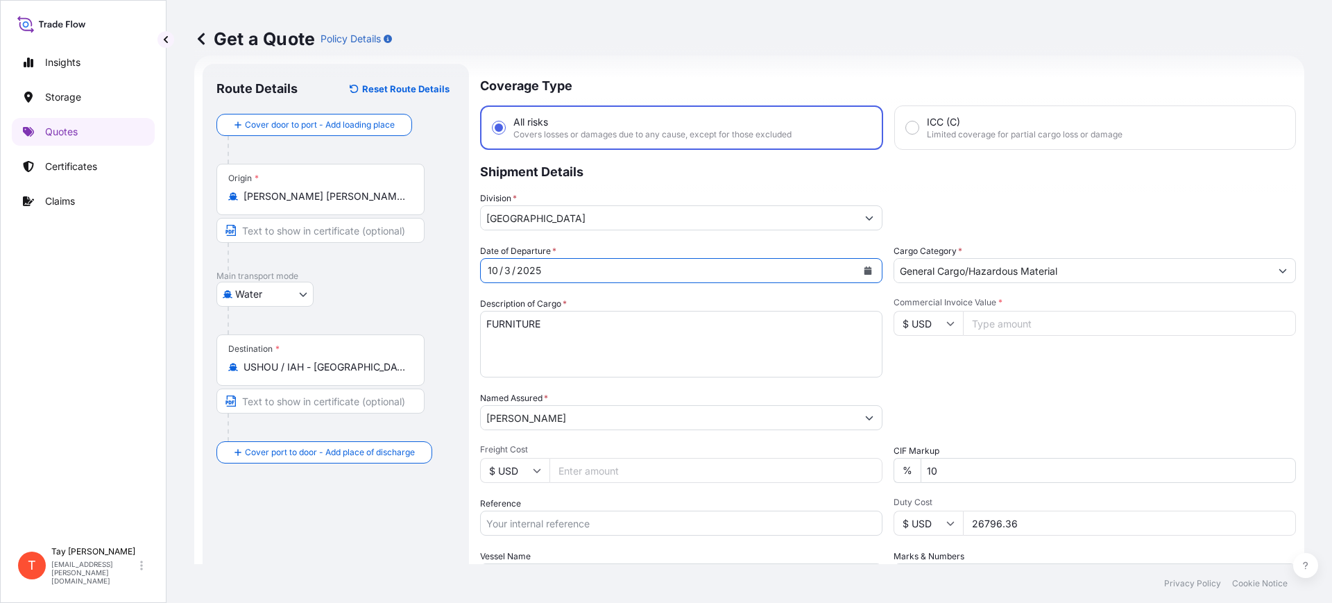
click at [1017, 330] on input "Commercial Invoice Value *" at bounding box center [1129, 323] width 333 height 25
type input "91536.00"
click at [557, 474] on input "Freight Cost" at bounding box center [715, 470] width 333 height 25
type input "14161.90"
click at [581, 524] on input "Reference" at bounding box center [681, 522] width 402 height 25
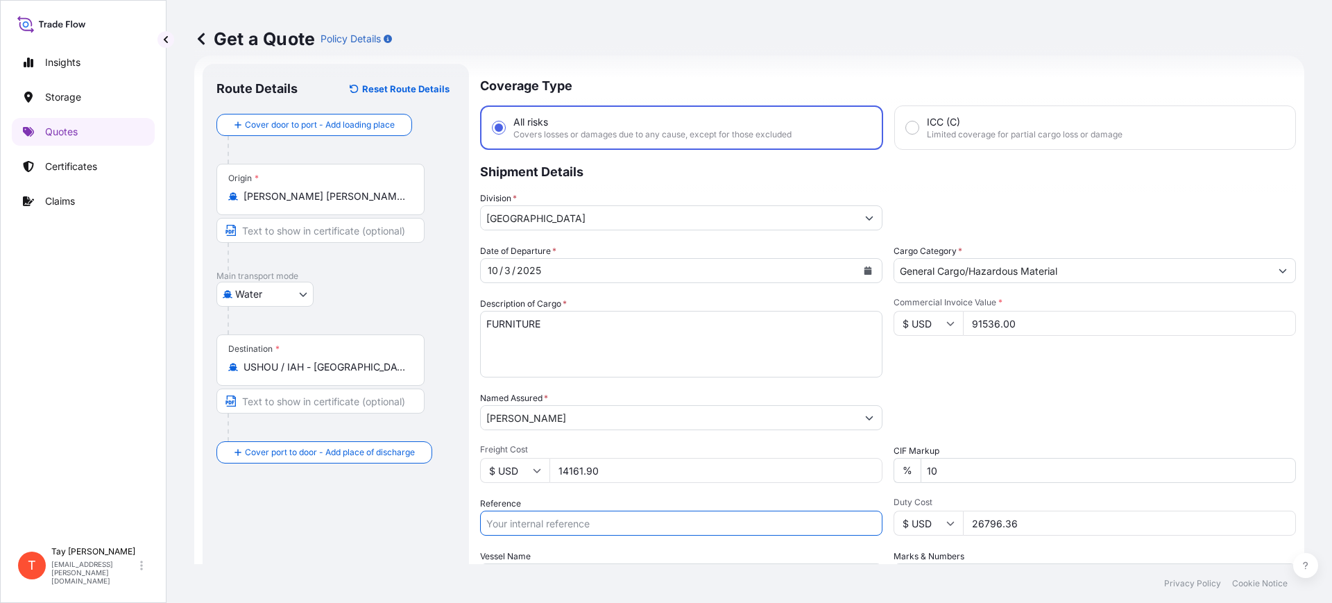
paste input "B25I157606"
type input "B25I157606"
drag, startPoint x: 1018, startPoint y: 524, endPoint x: 913, endPoint y: 524, distance: 105.4
click at [913, 524] on div "$ USD 26796.36" at bounding box center [1094, 522] width 402 height 25
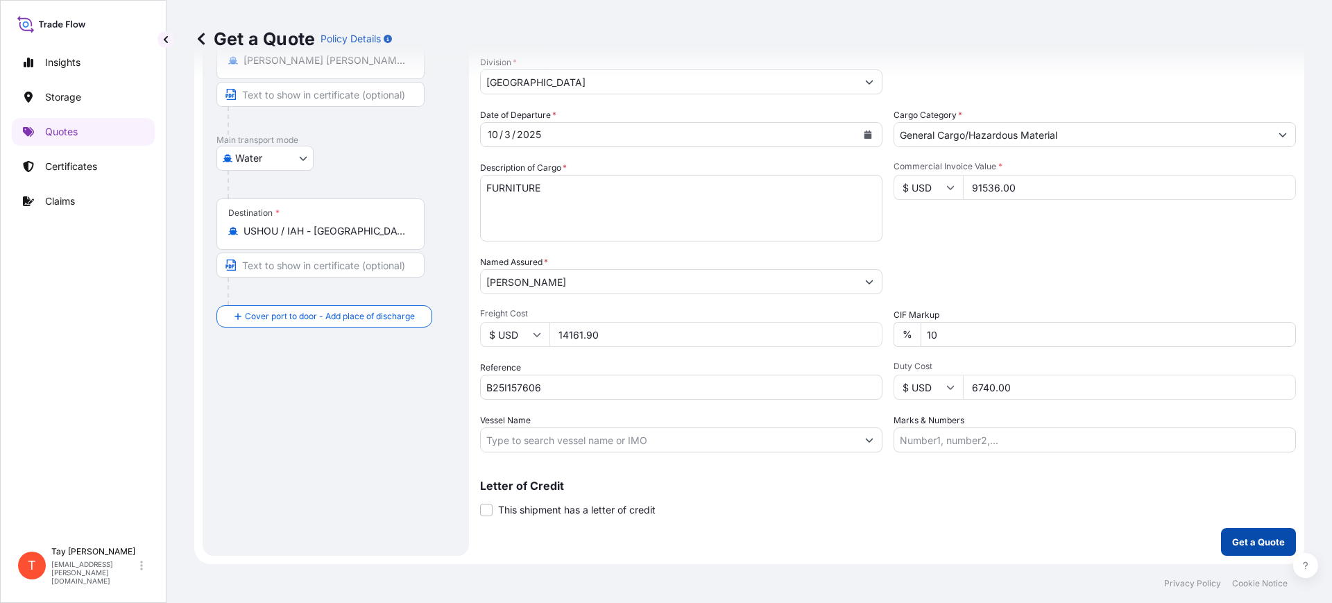
type input "6740.00"
click at [1251, 532] on button "Get a Quote" at bounding box center [1258, 542] width 75 height 28
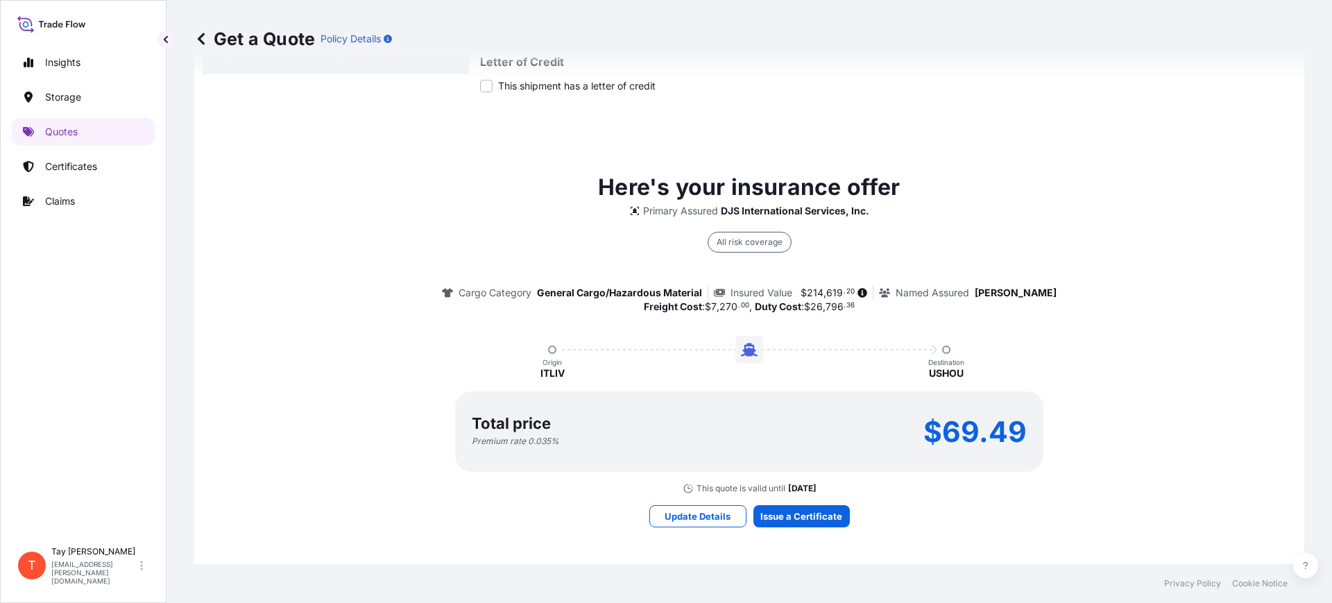
scroll to position [586, 0]
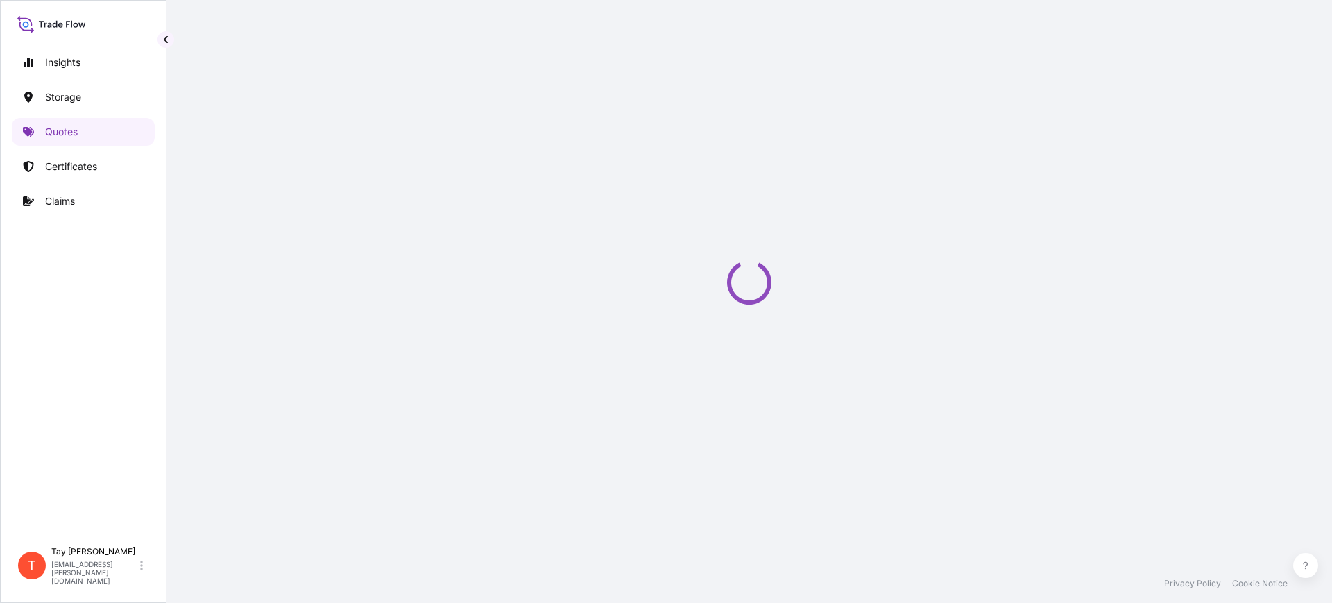
select select "Water"
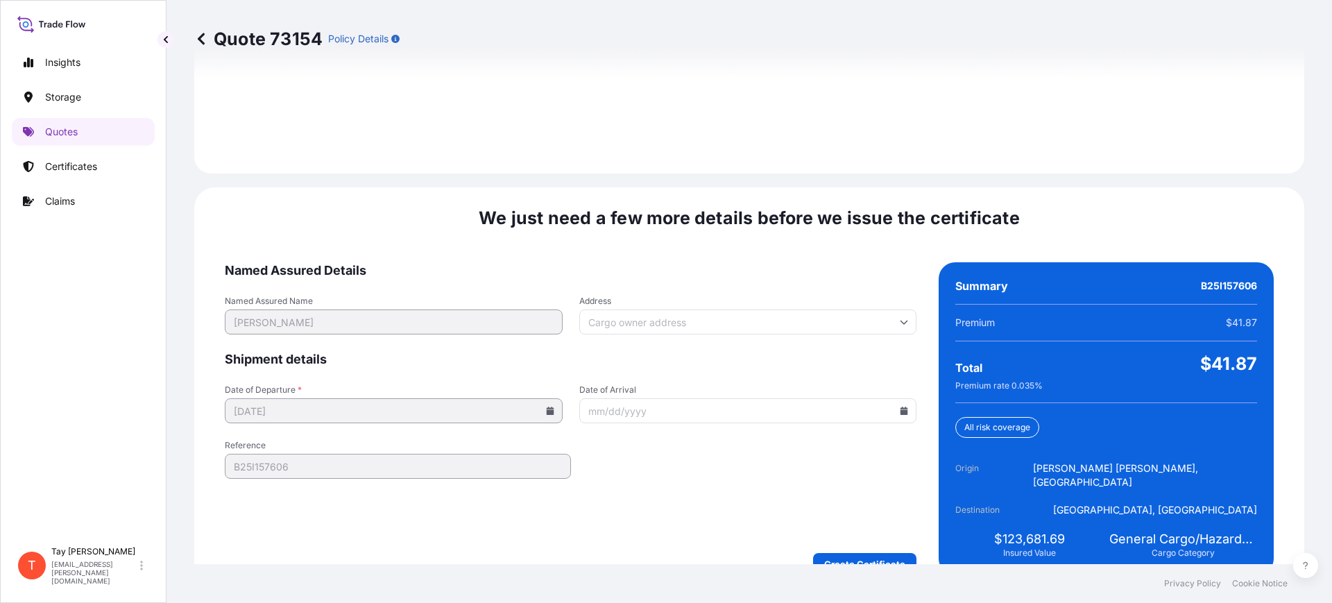
scroll to position [2026, 0]
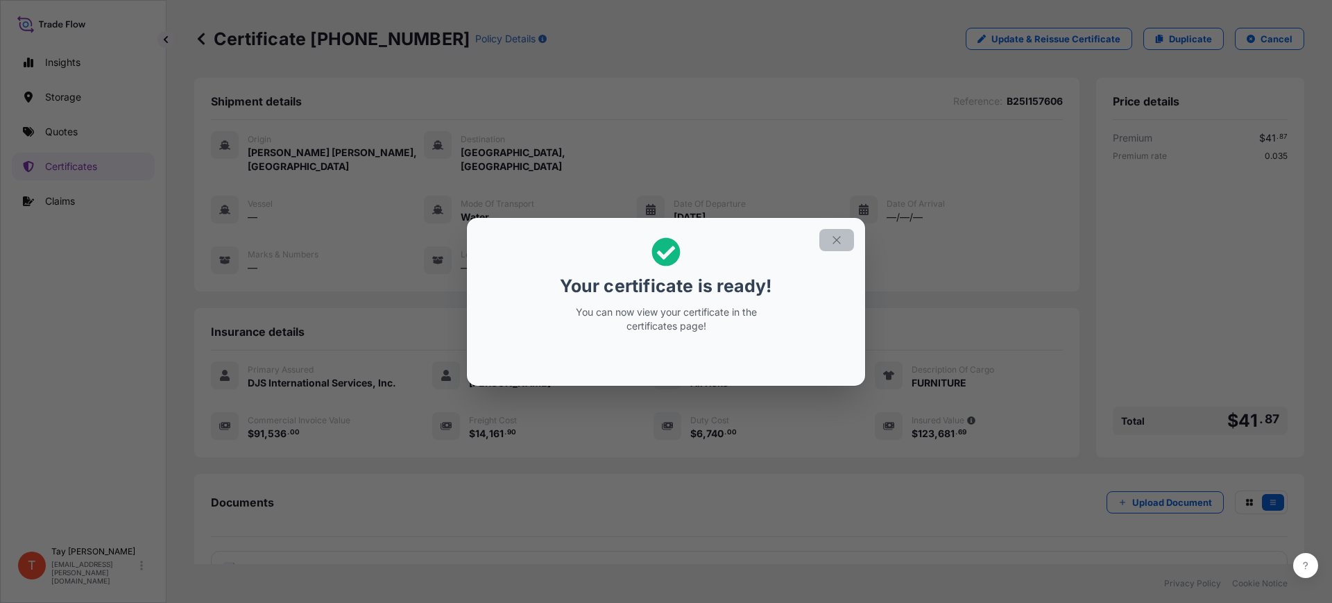
click at [832, 239] on icon "button" at bounding box center [836, 240] width 12 height 12
